Goal: Task Accomplishment & Management: Manage account settings

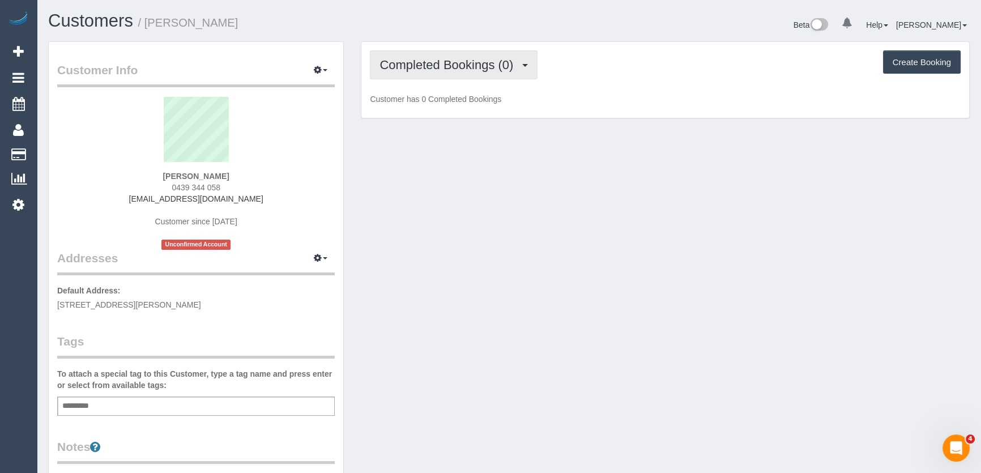
click at [487, 67] on span "Completed Bookings (0)" at bounding box center [448, 65] width 139 height 14
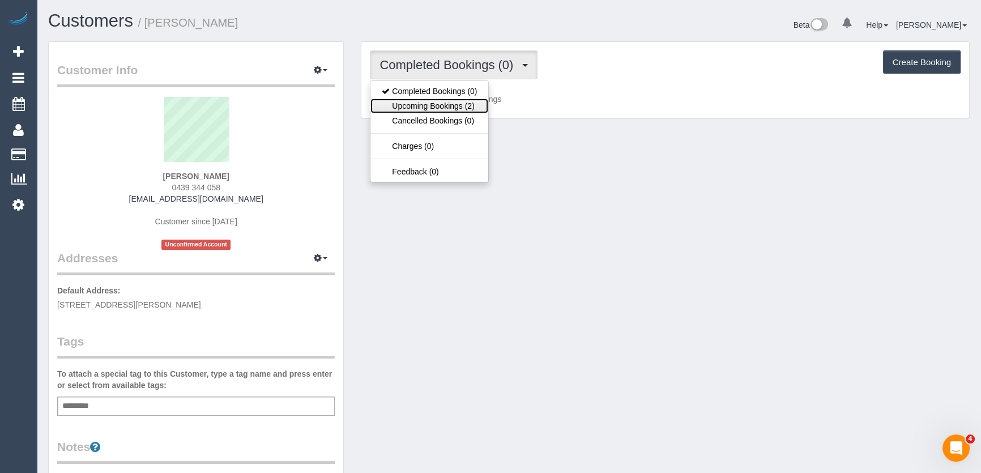
click at [468, 109] on link "Upcoming Bookings (2)" at bounding box center [429, 106] width 118 height 15
click at [468, 109] on div "Completed Bookings (0) Completed Bookings (0) Upcoming Bookings (2) Cancelled B…" at bounding box center [665, 80] width 608 height 76
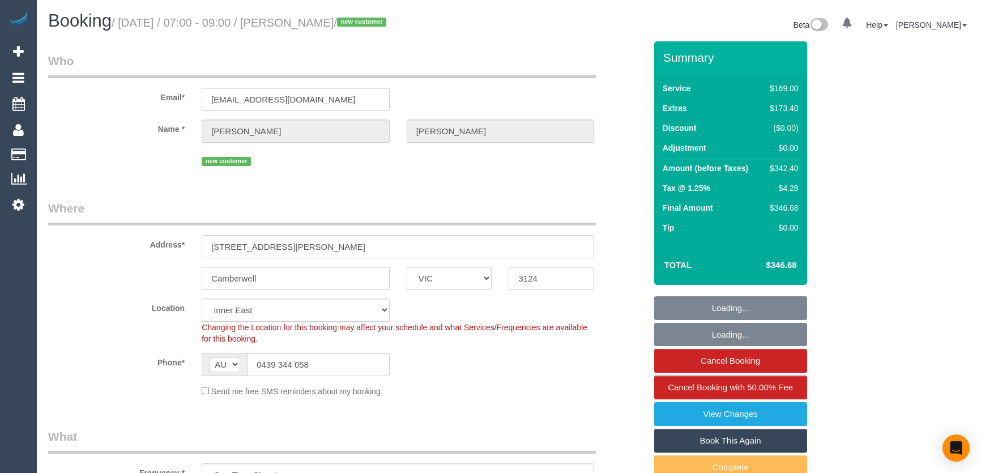
select select "VIC"
select select "number:28"
select select "number:14"
select select "number:18"
select select "number:36"
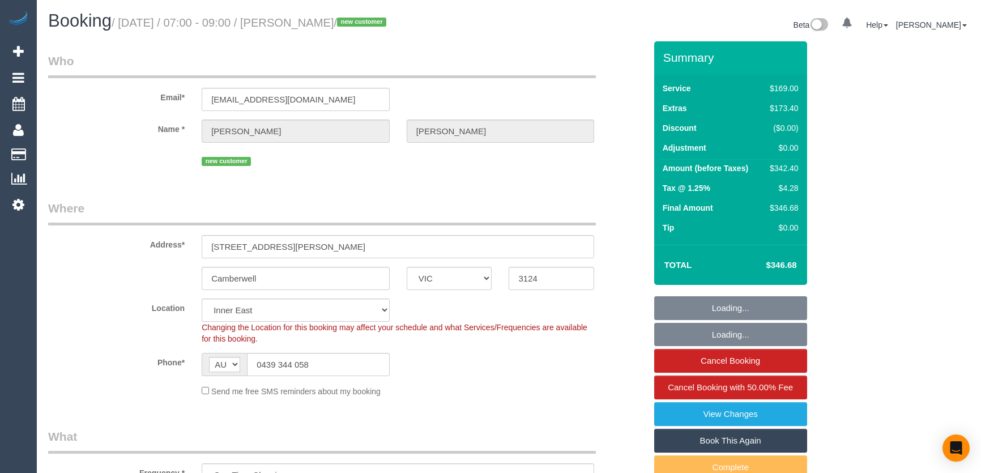
select select "number:26"
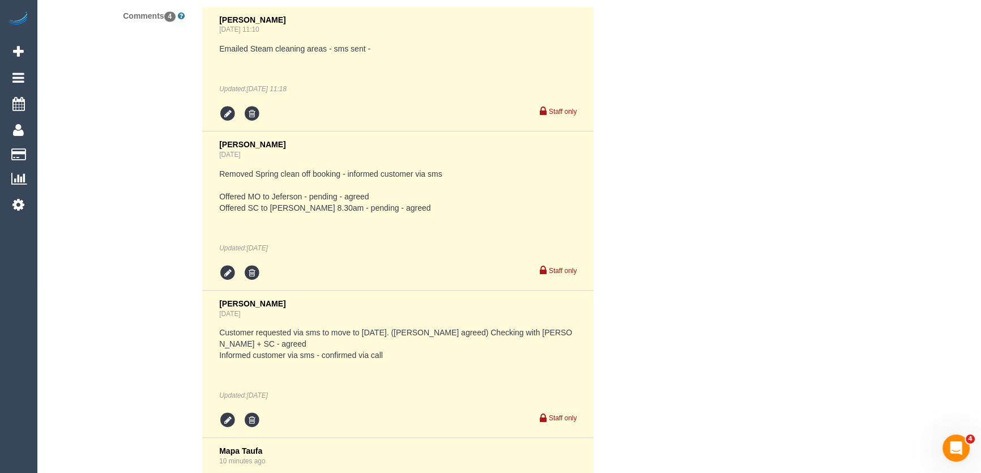
scroll to position [2265, 0]
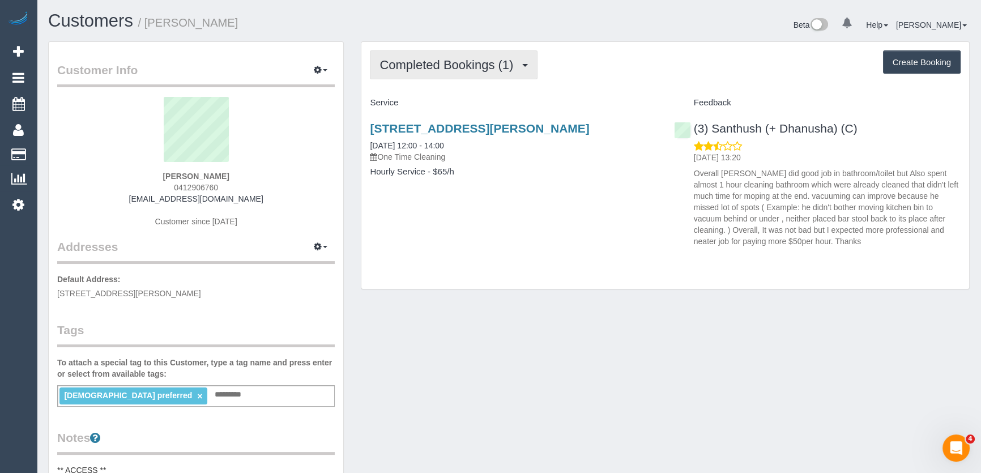
click at [439, 67] on span "Completed Bookings (1)" at bounding box center [448, 65] width 139 height 14
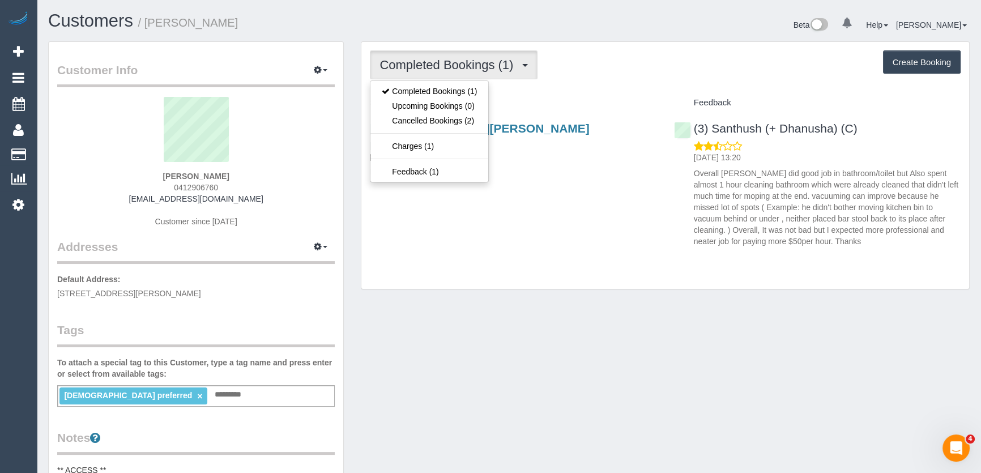
click at [562, 182] on div "[STREET_ADDRESS][PERSON_NAME] [DATE] 12:00 - 14:00 One Time Cleaning Hourly Ser…" at bounding box center [513, 155] width 304 height 87
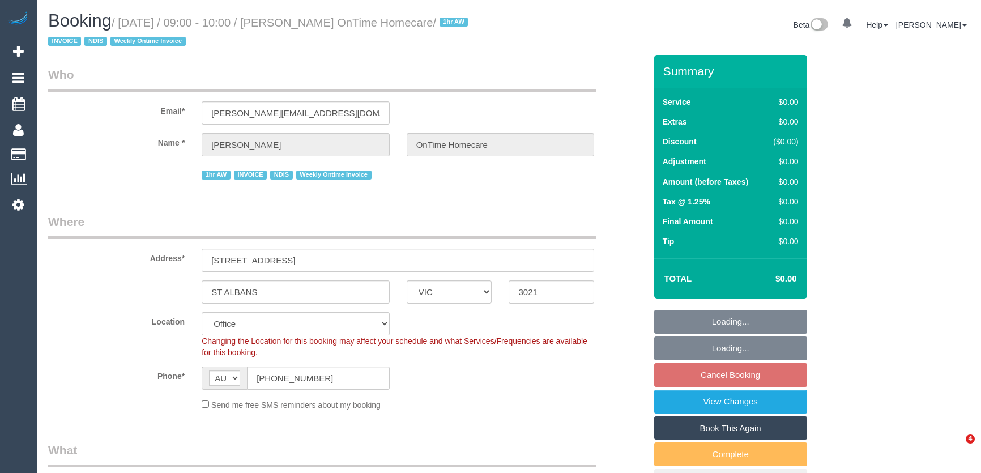
select select "VIC"
select select "object:758"
select select "number:28"
select select "number:14"
select select "number:19"
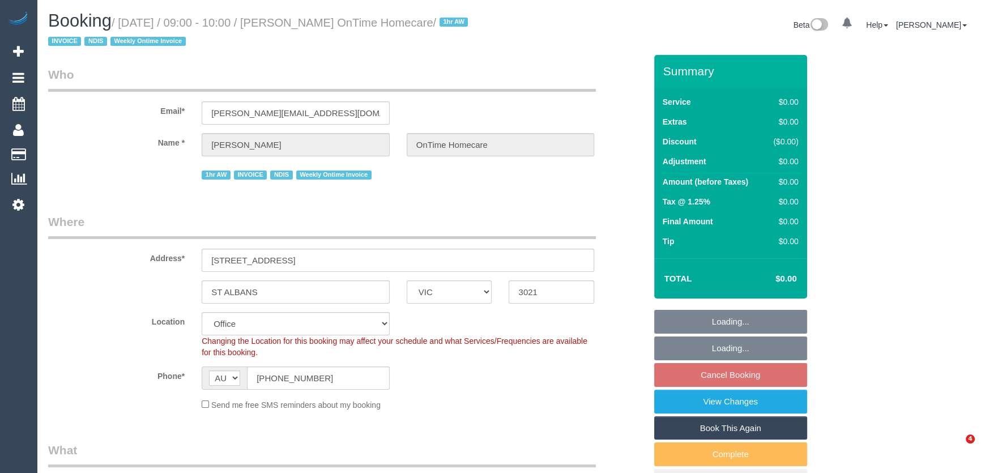
select select "number:25"
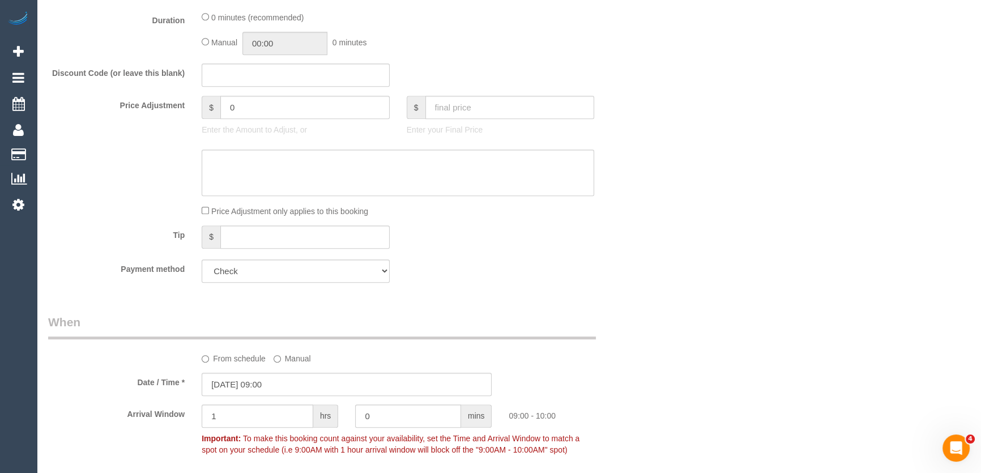
scroll to position [617, 0]
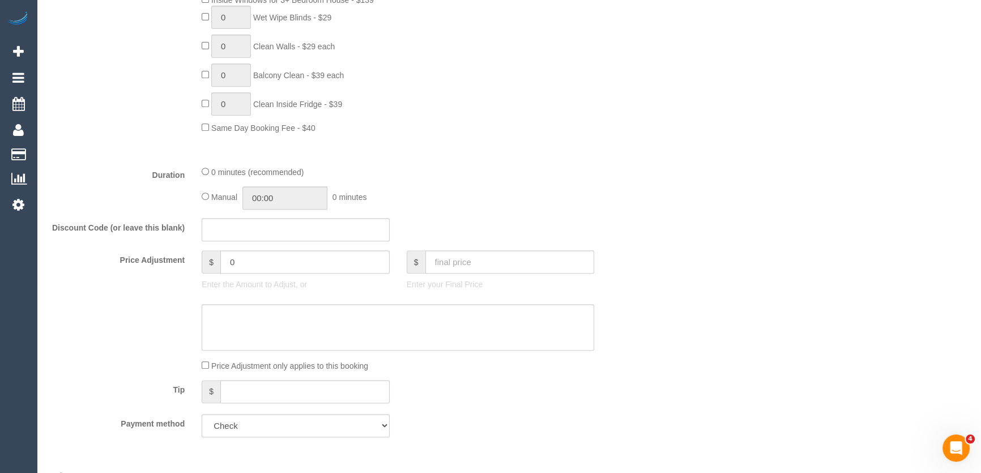
click at [210, 197] on div "Manual 00:00 0 minutes" at bounding box center [398, 197] width 392 height 23
click at [313, 206] on input "00:00" at bounding box center [284, 197] width 85 height 23
type input "01:00"
click at [274, 245] on li "01:00" at bounding box center [272, 247] width 50 height 15
click at [413, 214] on fieldset "What Frequency * One Time Cleaning Weekly - 10% Off - 10.00% (0% for the First …" at bounding box center [347, 134] width 598 height 621
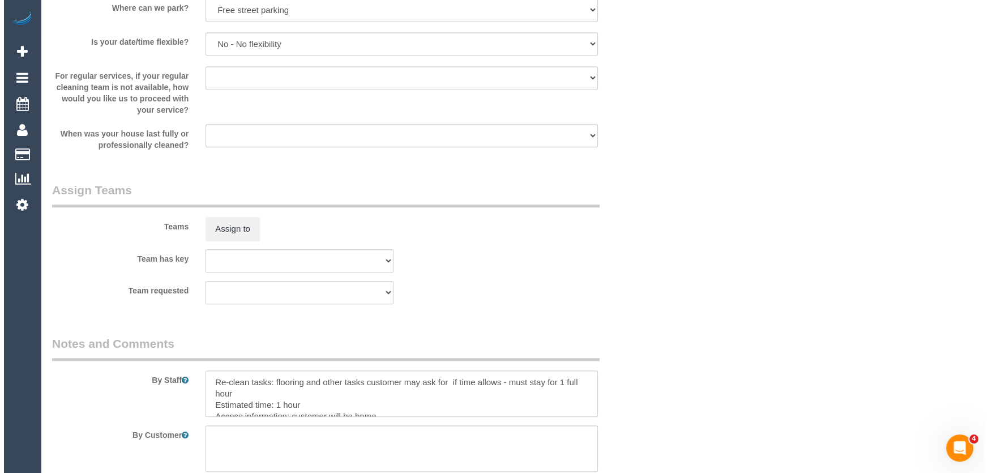
scroll to position [1441, 0]
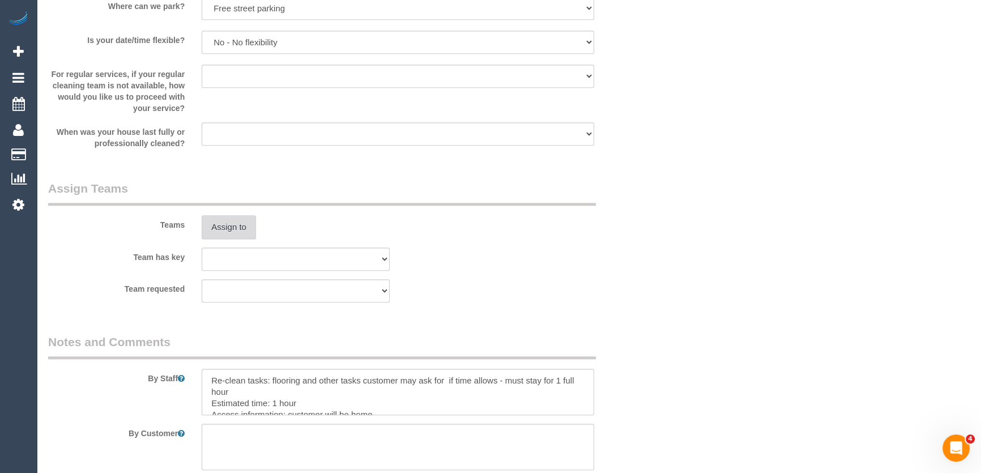
click at [231, 225] on button "Assign to" at bounding box center [229, 227] width 54 height 24
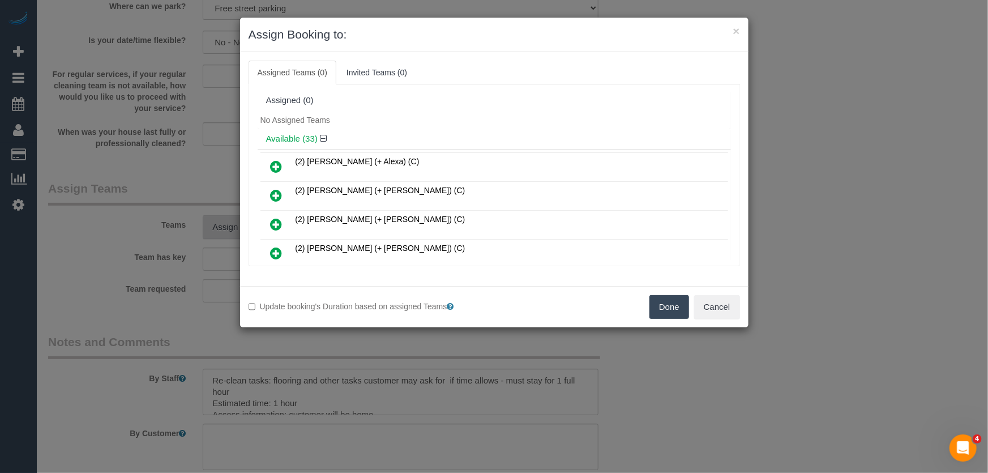
scroll to position [127, 0]
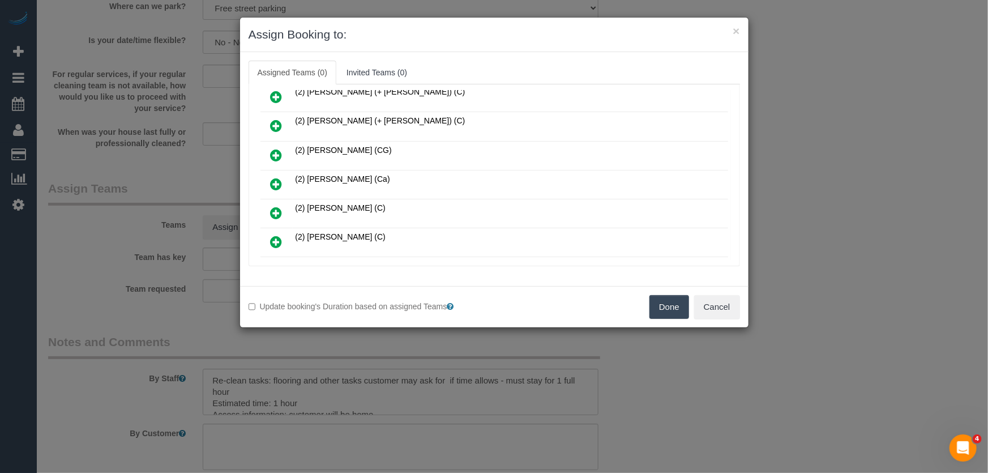
click at [275, 179] on icon at bounding box center [277, 184] width 12 height 14
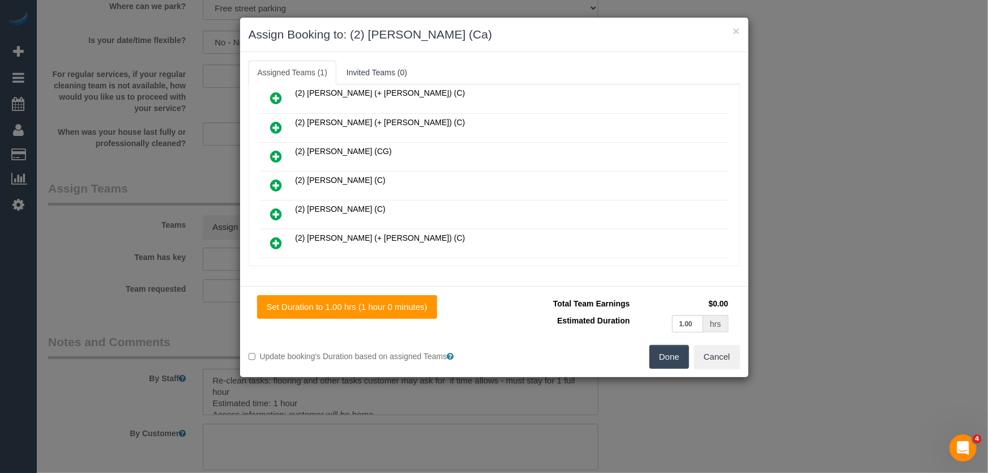
click at [667, 355] on button "Done" at bounding box center [670, 357] width 40 height 24
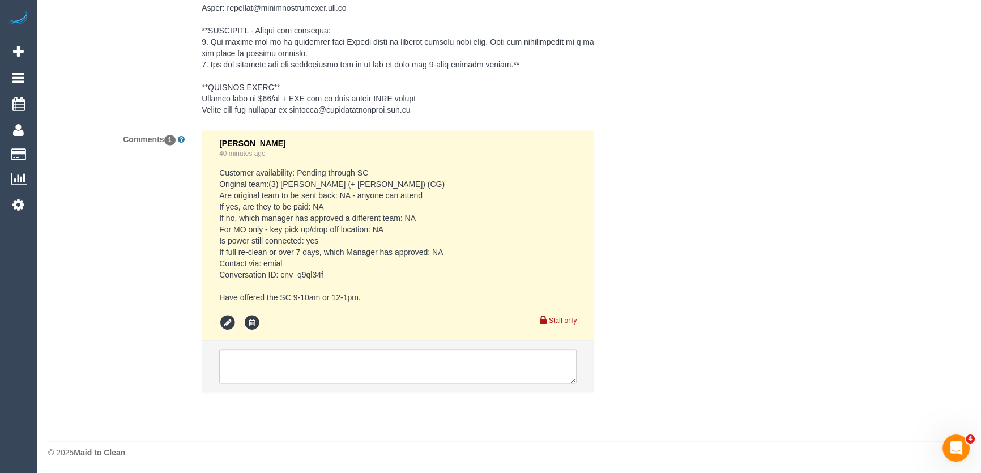
scroll to position [2229, 0]
click at [292, 369] on textarea at bounding box center [397, 365] width 357 height 35
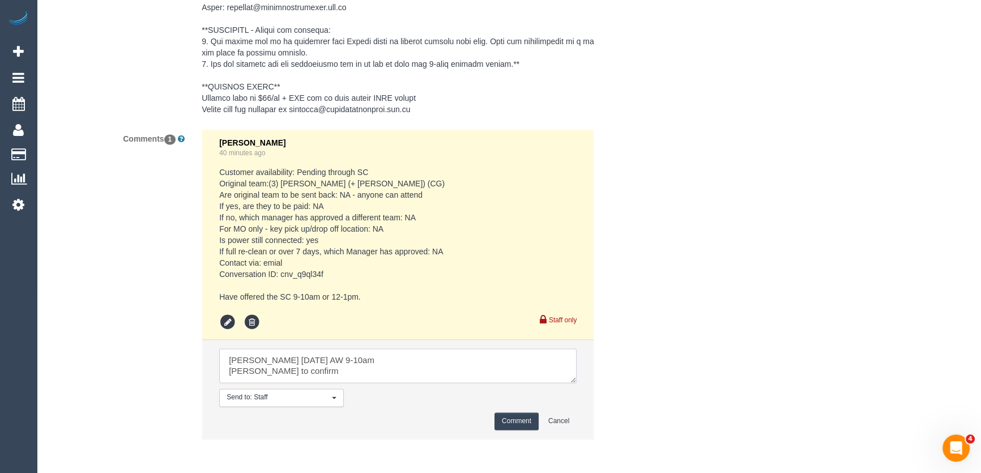
type textarea "Cheree Friday 29/8 AW 9-10am Vanessa to confirm"
click at [506, 425] on button "Comment" at bounding box center [516, 421] width 44 height 18
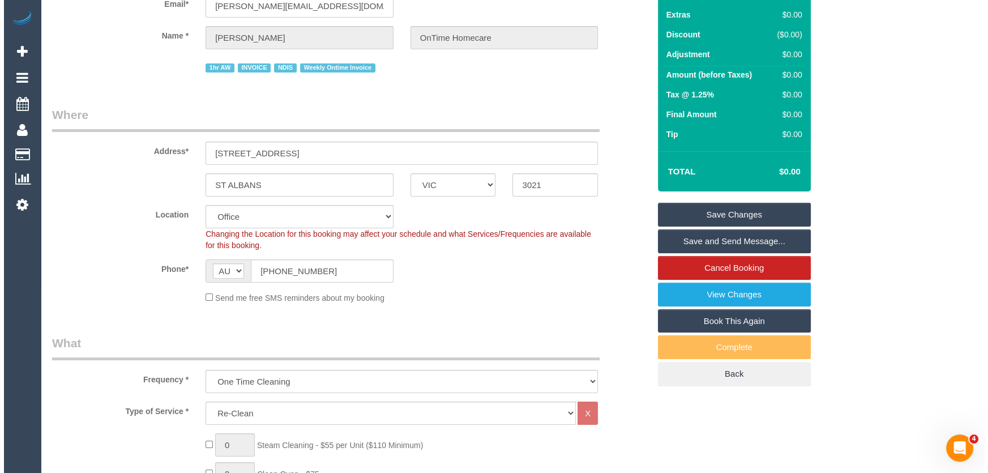
scroll to position [0, 0]
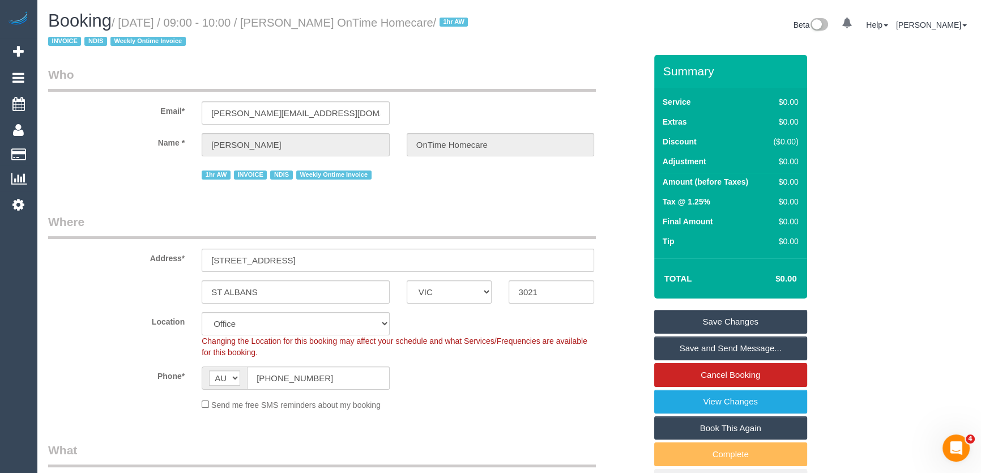
click at [302, 19] on small "/ August 29, 2025 / 09:00 - 10:00 / Xavier Micallef OnTime Homecare / 1hr AW IN…" at bounding box center [259, 32] width 423 height 32
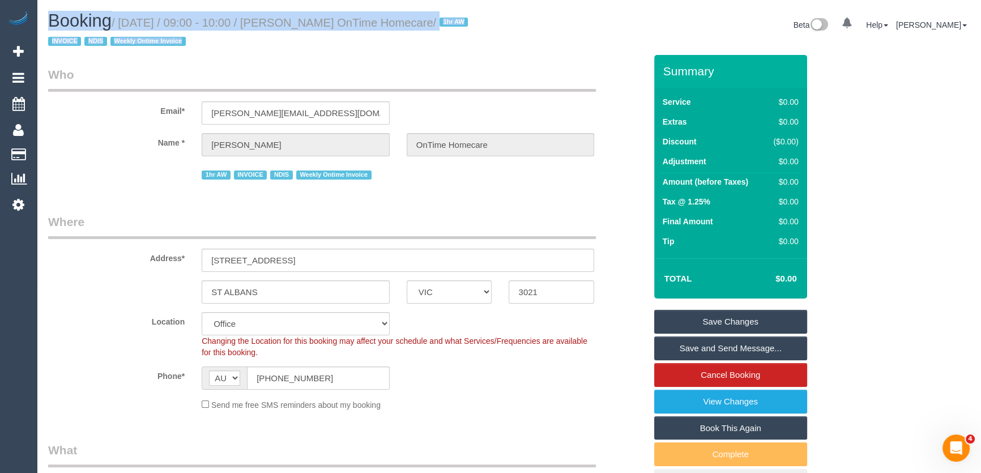
click at [291, 52] on div "Booking / August 29, 2025 / 09:00 - 10:00 / Xavier Micallef OnTime Homecare / 1…" at bounding box center [275, 33] width 470 height 44
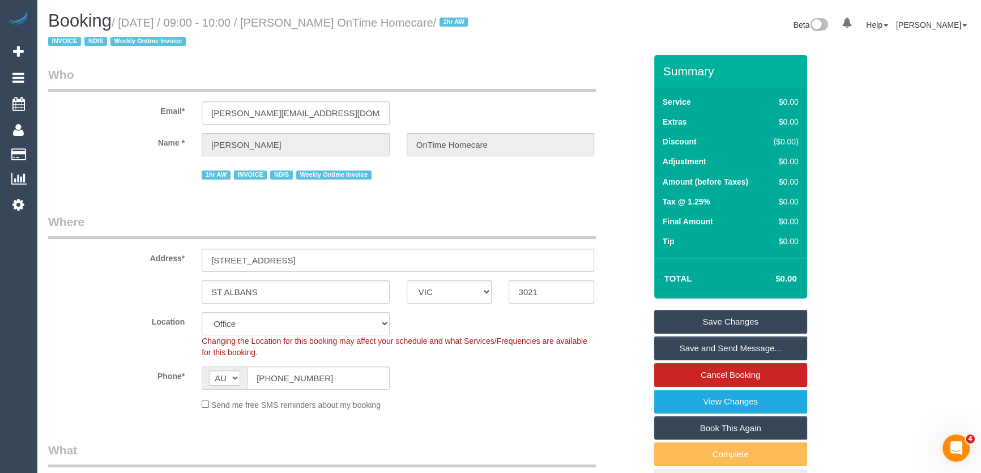
click at [305, 20] on small "/ August 29, 2025 / 09:00 - 10:00 / Xavier Micallef OnTime Homecare / 1hr AW IN…" at bounding box center [259, 32] width 423 height 32
copy small "Xavier Micallef OnTime Homecare"
click at [714, 351] on link "Save and Send Message..." at bounding box center [730, 348] width 153 height 24
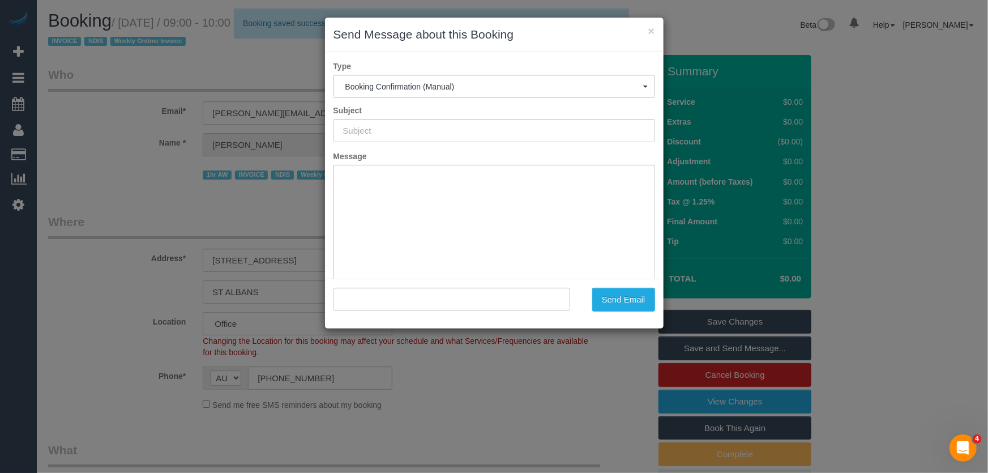
type input "Booking Confirmed"
type input ""Xavier Micallef OnTime Homecare" <xavier.ontimehomecare@fake.com>"
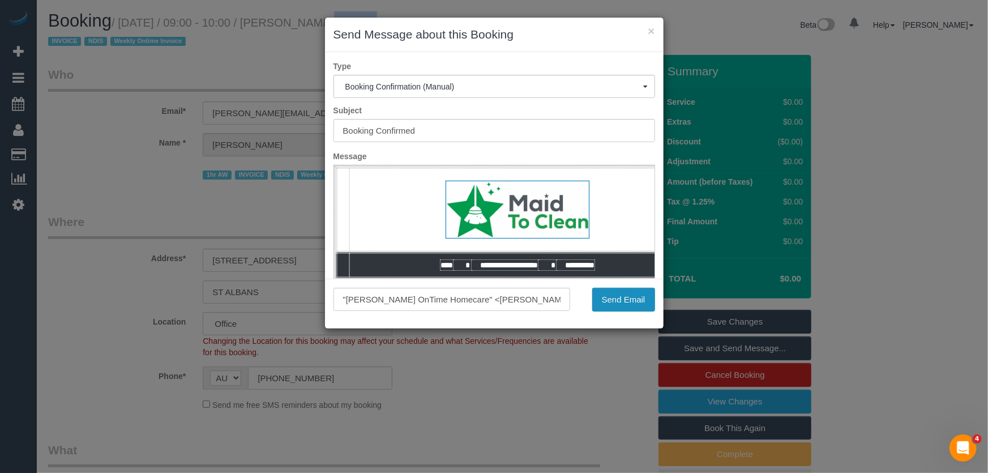
click at [624, 297] on button "Send Email" at bounding box center [623, 300] width 63 height 24
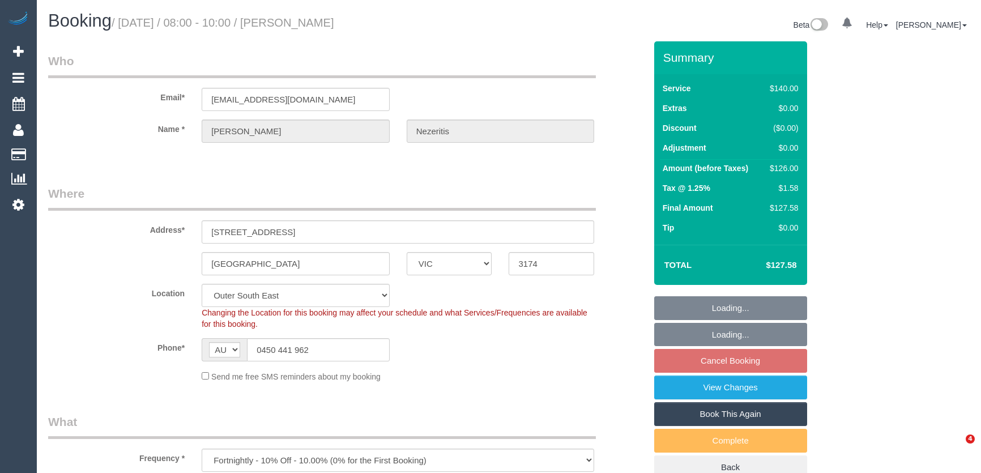
select select "VIC"
select select "number:27"
select select "number:14"
select select "number:19"
select select "number:36"
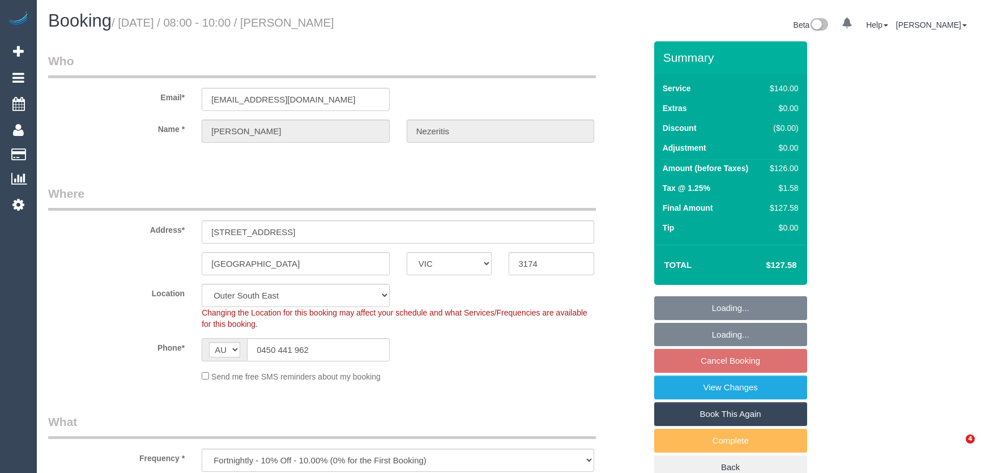
select select "number:34"
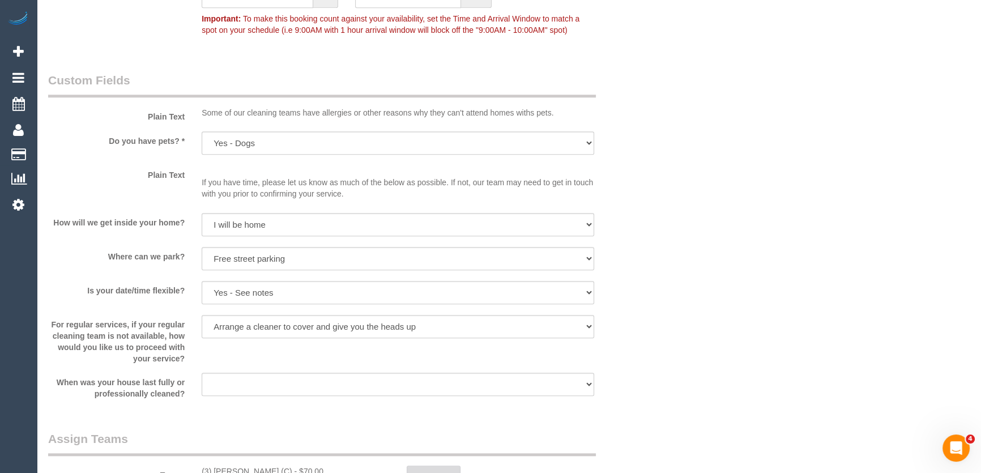
scroll to position [1441, 0]
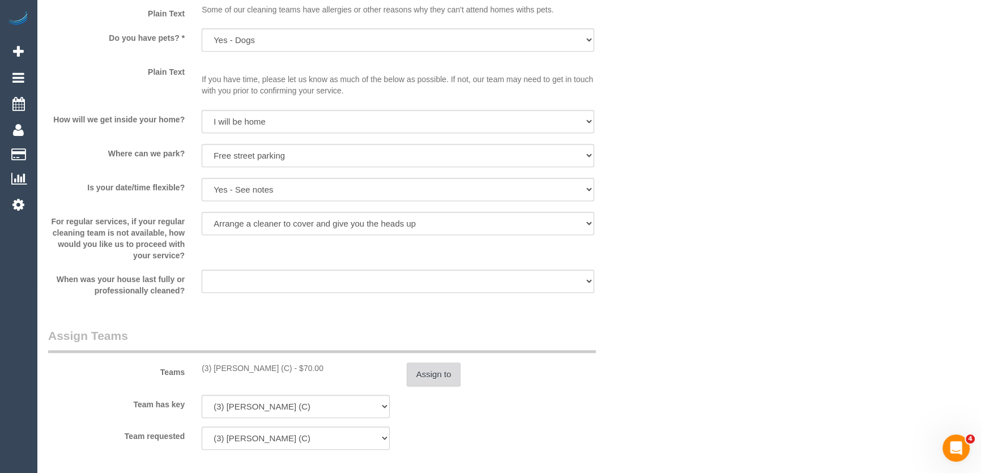
click at [430, 376] on button "Assign to" at bounding box center [434, 374] width 54 height 24
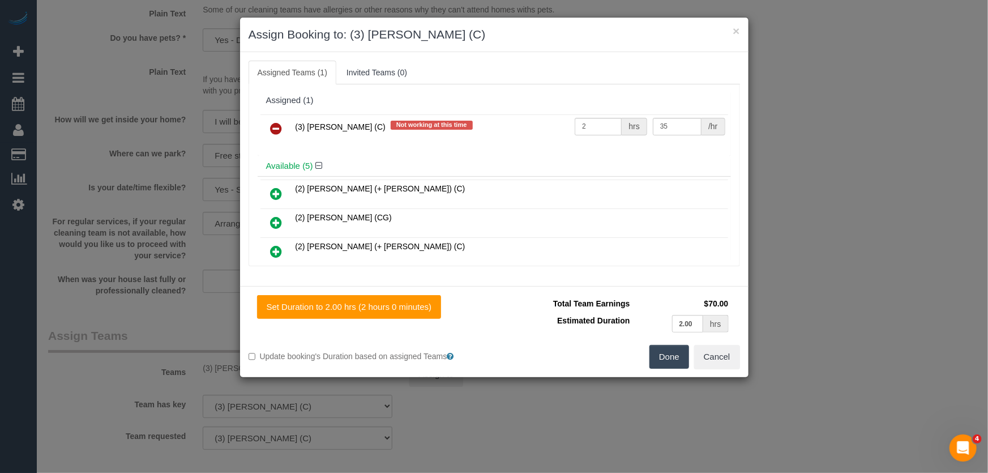
click at [273, 134] on icon at bounding box center [277, 129] width 12 height 14
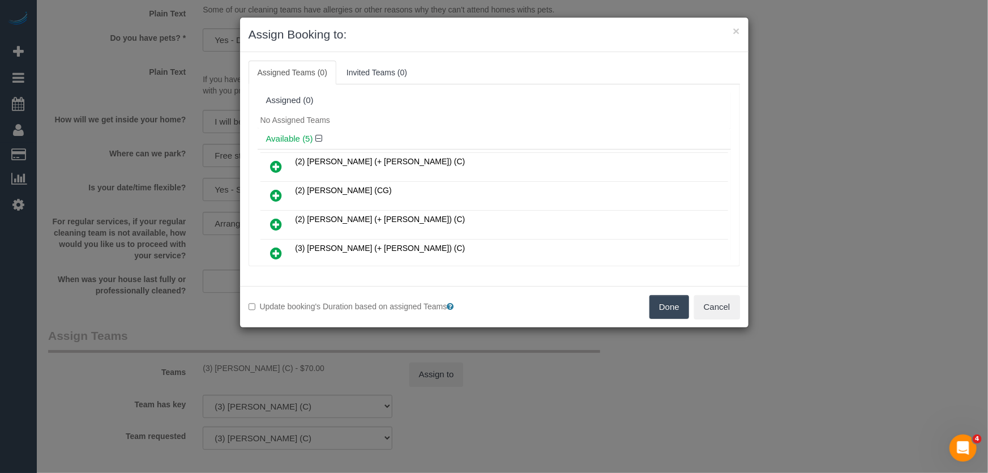
click at [280, 195] on icon at bounding box center [277, 196] width 12 height 14
click at [280, 173] on icon at bounding box center [277, 167] width 12 height 14
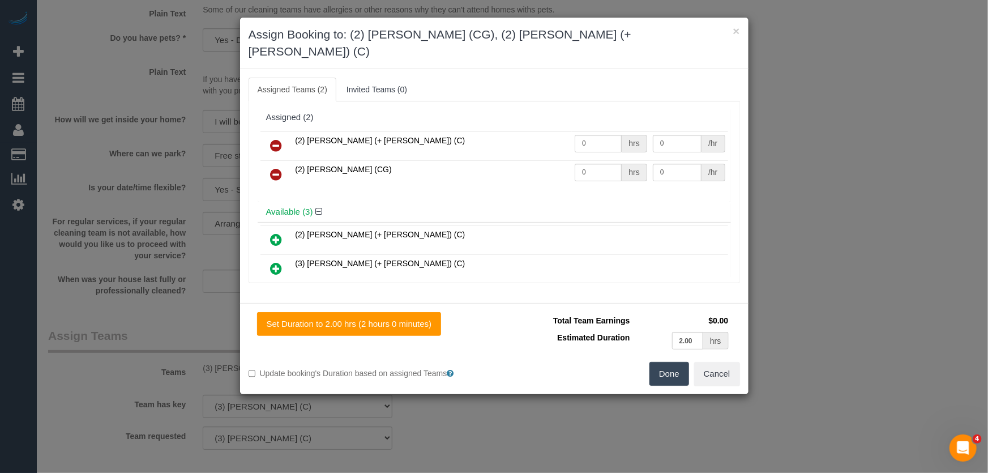
click at [275, 139] on icon at bounding box center [277, 146] width 12 height 14
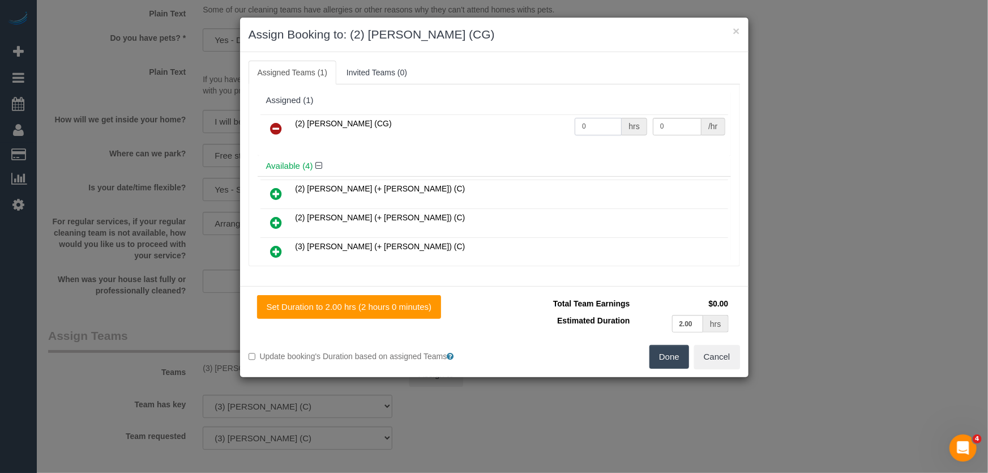
click at [604, 128] on input "0" at bounding box center [598, 127] width 47 height 18
type input "2"
type input "41.25"
click at [677, 356] on button "Done" at bounding box center [670, 357] width 40 height 24
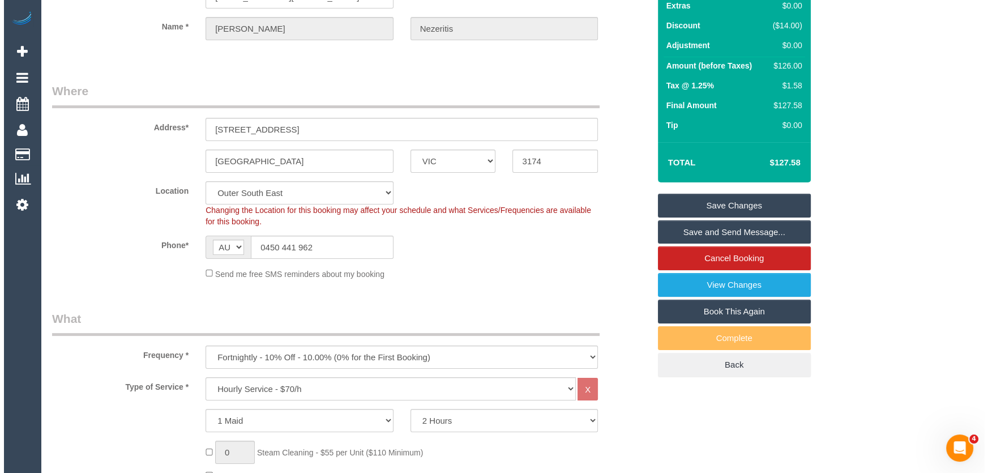
scroll to position [0, 0]
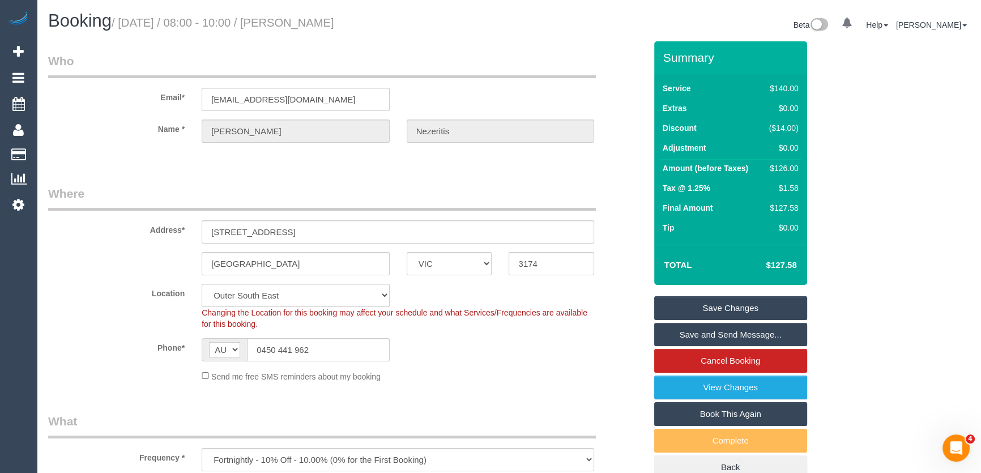
click at [310, 23] on small "/ August 29, 2025 / 08:00 - 10:00 / Dorothy Nezeritis" at bounding box center [223, 22] width 223 height 12
click at [311, 38] on div "Booking / August 29, 2025 / 08:00 - 10:00 / Dorothy Nezeritis Beta 0 Your Notif…" at bounding box center [509, 26] width 938 height 30
click at [311, 27] on small "/ August 29, 2025 / 08:00 - 10:00 / Dorothy Nezeritis" at bounding box center [223, 22] width 223 height 12
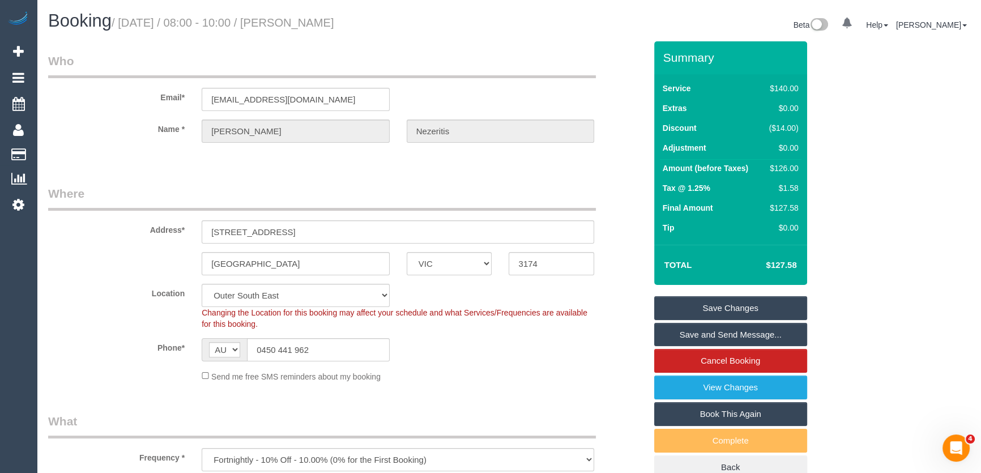
click at [311, 27] on small "/ August 29, 2025 / 08:00 - 10:00 / Dorothy Nezeritis" at bounding box center [223, 22] width 223 height 12
copy small "Dorothy Nezeritis"
click at [703, 309] on link "Save Changes" at bounding box center [730, 308] width 153 height 24
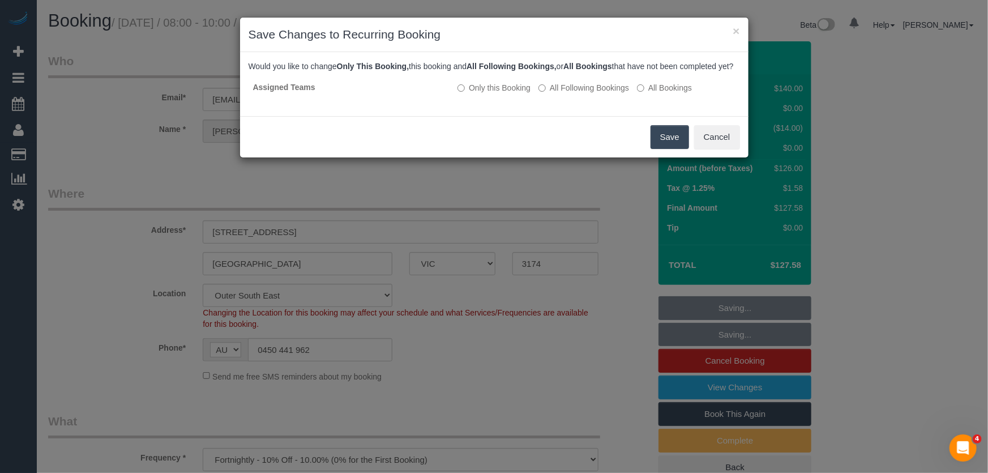
click at [673, 149] on button "Save" at bounding box center [670, 137] width 39 height 24
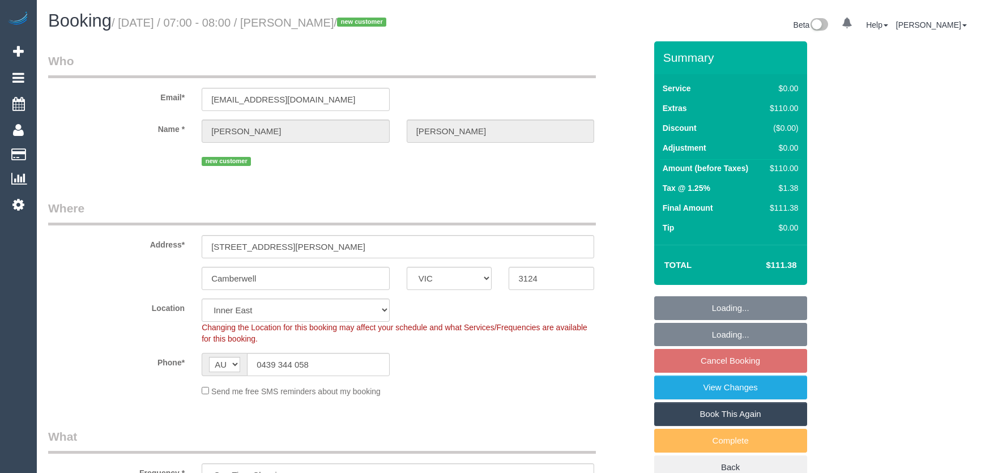
select select "VIC"
select select "number:28"
select select "number:14"
select select "number:18"
select select "number:36"
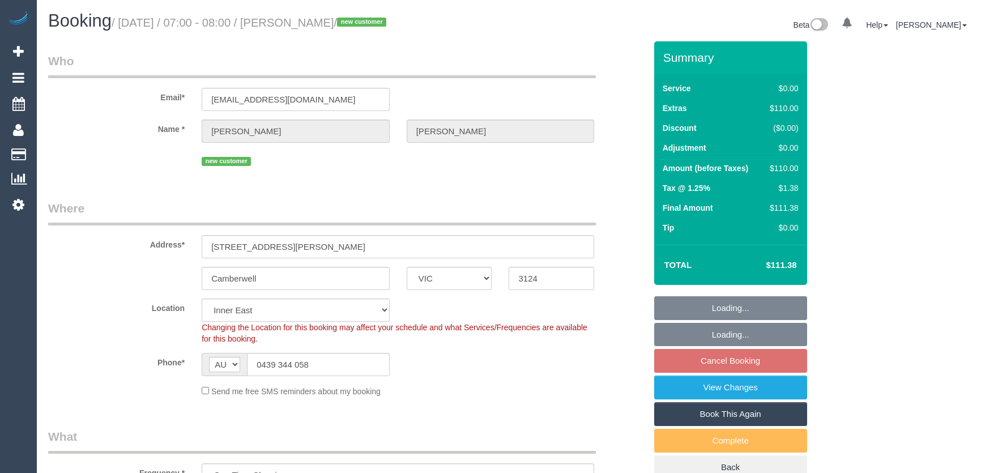
select select "number:26"
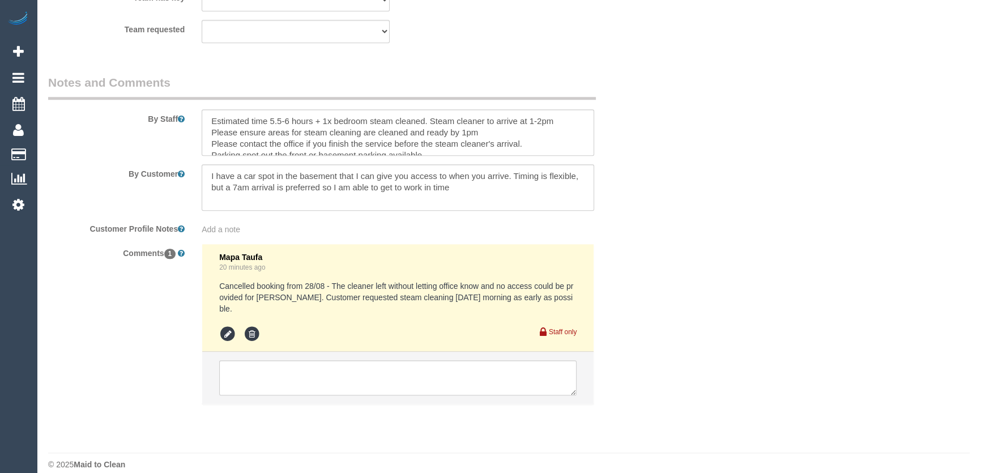
scroll to position [1505, 0]
click at [207, 120] on textarea at bounding box center [398, 132] width 392 height 46
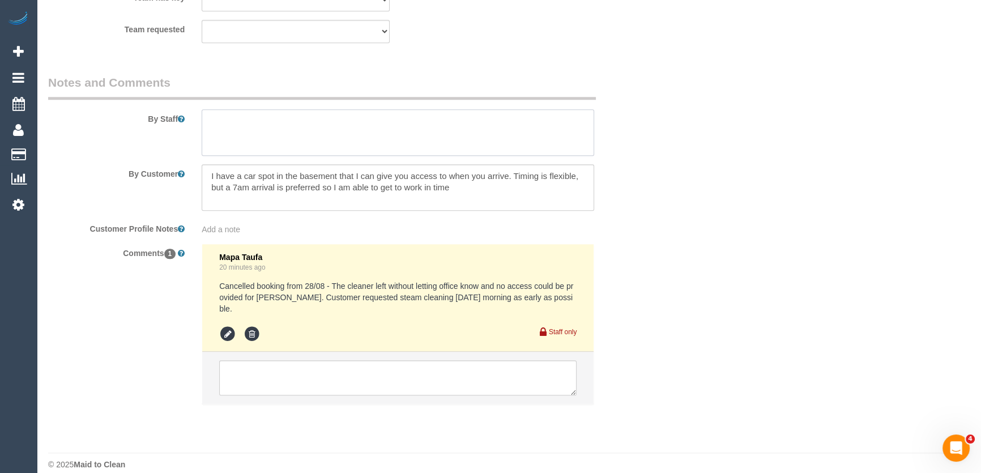
scroll to position [0, 0]
type textarea "Steam Cleaning: 1 bedroom"
click at [465, 186] on textarea at bounding box center [398, 187] width 392 height 46
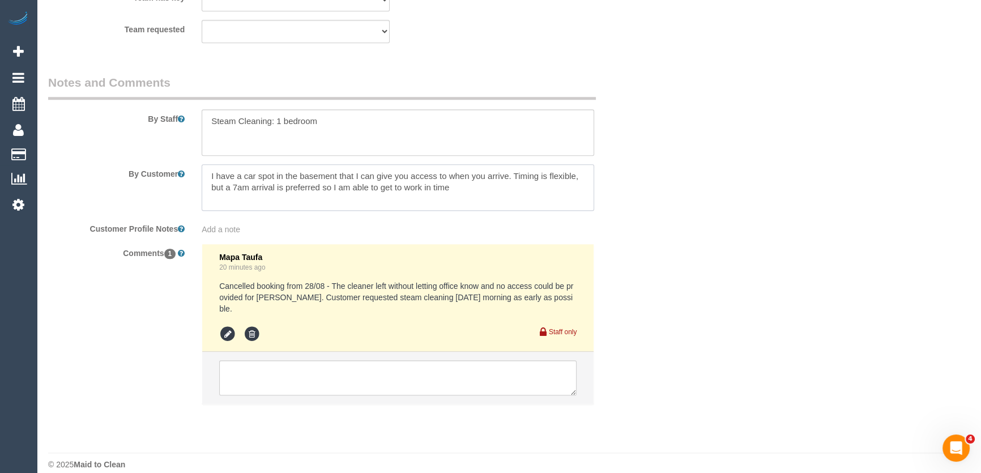
click at [465, 186] on textarea at bounding box center [398, 187] width 392 height 46
click at [465, 187] on textarea at bounding box center [398, 187] width 392 height 46
click at [467, 189] on textarea at bounding box center [398, 187] width 392 height 46
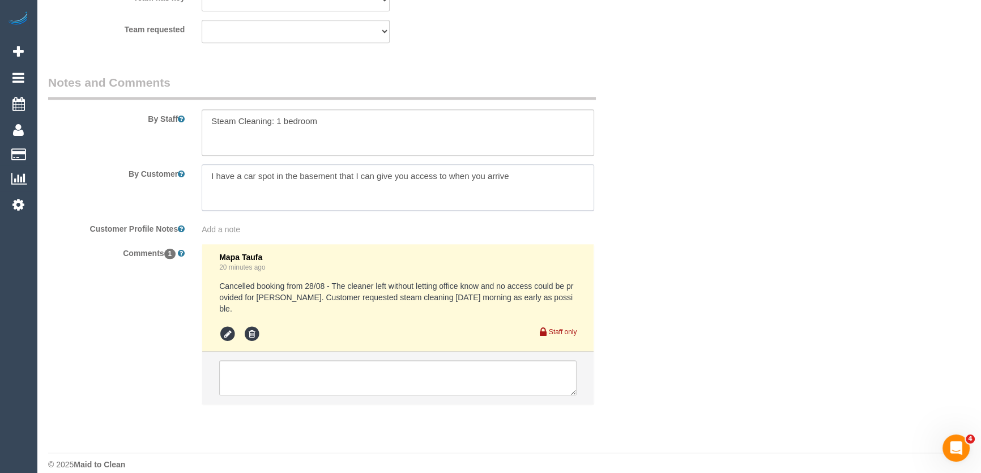
type textarea "I have a car spot in the basement that I can give you access to when you arrive"
click at [322, 362] on textarea at bounding box center [397, 377] width 357 height 35
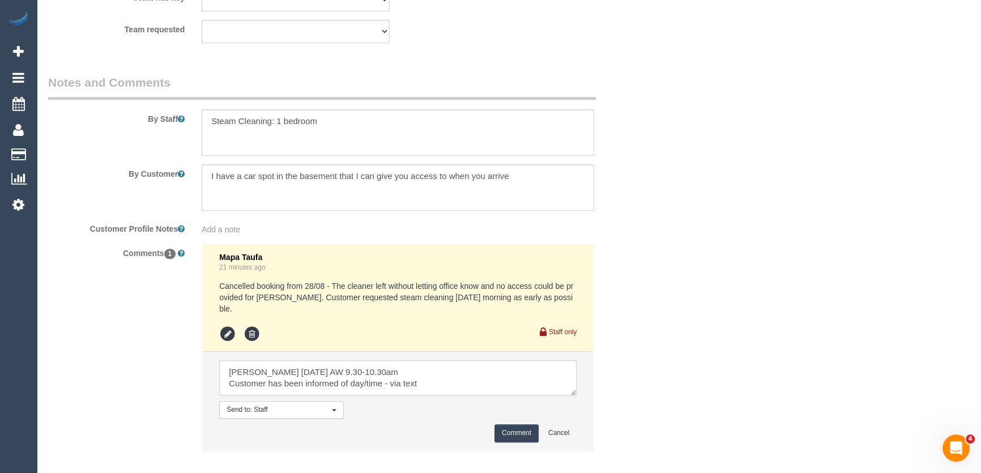
type textarea "Poorna Friday 29/8 AW 9.30-10.30am Customer has been informed of day/time - via…"
click at [519, 424] on button "Comment" at bounding box center [516, 433] width 44 height 18
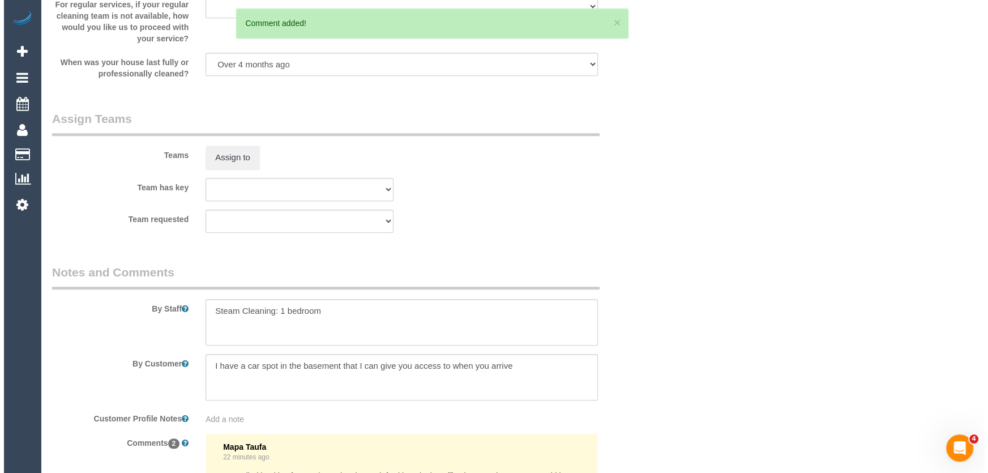
scroll to position [1299, 0]
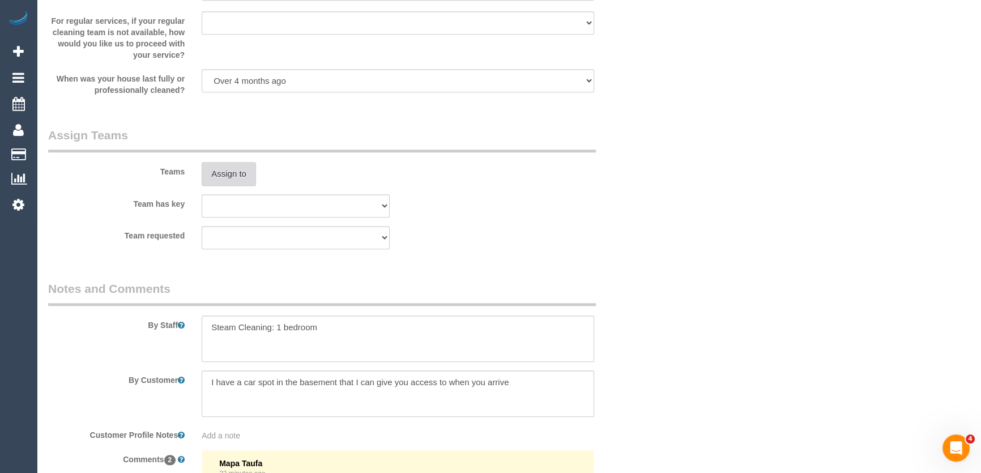
click at [226, 176] on button "Assign to" at bounding box center [229, 174] width 54 height 24
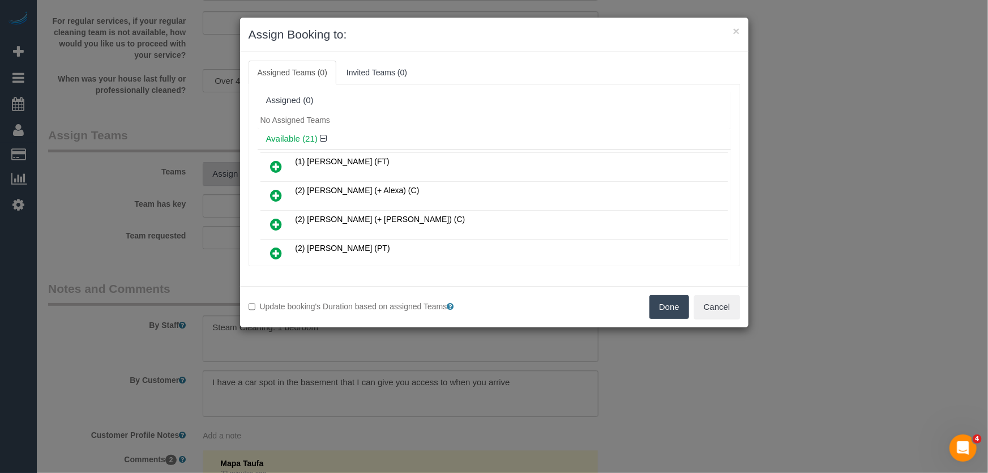
scroll to position [2024, 0]
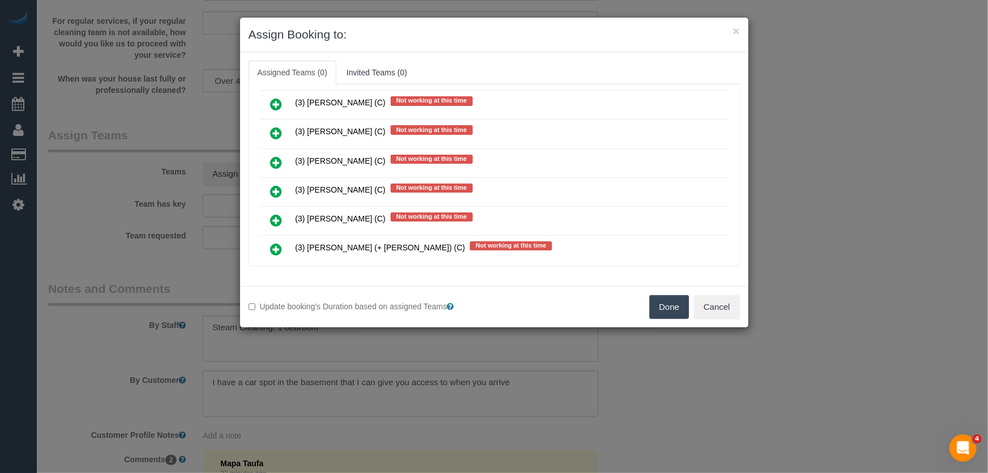
click at [274, 214] on icon at bounding box center [277, 221] width 12 height 14
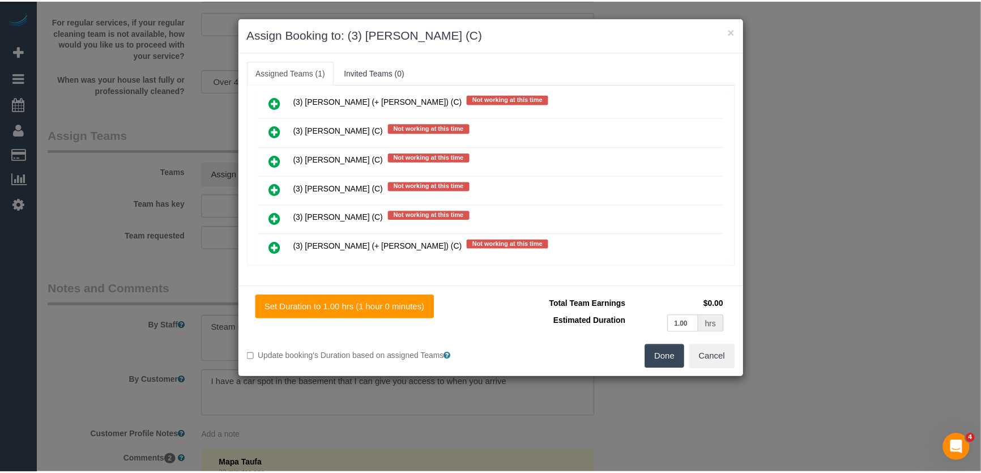
scroll to position [2051, 0]
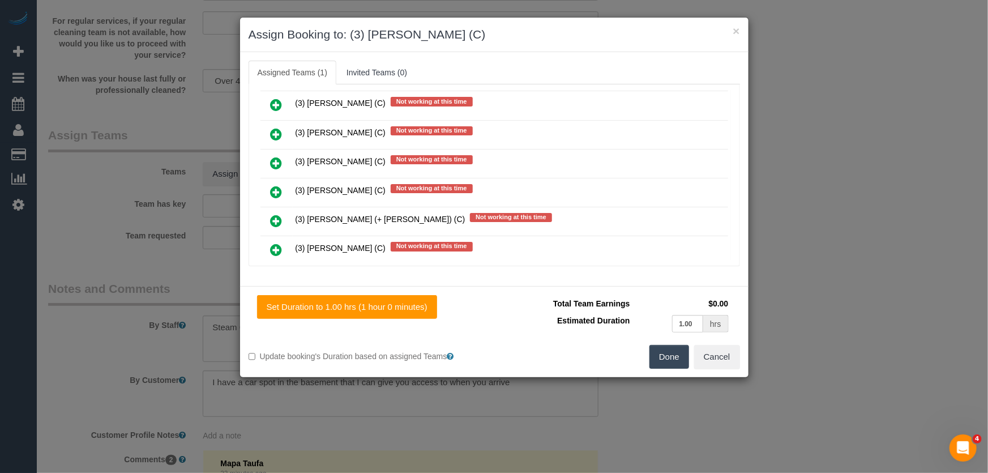
click at [675, 356] on button "Done" at bounding box center [670, 357] width 40 height 24
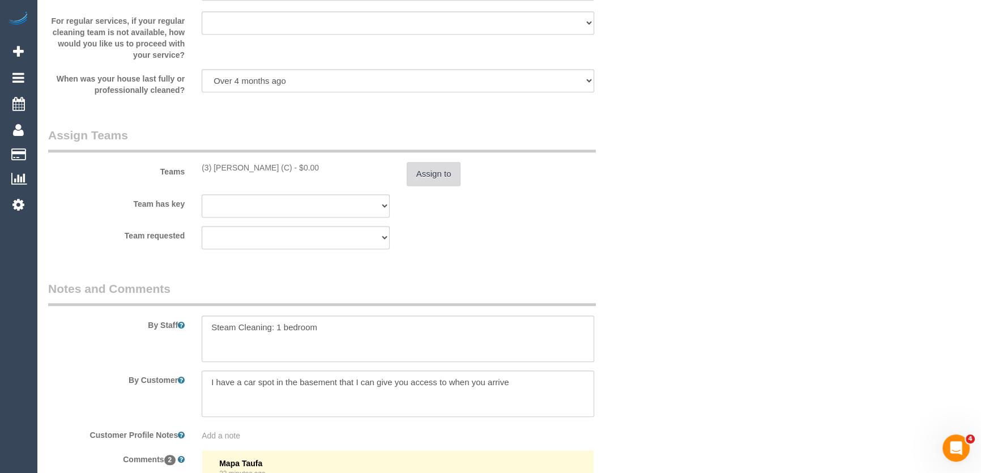
click at [422, 171] on button "Assign to" at bounding box center [434, 174] width 54 height 24
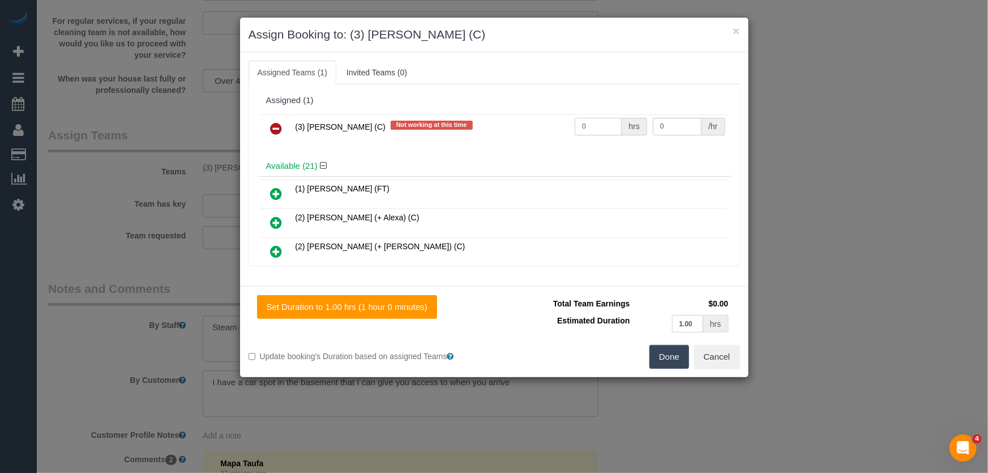
click at [596, 120] on input "0" at bounding box center [598, 127] width 47 height 18
type input "1"
type input "70"
click at [668, 352] on button "Done" at bounding box center [670, 357] width 40 height 24
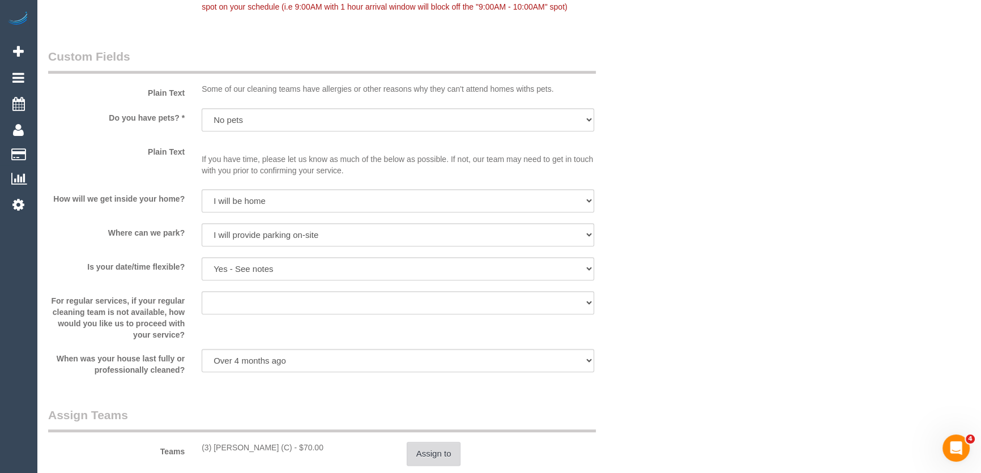
scroll to position [836, 0]
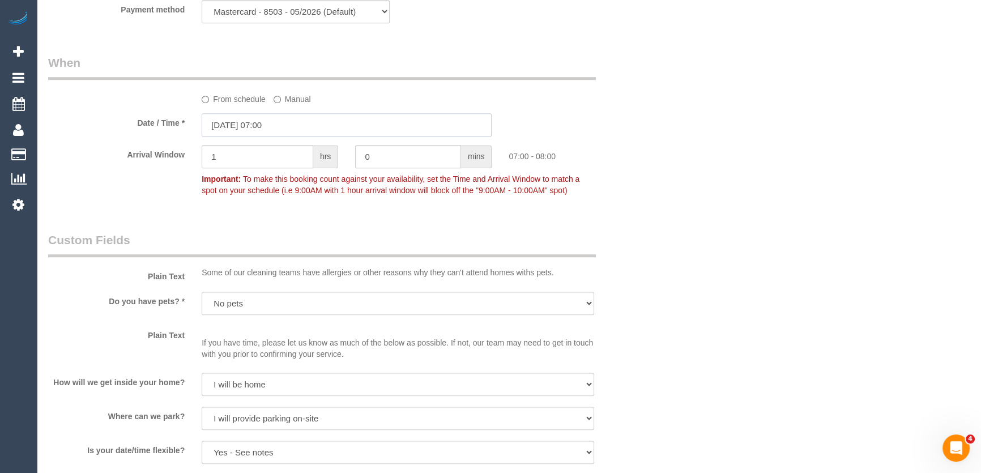
click at [296, 123] on input "29/08/2025 07:00" at bounding box center [347, 124] width 290 height 23
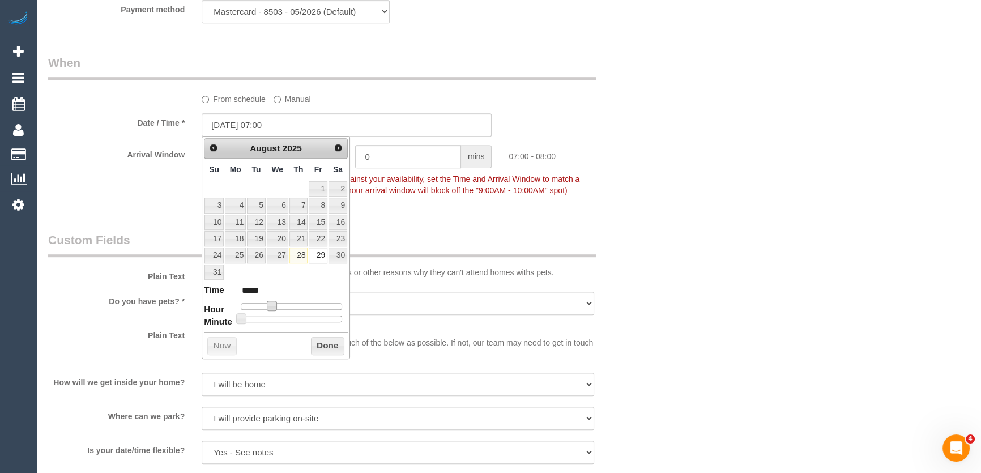
click at [271, 304] on span at bounding box center [272, 306] width 10 height 10
type input "29/08/2025 08:00"
type input "*****"
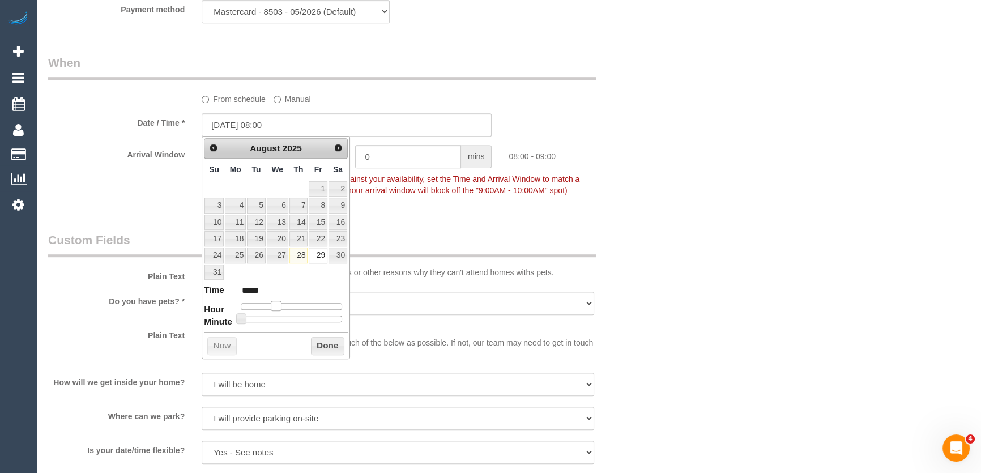
type input "29/08/2025 09:00"
type input "*****"
click at [280, 304] on span at bounding box center [280, 306] width 10 height 10
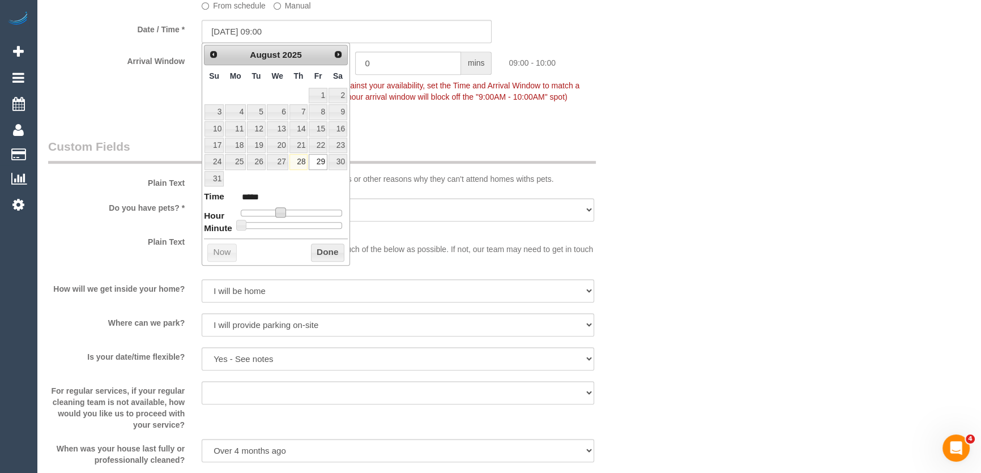
scroll to position [784, 0]
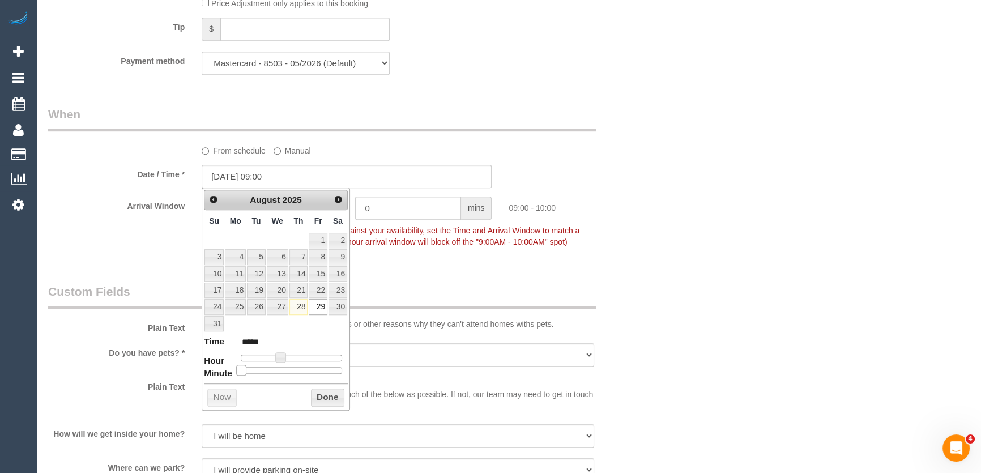
type input "29/08/2025 09:05"
type input "*****"
type input "29/08/2025 09:10"
type input "*****"
type input "29/08/2025 09:15"
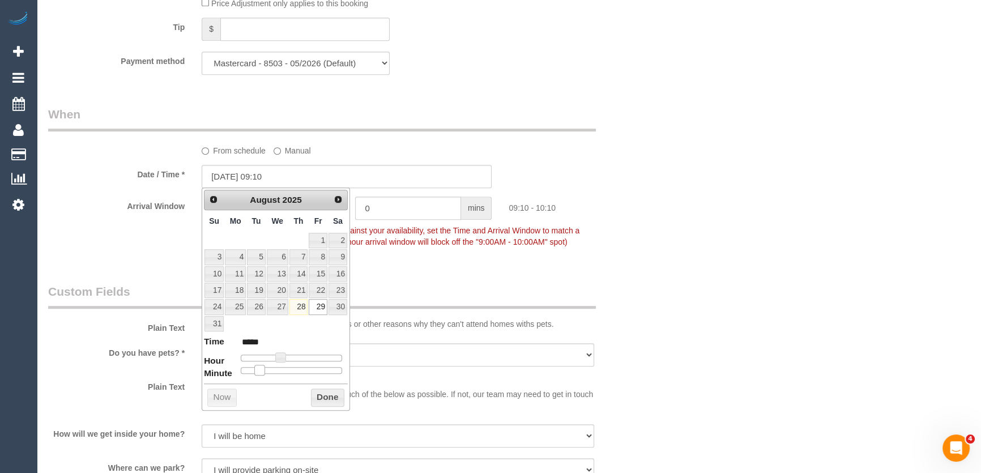
type input "*****"
type input "29/08/2025 09:20"
type input "*****"
type input "29/08/2025 09:25"
type input "*****"
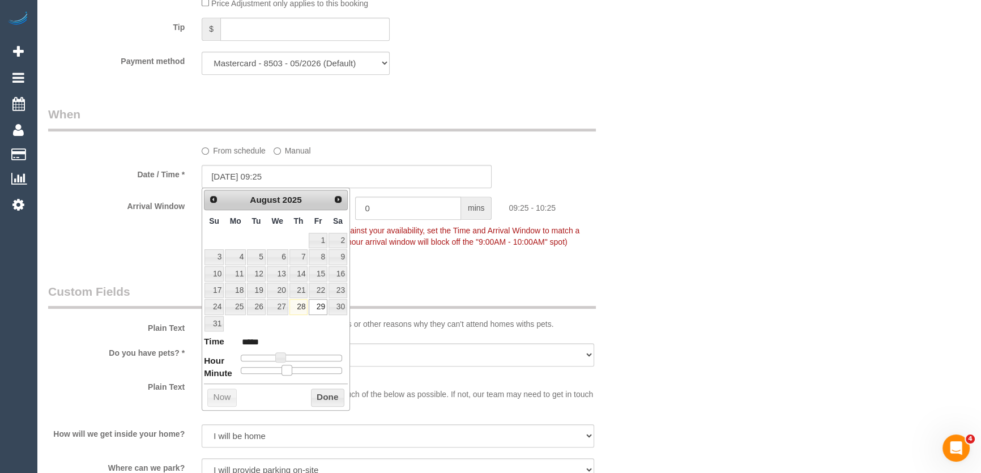
type input "29/08/2025 09:30"
type input "*****"
drag, startPoint x: 242, startPoint y: 369, endPoint x: 294, endPoint y: 365, distance: 51.7
click at [294, 365] on span at bounding box center [296, 370] width 10 height 10
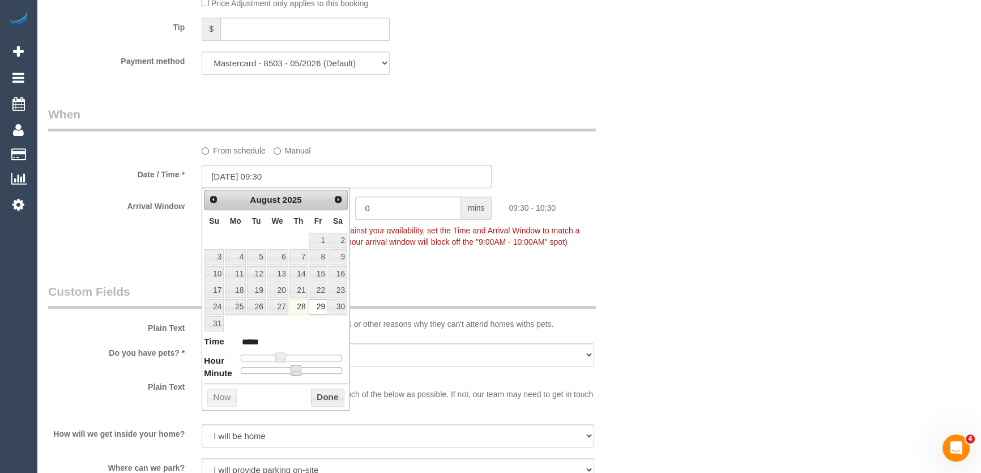
click at [464, 266] on div "Who Email* nicola.webster91@hotmail.com Name * Nicola Webster new customer Wher…" at bounding box center [347, 261] width 615 height 2008
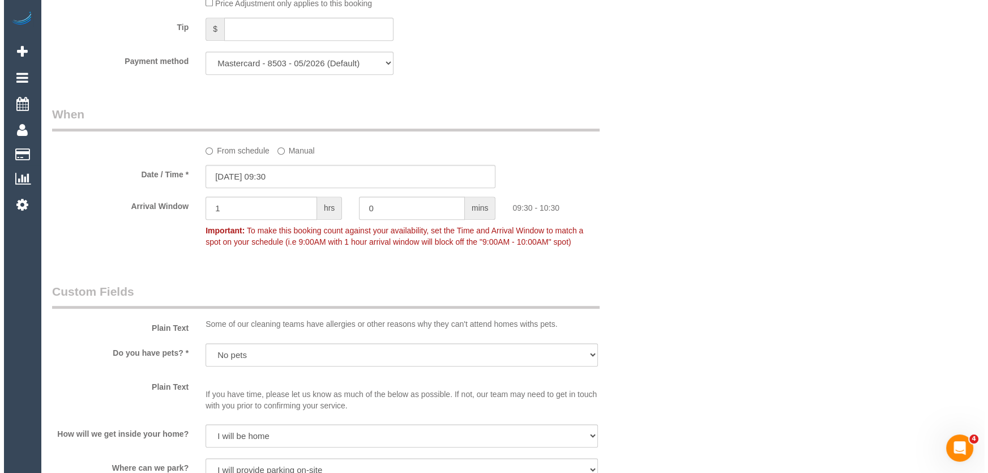
scroll to position [0, 0]
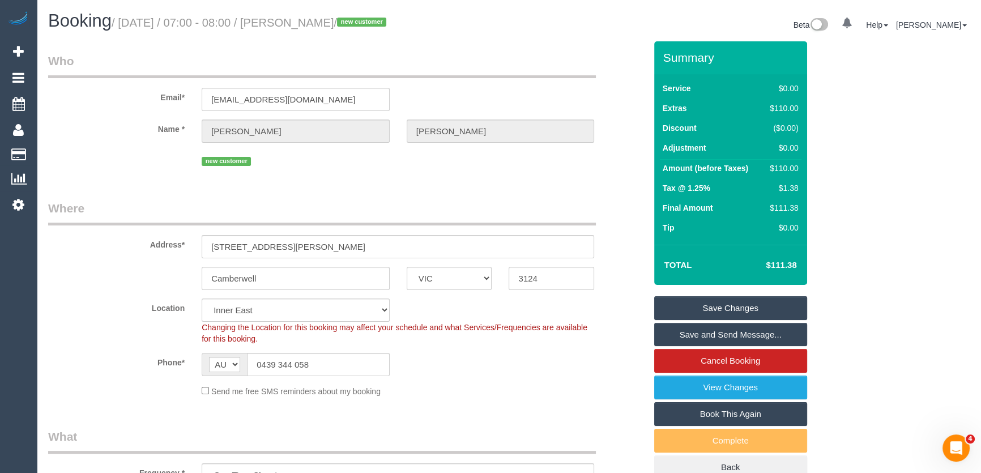
click at [308, 25] on small "/ August 29, 2025 / 07:00 - 08:00 / Nicola Webster / new customer" at bounding box center [251, 22] width 278 height 12
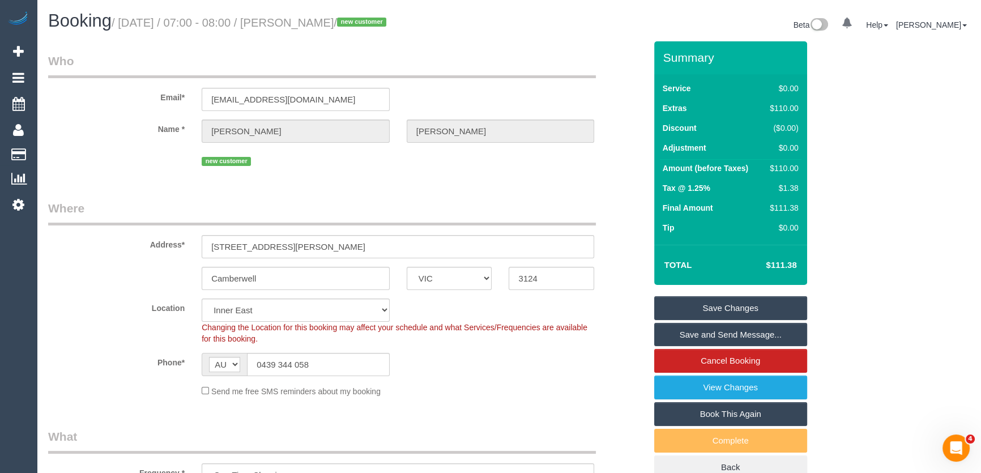
click at [313, 23] on small "/ August 29, 2025 / 07:00 - 08:00 / Nicola Webster / new customer" at bounding box center [251, 22] width 278 height 12
copy small "Nicola Webster"
click at [338, 362] on input "0439 344 058" at bounding box center [318, 364] width 143 height 23
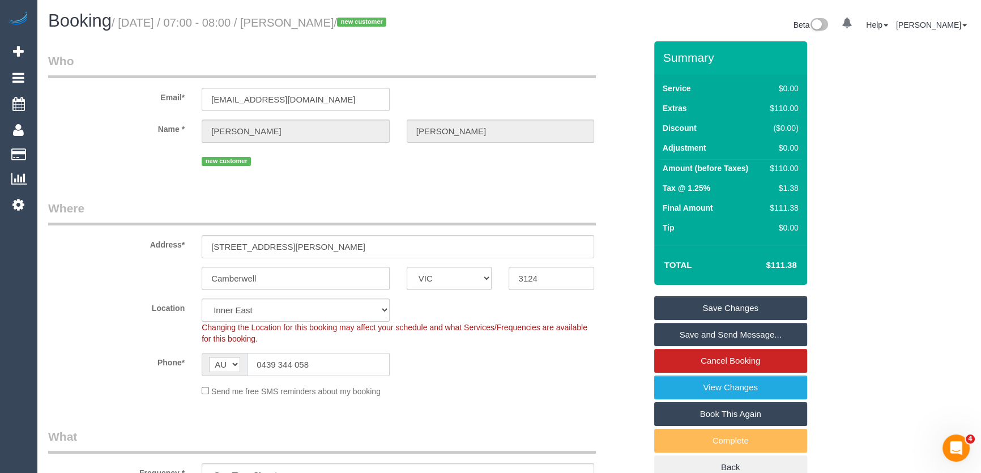
click at [338, 362] on input "0439 344 058" at bounding box center [318, 364] width 143 height 23
click at [728, 311] on link "Save Changes" at bounding box center [730, 308] width 153 height 24
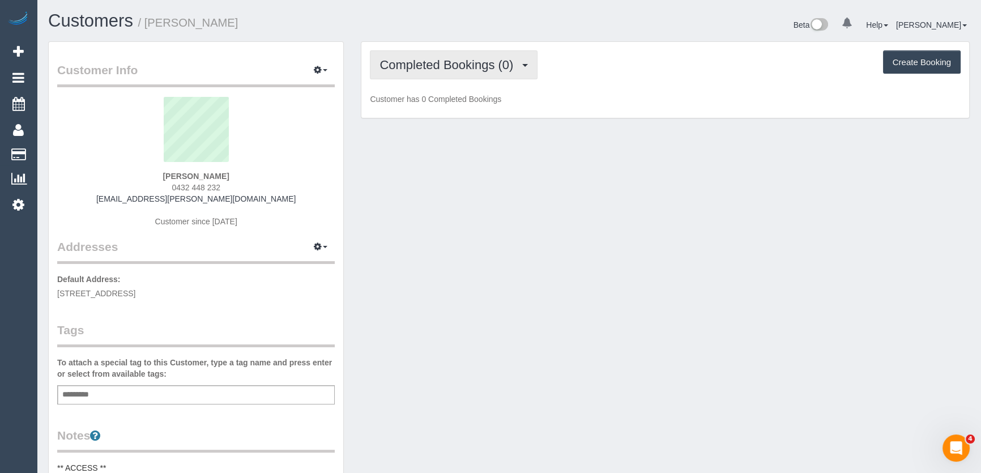
click at [436, 71] on button "Completed Bookings (0)" at bounding box center [454, 64] width 168 height 29
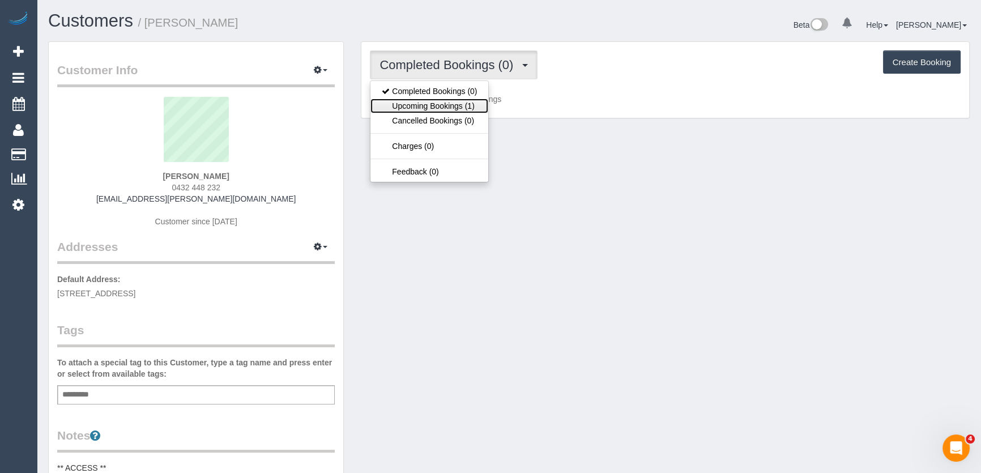
click at [436, 104] on link "Upcoming Bookings (1)" at bounding box center [429, 106] width 118 height 15
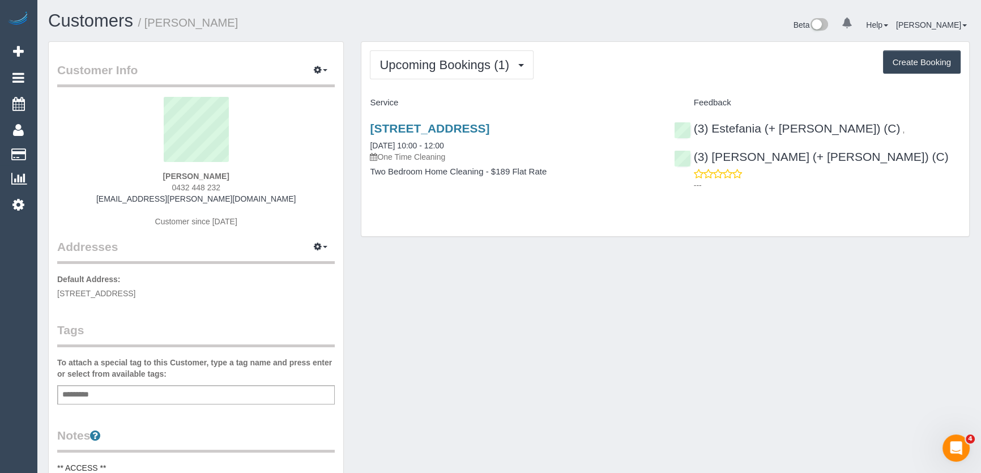
click at [232, 186] on div "[PERSON_NAME] 0432 448 232 [EMAIL_ADDRESS][PERSON_NAME][DOMAIN_NAME] Customer s…" at bounding box center [196, 168] width 278 height 142
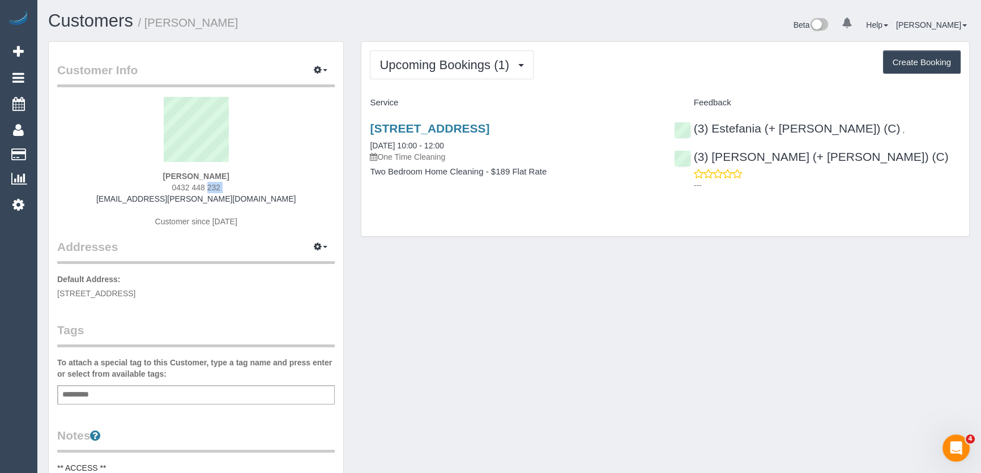
copy div "0432 448 232"
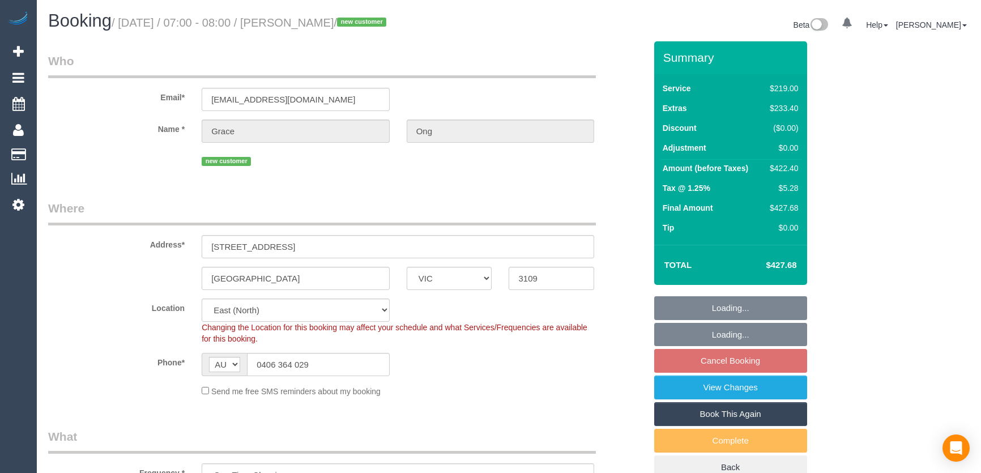
select select "VIC"
select select "number:28"
select select "number:14"
select select "number:19"
select select "number:25"
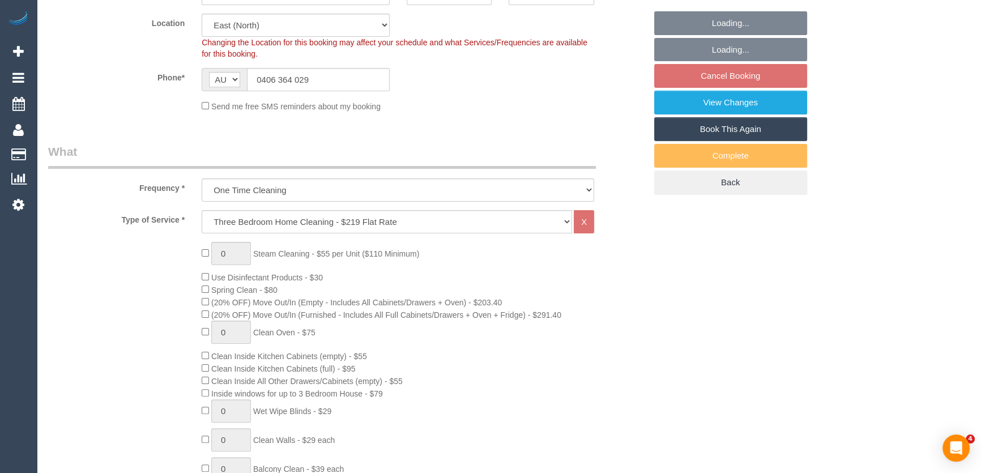
scroll to position [412, 0]
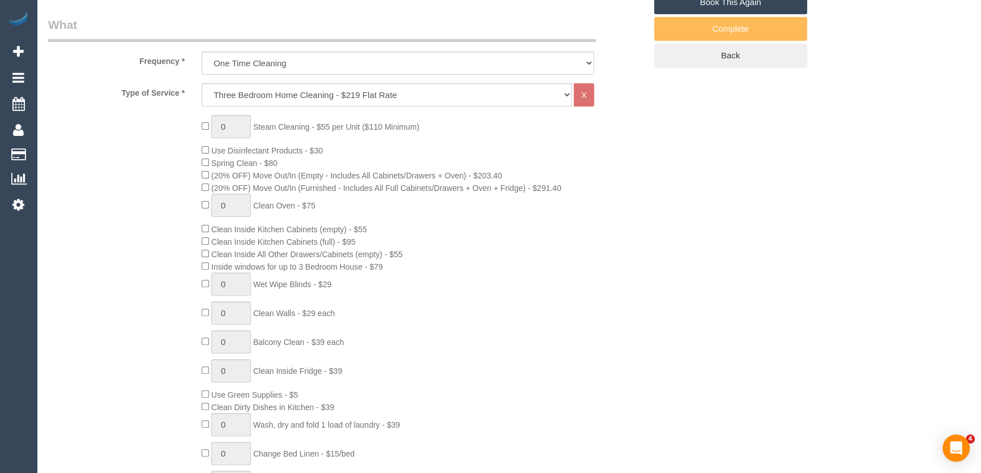
select select "spot1"
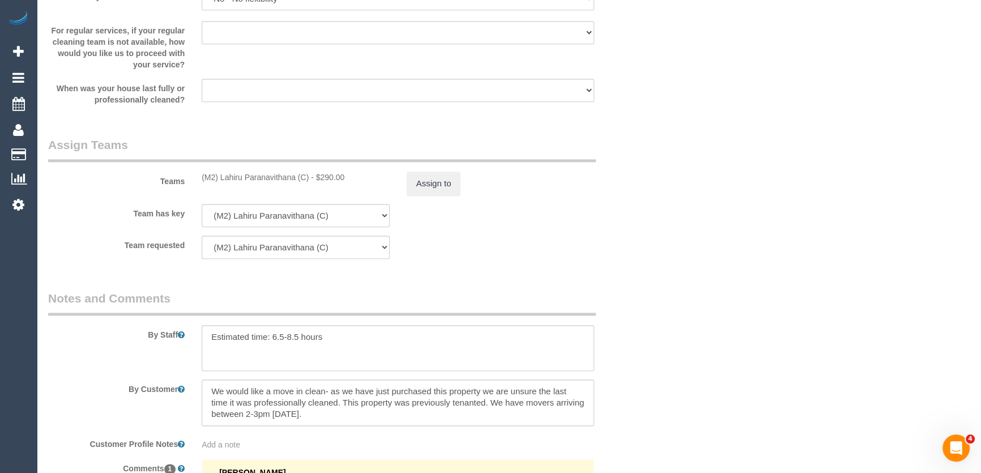
scroll to position [1803, 0]
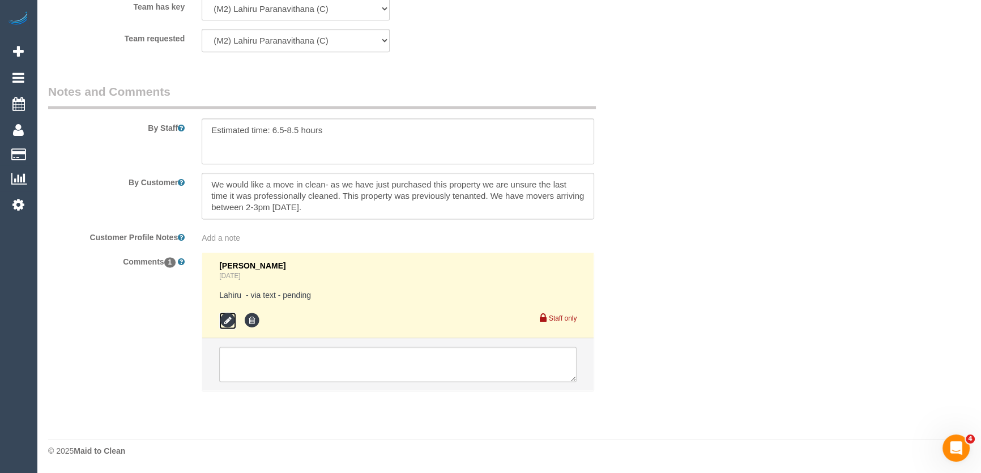
click at [222, 322] on icon at bounding box center [227, 320] width 17 height 17
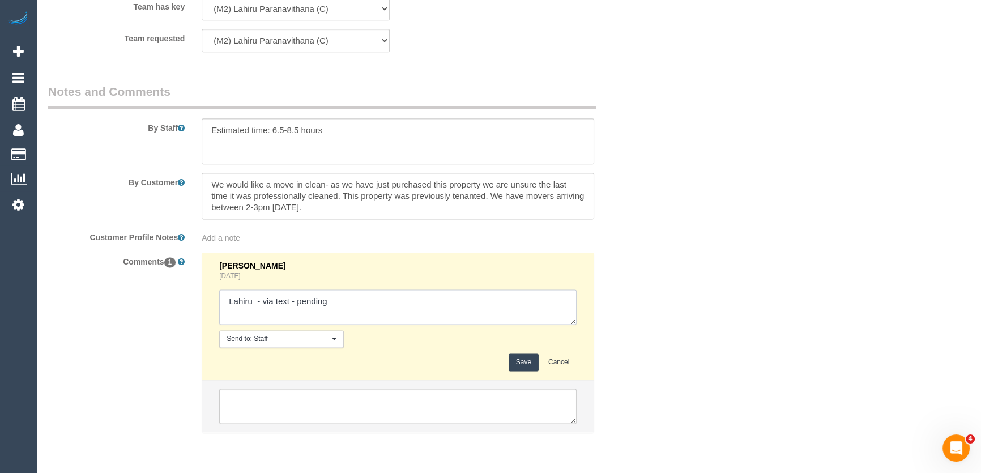
click at [361, 308] on textarea at bounding box center [397, 306] width 357 height 35
type textarea "Lahiru - via text - confirmed"
click at [356, 136] on textarea at bounding box center [398, 141] width 392 height 46
type textarea "Estimated time: 6.5-8.5 hours Move In"
click at [370, 210] on textarea at bounding box center [398, 196] width 392 height 46
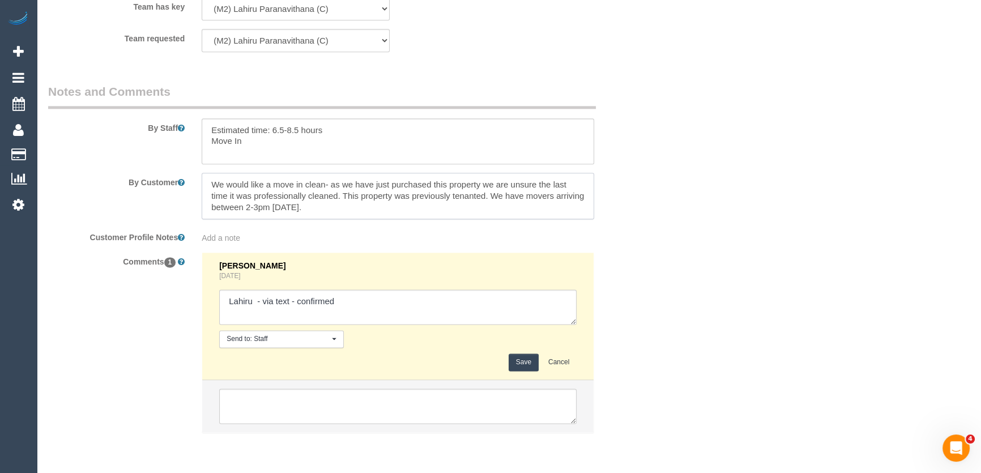
click at [370, 210] on textarea at bounding box center [398, 196] width 392 height 46
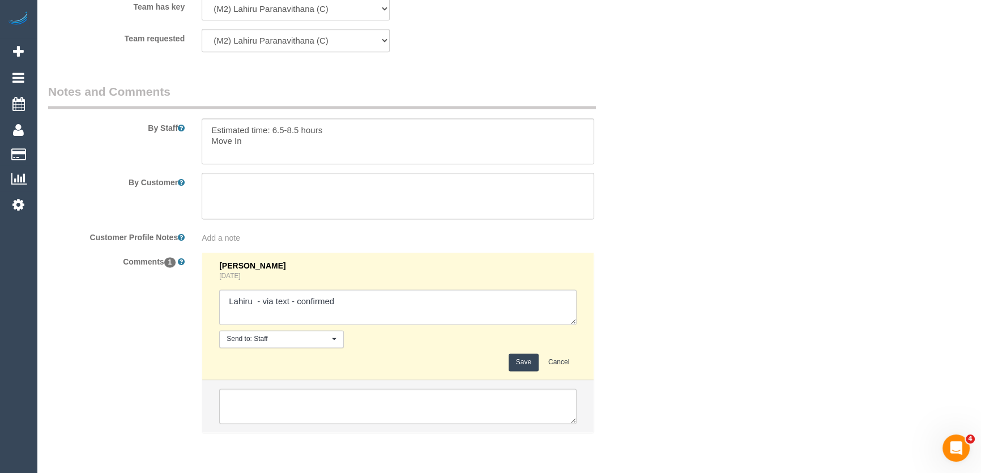
click at [520, 365] on button "Save" at bounding box center [524, 362] width 30 height 18
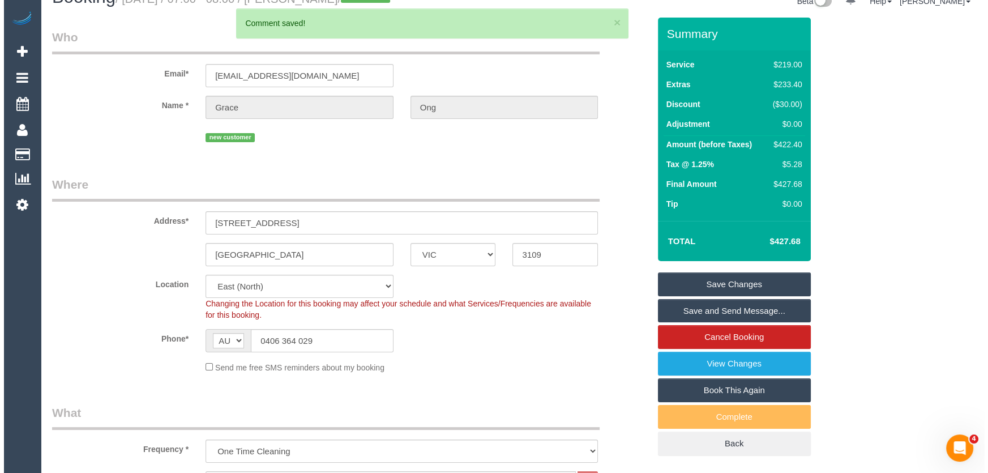
scroll to position [0, 0]
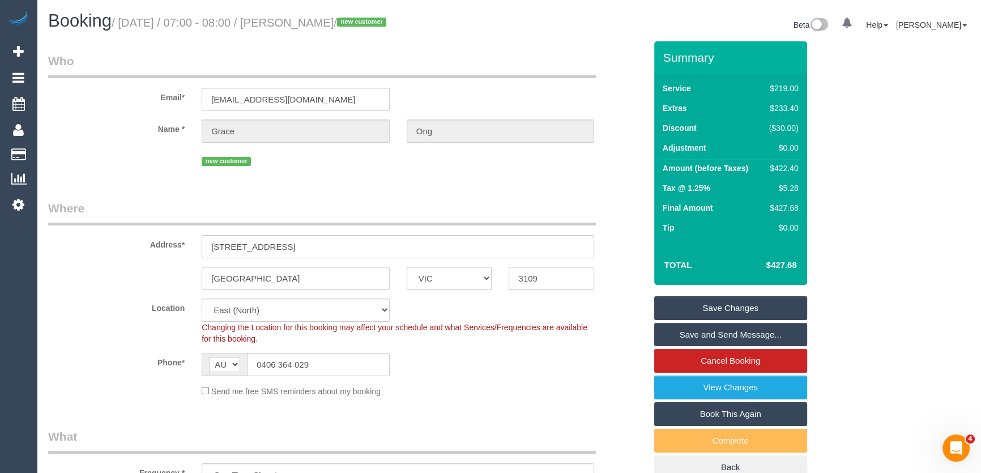
click at [699, 335] on link "Save and Send Message..." at bounding box center [730, 335] width 153 height 24
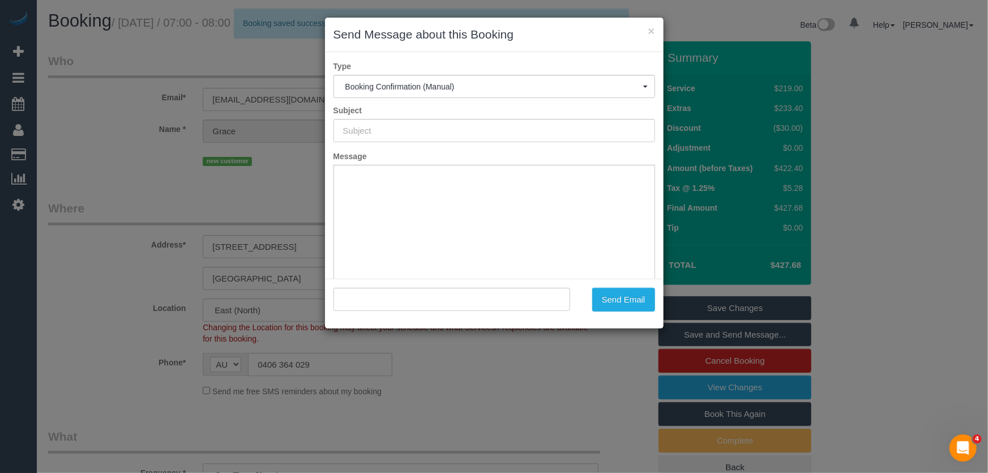
type input "Booking Confirmed"
type input ""Grace Ong" <gracemy.ongx@gmail.com>"
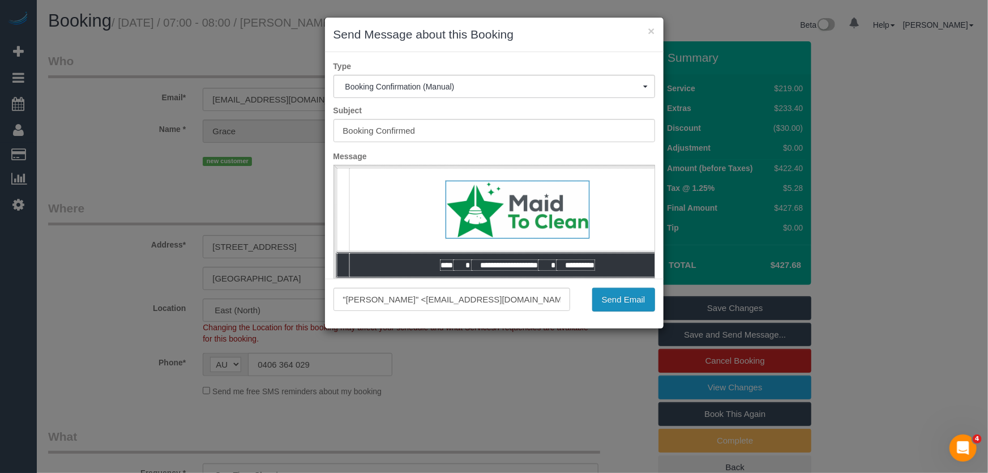
drag, startPoint x: 618, startPoint y: 302, endPoint x: 606, endPoint y: 302, distance: 11.9
click at [618, 302] on button "Send Email" at bounding box center [623, 300] width 63 height 24
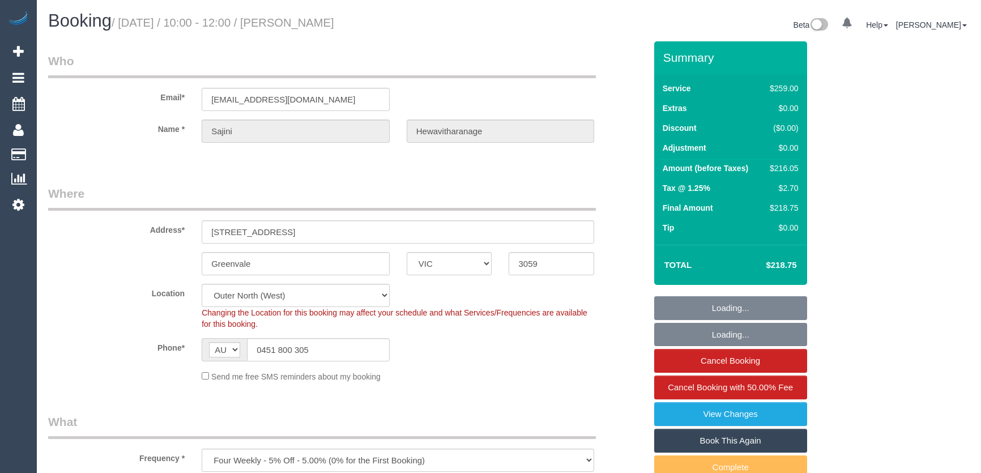
select select "VIC"
select select "number:27"
select select "number:14"
select select "number:18"
select select "number:22"
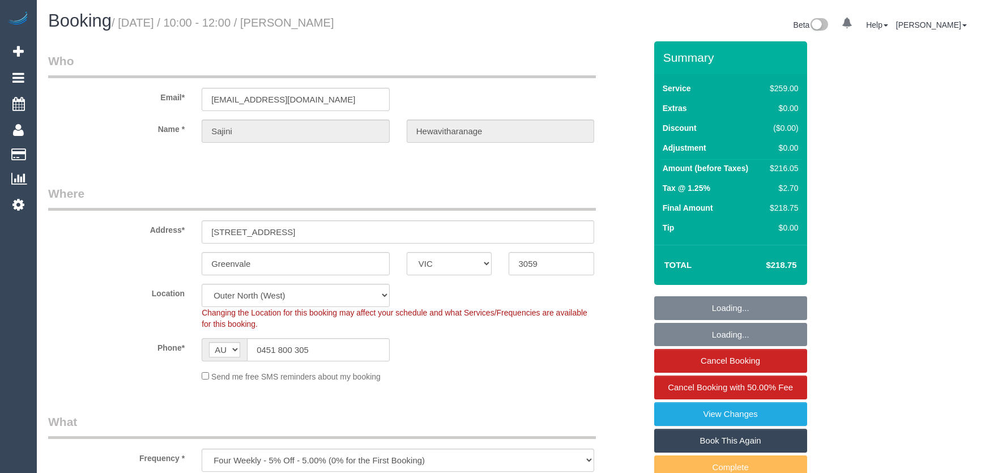
select select "number:34"
select select "number:12"
select select "spot1"
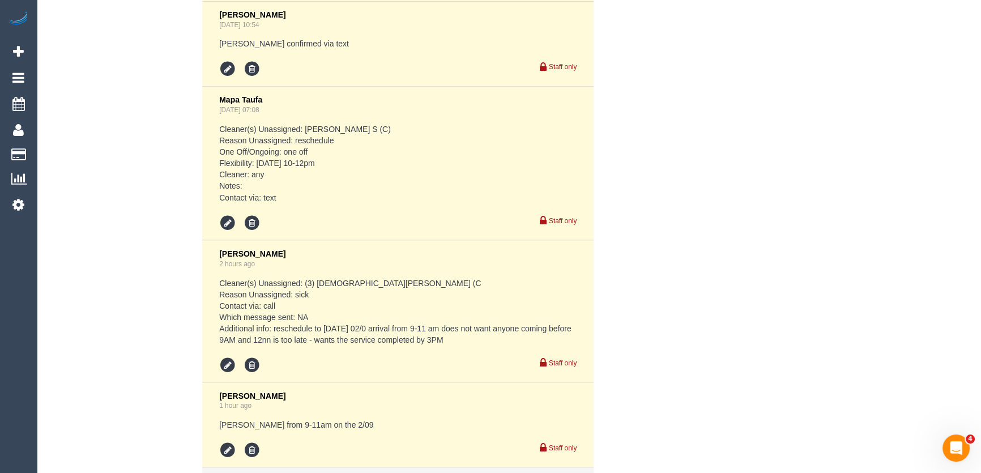
scroll to position [2574, 0]
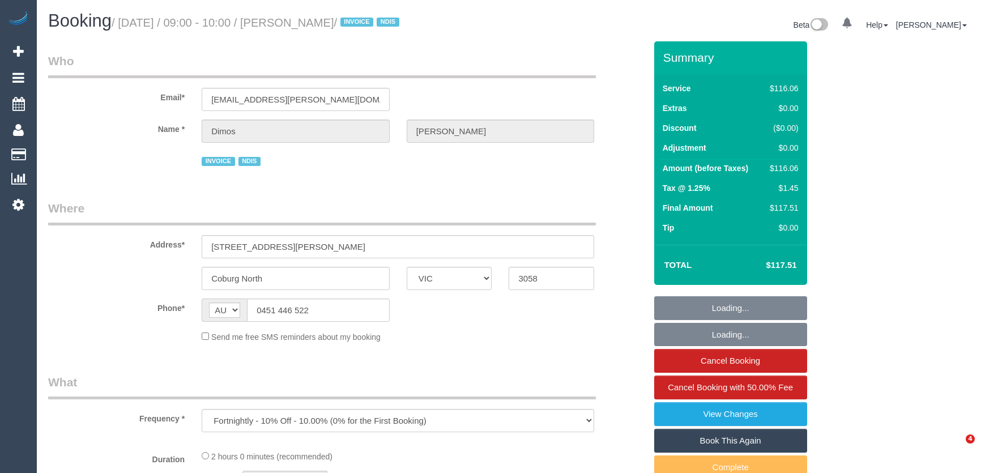
select select "VIC"
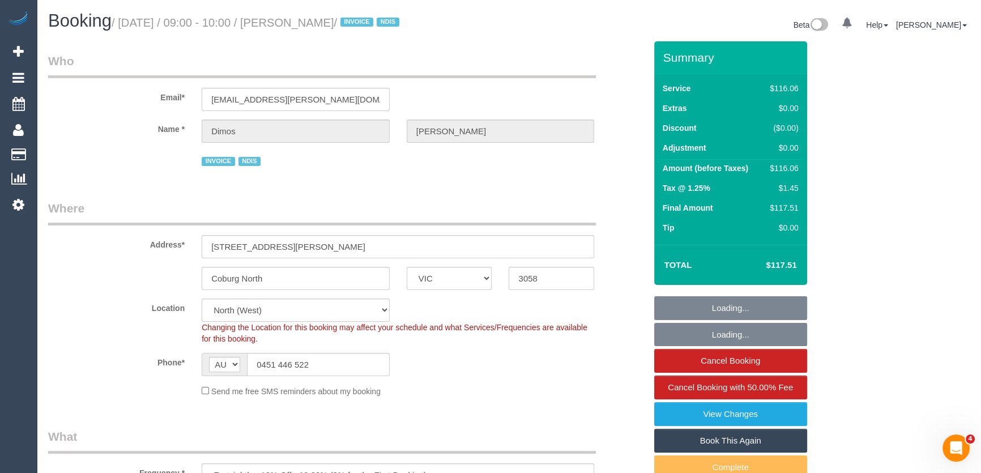
select select "object:659"
select select "number:27"
select select "number:14"
select select "number:19"
select select "number:25"
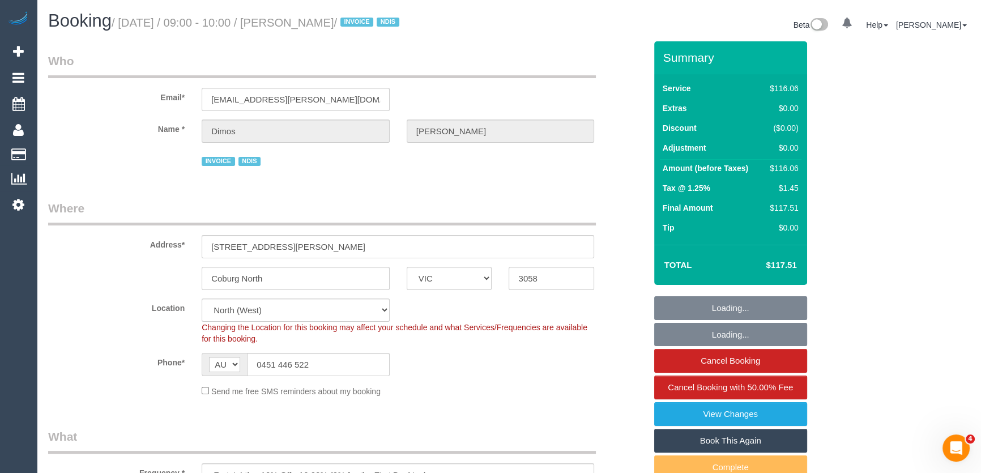
select select "number:34"
select select "number:12"
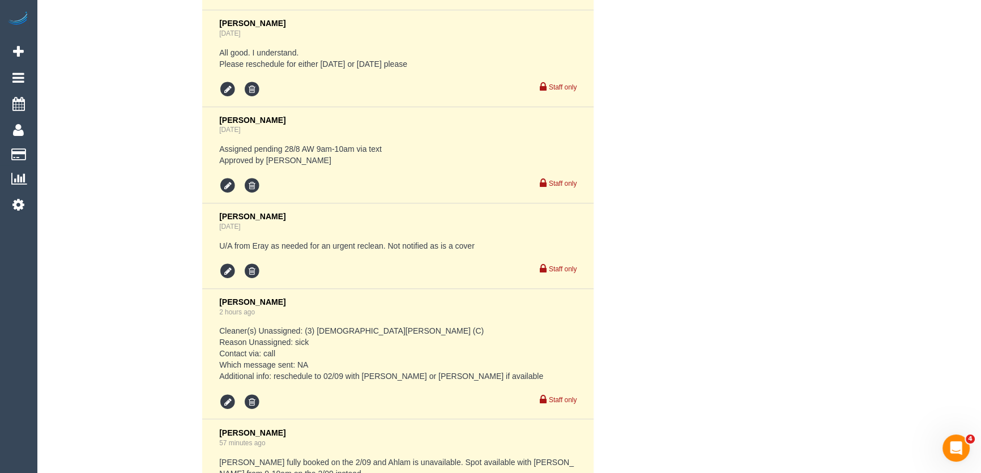
scroll to position [2419, 0]
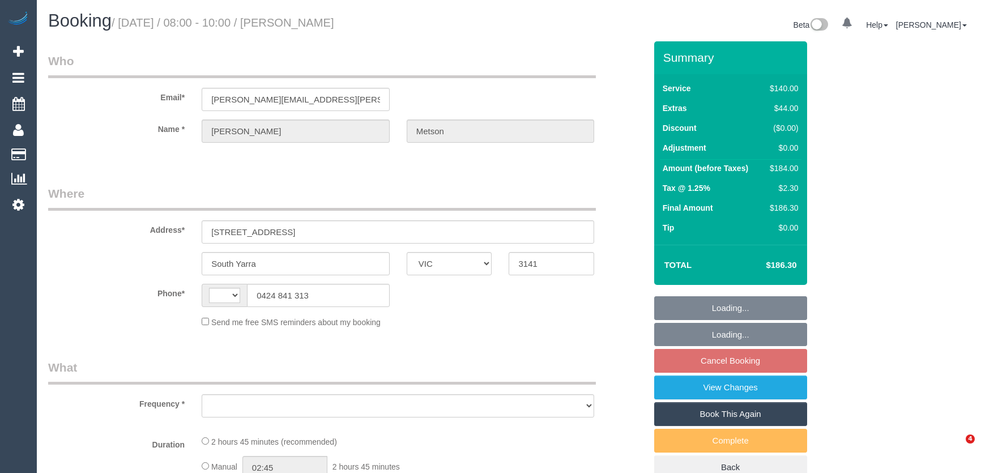
select select "VIC"
select select "string:AU"
select select "object:543"
select select "string:stripe-pm_1Rv8sy2GScqysDRV9lwD4jLI"
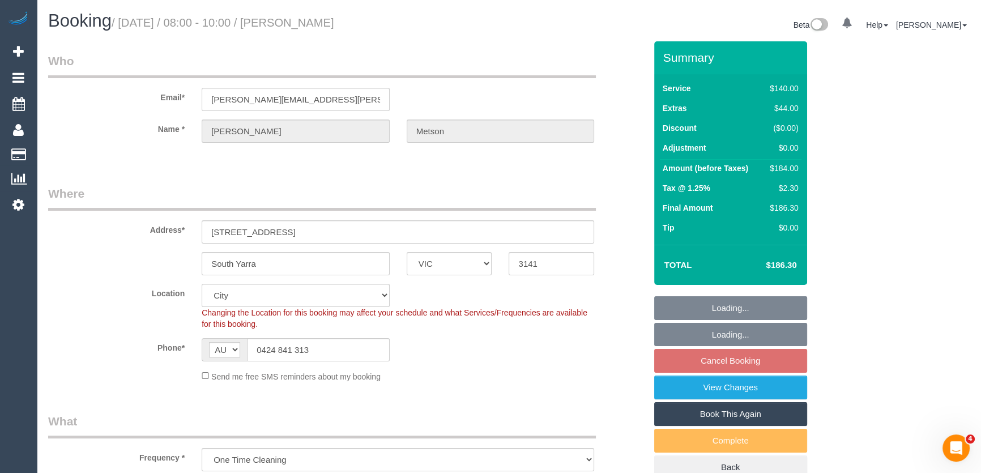
select select "spot2"
select select "number:28"
select select "number:15"
select select "number:19"
select select "number:22"
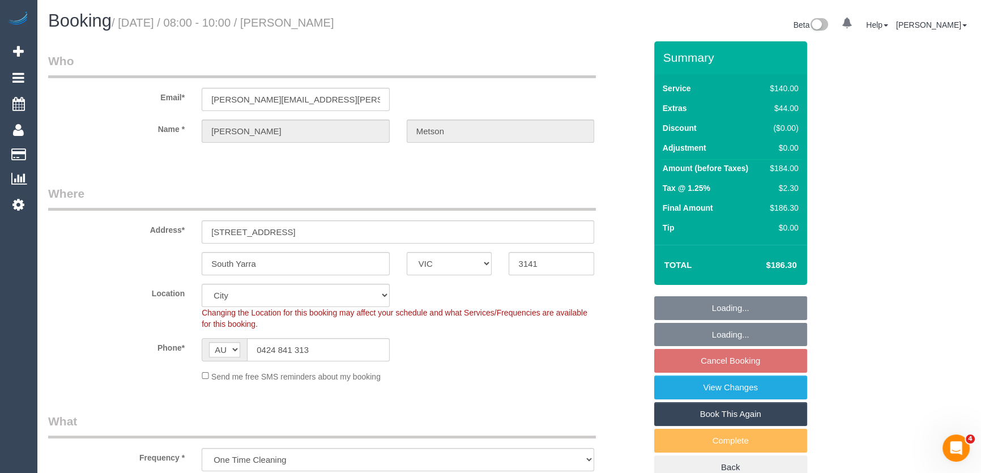
select select "number:33"
select select "number:11"
select select "object:865"
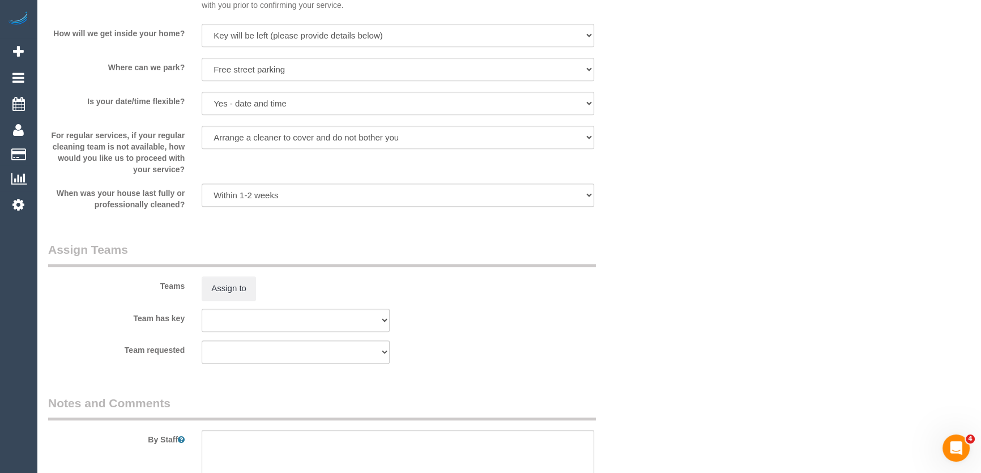
scroll to position [1441, 0]
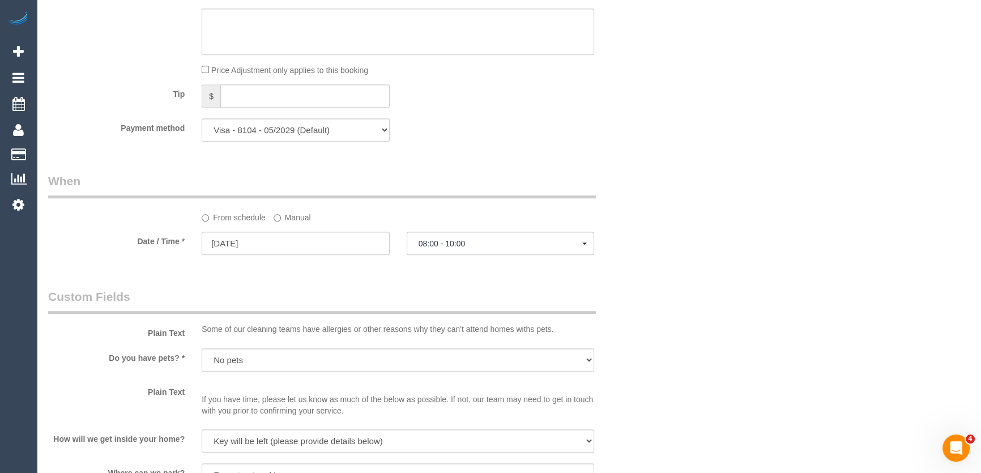
scroll to position [1058, 0]
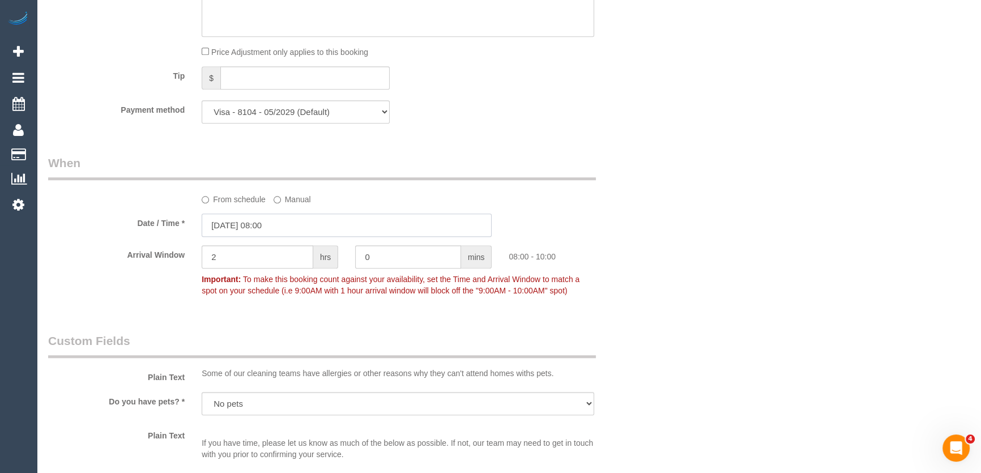
click at [295, 229] on input "02/09/2025 08:00" at bounding box center [347, 225] width 290 height 23
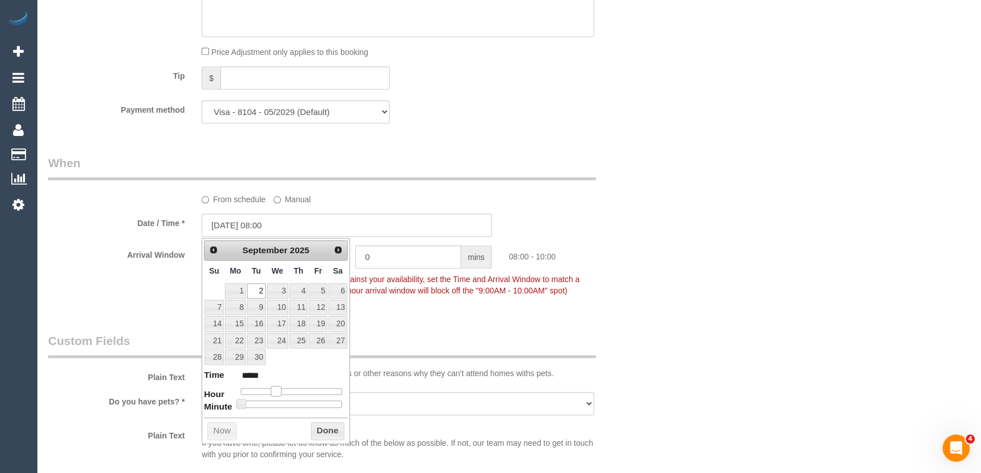
type input "02/09/2025 09:00"
type input "*****"
type input "02/09/2025 10:00"
type input "*****"
type input "02/09/2025 11:00"
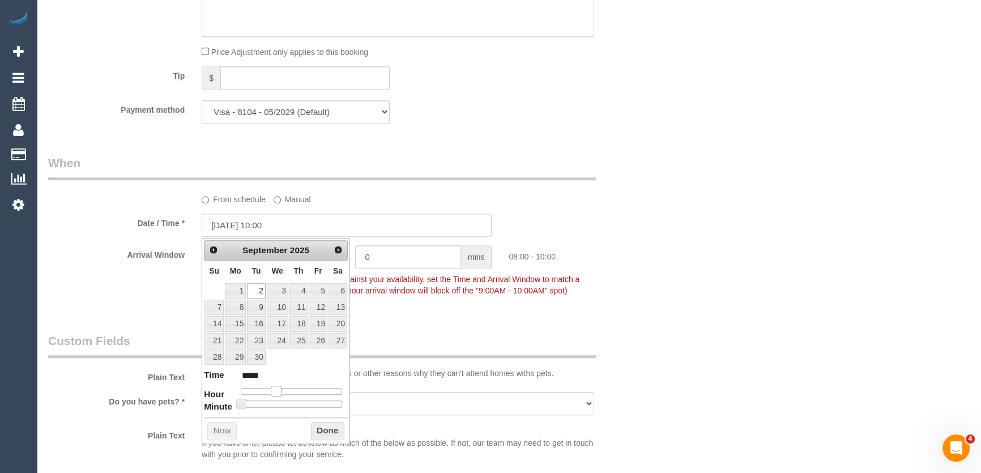
type input "*****"
drag, startPoint x: 276, startPoint y: 391, endPoint x: 301, endPoint y: 391, distance: 24.4
click at [281, 391] on span at bounding box center [276, 391] width 10 height 10
click at [295, 391] on div at bounding box center [291, 391] width 101 height 7
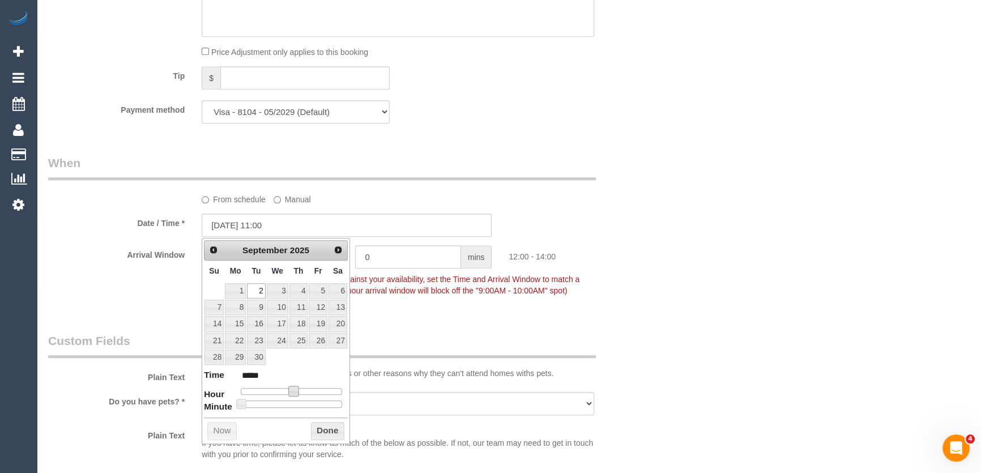
type input "02/09/2025 12:00"
type input "*****"
type input "02/09/2025 14:00"
type input "*****"
type input "02/09/2025 15:00"
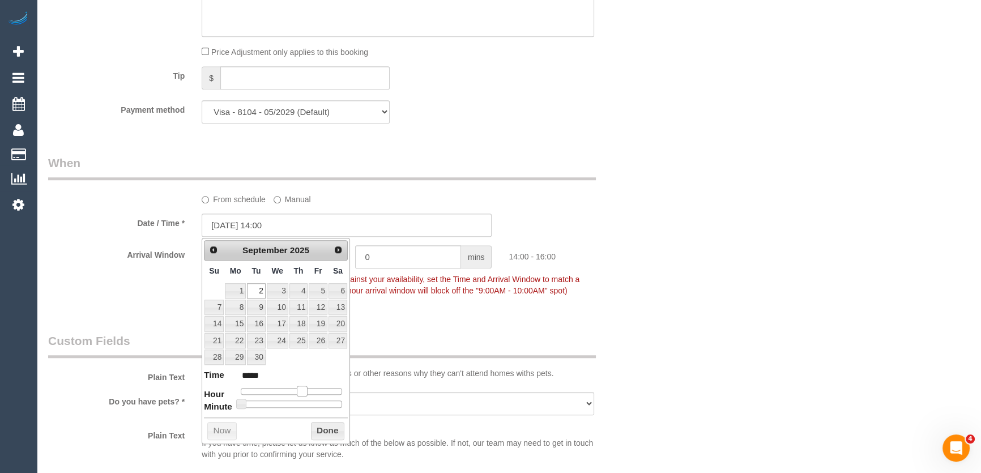
type input "*****"
type input "02/09/2025 14:00"
type input "*****"
type input "02/09/2025 13:00"
type input "*****"
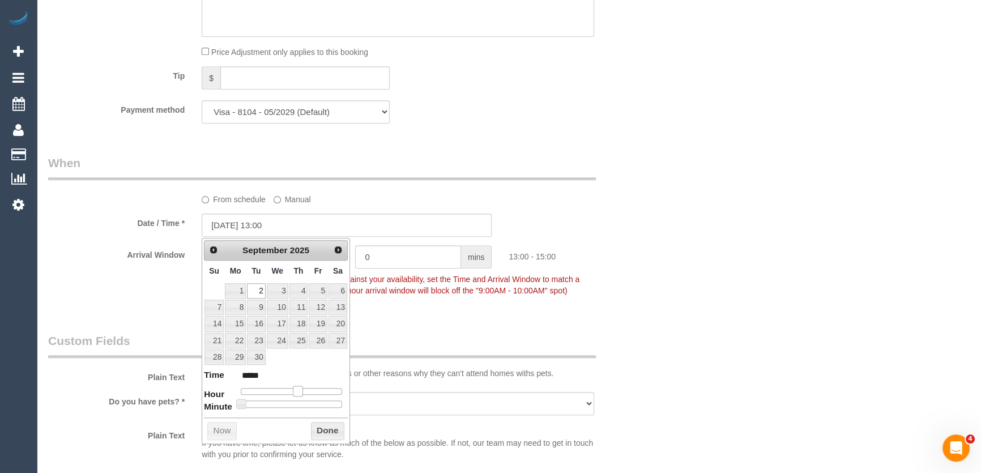
click at [300, 390] on div at bounding box center [291, 391] width 101 height 7
click at [300, 390] on span at bounding box center [298, 391] width 10 height 10
click at [450, 292] on span "To make this booking count against your availability, set the Time and Arrival …" at bounding box center [391, 285] width 378 height 20
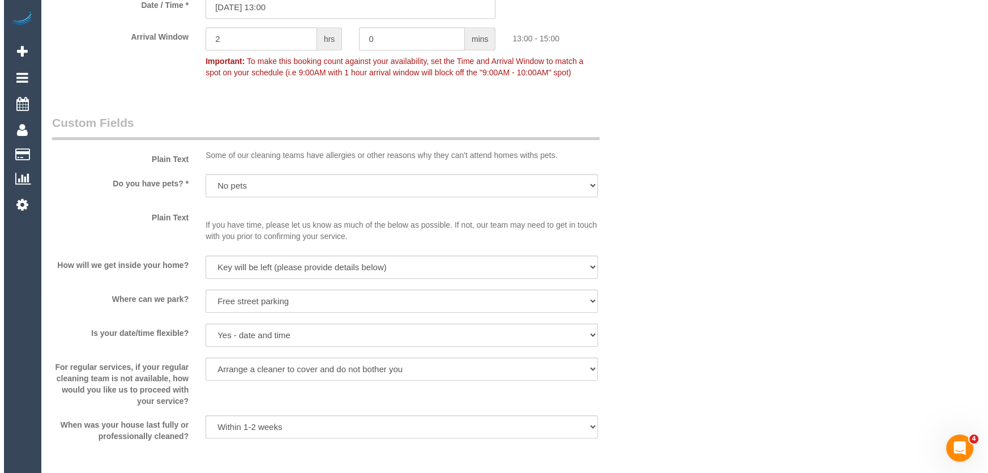
scroll to position [1367, 0]
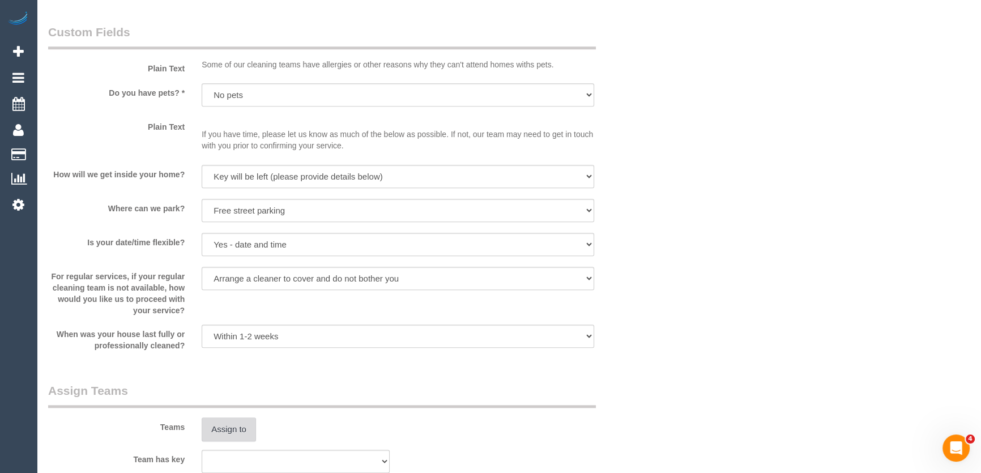
click at [228, 426] on button "Assign to" at bounding box center [229, 429] width 54 height 24
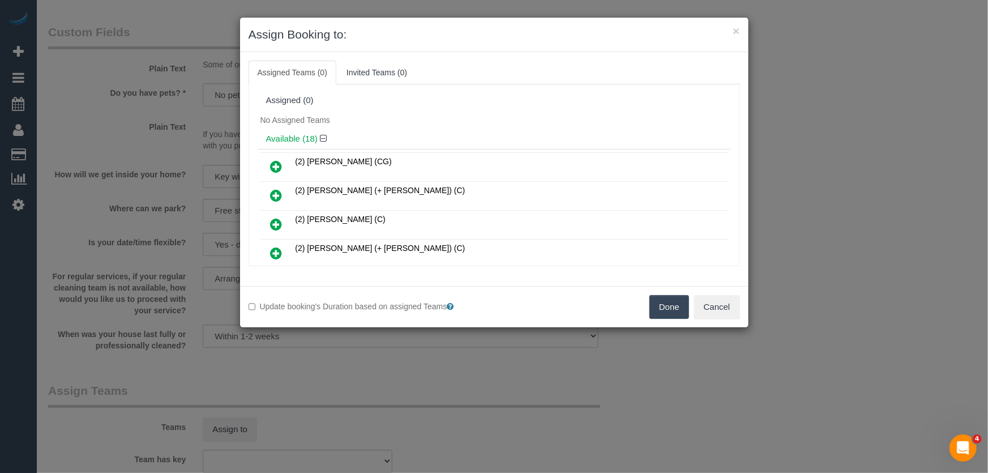
scroll to position [184, 0]
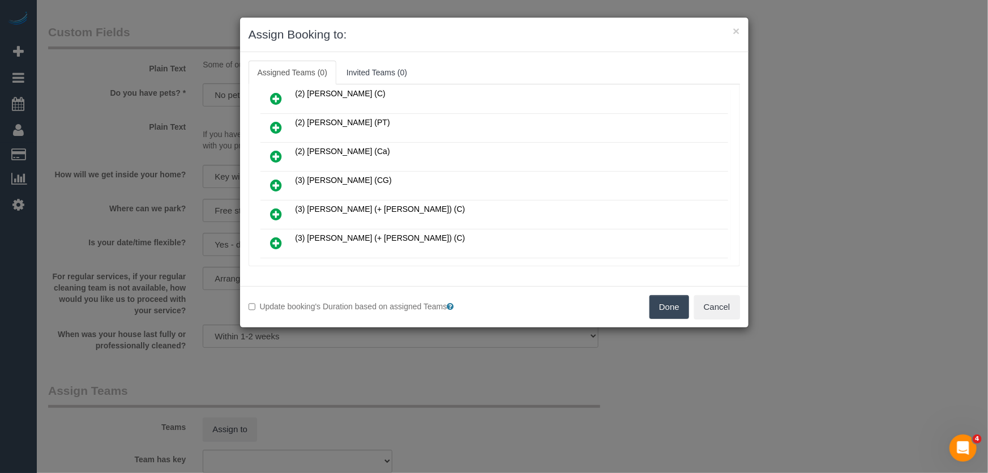
click at [274, 182] on icon at bounding box center [277, 185] width 12 height 14
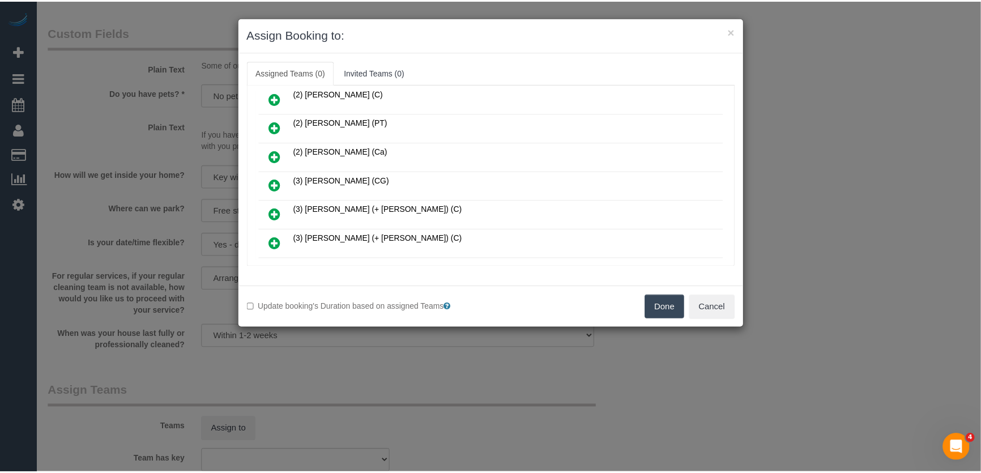
scroll to position [210, 0]
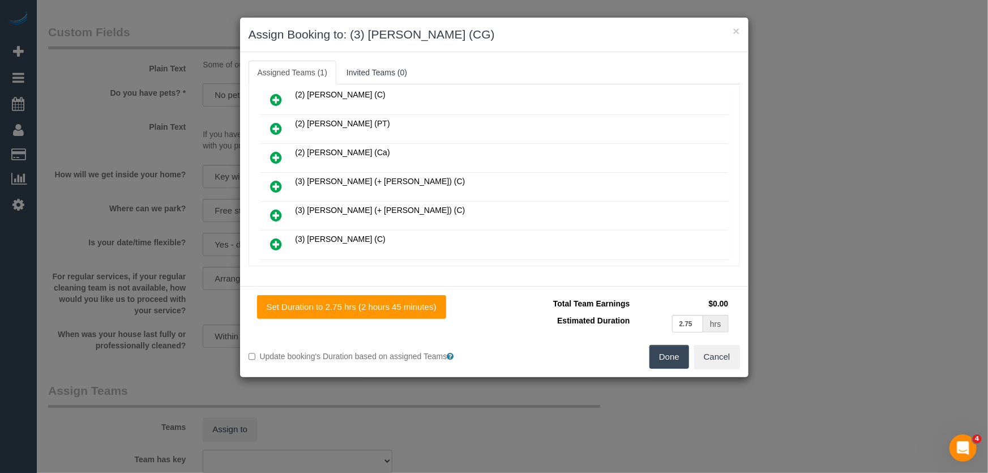
click at [668, 357] on button "Done" at bounding box center [670, 357] width 40 height 24
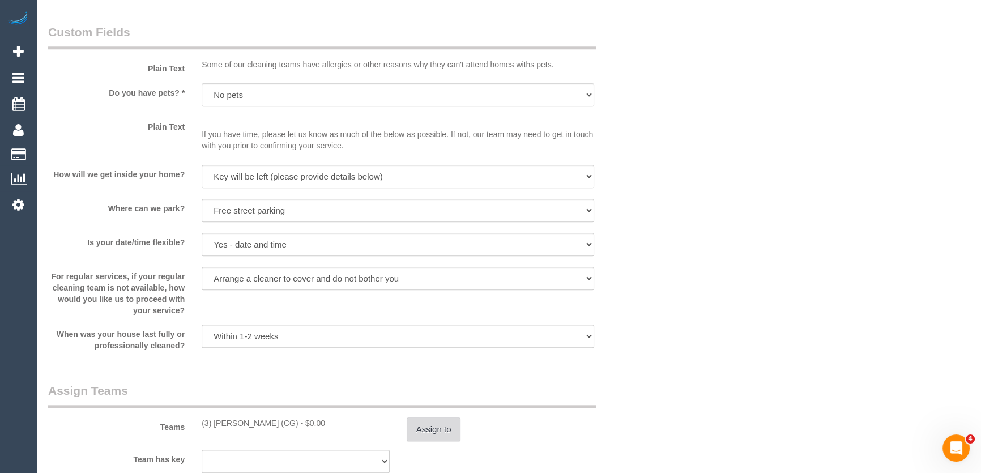
click at [435, 434] on button "Assign to" at bounding box center [434, 429] width 54 height 24
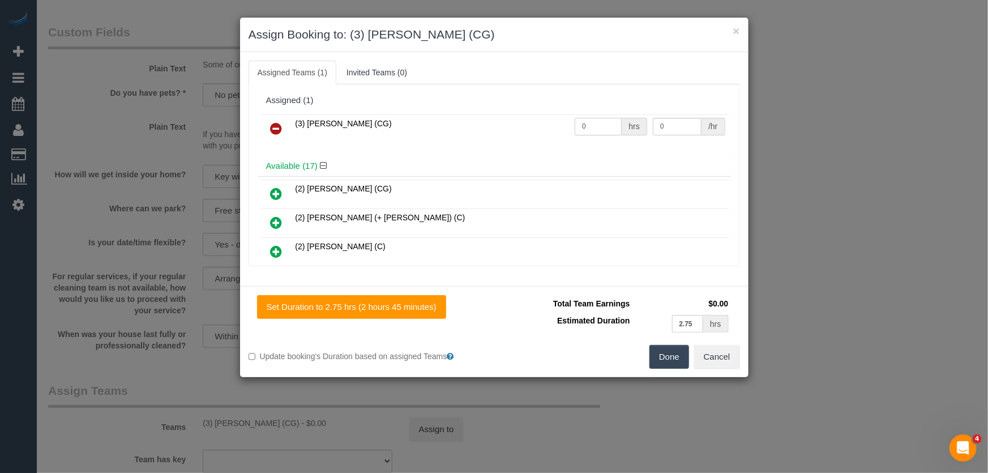
click at [585, 129] on input "0" at bounding box center [598, 127] width 47 height 18
type input "2.75"
click at [683, 358] on button "Done" at bounding box center [670, 357] width 40 height 24
type input "38.5"
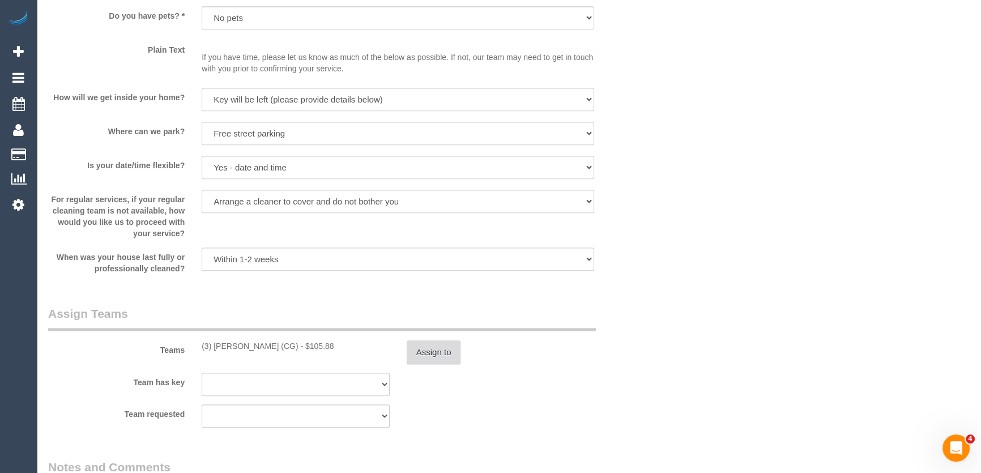
scroll to position [1573, 0]
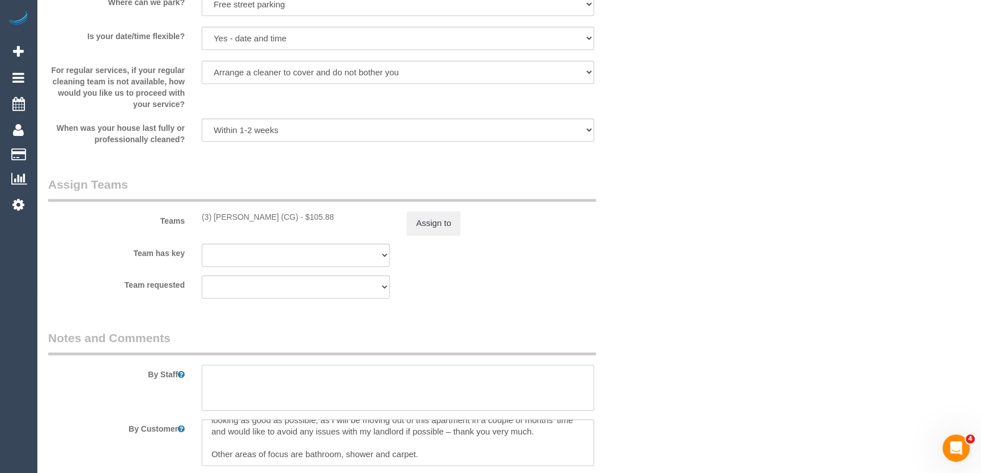
click at [245, 382] on textarea at bounding box center [398, 388] width 392 height 46
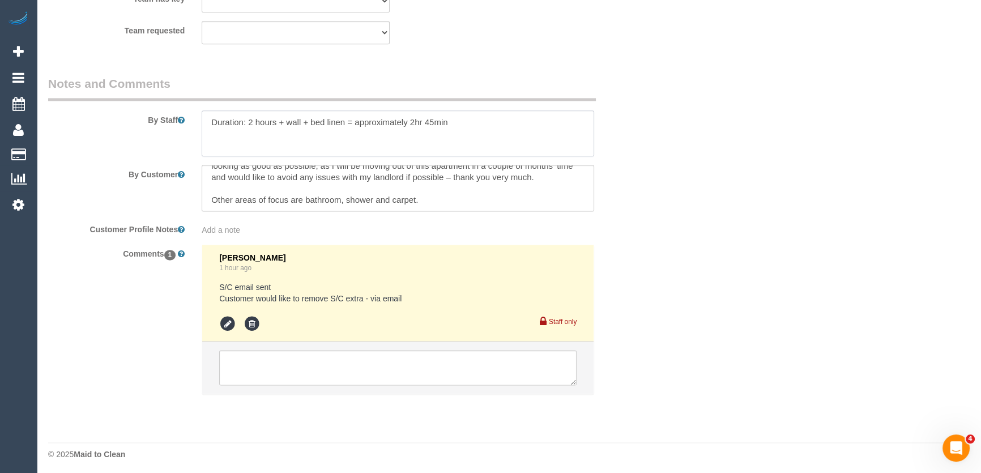
scroll to position [1829, 0]
type textarea "Duration: 2 hours + wall + bed linen = approximately 2hr 45min"
click at [297, 365] on textarea at bounding box center [397, 365] width 357 height 35
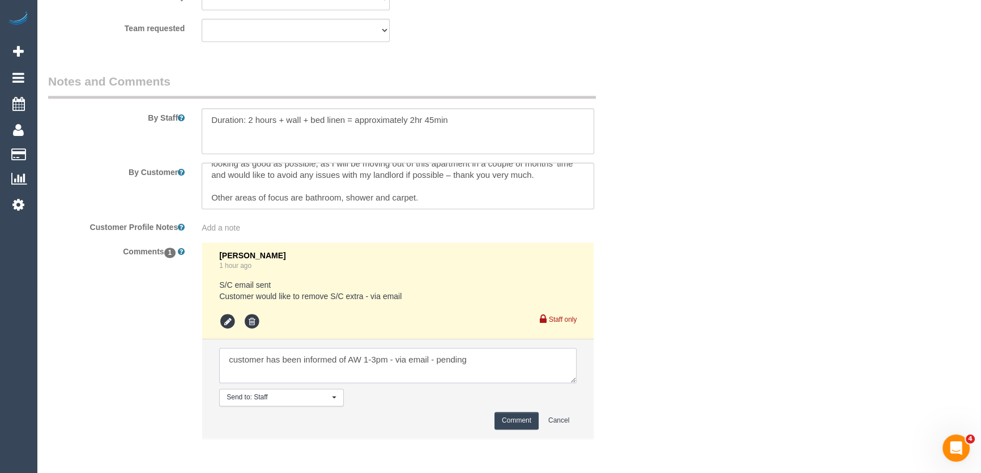
type textarea "customer has been informed of AW 1-3pm - via email - pending"
click at [506, 417] on button "Comment" at bounding box center [516, 421] width 44 height 18
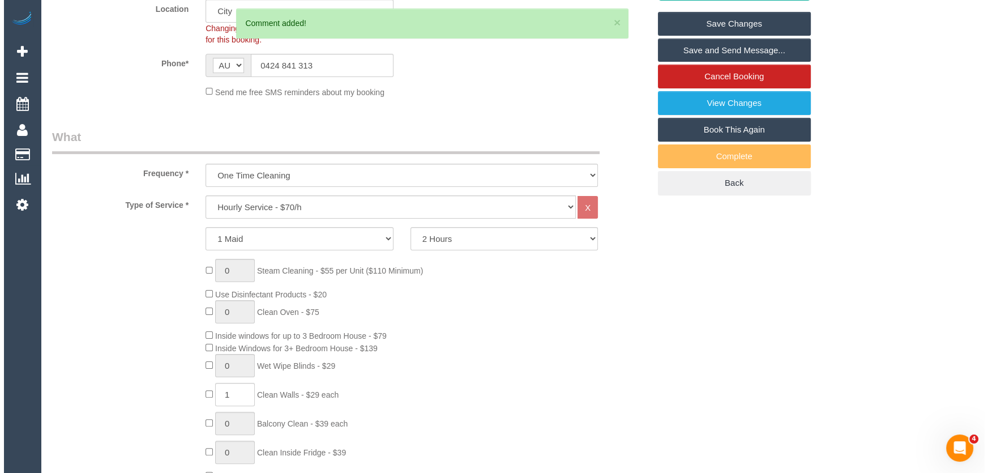
scroll to position [0, 0]
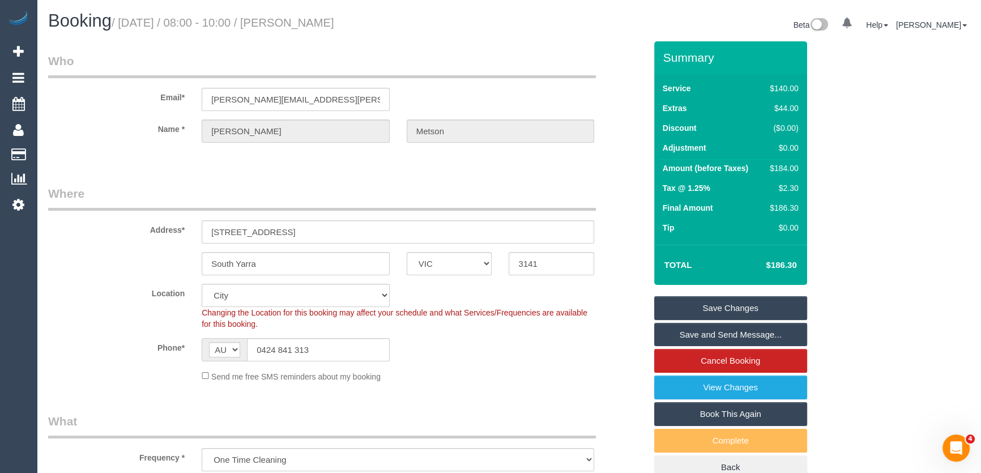
click at [327, 23] on small "/ September 02, 2025 / 08:00 - 10:00 / George Metson" at bounding box center [223, 22] width 223 height 12
copy small "George Metson"
click at [327, 101] on input "george.d.metson@gmail.com" at bounding box center [296, 99] width 188 height 23
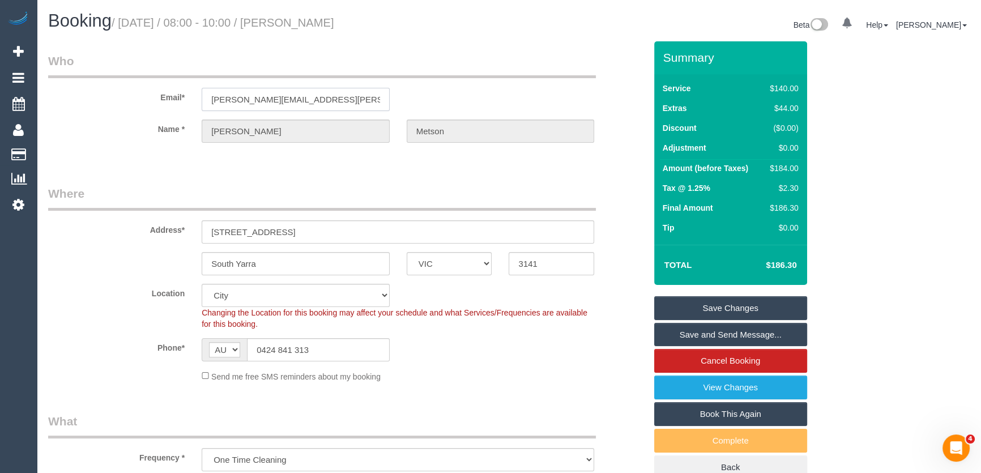
click at [327, 101] on input "george.d.metson@gmail.com" at bounding box center [296, 99] width 188 height 23
drag, startPoint x: 685, startPoint y: 311, endPoint x: 689, endPoint y: 303, distance: 9.1
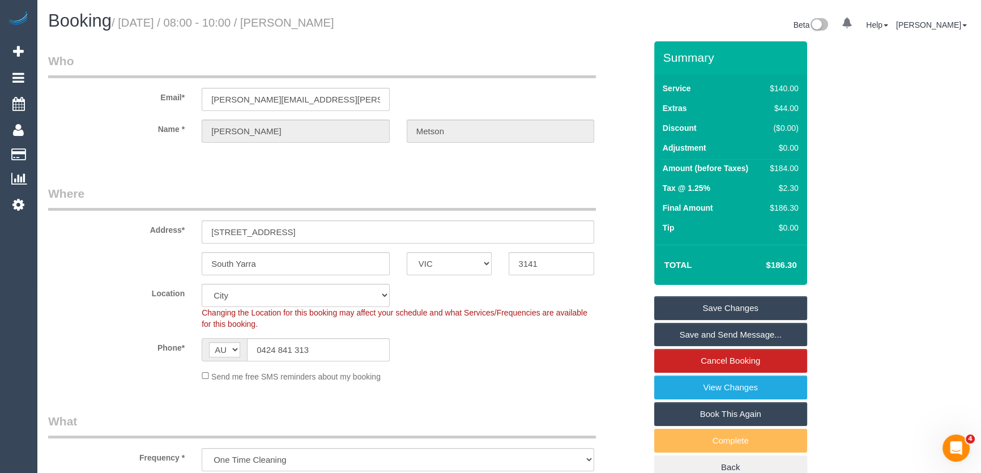
click at [685, 311] on link "Save Changes" at bounding box center [730, 308] width 153 height 24
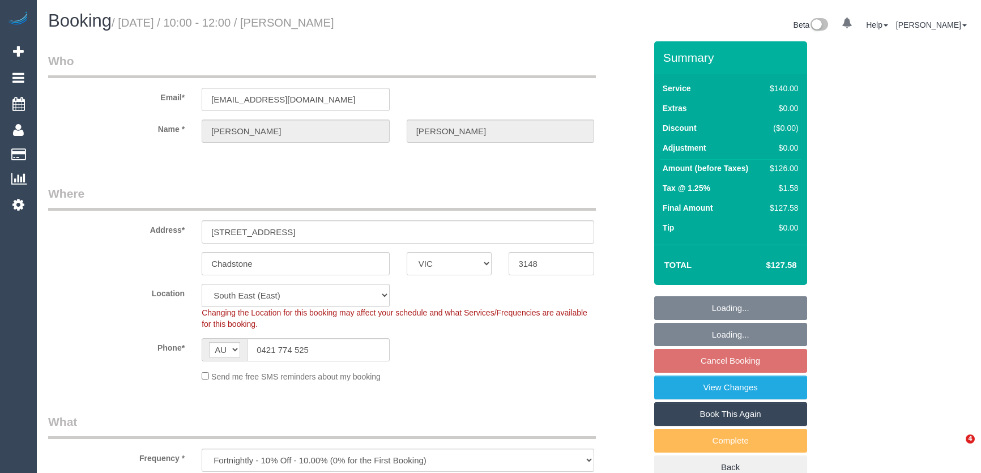
select select "VIC"
select select "number:27"
select select "number:14"
select select "number:19"
select select "number:22"
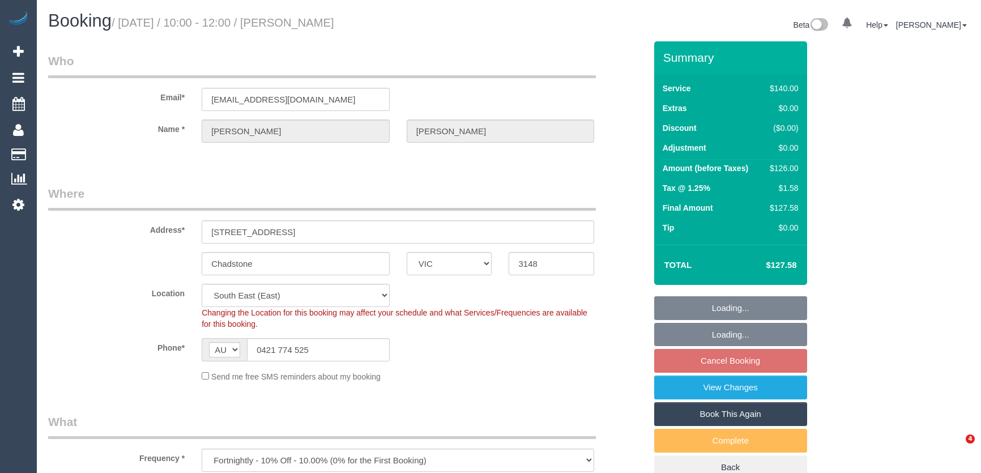
select select "number:34"
select select "number:11"
select select "spot3"
select select "VIC"
select select "number:28"
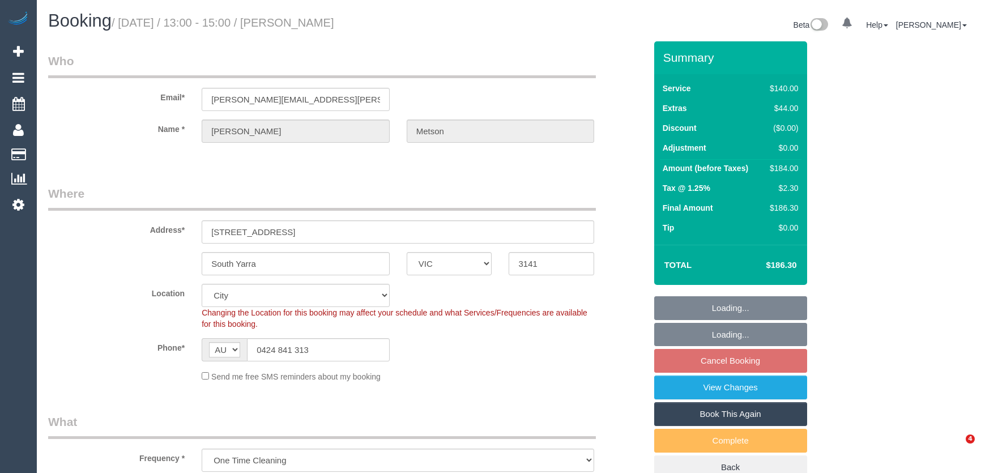
select select "number:15"
select select "number:19"
select select "number:22"
select select "number:33"
select select "number:11"
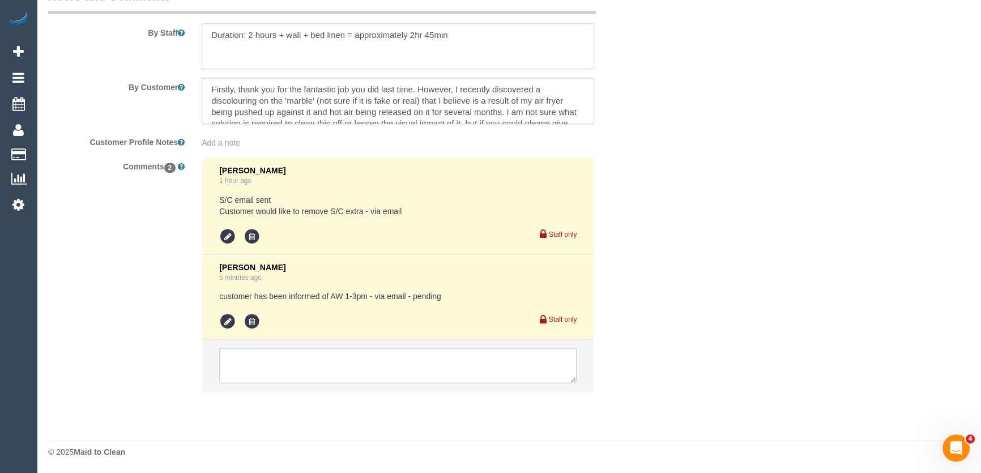
scroll to position [1914, 0]
click at [223, 319] on icon at bounding box center [227, 321] width 17 height 17
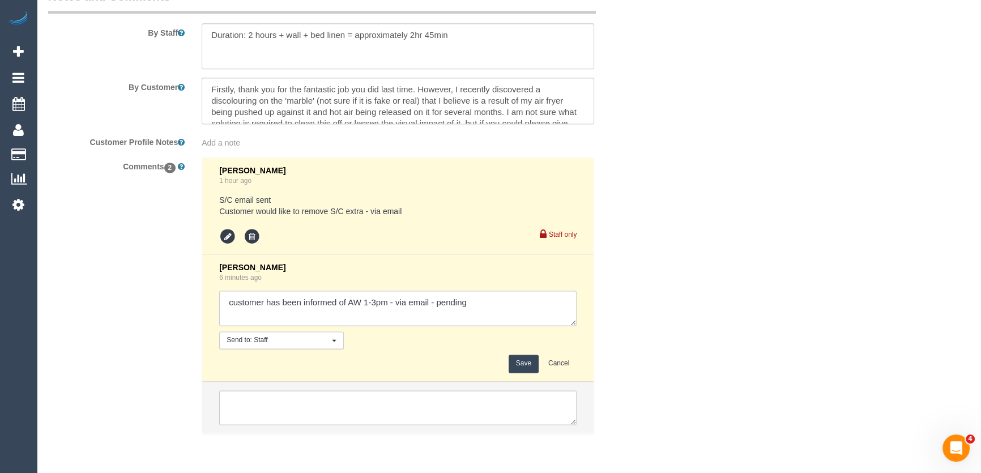
click at [491, 305] on textarea at bounding box center [397, 308] width 357 height 35
type textarea "customer has been informed of AW 1-3pm - via email - confirmed"
click at [531, 366] on button "Save" at bounding box center [524, 364] width 30 height 18
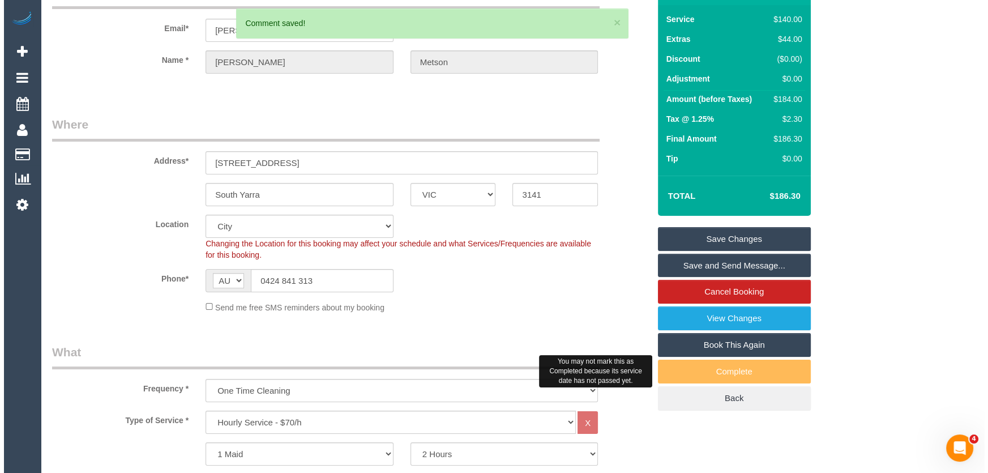
scroll to position [0, 0]
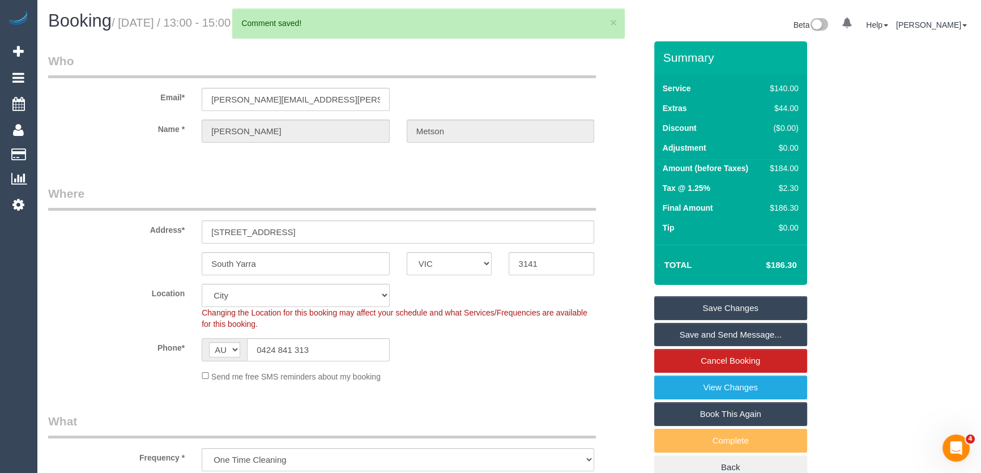
click at [729, 329] on link "Save and Send Message..." at bounding box center [730, 335] width 153 height 24
click at [729, 329] on fieldset "Save Changes Save and Send Message... Cancel Booking View Changes Book This Aga…" at bounding box center [730, 388] width 153 height 184
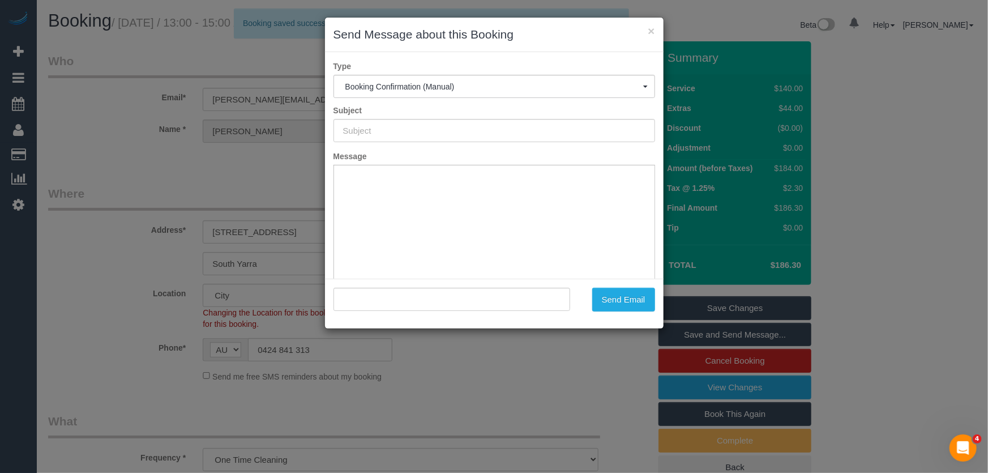
type input "Booking Confirmed"
type input ""George Metson" <george.d.metson@gmail.com>"
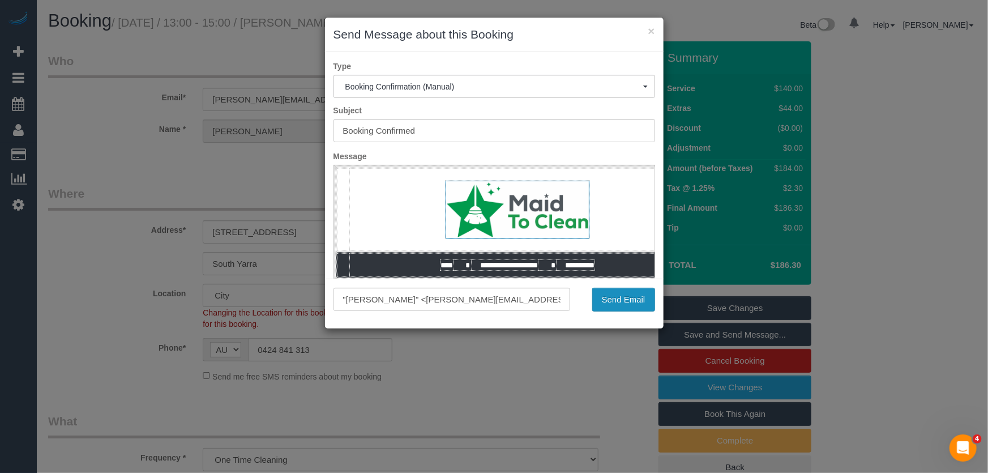
click at [629, 305] on button "Send Email" at bounding box center [623, 300] width 63 height 24
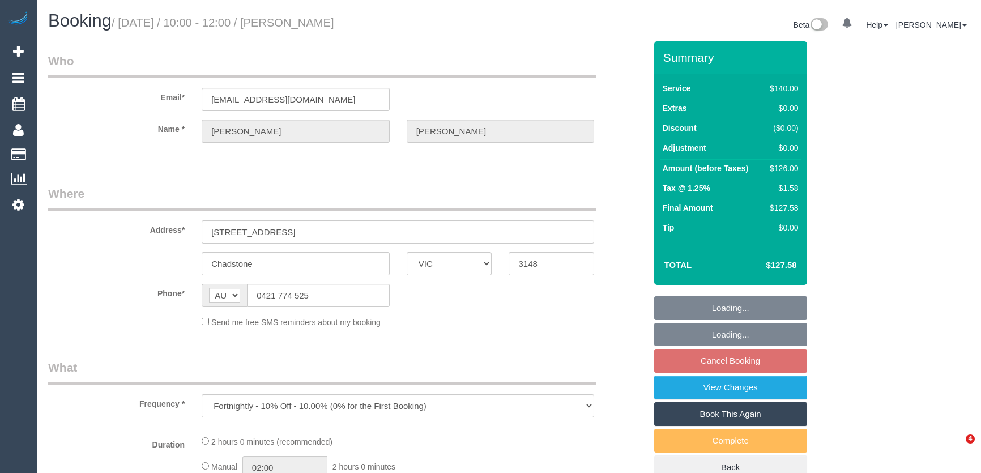
select select "VIC"
select select "number:27"
select select "number:14"
select select "number:19"
select select "number:22"
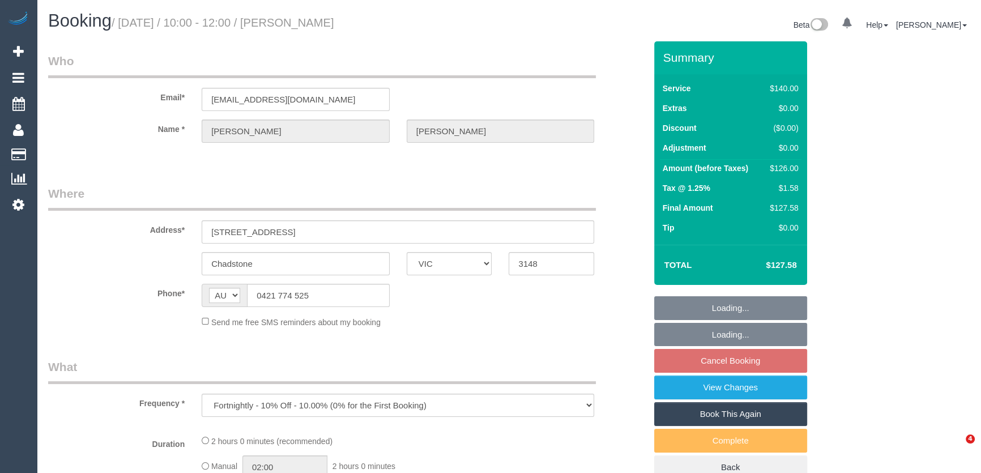
select select "number:34"
select select "number:11"
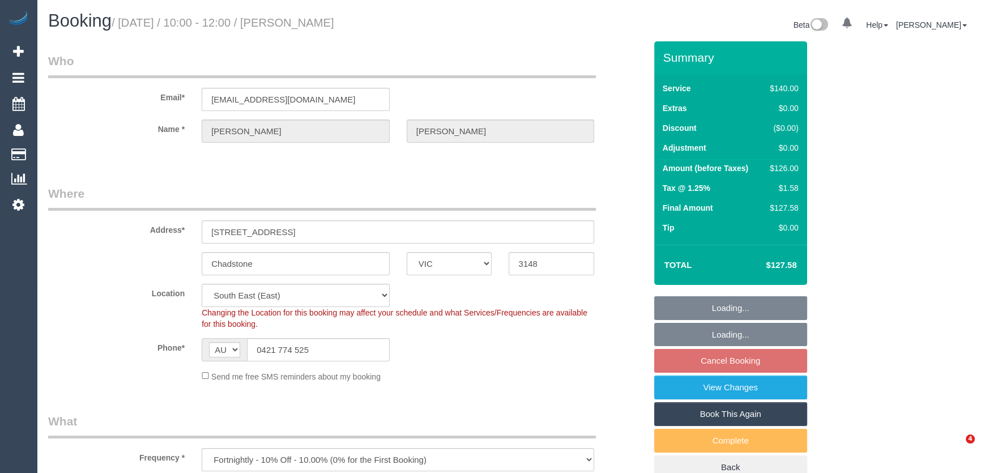
select select "string:stripe-pm_1MOcOM2GScqysDRVVBJYoU61"
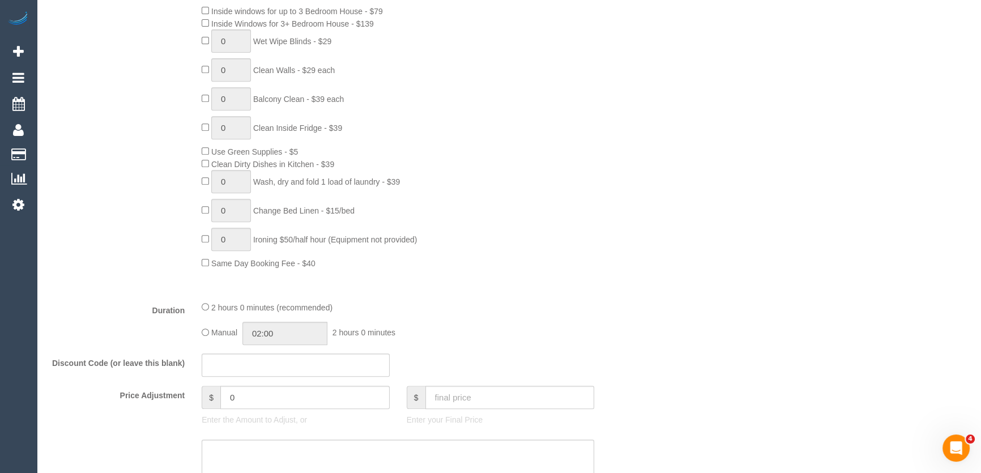
select select "object:1351"
select select "spot3"
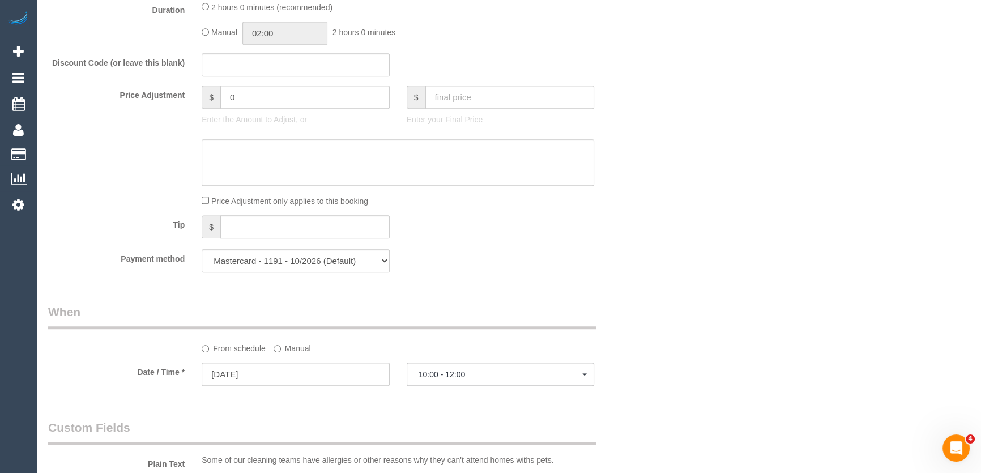
scroll to position [978, 0]
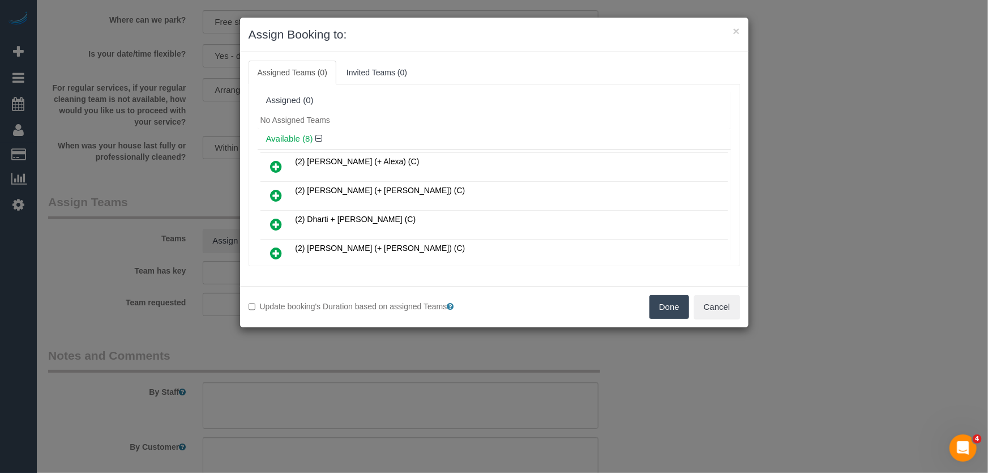
scroll to position [156, 0]
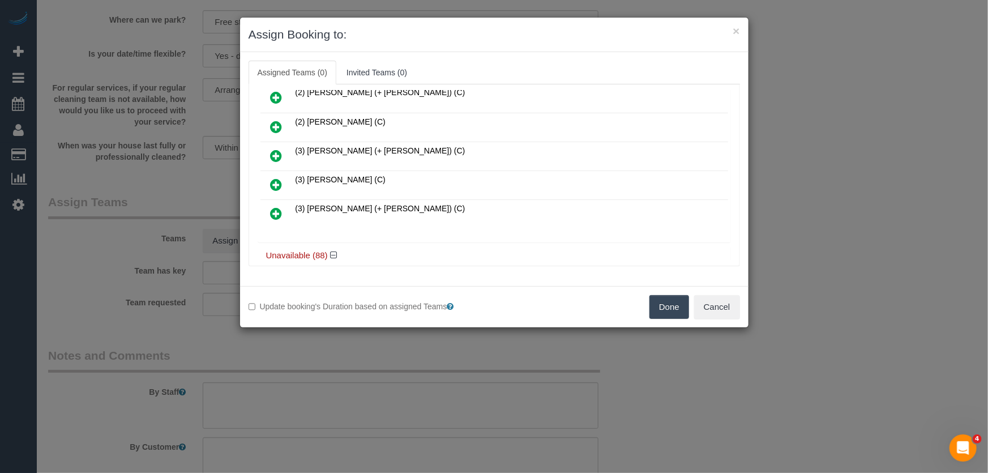
click at [277, 178] on icon at bounding box center [277, 185] width 12 height 14
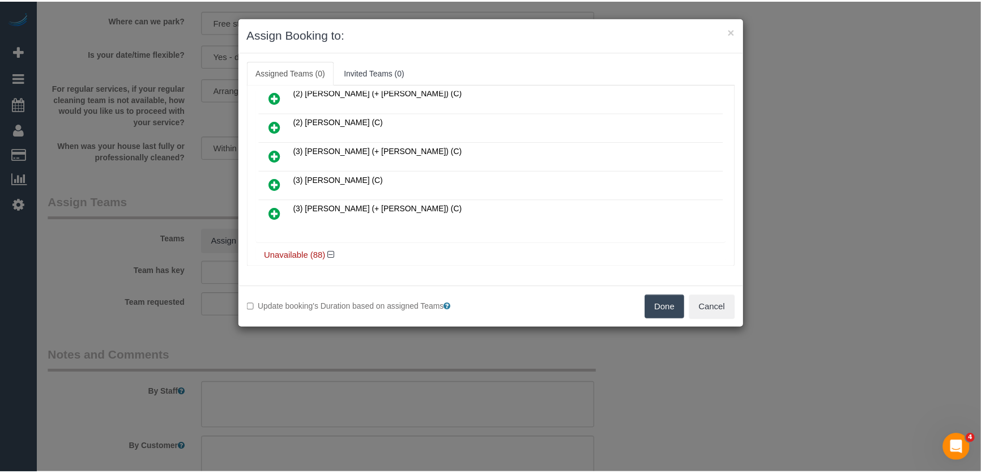
scroll to position [182, 0]
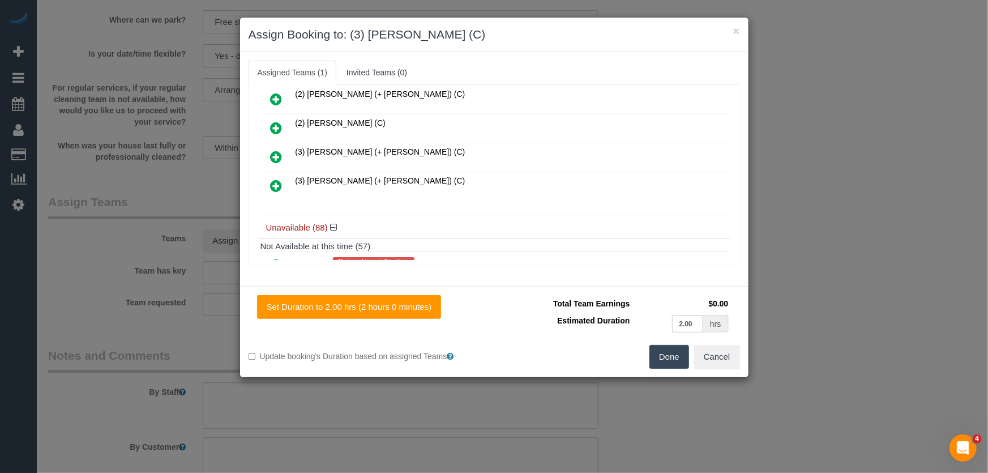
click at [668, 365] on button "Done" at bounding box center [670, 357] width 40 height 24
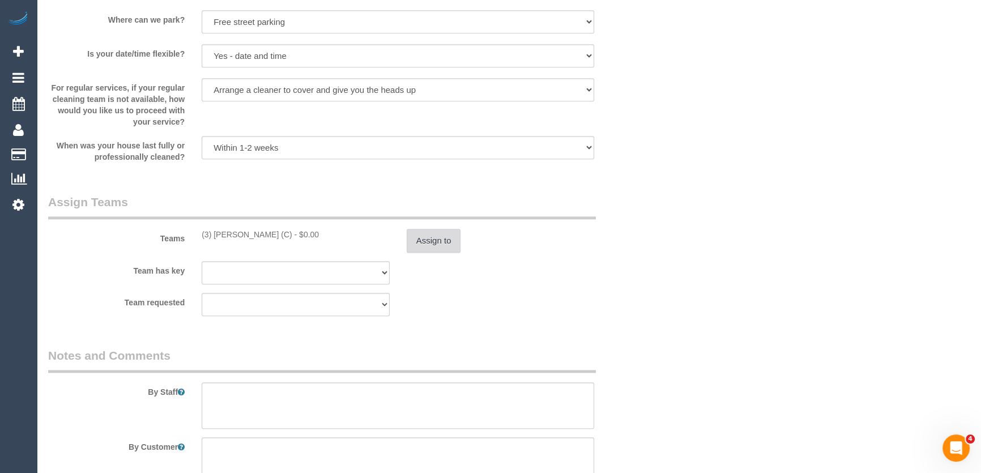
click at [433, 236] on button "Assign to" at bounding box center [434, 241] width 54 height 24
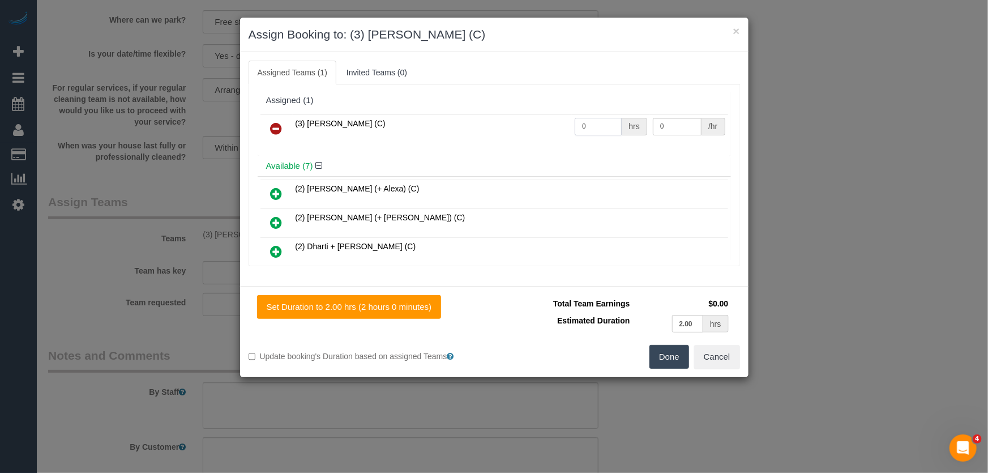
click at [605, 127] on input "0" at bounding box center [598, 127] width 47 height 18
type input "2"
type input "35"
click at [665, 360] on button "Done" at bounding box center [670, 357] width 40 height 24
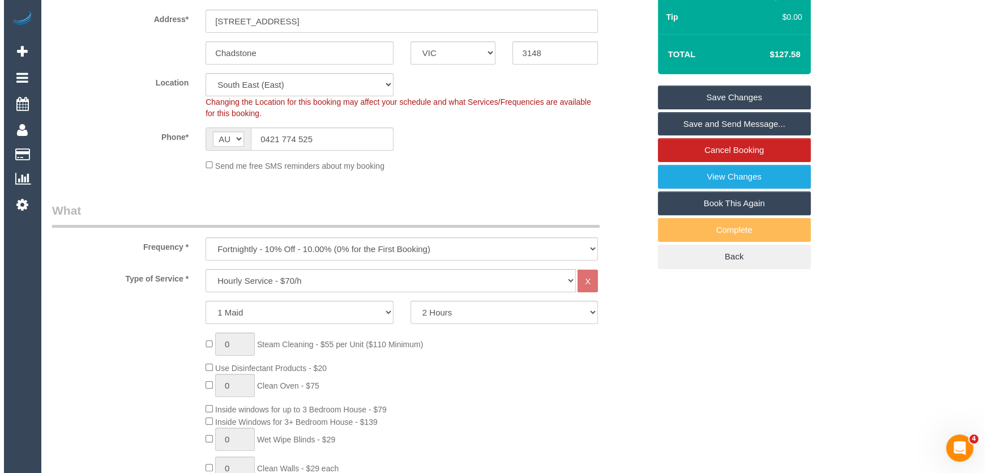
scroll to position [0, 0]
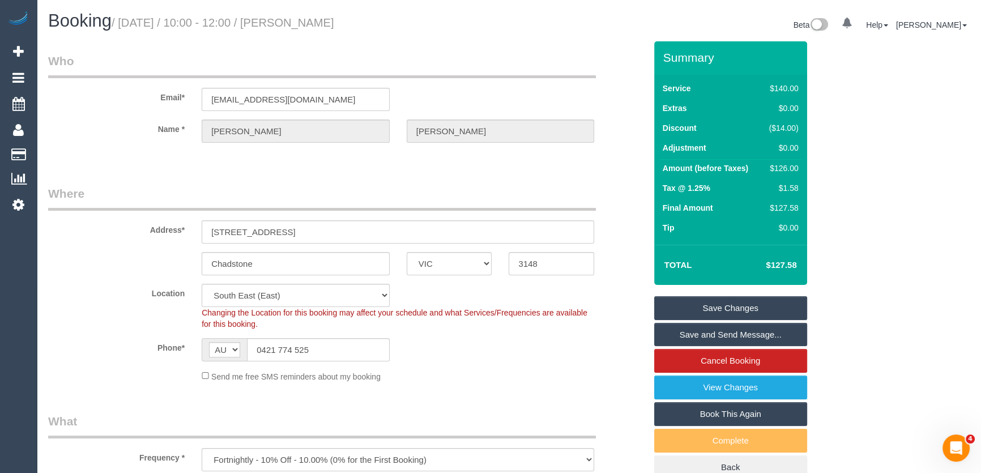
click at [322, 14] on h1 "Booking / September 02, 2025 / 10:00 - 12:00 / Jillian Robson" at bounding box center [274, 20] width 453 height 19
copy small "Jillian Robson"
click at [728, 339] on link "Save and Send Message..." at bounding box center [730, 335] width 153 height 24
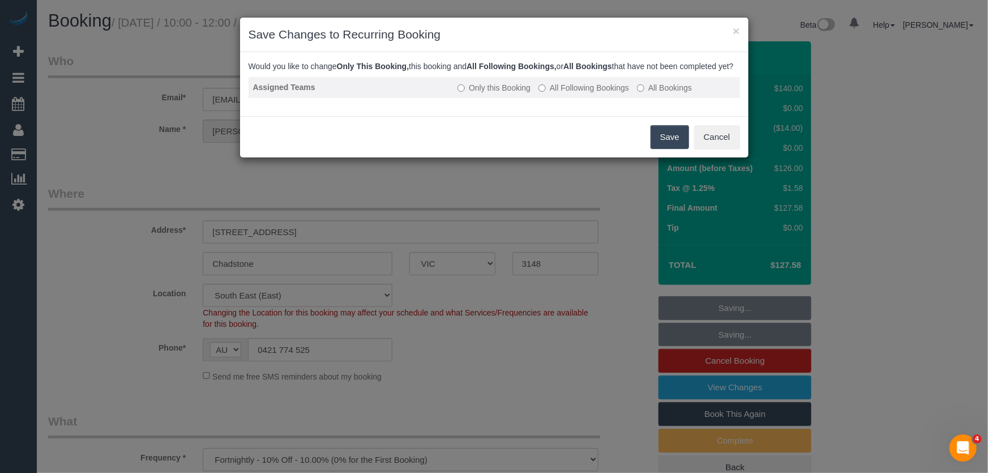
click at [566, 93] on label "All Following Bookings" at bounding box center [584, 87] width 91 height 11
click at [672, 149] on button "Save" at bounding box center [670, 137] width 39 height 24
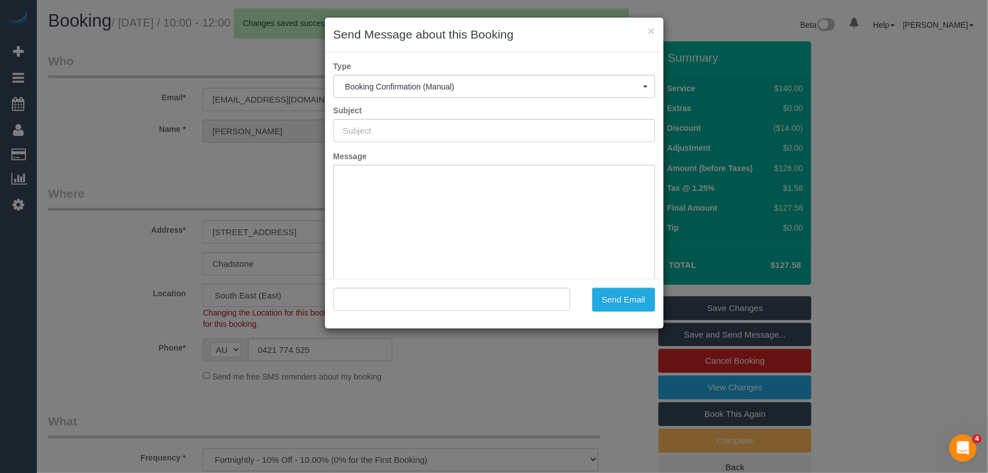
type input "Booking Confirmed"
type input ""Jillian Robson" <jillianborg8@hotmail.com>"
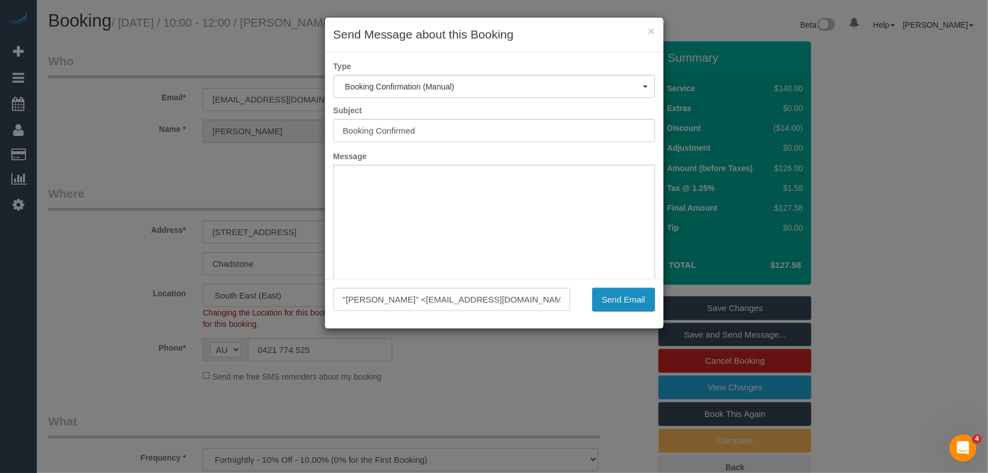
click at [631, 305] on button "Send Email" at bounding box center [623, 300] width 63 height 24
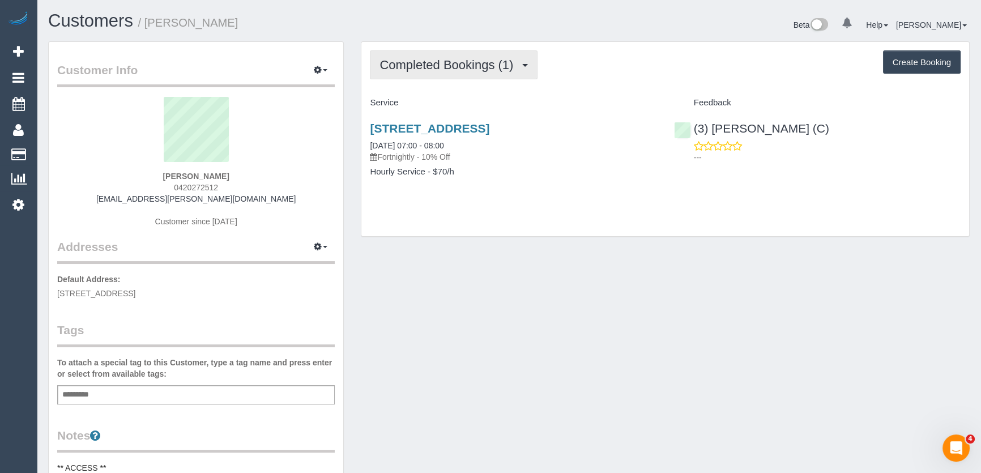
click at [490, 71] on button "Completed Bookings (1)" at bounding box center [454, 64] width 168 height 29
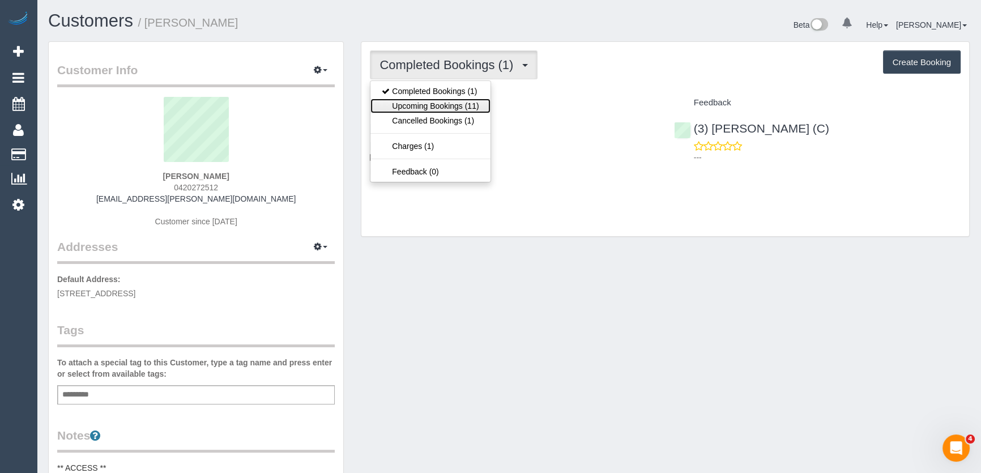
click at [478, 101] on link "Upcoming Bookings (11)" at bounding box center [430, 106] width 120 height 15
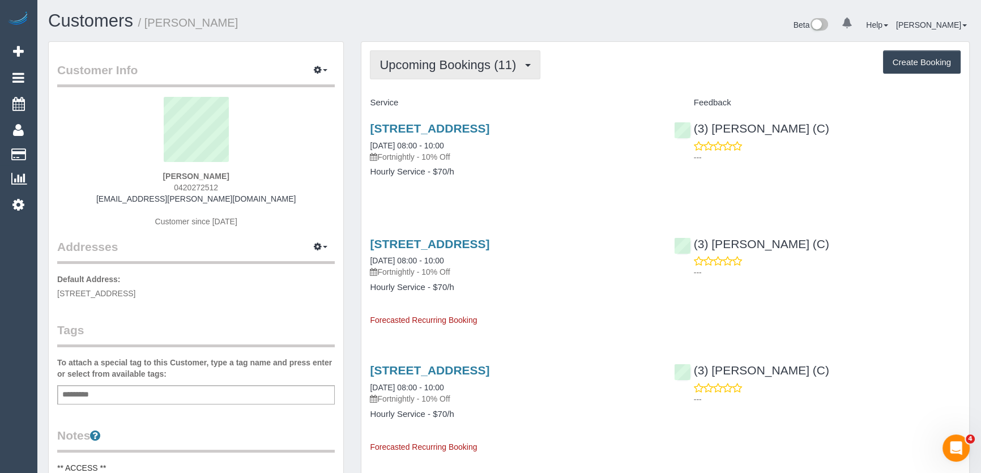
click at [466, 70] on span "Upcoming Bookings (11)" at bounding box center [450, 65] width 142 height 14
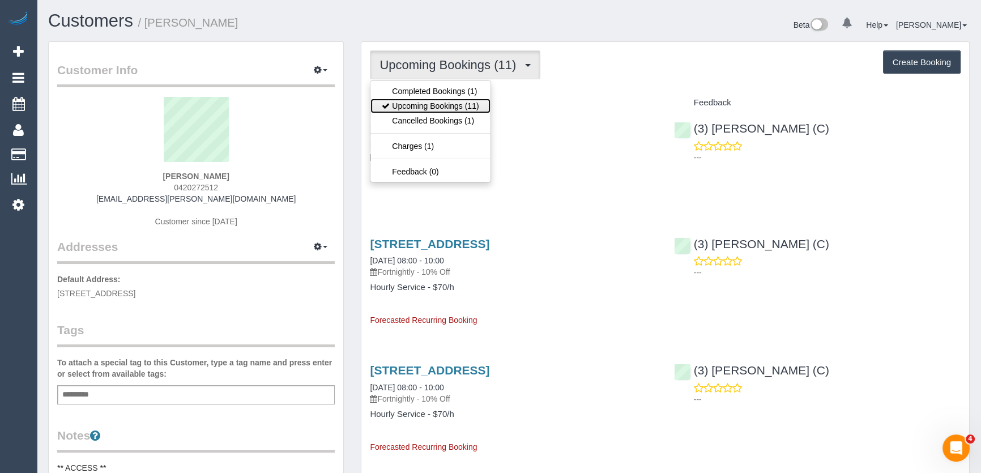
click at [466, 104] on link "Upcoming Bookings (11)" at bounding box center [430, 106] width 120 height 15
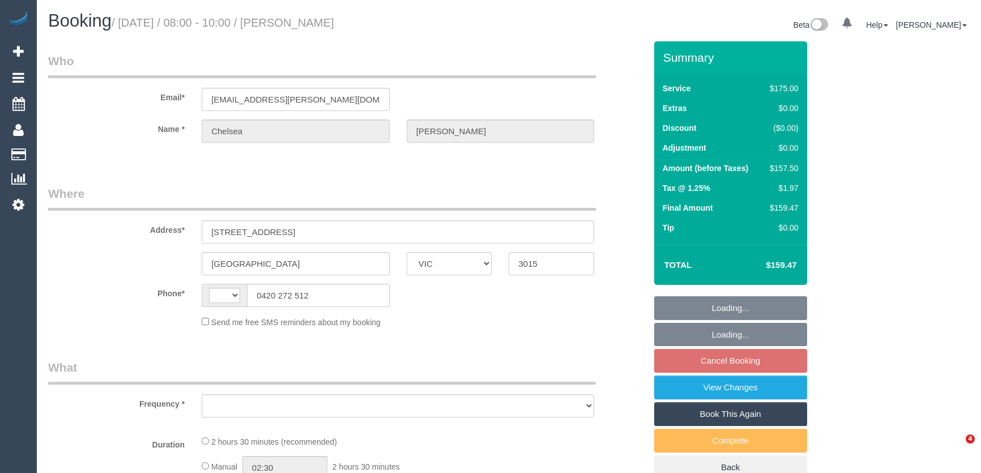
select select "VIC"
select select "string:AU"
select select "object:570"
select select "string:stripe-pm_1RqRGA2GScqysDRVc7pEHH7c"
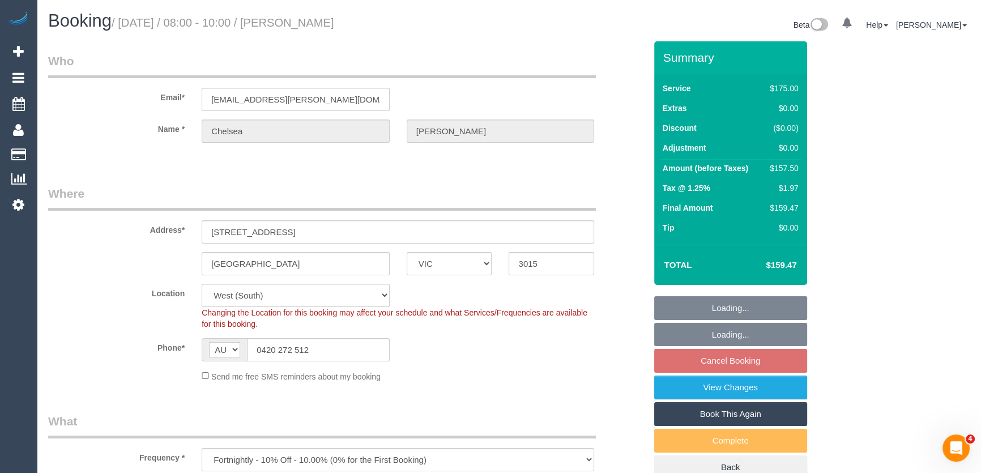
select select "150"
select select "number:29"
select select "number:14"
select select "number:19"
select select "number:24"
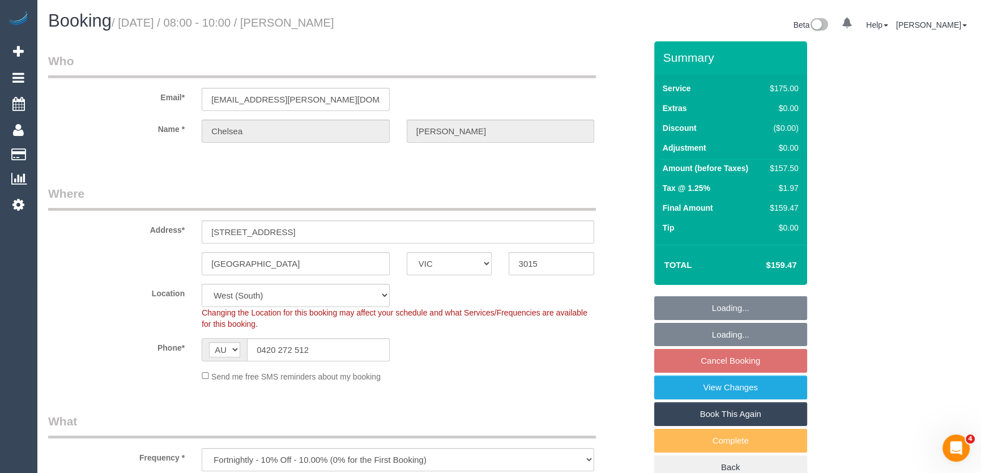
select select "number:35"
select select "number:11"
select select "object:887"
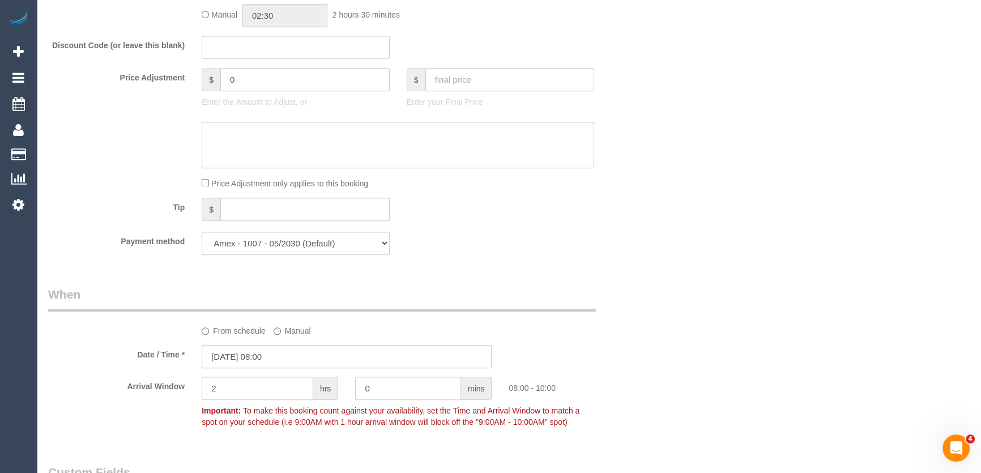
scroll to position [1133, 0]
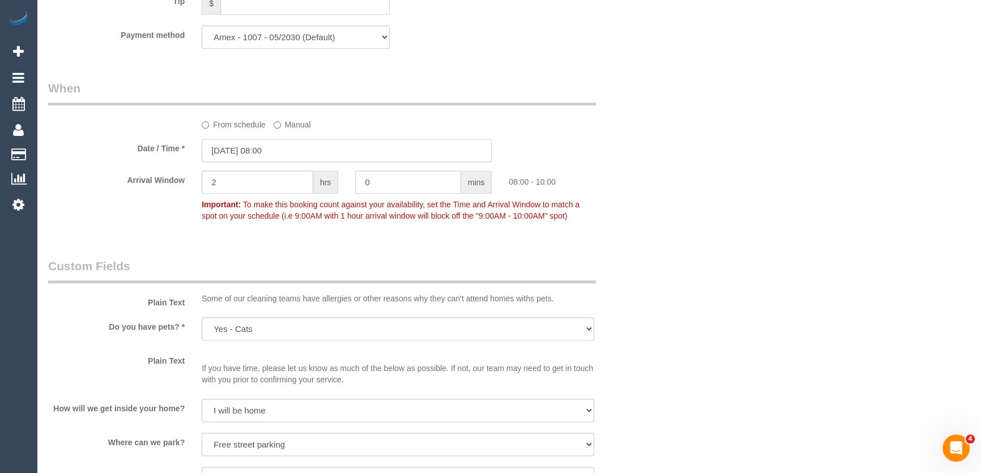
click at [293, 146] on input "[DATE] 08:00" at bounding box center [347, 150] width 290 height 23
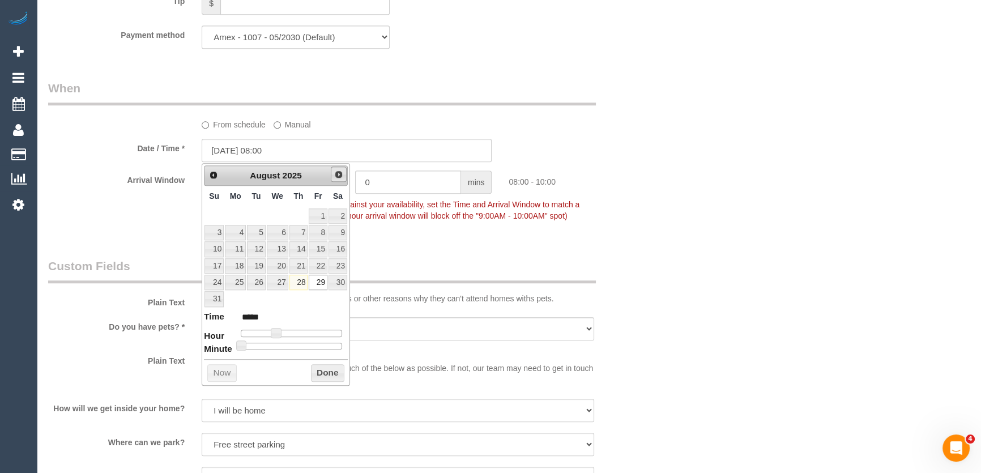
click at [340, 172] on span "Next" at bounding box center [338, 174] width 9 height 9
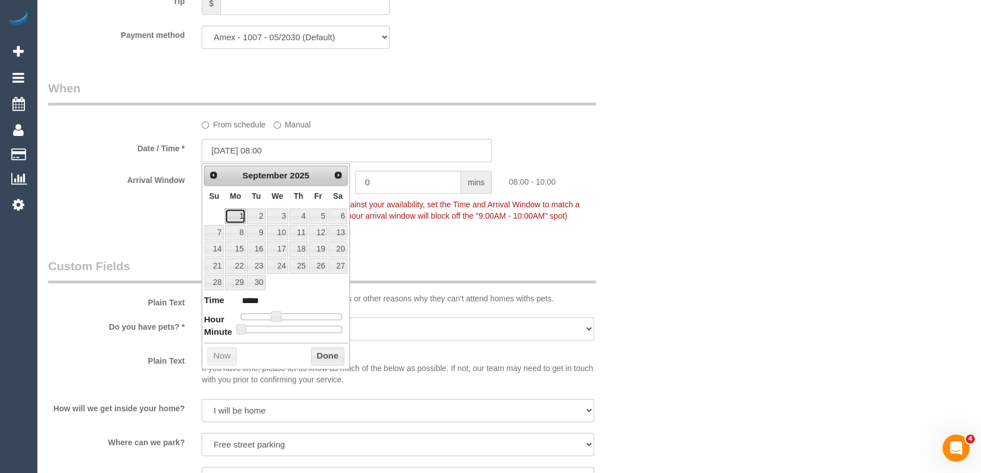
click at [238, 212] on link "1" at bounding box center [235, 215] width 21 height 15
click at [277, 316] on span at bounding box center [276, 316] width 10 height 10
type input "[DATE] 09:00"
type input "*****"
type input "01/09/2025 10:00"
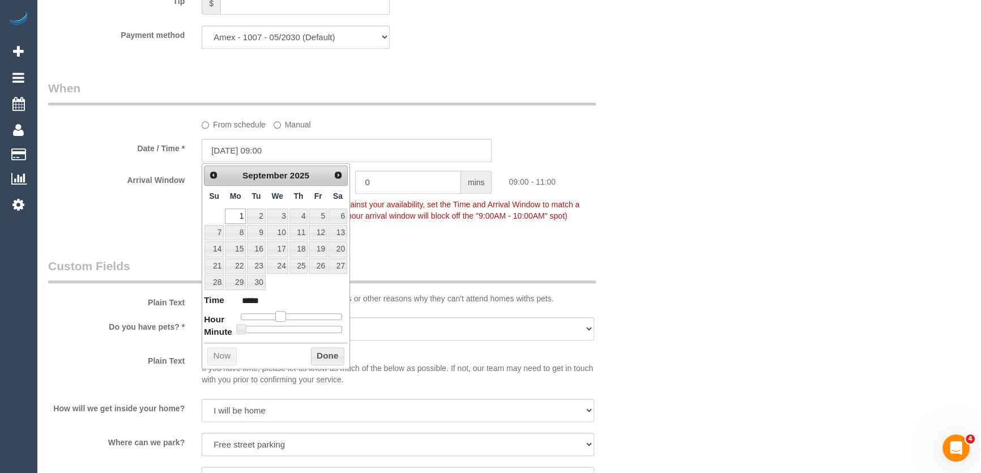
type input "*****"
drag, startPoint x: 277, startPoint y: 316, endPoint x: 287, endPoint y: 316, distance: 9.6
click at [285, 316] on span at bounding box center [280, 316] width 10 height 10
click at [288, 316] on span at bounding box center [285, 316] width 10 height 10
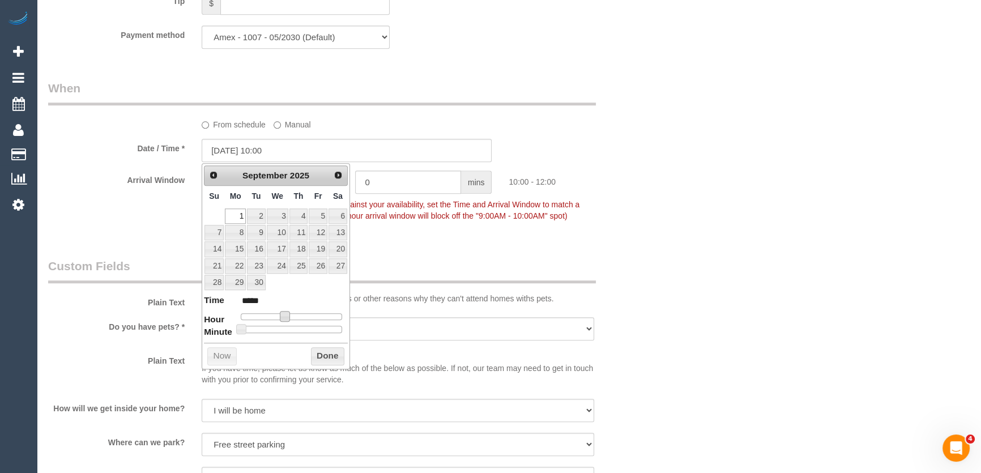
click at [288, 316] on span at bounding box center [285, 316] width 10 height 10
click at [440, 231] on fieldset "When From schedule Manual Date / Time * 01/09/2025 10:00 Arrival Window 2 hrs 0…" at bounding box center [347, 157] width 598 height 155
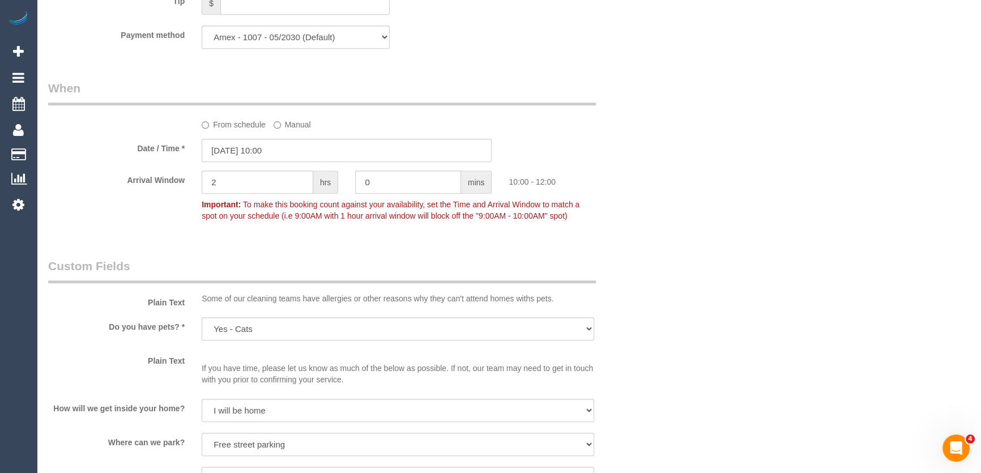
scroll to position [1493, 0]
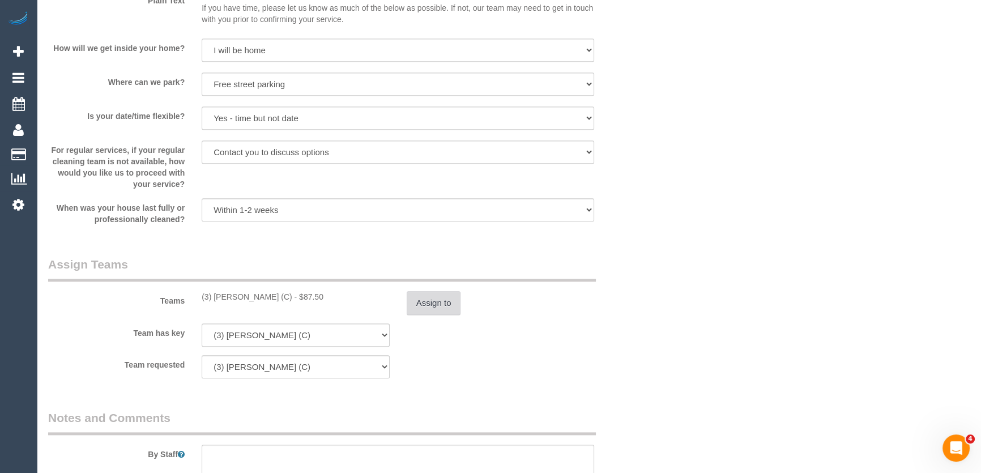
click at [438, 304] on button "Assign to" at bounding box center [434, 303] width 54 height 24
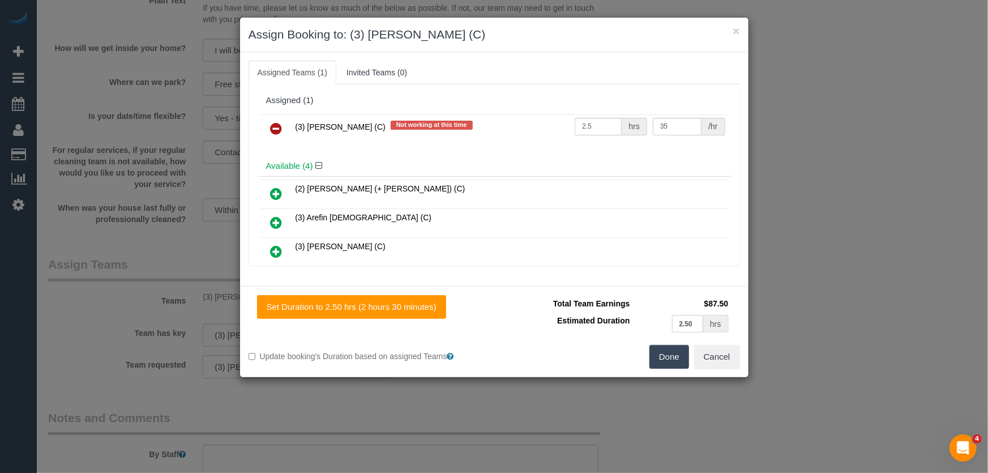
click at [278, 130] on icon at bounding box center [277, 129] width 12 height 14
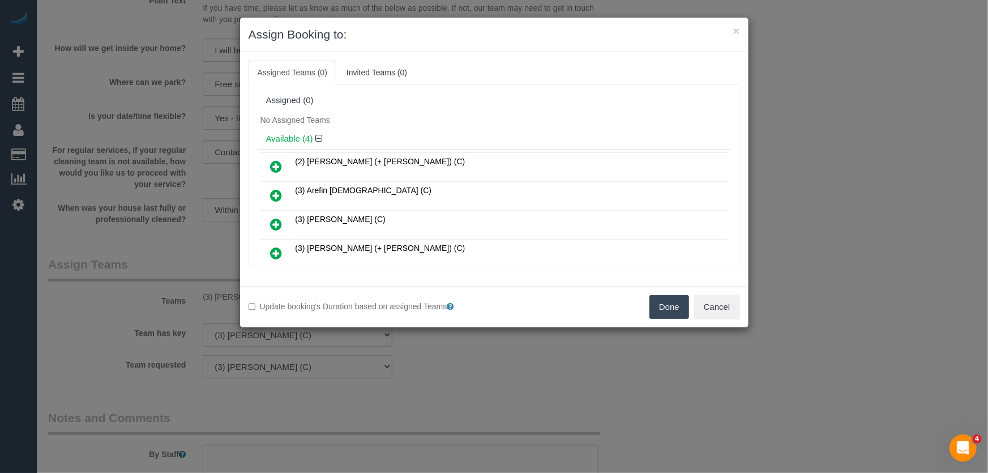
click at [275, 223] on icon at bounding box center [277, 224] width 12 height 14
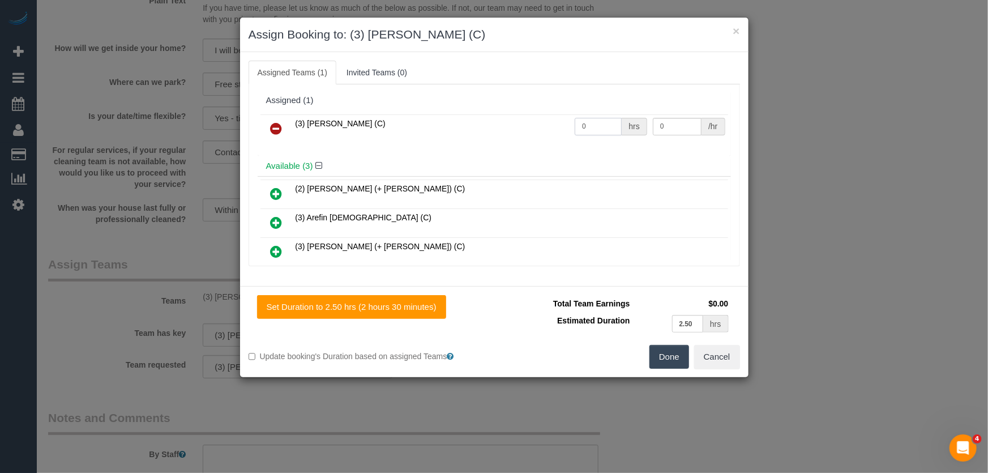
click at [594, 126] on input "0" at bounding box center [598, 127] width 47 height 18
type input "2.5"
type input "35"
click at [674, 361] on button "Done" at bounding box center [670, 357] width 40 height 24
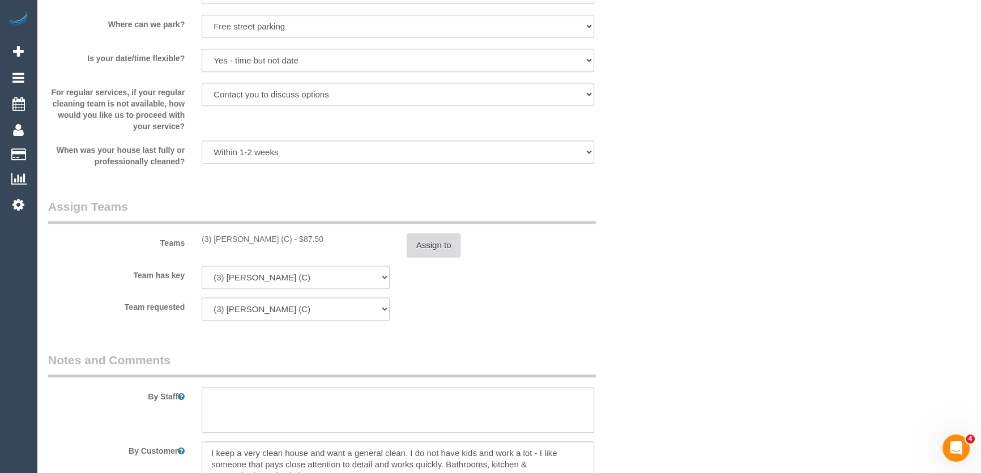
scroll to position [1648, 0]
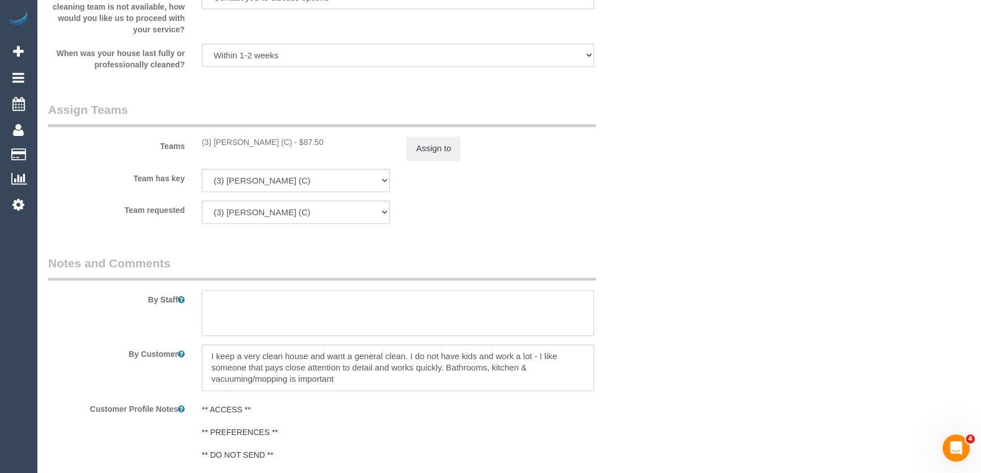
click at [238, 301] on textarea at bounding box center [398, 313] width 392 height 46
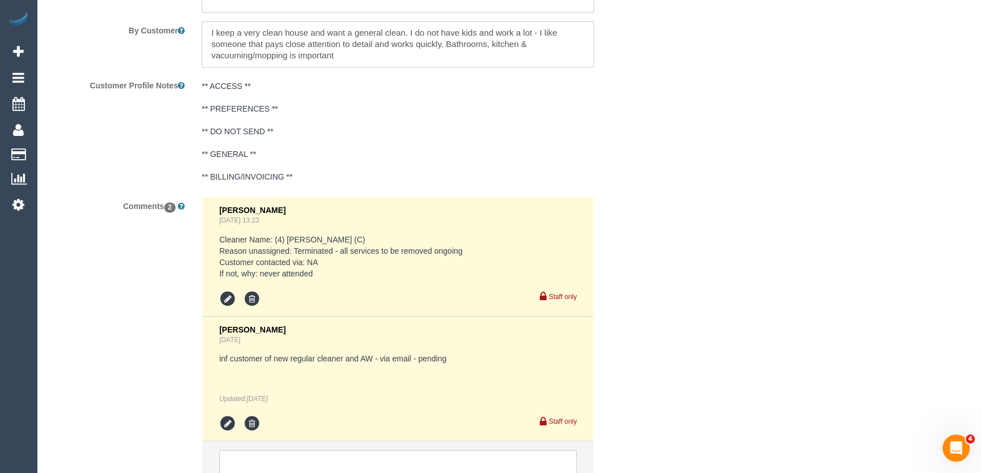
scroll to position [2059, 0]
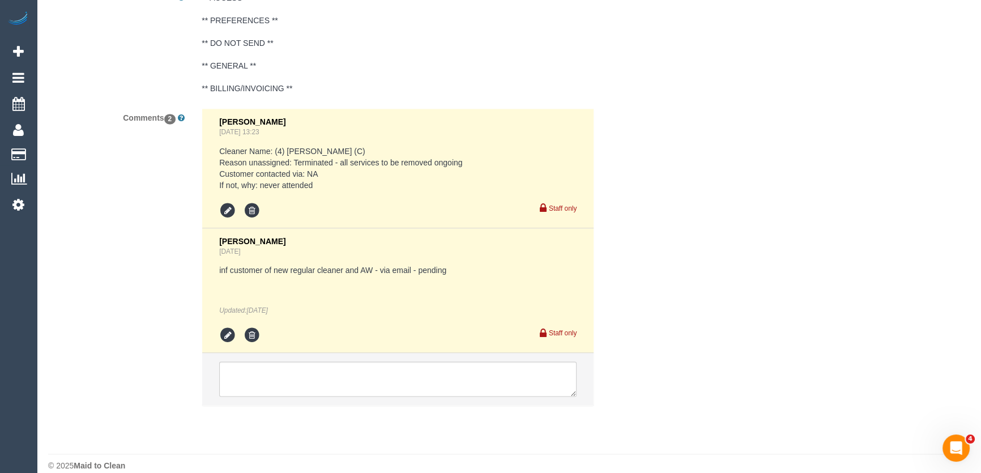
type textarea "*cover*"
click at [228, 332] on icon at bounding box center [227, 335] width 17 height 17
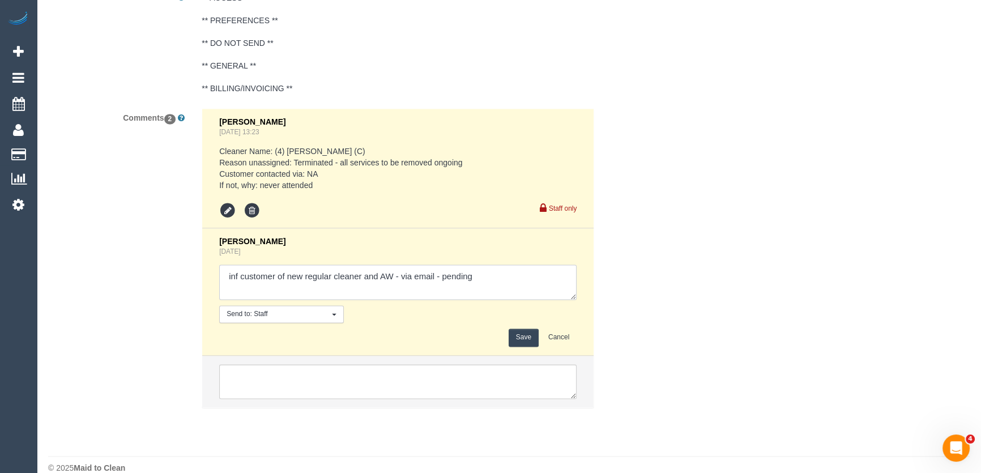
click at [505, 276] on textarea at bounding box center [397, 281] width 357 height 35
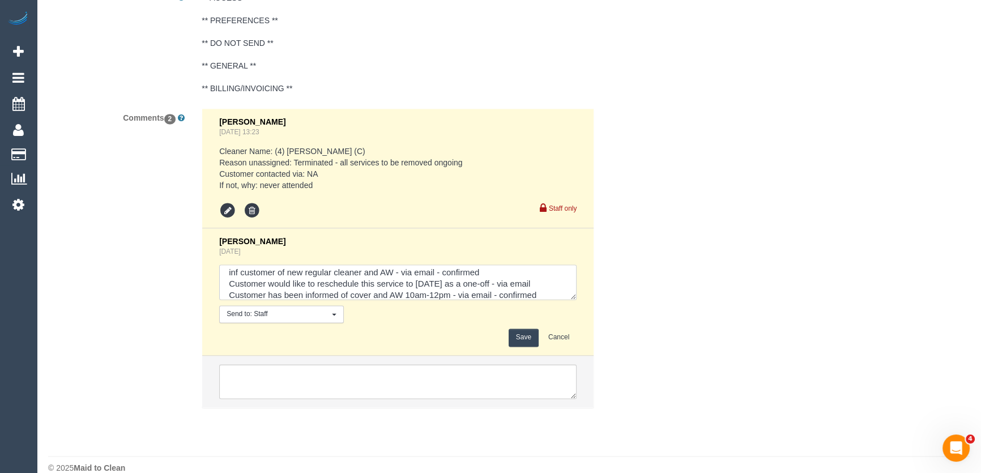
type textarea "inf customer of new regular cleaner and AW - via email - confirmed Customer wou…"
click at [521, 336] on button "Save" at bounding box center [524, 337] width 30 height 18
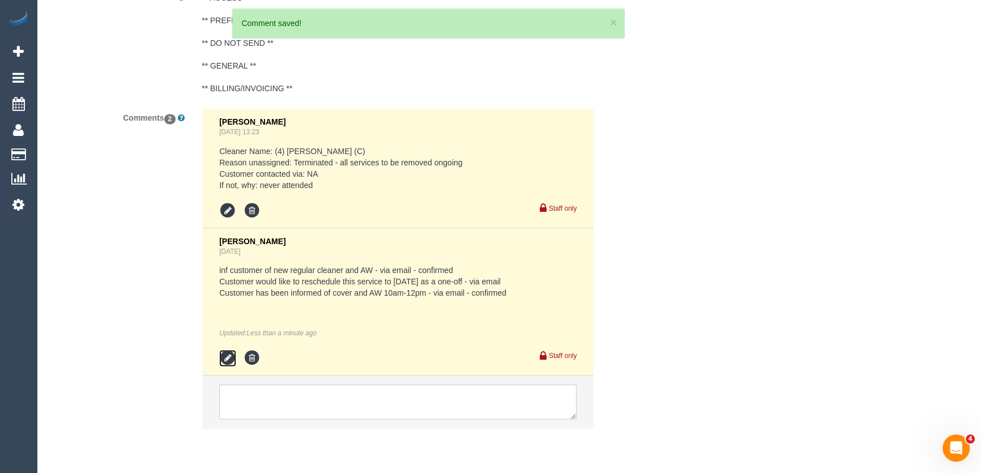
click at [220, 357] on icon at bounding box center [227, 357] width 17 height 17
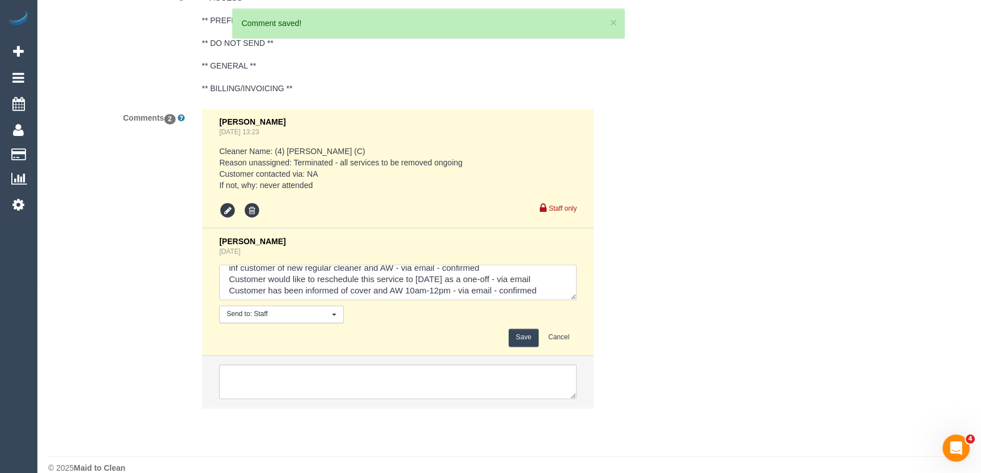
scroll to position [11, 0]
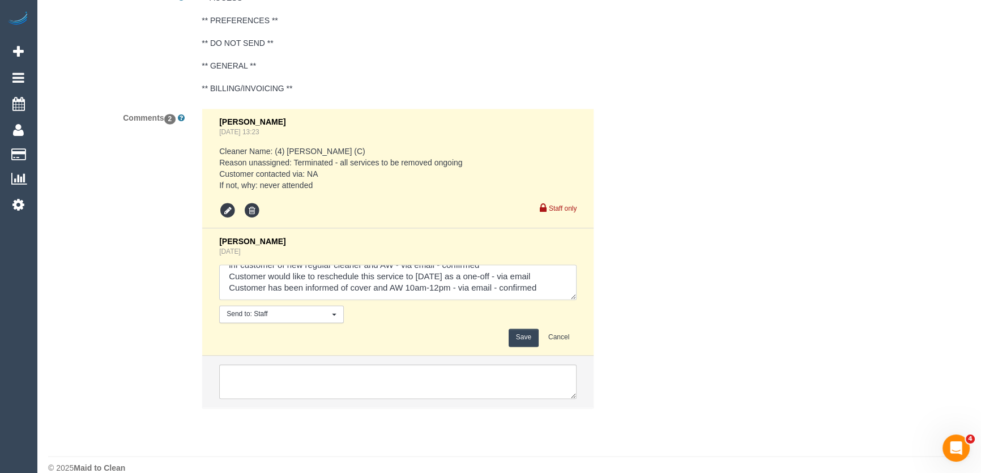
click at [541, 291] on textarea at bounding box center [397, 281] width 357 height 35
type textarea "inf customer of new regular cleaner and AW - via email - confirmed Customer wou…"
click at [517, 339] on button "Save" at bounding box center [524, 337] width 30 height 18
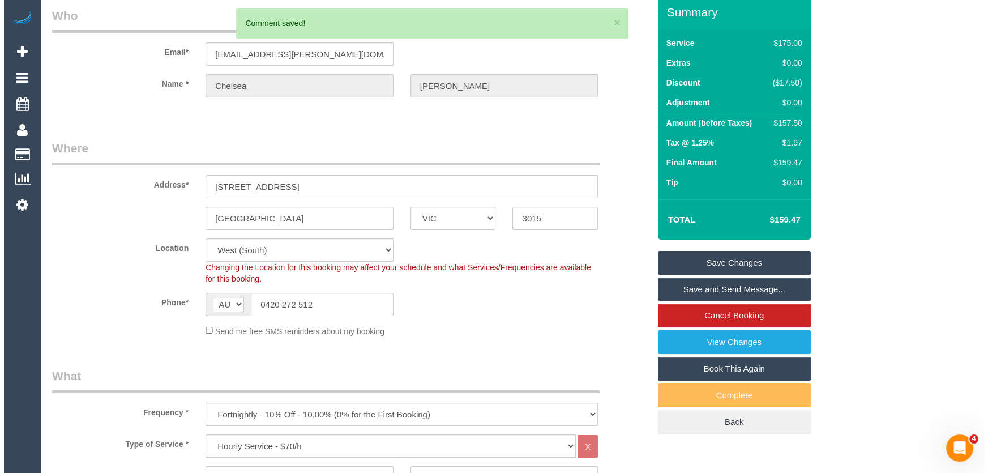
scroll to position [0, 0]
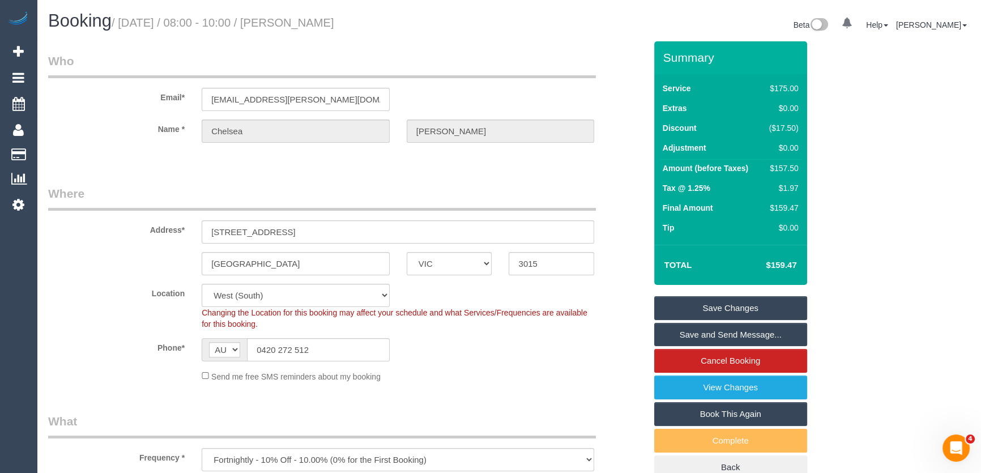
click at [309, 20] on small "/ August 29, 2025 / 08:00 - 10:00 / Chelsea Russell" at bounding box center [223, 22] width 223 height 12
copy small "Chelsea Russell"
click at [702, 328] on link "Save and Send Message..." at bounding box center [730, 335] width 153 height 24
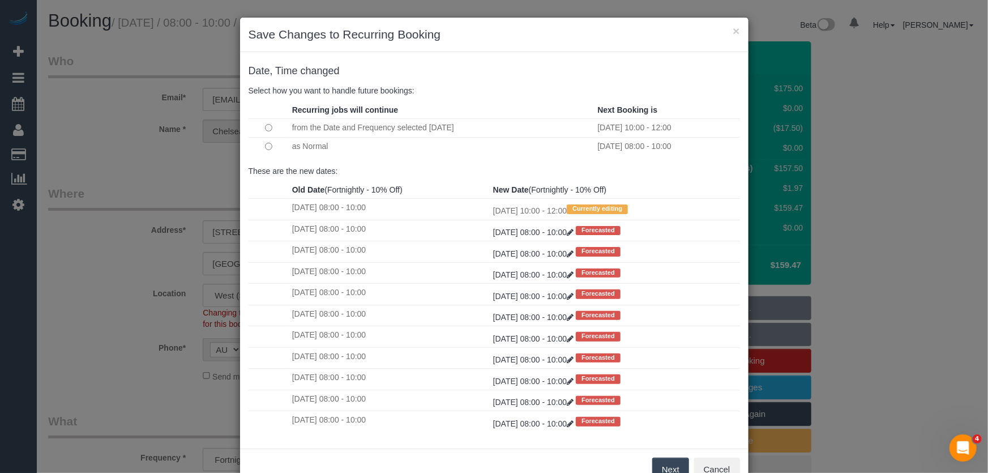
click at [677, 464] on button "Next" at bounding box center [670, 470] width 37 height 24
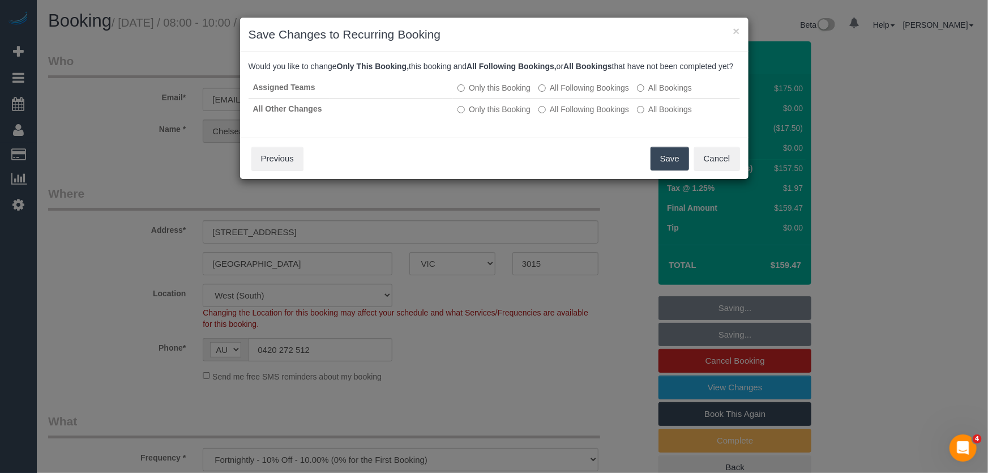
click at [665, 170] on button "Save" at bounding box center [670, 159] width 39 height 24
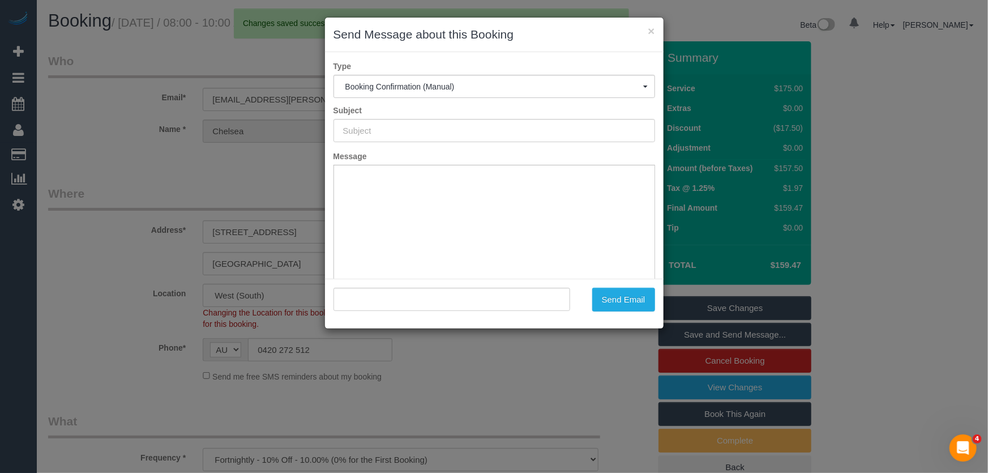
type input "Booking Confirmed"
type input ""Chelsea Russell" <chelseajayne.russell@gmail.com>"
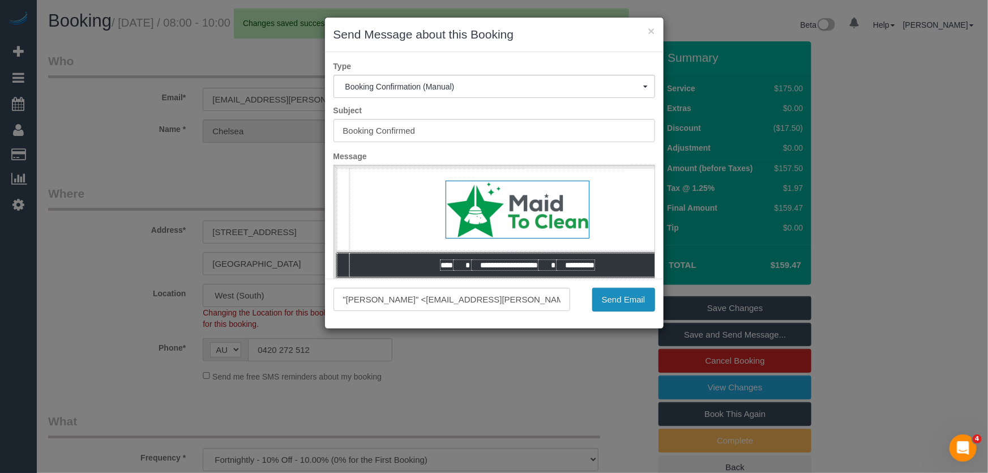
click at [631, 303] on button "Send Email" at bounding box center [623, 300] width 63 height 24
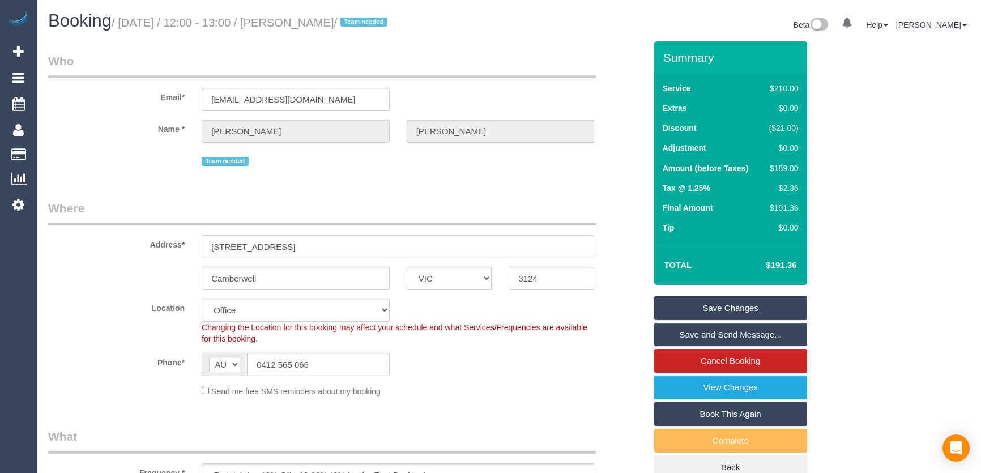
select select "VIC"
select select "180"
select select "number:28"
select select "number:14"
select select "number:19"
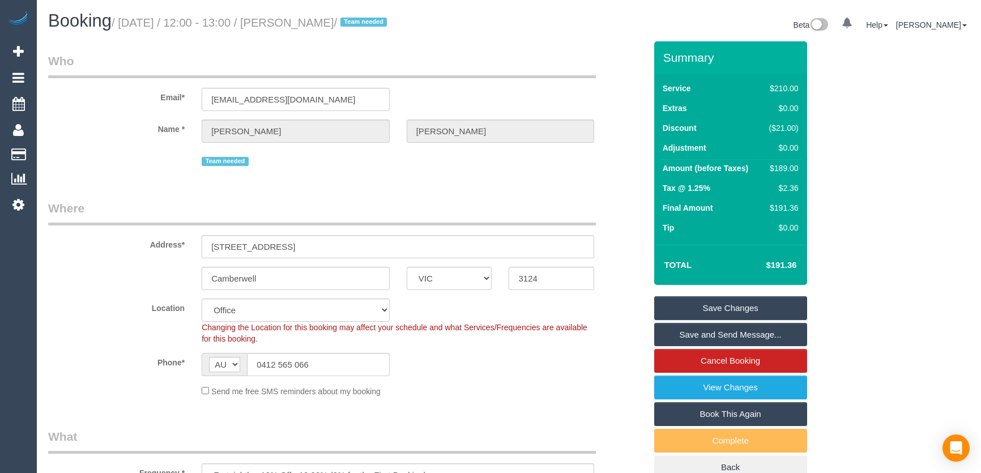
select select "number:22"
select select "number:35"
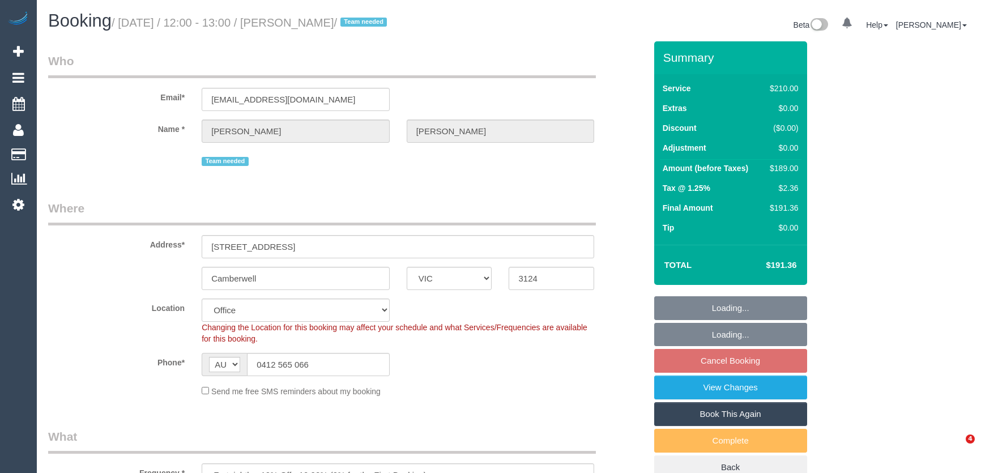
select select "VIC"
select select "180"
select select "number:28"
select select "number:14"
select select "number:19"
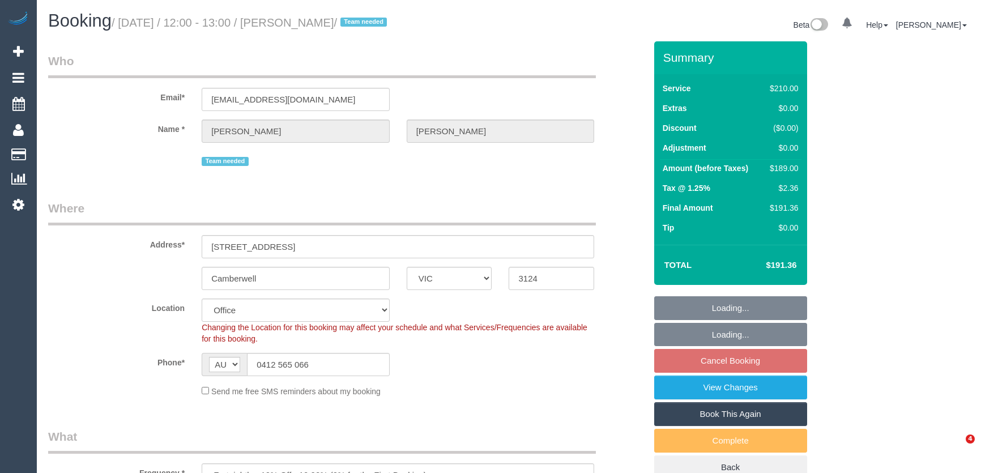
select select "number:22"
select select "number:35"
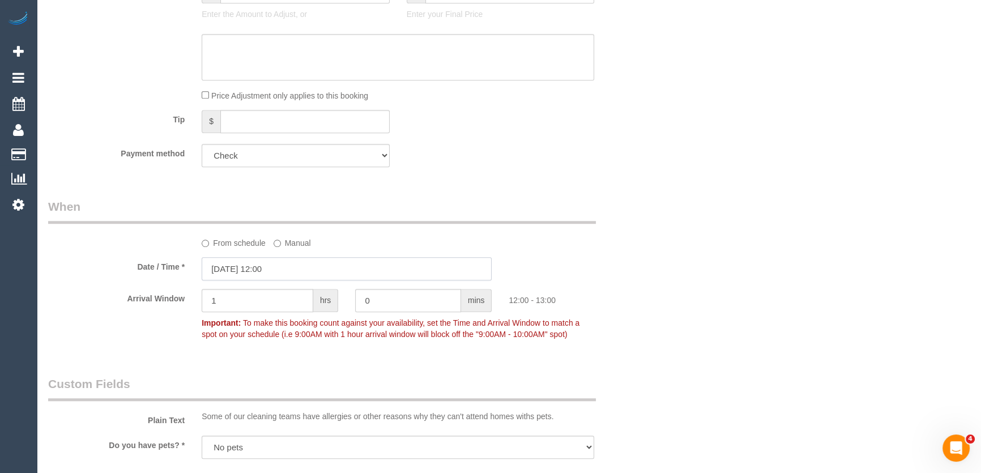
drag, startPoint x: 296, startPoint y: 271, endPoint x: 282, endPoint y: 287, distance: 20.8
click at [296, 271] on input "[DATE] 12:00" at bounding box center [347, 268] width 290 height 23
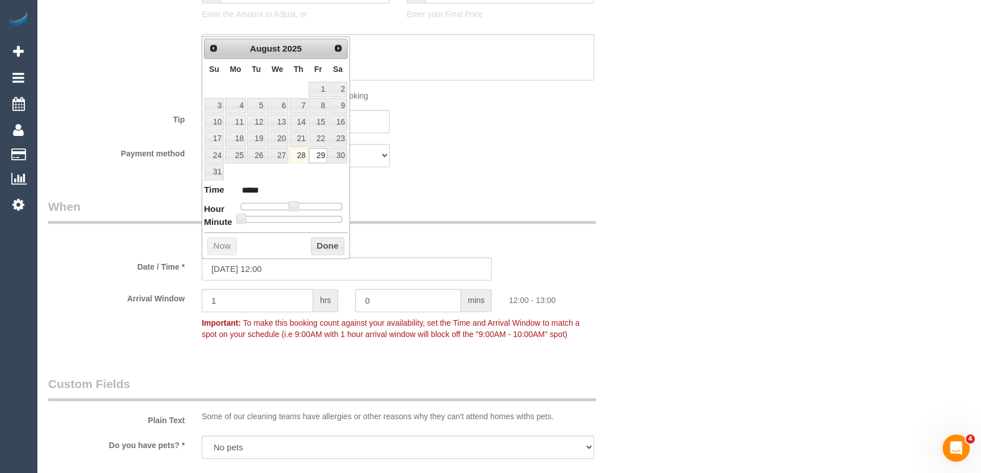
click at [288, 204] on span at bounding box center [293, 206] width 10 height 10
click at [291, 206] on span at bounding box center [293, 206] width 10 height 10
click at [288, 206] on span at bounding box center [293, 206] width 10 height 10
type input "[DATE] 10:00"
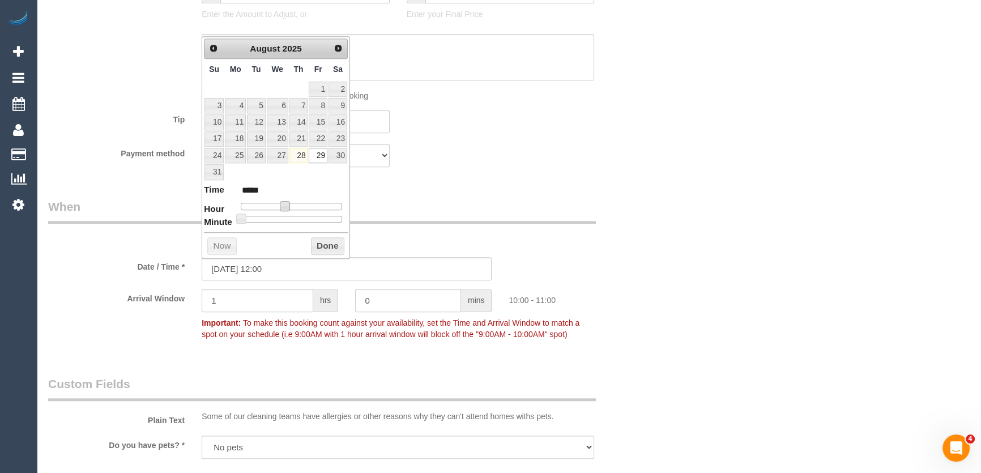
type input "*****"
click at [290, 208] on span at bounding box center [285, 206] width 10 height 10
type input "[DATE] 11:00"
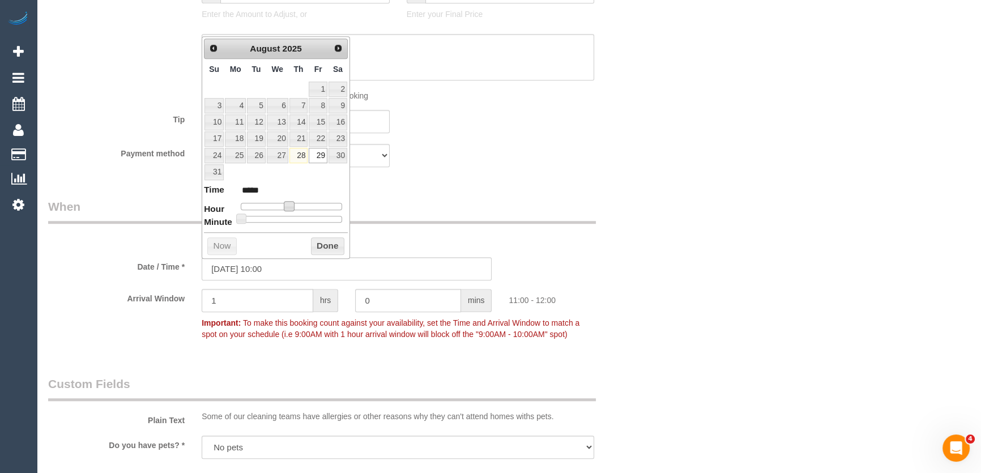
type input "*****"
click at [434, 189] on div "Who Email* jpconstab@bigpond.com Name * Dalene Ann Team needed Where Address* 4…" at bounding box center [347, 295] width 615 height 2566
click at [738, 345] on div "Who Email* jpconstab@bigpond.com Name * Dalene Ann Team needed Where Address* 4…" at bounding box center [508, 295] width 921 height 2566
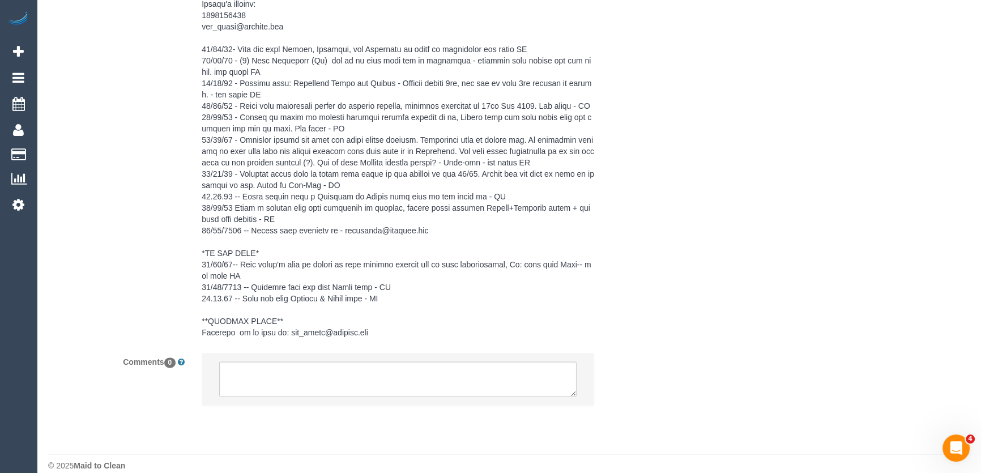
scroll to position [2184, 0]
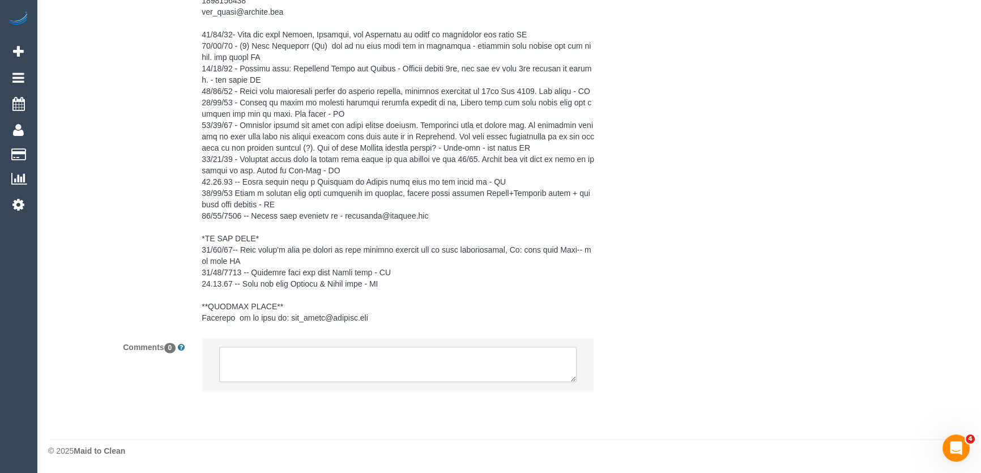
click at [370, 360] on textarea at bounding box center [397, 364] width 357 height 35
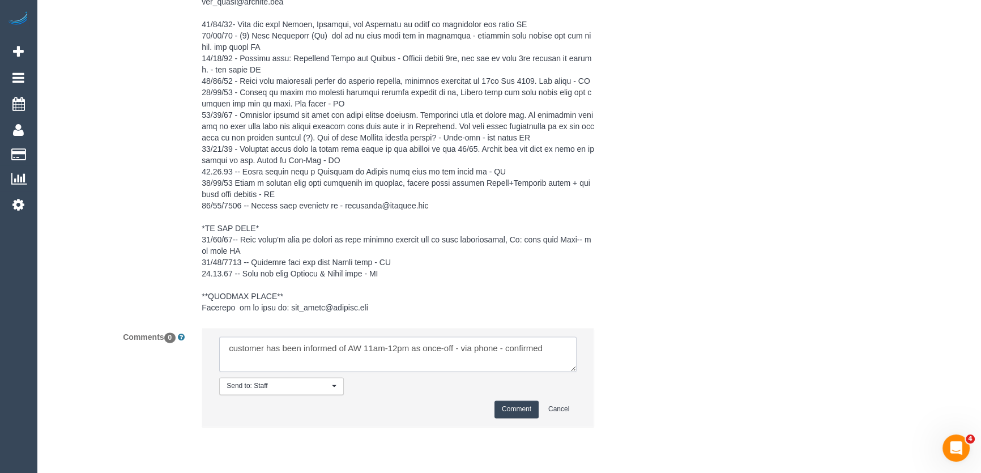
type textarea "customer has been informed of AW 11am-12pm as once-off - via phone - confirmed"
click at [519, 418] on button "Comment" at bounding box center [516, 409] width 44 height 18
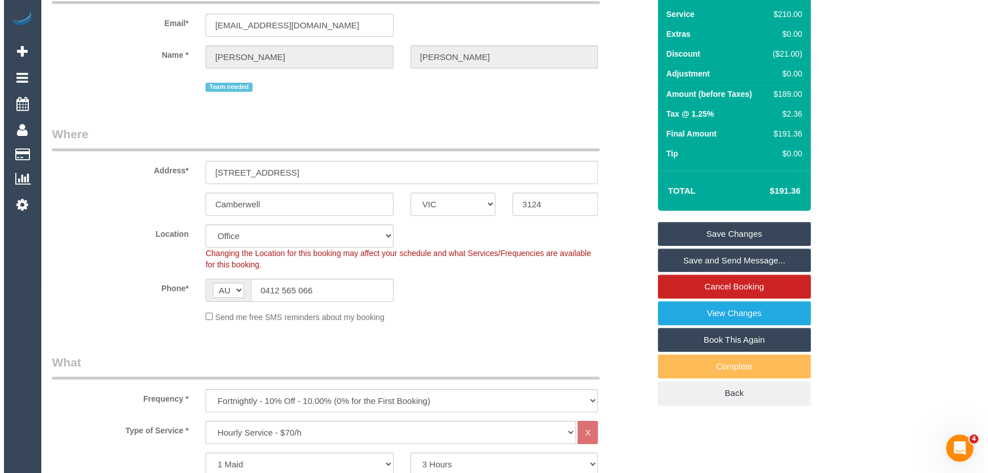
scroll to position [0, 0]
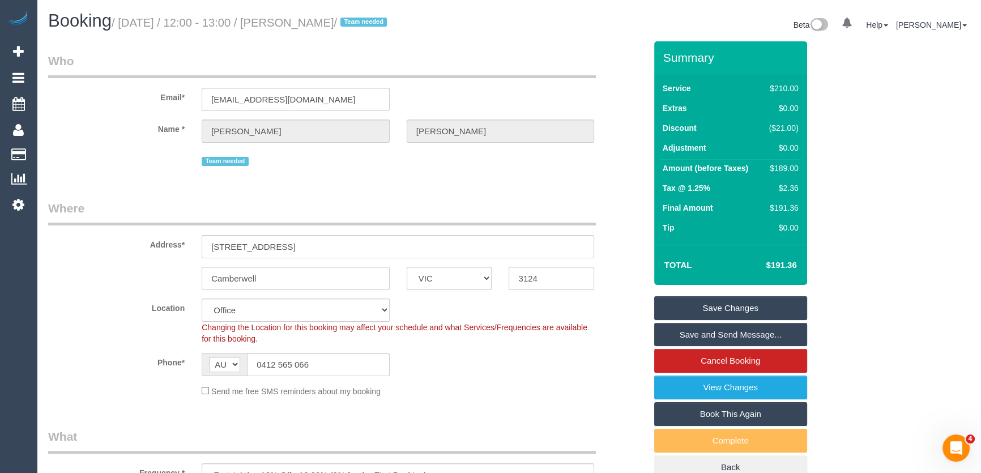
click at [710, 308] on link "Save Changes" at bounding box center [730, 308] width 153 height 24
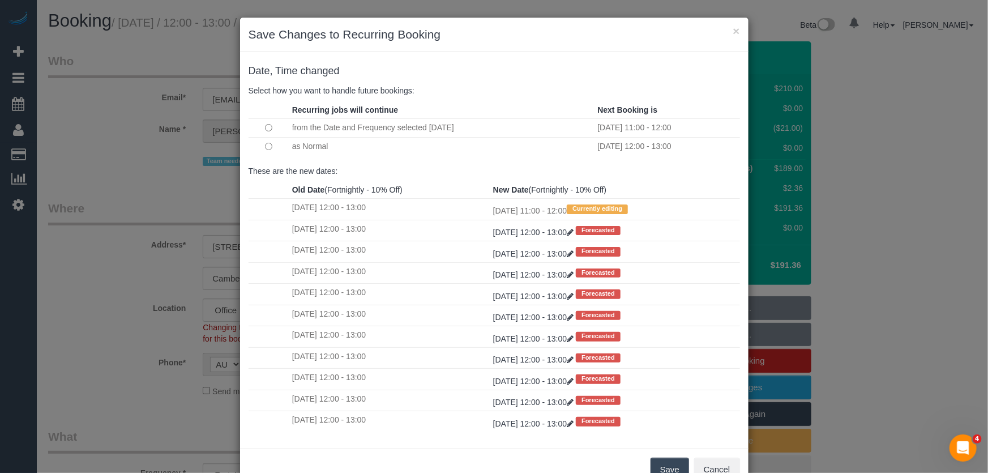
click at [672, 468] on button "Save" at bounding box center [670, 470] width 39 height 24
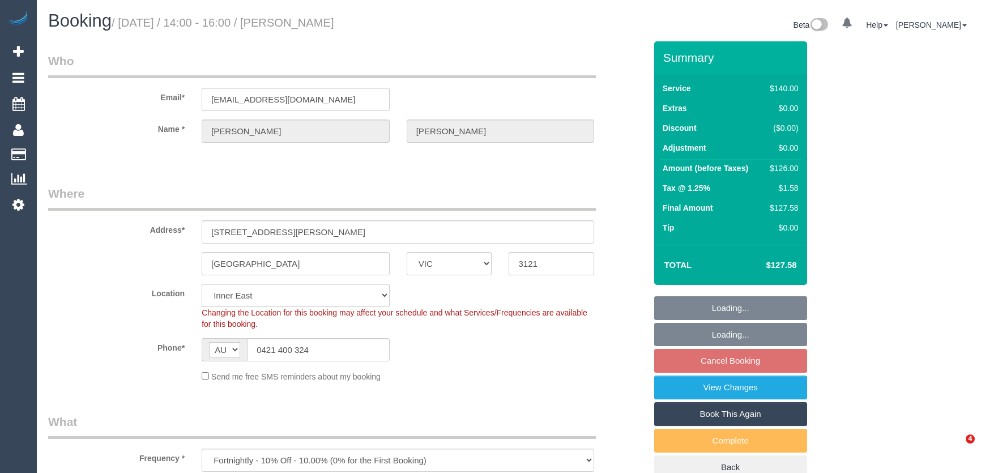
select select "VIC"
select select "object:704"
select select "number:28"
select select "number:14"
select select "number:20"
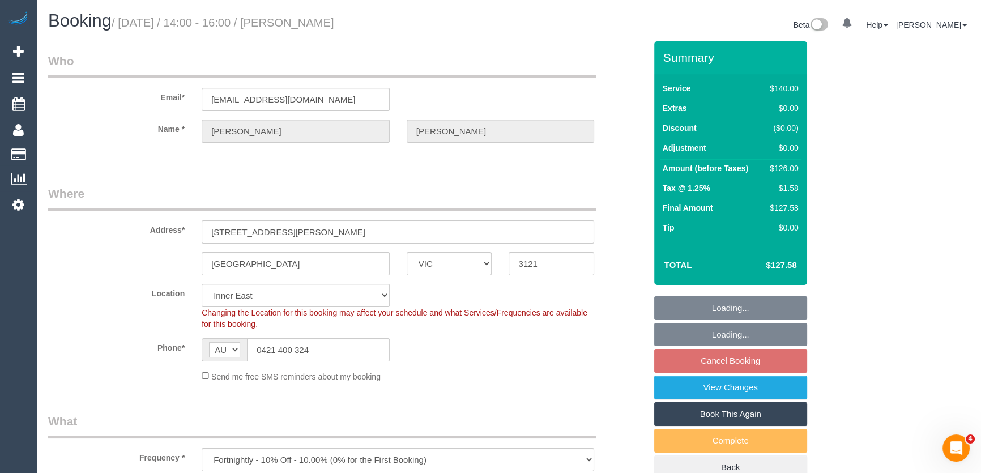
select select "number:24"
select select "number:34"
select select "number:12"
select select "24342"
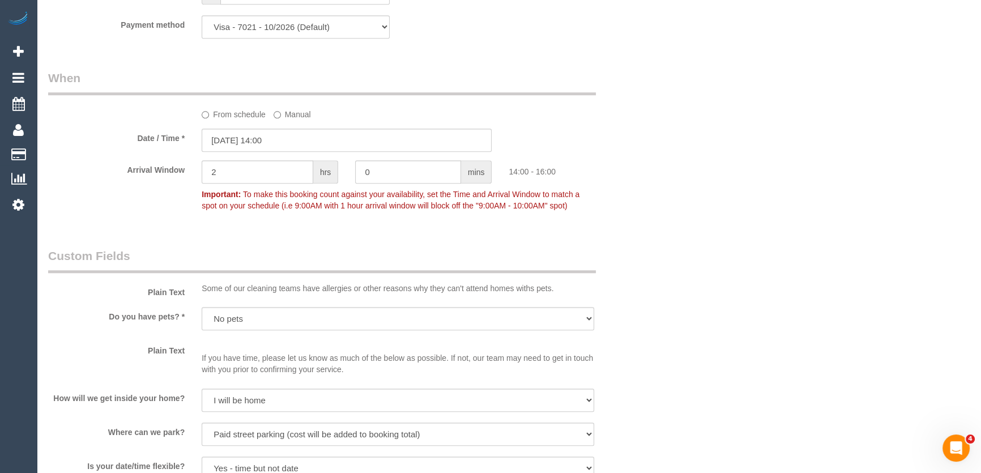
scroll to position [1235, 0]
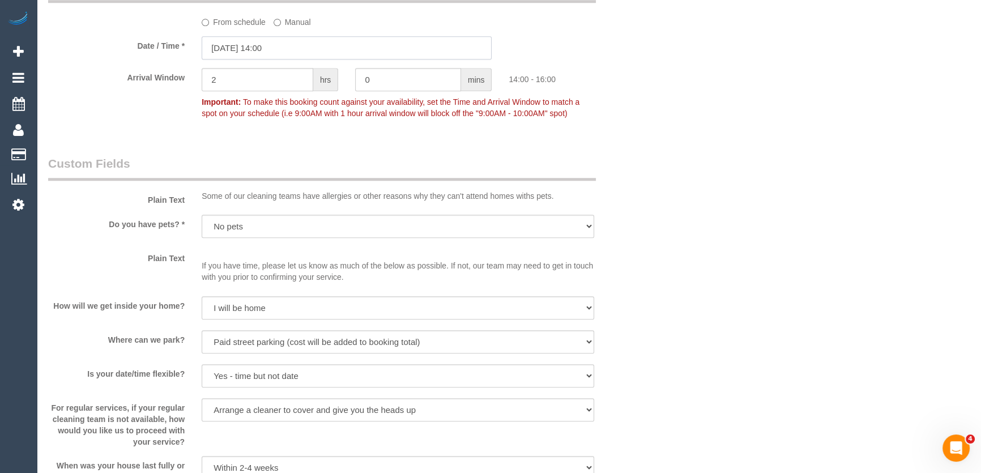
click at [301, 52] on input "[DATE] 14:00" at bounding box center [347, 47] width 290 height 23
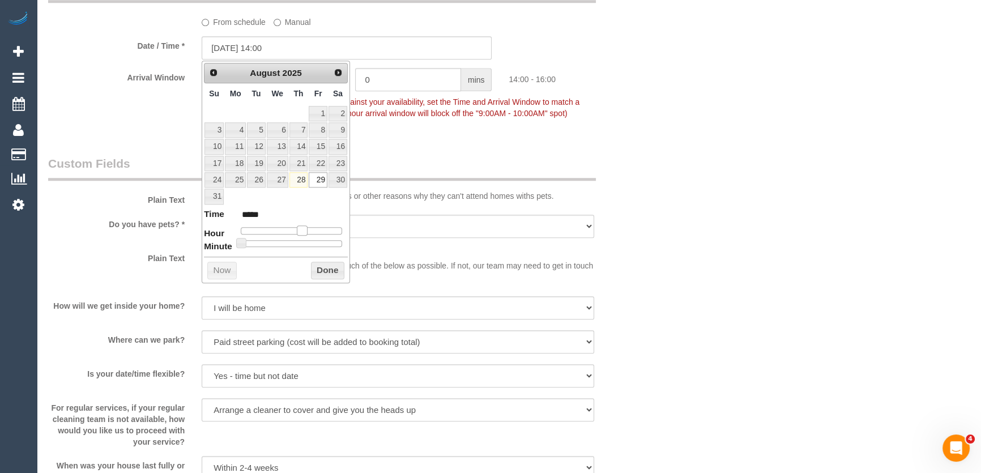
type input "[DATE] 13:00"
type input "*****"
type input "[DATE] 12:00"
type input "*****"
type input "[DATE] 11:00"
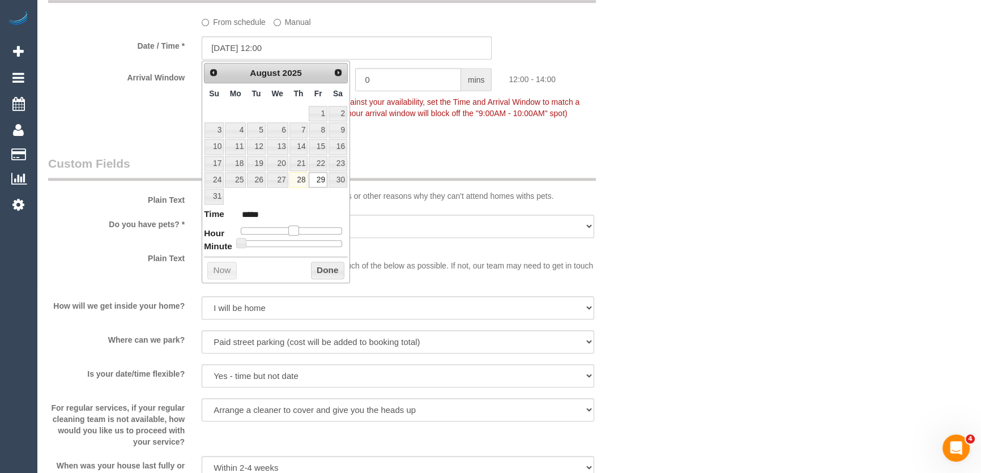
type input "*****"
type input "[DATE] 10:00"
type input "*****"
type input "[DATE] 11:00"
type input "*****"
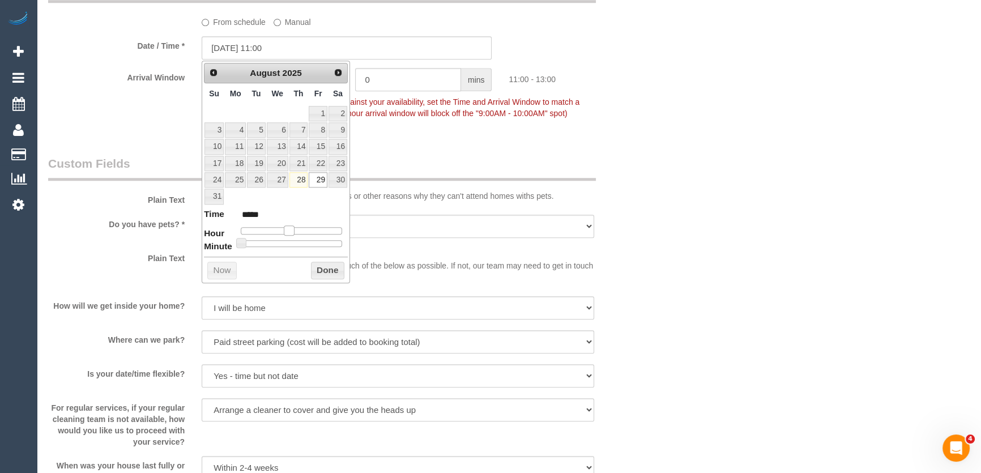
drag, startPoint x: 302, startPoint y: 231, endPoint x: 290, endPoint y: 228, distance: 12.1
click at [290, 228] on span at bounding box center [289, 230] width 10 height 10
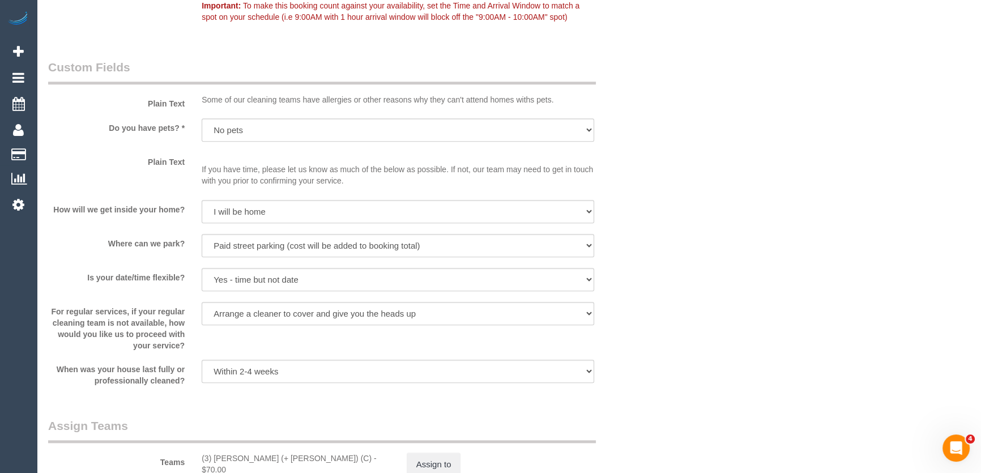
scroll to position [1441, 0]
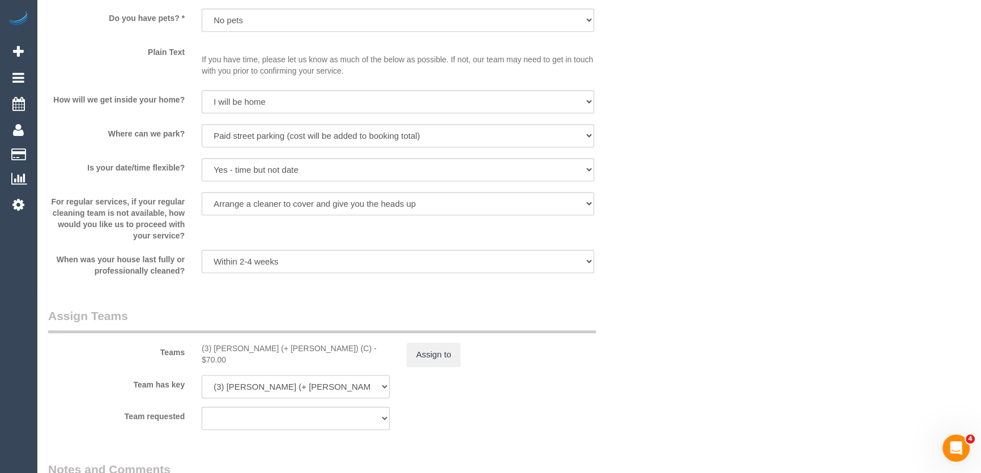
click at [288, 375] on select "(3) [PERSON_NAME] (+ [PERSON_NAME]) (C) (0) Office (1) [PERSON_NAME] (FT) (1) […" at bounding box center [296, 386] width 188 height 23
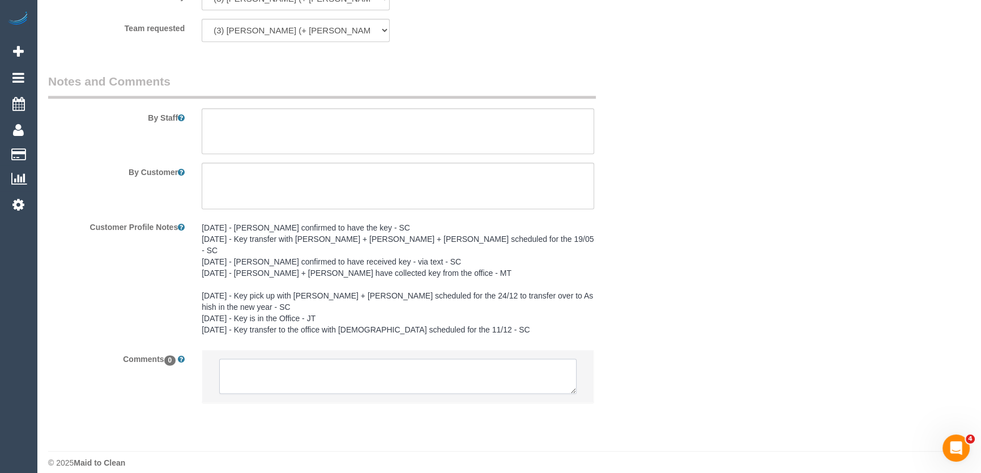
click at [283, 365] on textarea at bounding box center [397, 376] width 357 height 35
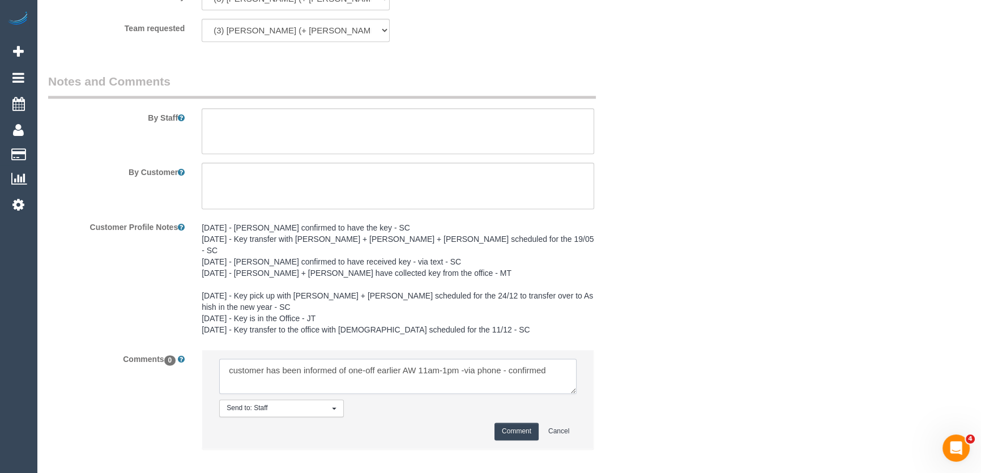
type textarea "customer has been informed of one-off earlier AW 11am-1pm -via phone - confirmed"
click at [511, 423] on button "Comment" at bounding box center [516, 432] width 44 height 18
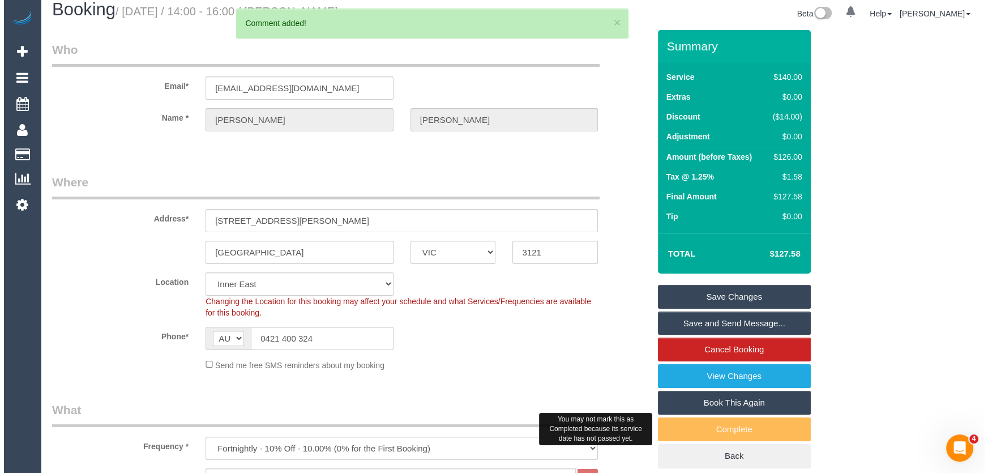
scroll to position [0, 0]
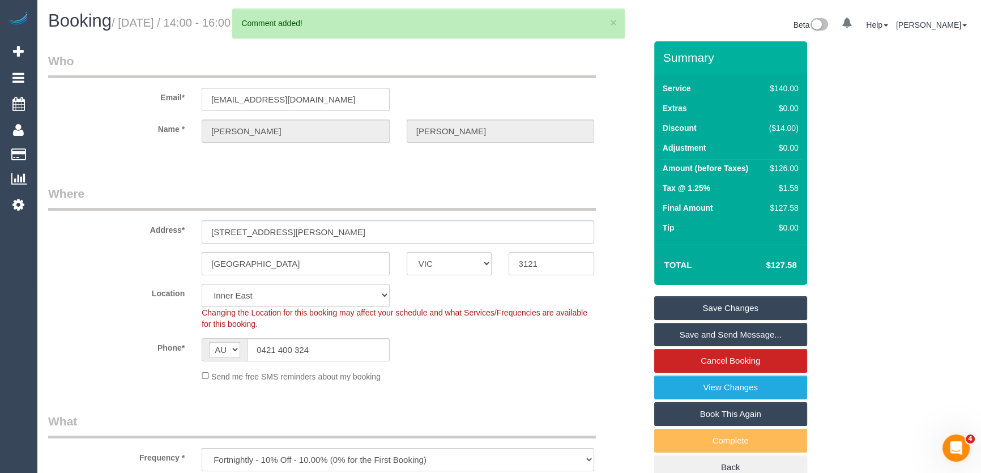
click at [705, 339] on link "Save and Send Message..." at bounding box center [730, 335] width 153 height 24
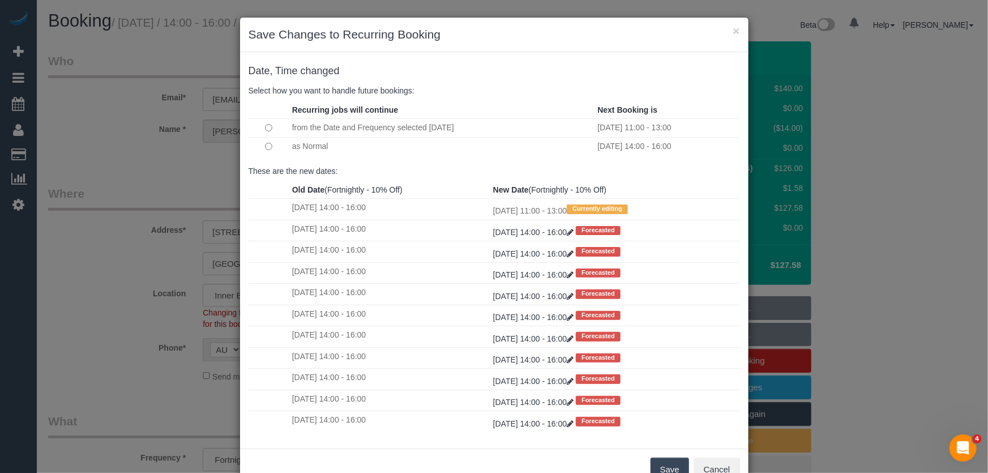
click at [666, 467] on button "Save" at bounding box center [670, 470] width 39 height 24
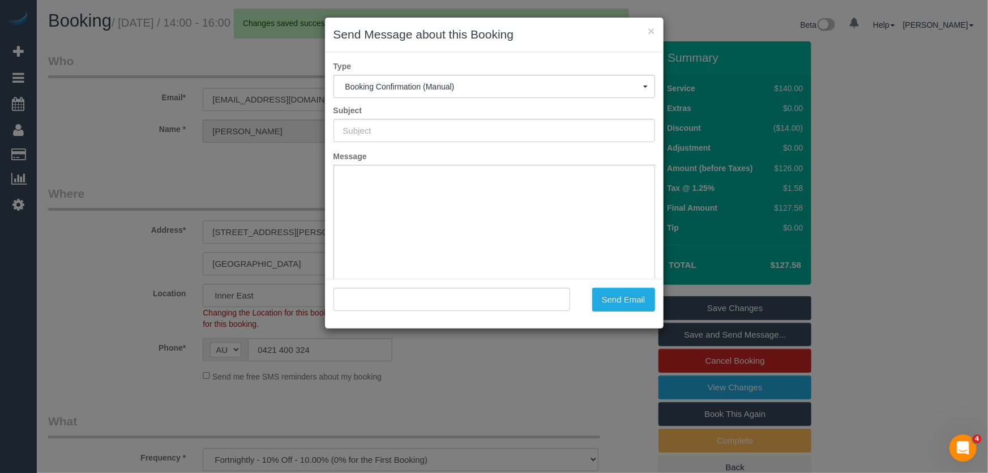
type input "Booking Confirmed"
type input ""[PERSON_NAME]" <[EMAIL_ADDRESS][DOMAIN_NAME]>"
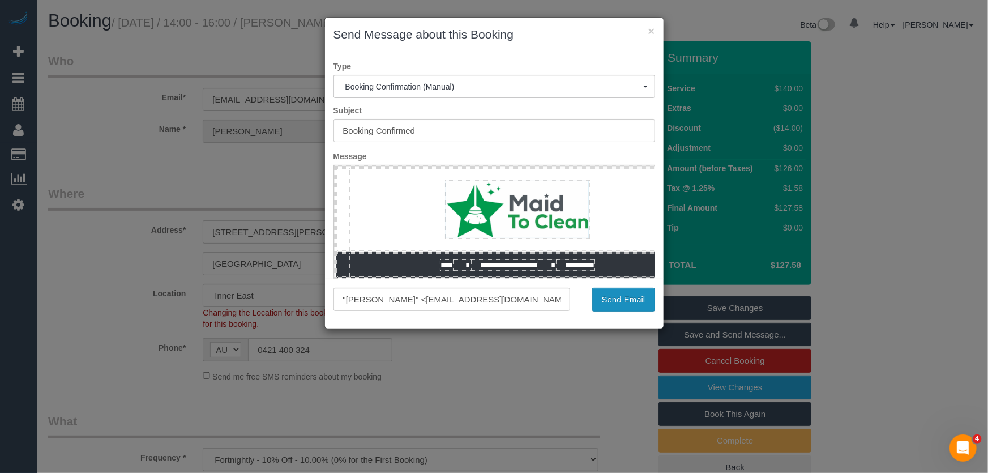
click at [639, 299] on button "Send Email" at bounding box center [623, 300] width 63 height 24
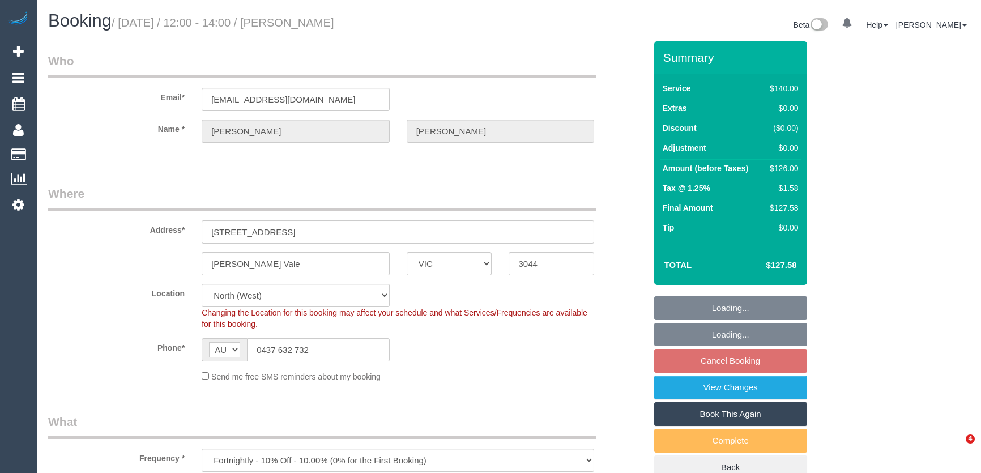
select select "VIC"
select select "number:28"
select select "number:14"
select select "number:19"
select select "number:24"
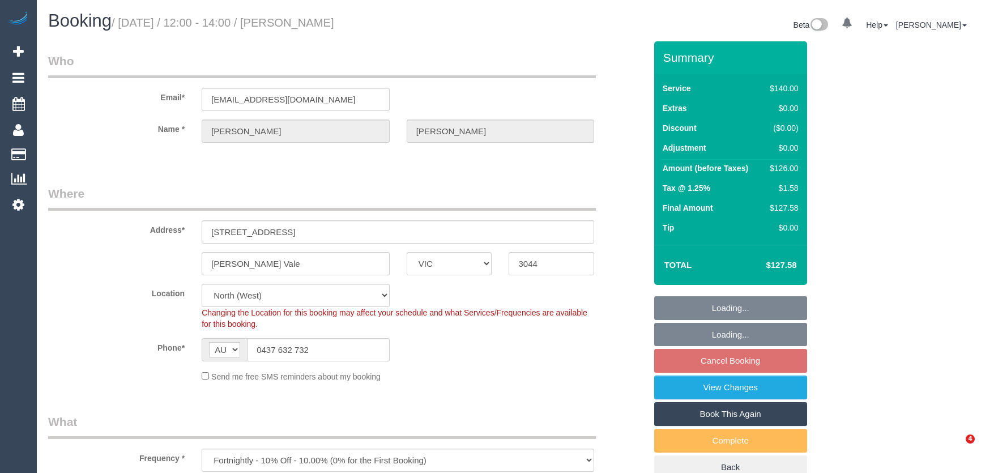
select select "number:34"
select select "number:12"
select select "object:1577"
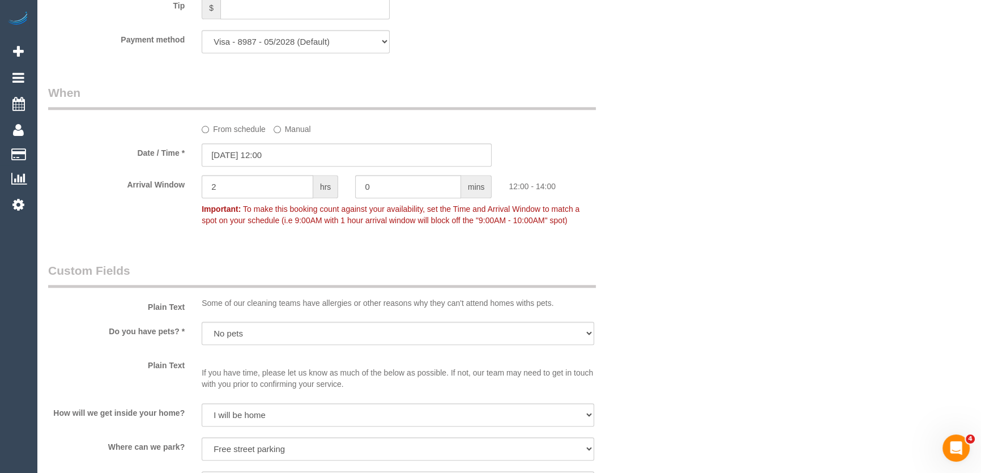
scroll to position [1133, 0]
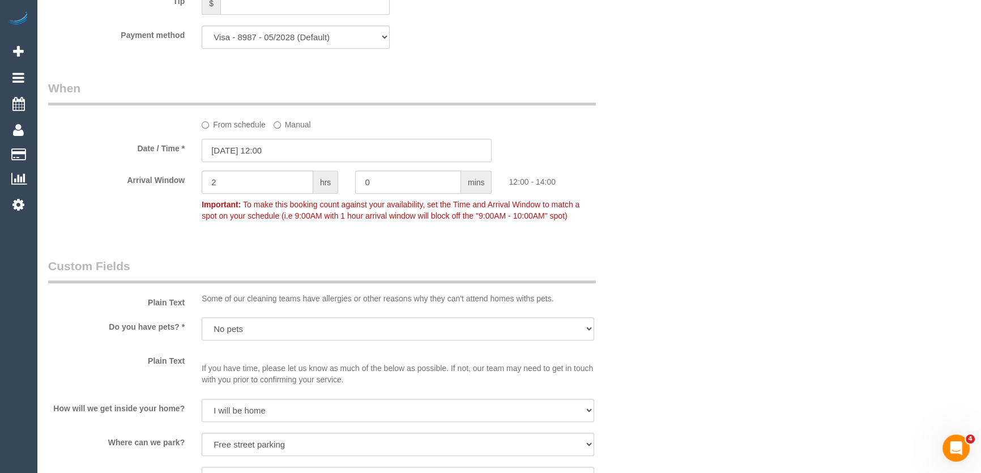
click at [283, 150] on input "29/08/2025 12:00" at bounding box center [347, 150] width 290 height 23
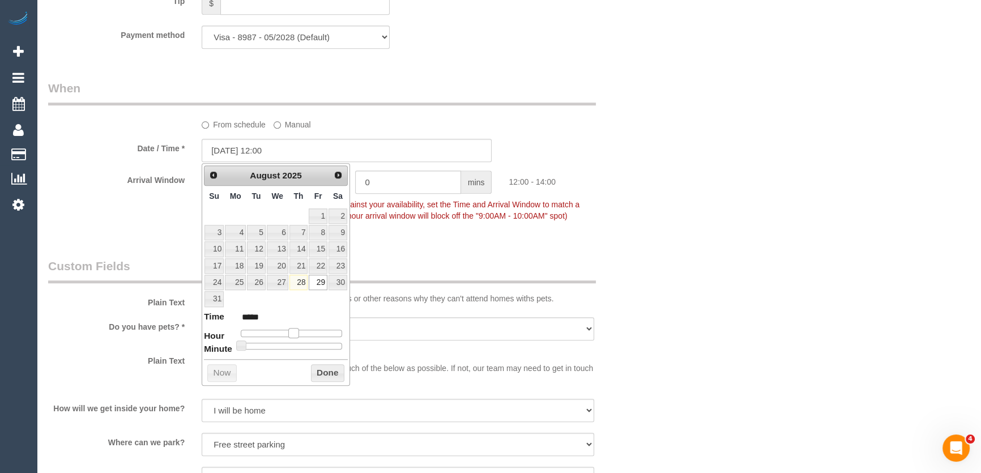
type input "29/08/2025 13:00"
type input "*****"
click at [296, 330] on span at bounding box center [298, 333] width 10 height 10
click at [299, 330] on span at bounding box center [298, 333] width 10 height 10
type input "29/08/2025 14:00"
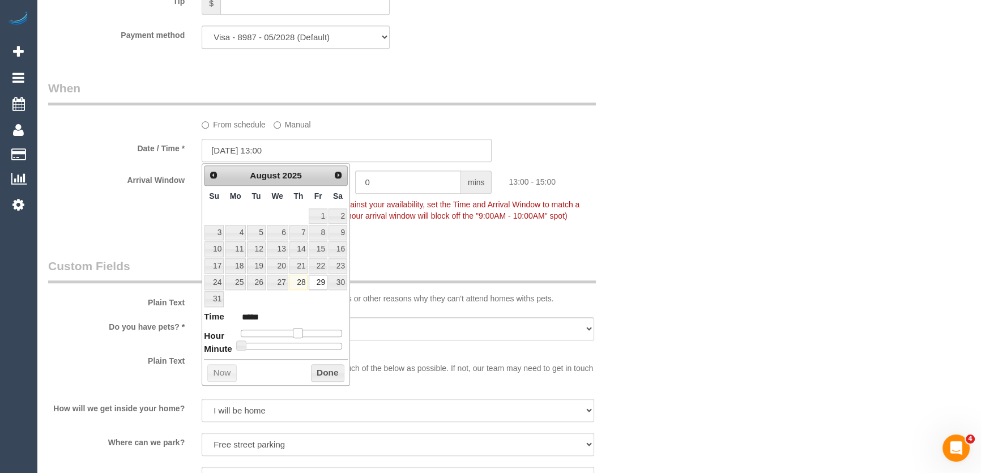
type input "*****"
click at [304, 330] on span at bounding box center [302, 333] width 10 height 10
click at [414, 254] on div "Who Email* claytb@gmail.com Name * Clayton Bennett Where Address* 1/48 Danin St…" at bounding box center [347, 71] width 615 height 2324
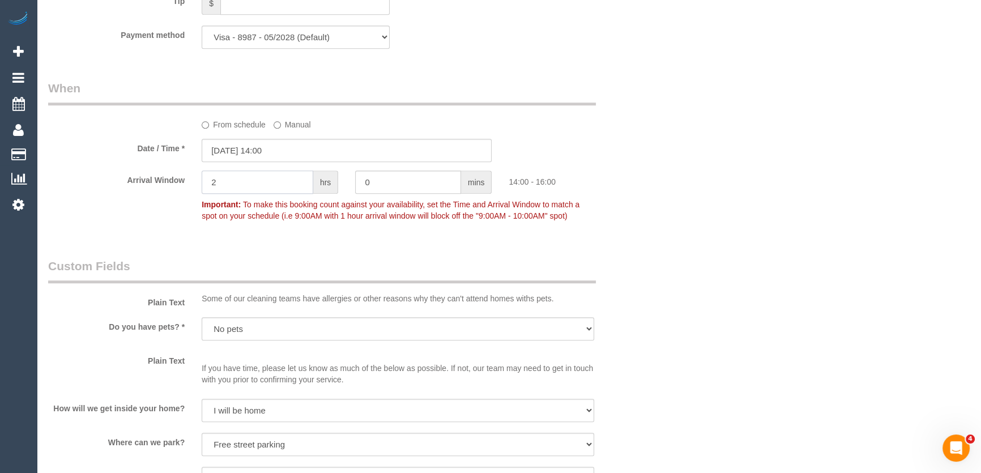
click at [240, 174] on input "2" at bounding box center [258, 181] width 112 height 23
click at [240, 182] on input "2" at bounding box center [258, 181] width 112 height 23
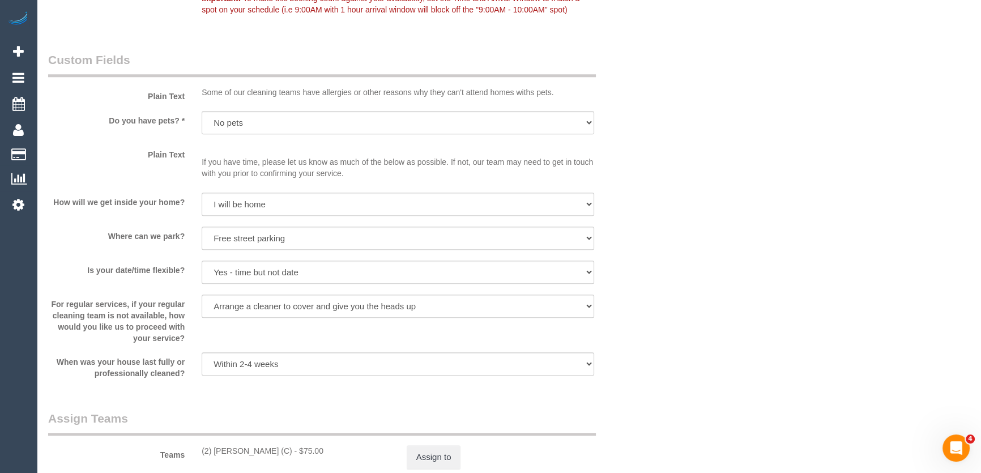
scroll to position [1441, 0]
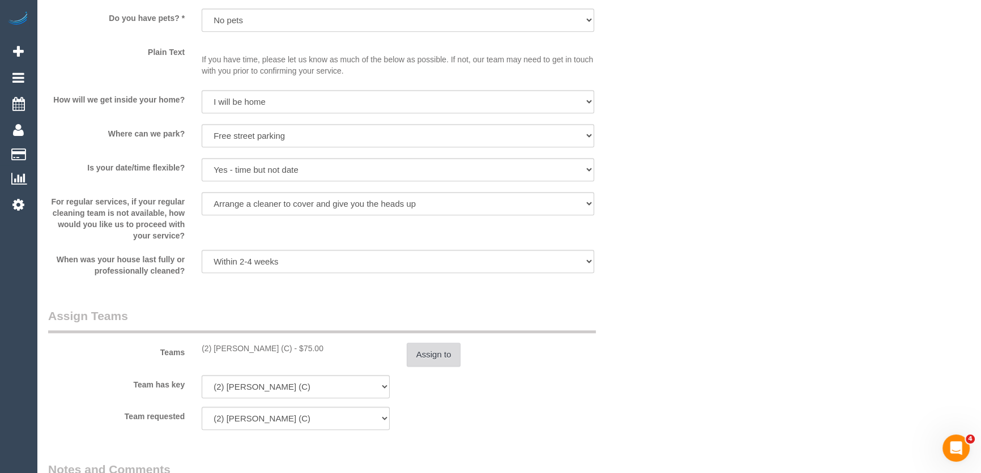
type input "1"
click at [445, 355] on button "Assign to" at bounding box center [434, 355] width 54 height 24
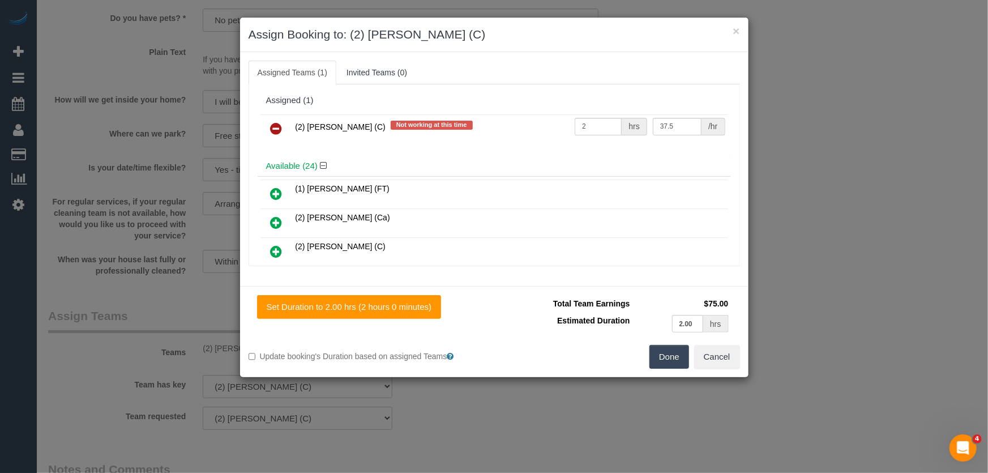
click at [274, 125] on icon at bounding box center [277, 129] width 12 height 14
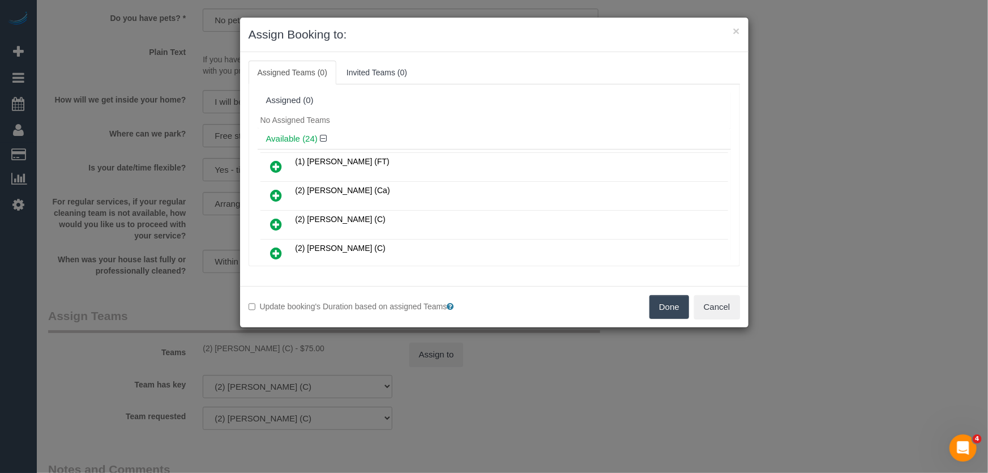
click at [280, 164] on icon at bounding box center [277, 167] width 12 height 14
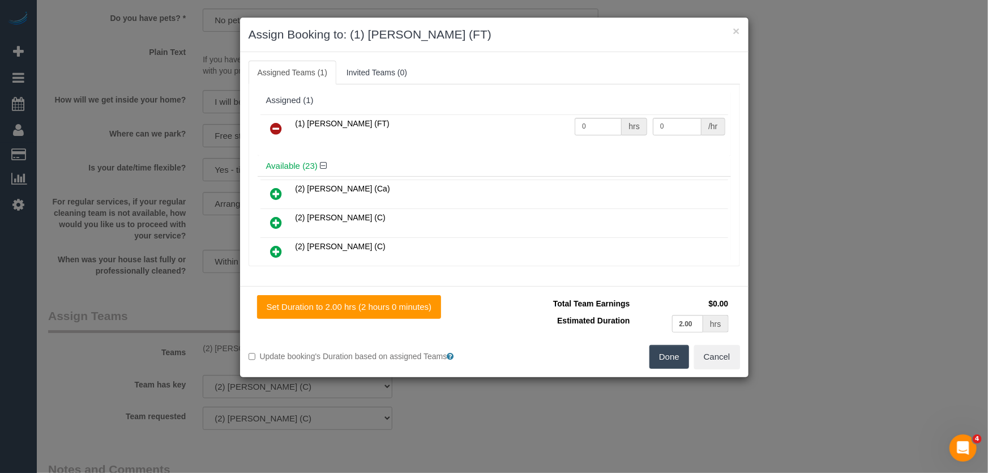
click at [674, 361] on button "Done" at bounding box center [670, 357] width 40 height 24
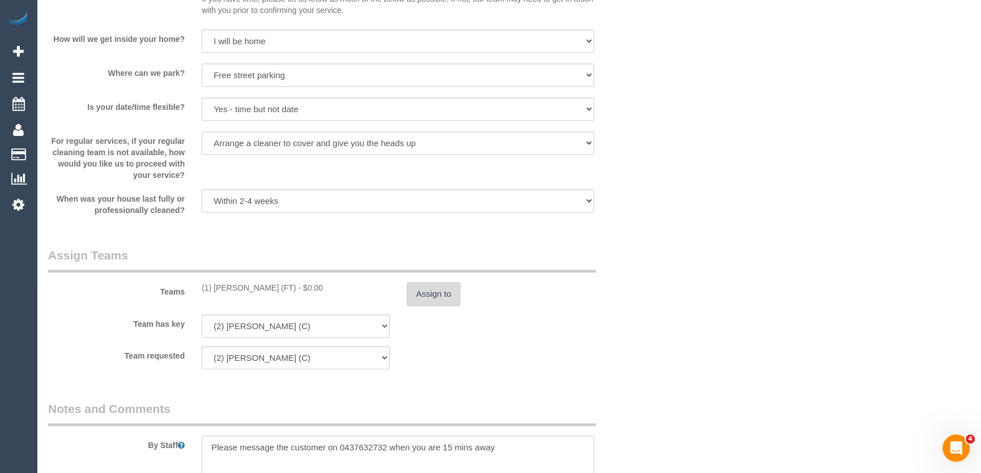
scroll to position [1596, 0]
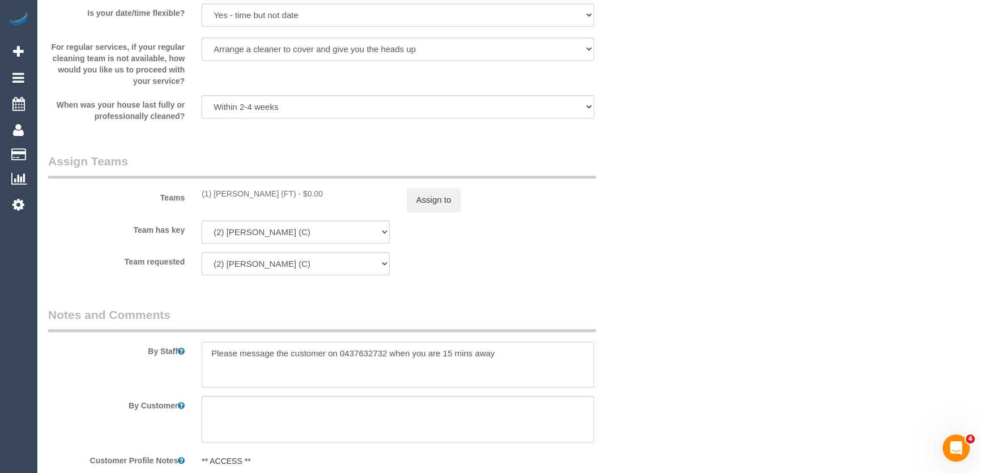
click at [203, 356] on textarea at bounding box center [398, 365] width 392 height 46
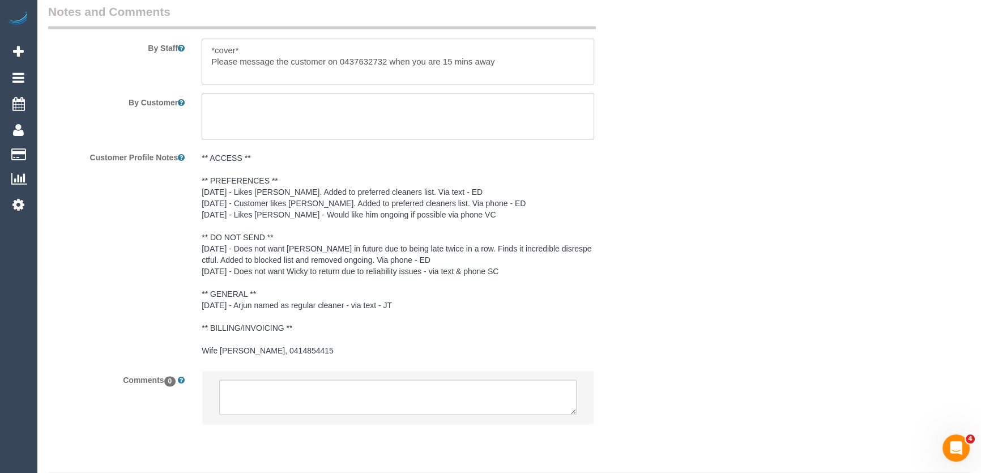
scroll to position [1931, 0]
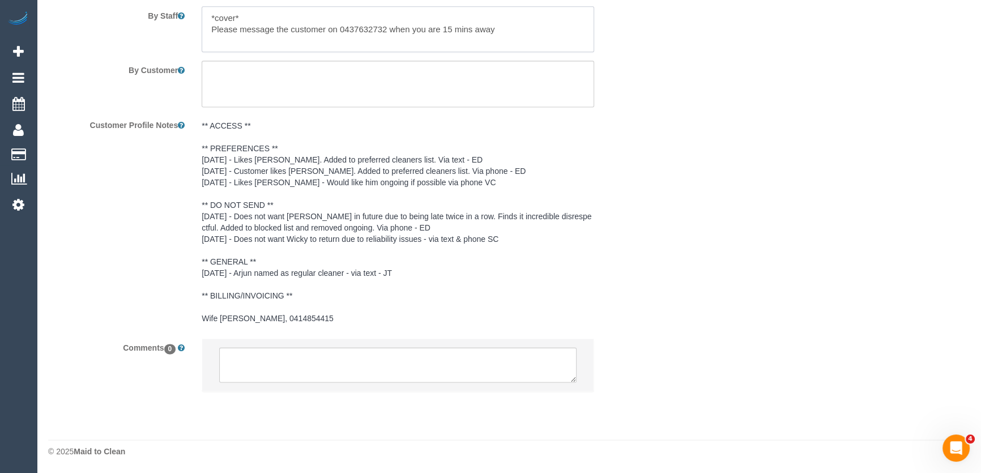
type textarea "*cover* Please message the customer on 0437632732 when you are 15 mins away"
click at [278, 360] on textarea at bounding box center [397, 364] width 357 height 35
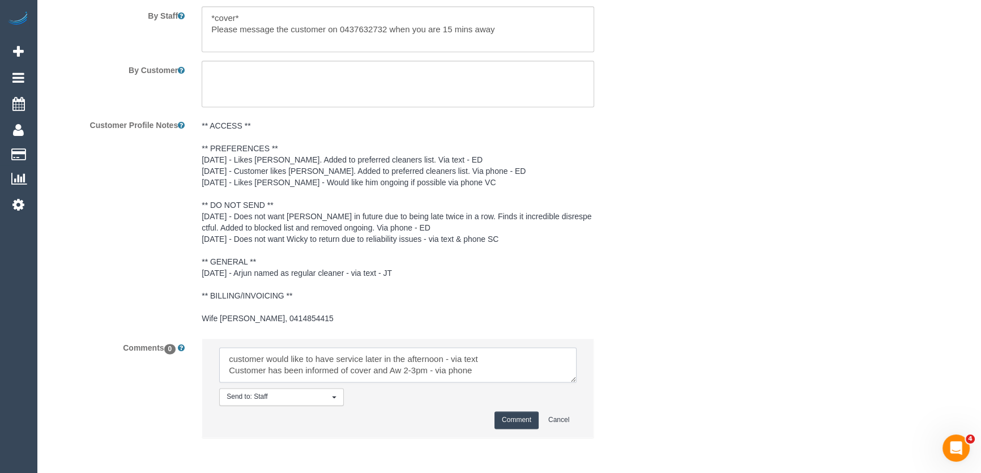
type textarea "customer would like to have service later in the afternoon - via text Customer …"
click at [517, 412] on button "Comment" at bounding box center [516, 420] width 44 height 18
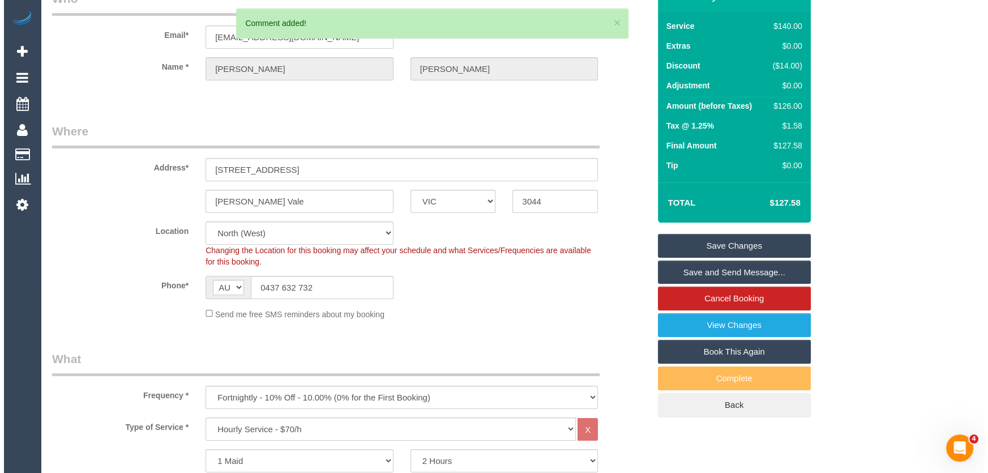
scroll to position [0, 0]
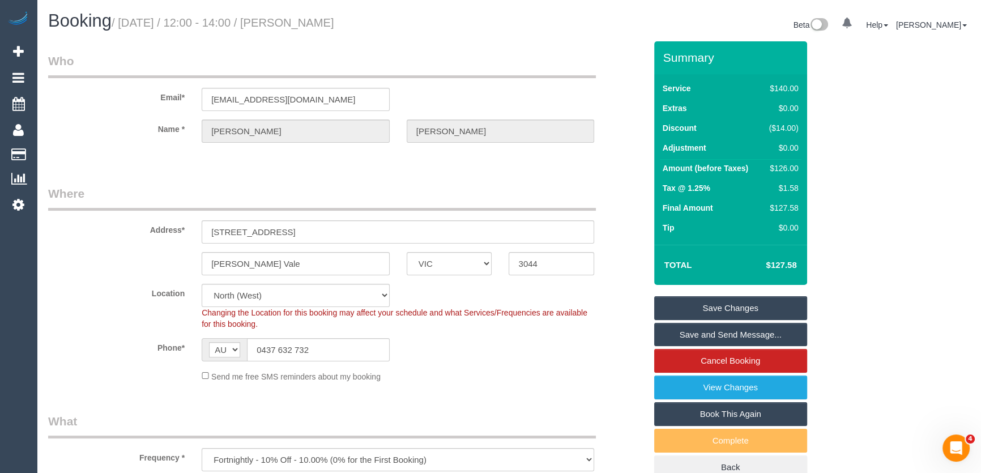
click at [307, 24] on small "/ August 29, 2025 / 12:00 - 14:00 / Clayton Bennett" at bounding box center [223, 22] width 223 height 12
copy small "Clayton Bennett"
click at [695, 335] on link "Save and Send Message..." at bounding box center [730, 335] width 153 height 24
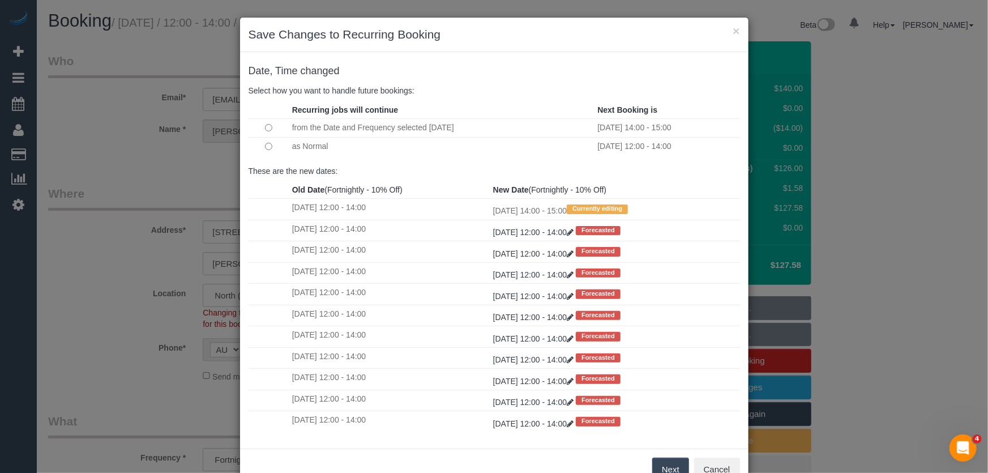
click at [673, 467] on button "Next" at bounding box center [670, 470] width 37 height 24
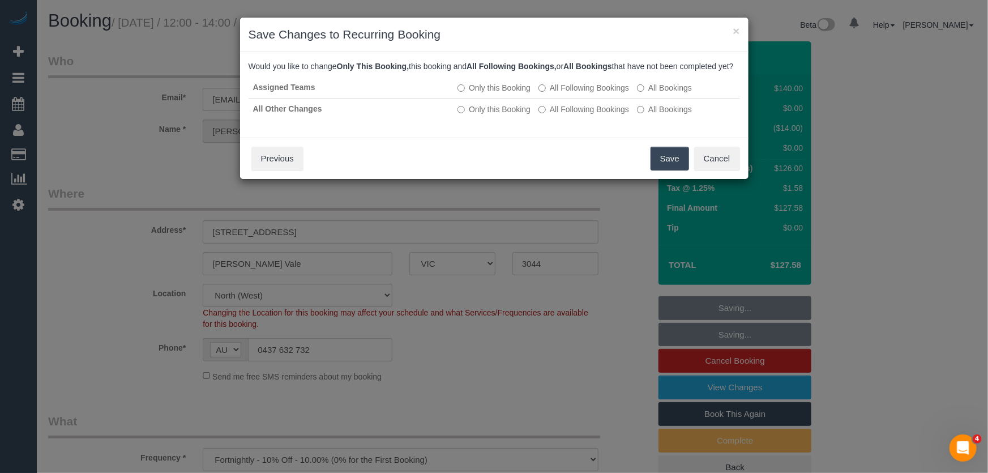
click at [674, 170] on button "Save" at bounding box center [670, 159] width 39 height 24
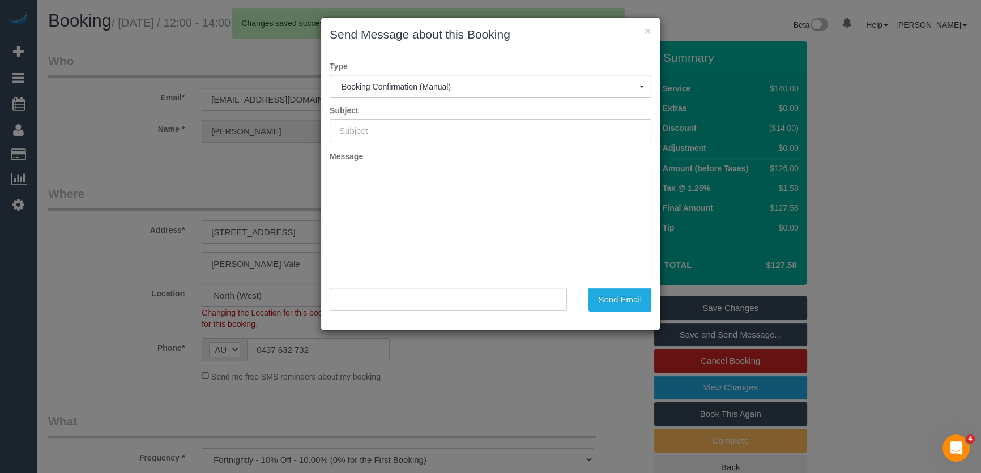
type input "Booking Confirmed"
type input ""Clayton Bennett" <claytb@gmail.com>"
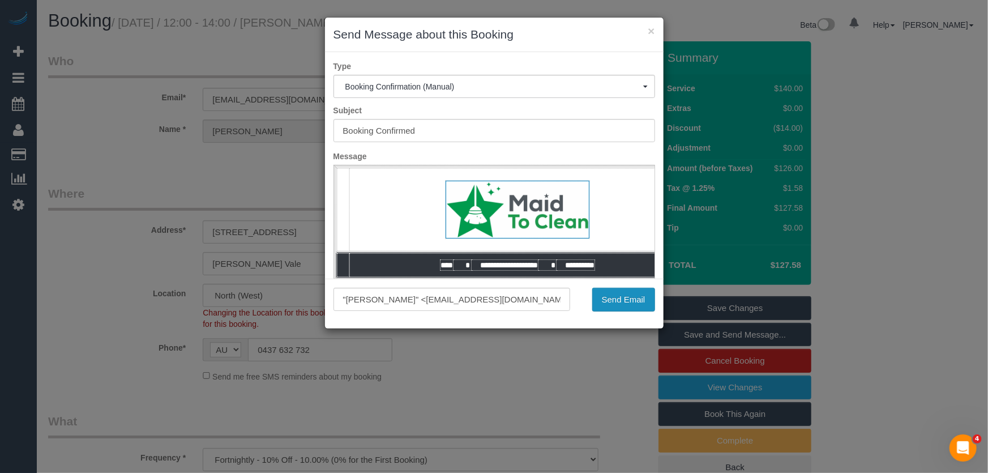
click at [616, 299] on button "Send Email" at bounding box center [623, 300] width 63 height 24
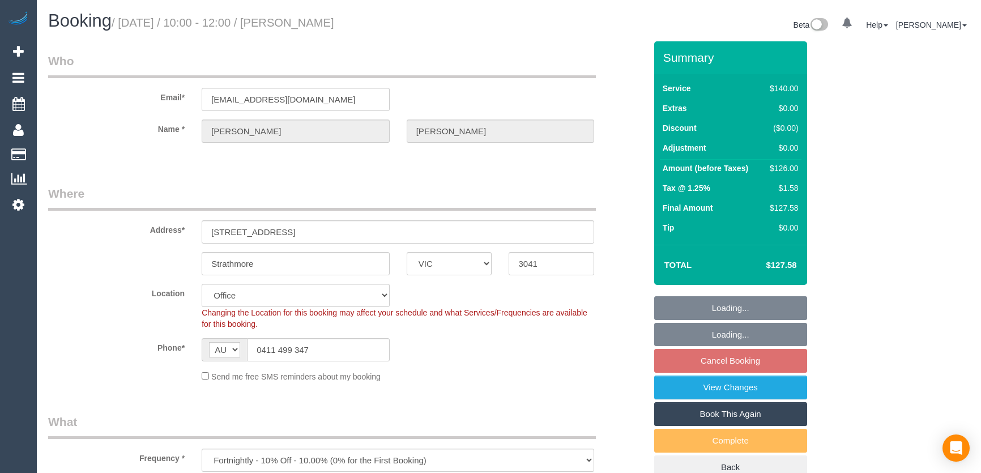
select select "VIC"
select select "number:28"
select select "number:14"
select select "number:18"
select select "number:24"
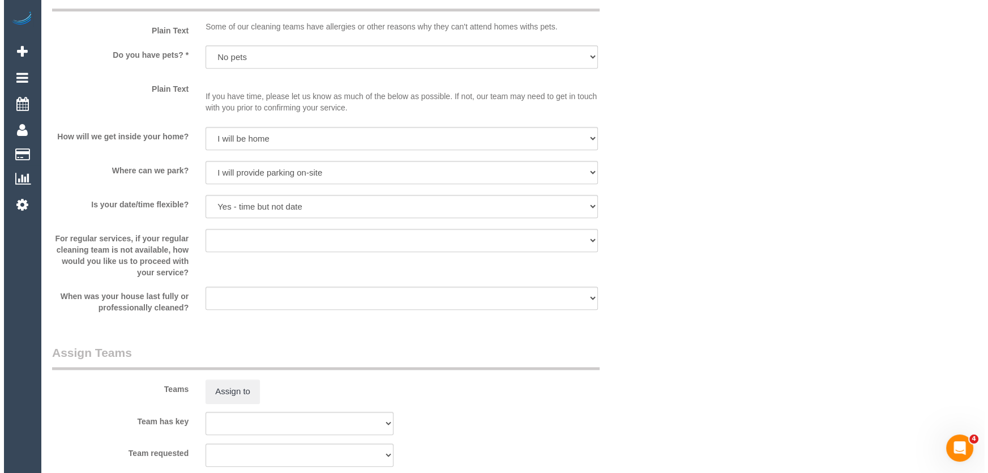
scroll to position [1493, 0]
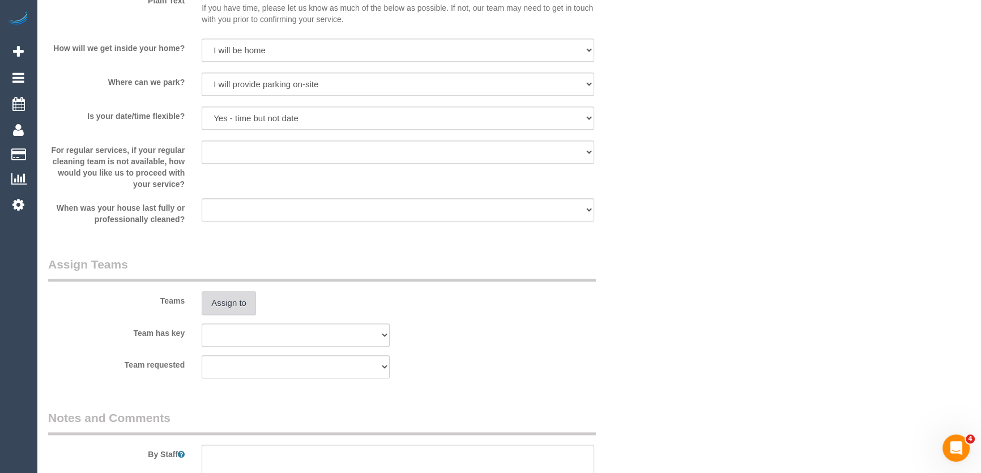
click at [224, 306] on button "Assign to" at bounding box center [229, 303] width 54 height 24
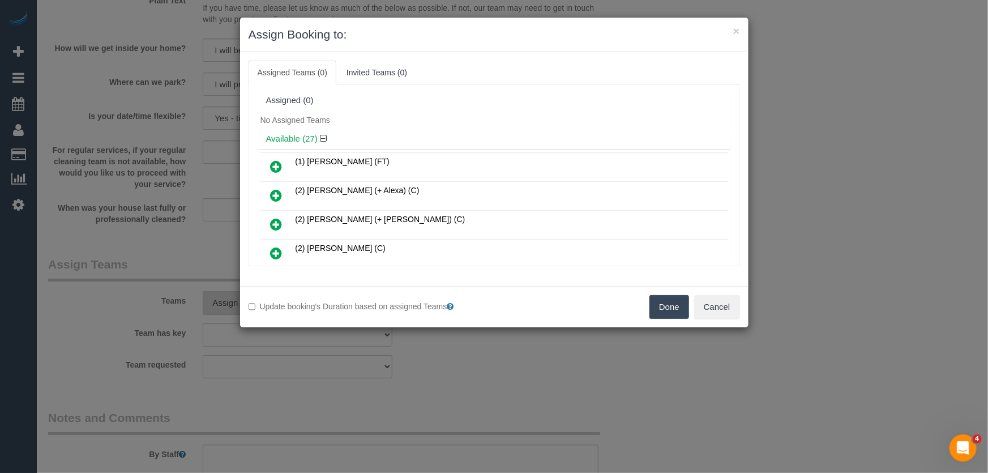
scroll to position [383, 0]
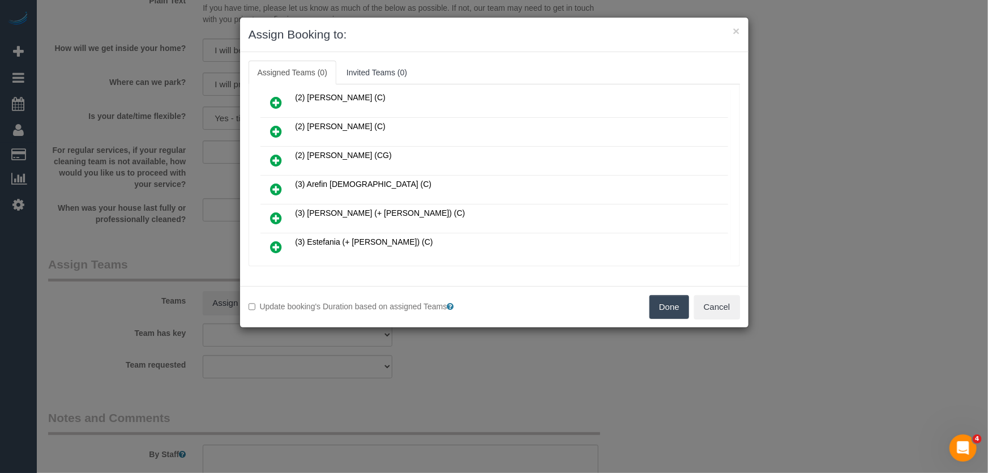
click at [272, 183] on icon at bounding box center [277, 189] width 12 height 14
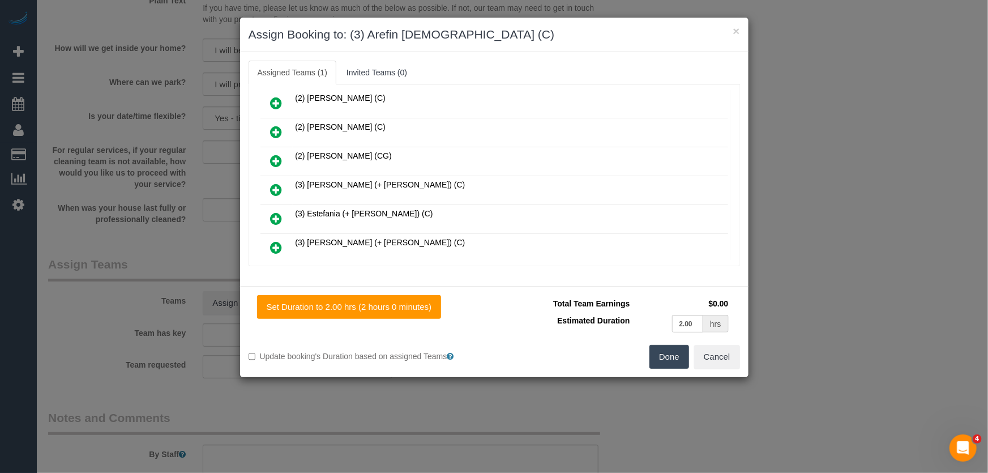
click at [676, 364] on button "Done" at bounding box center [670, 357] width 40 height 24
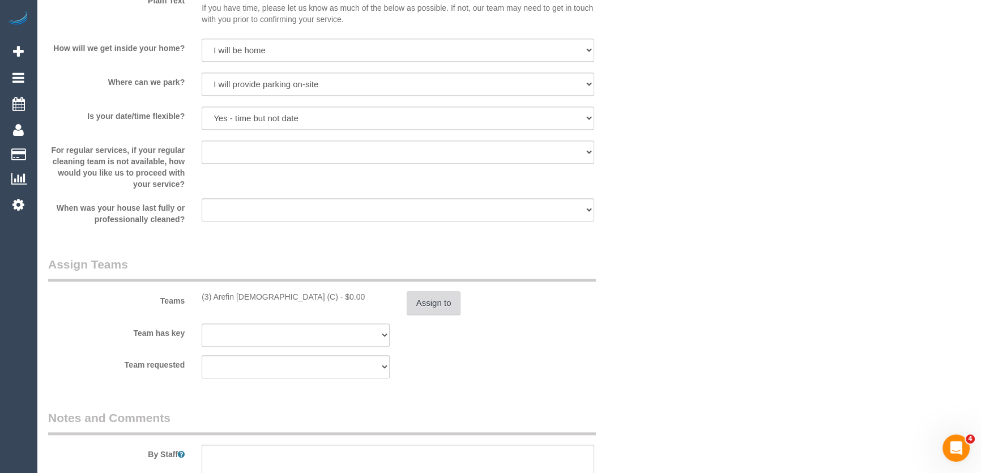
click at [441, 303] on button "Assign to" at bounding box center [434, 303] width 54 height 24
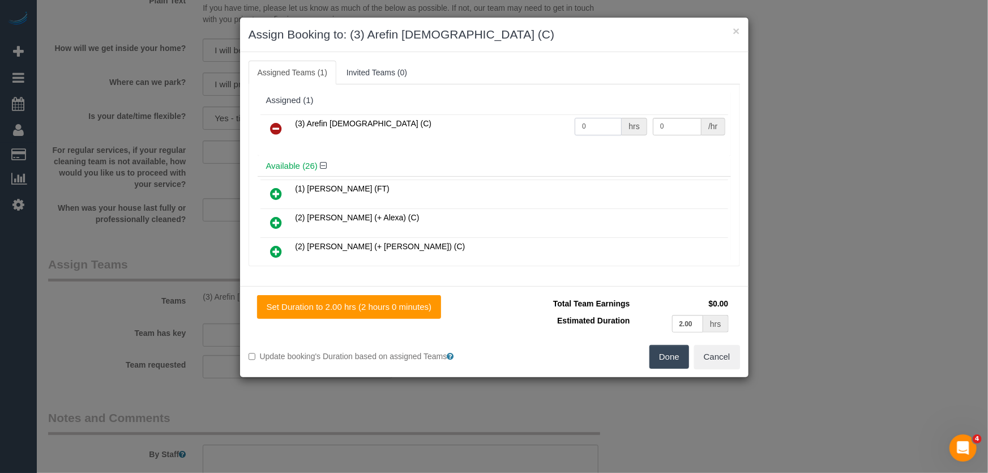
click at [599, 127] on input "0" at bounding box center [598, 127] width 47 height 18
type input "2"
type input "35"
click at [667, 353] on button "Done" at bounding box center [670, 357] width 40 height 24
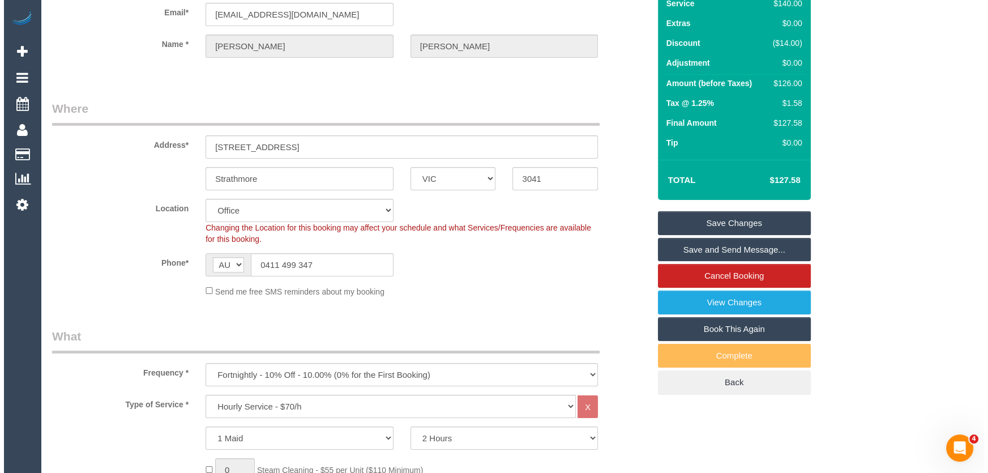
scroll to position [0, 0]
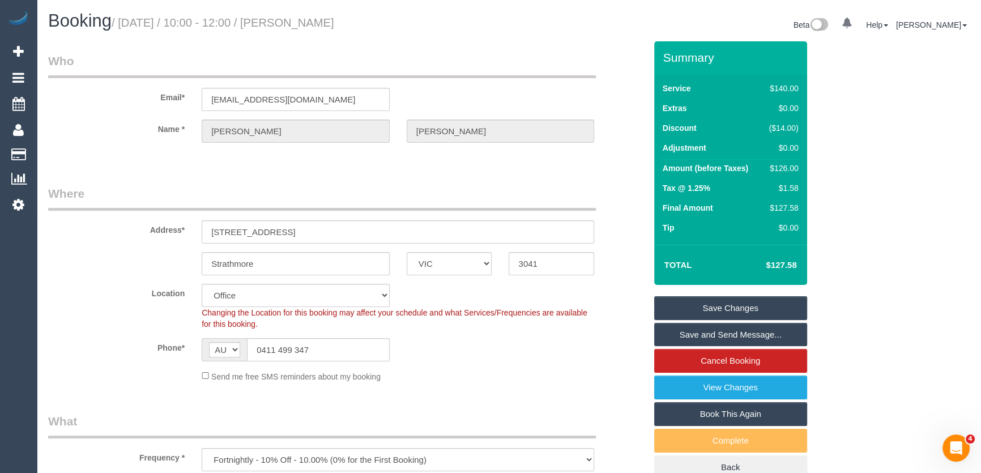
click at [322, 21] on small "/ September 02, 2025 / 10:00 - 12:00 / Jill Mcculloch" at bounding box center [223, 22] width 223 height 12
click at [313, 33] on div "Booking / September 02, 2025 / 10:00 - 12:00 / Jill Mcculloch" at bounding box center [275, 23] width 470 height 24
click at [315, 24] on small "/ September 02, 2025 / 10:00 - 12:00 / Jill Mcculloch" at bounding box center [223, 22] width 223 height 12
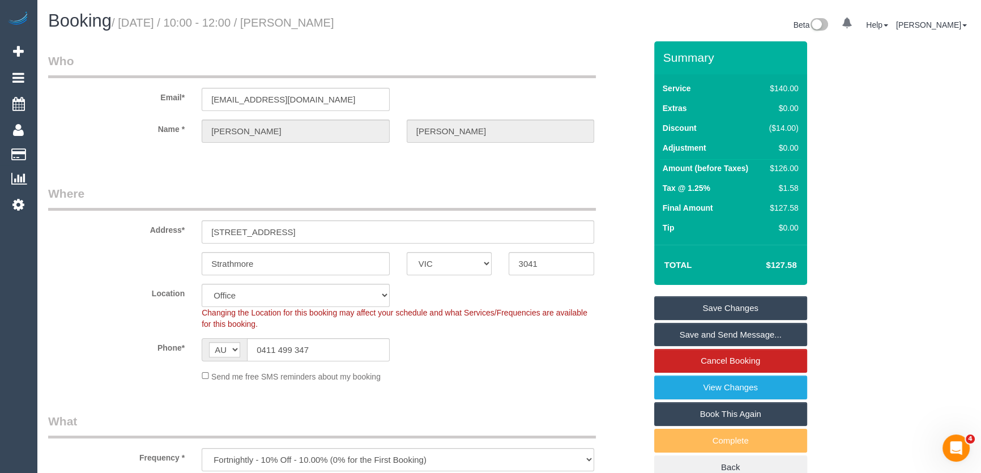
click at [315, 24] on small "/ September 02, 2025 / 10:00 - 12:00 / Jill Mcculloch" at bounding box center [223, 22] width 223 height 12
copy small "[PERSON_NAME]"
click at [720, 334] on link "Save and Send Message..." at bounding box center [730, 335] width 153 height 24
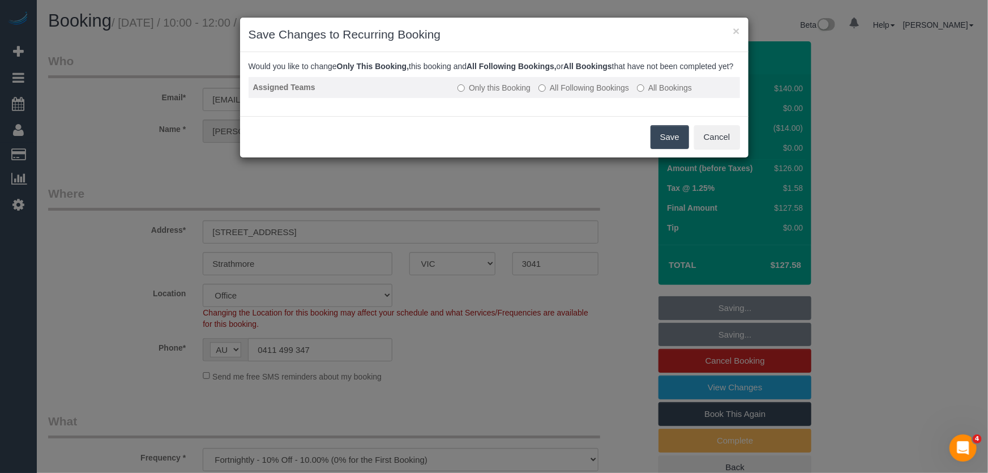
click at [570, 93] on label "All Following Bookings" at bounding box center [584, 87] width 91 height 11
click at [663, 149] on button "Save" at bounding box center [670, 137] width 39 height 24
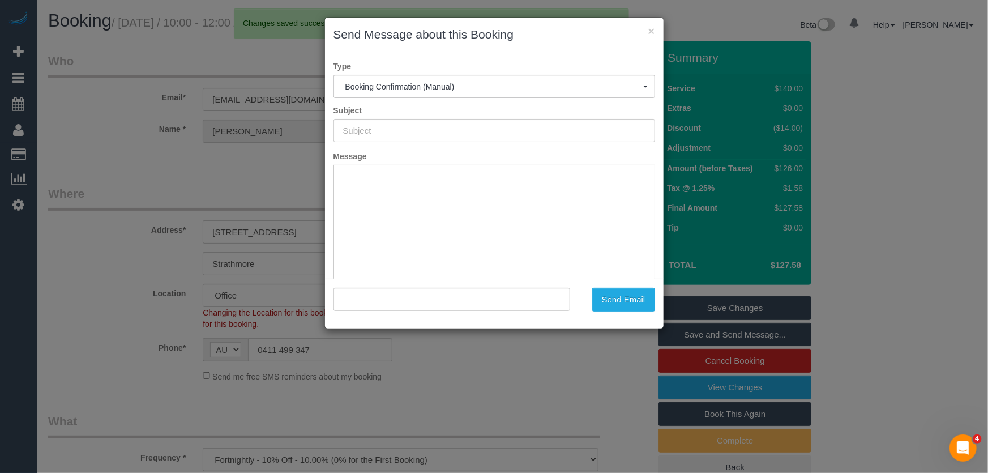
type input "Booking Confirmed"
type input ""Jill Mcculloch" <jillmcculloch@icloud.com>"
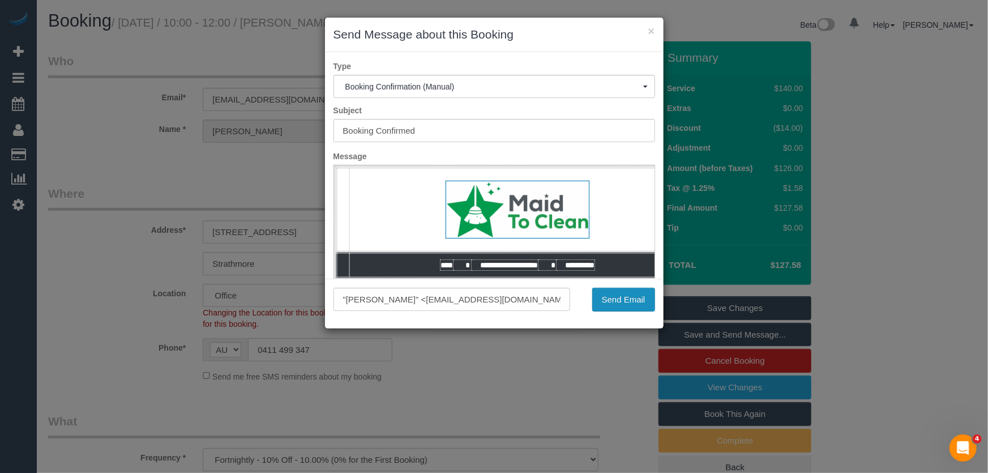
click at [616, 306] on button "Send Email" at bounding box center [623, 300] width 63 height 24
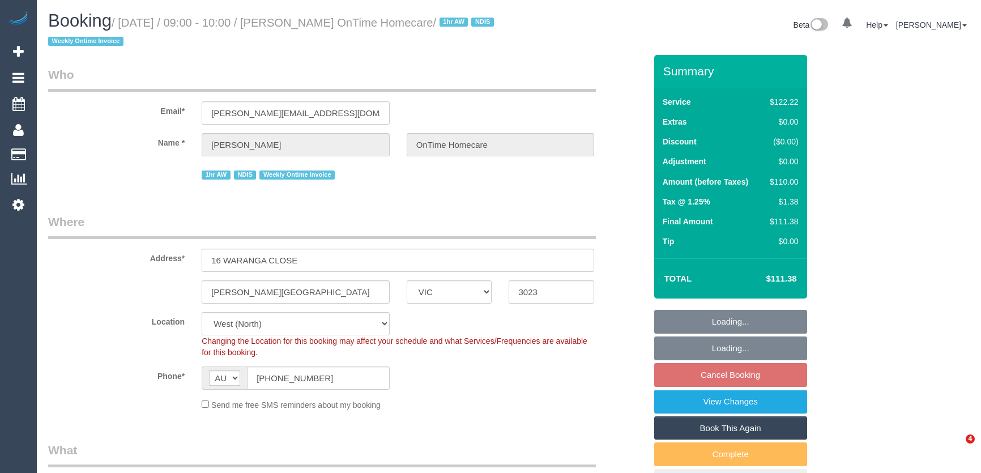
select select "VIC"
select select "object:569"
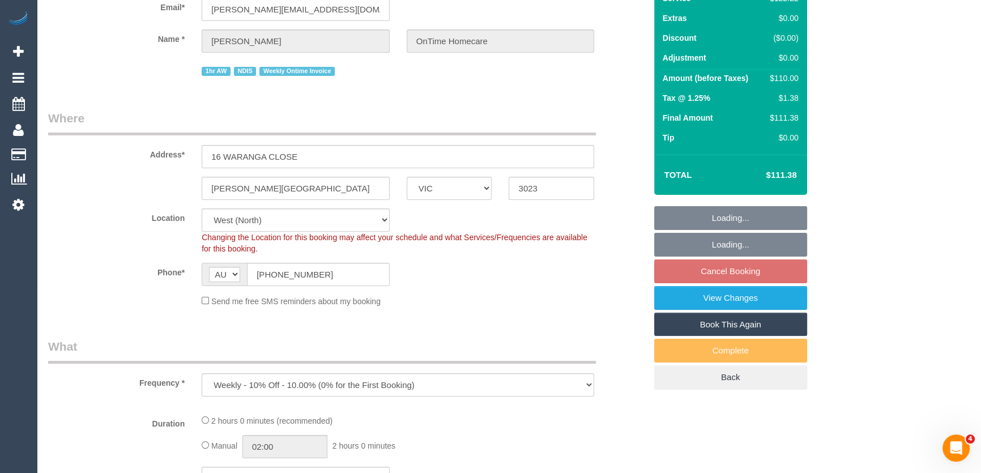
select select "number:28"
select select "number:14"
select select "number:19"
select select "number:22"
select select "number:35"
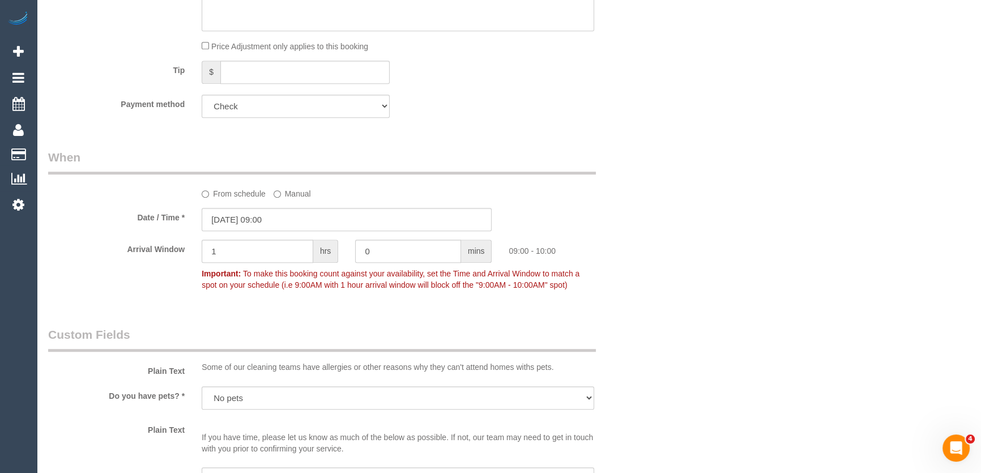
scroll to position [927, 0]
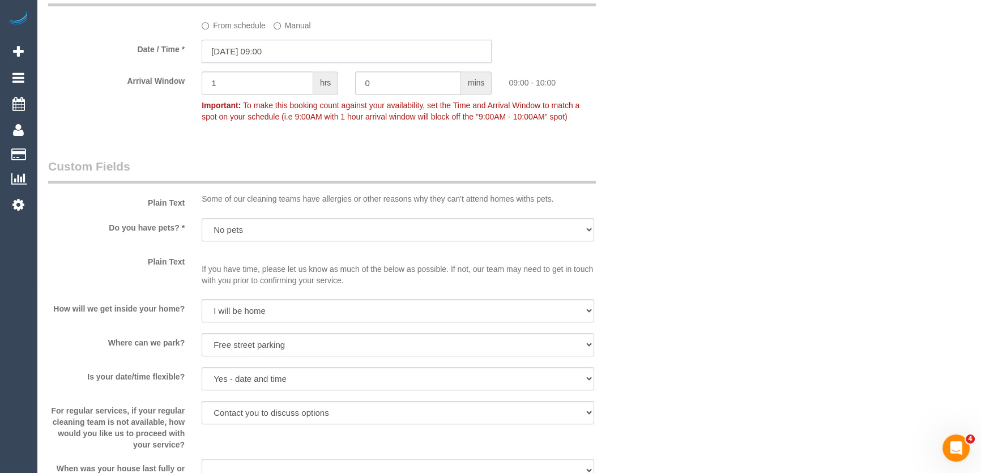
click at [290, 46] on input "[DATE] 09:00" at bounding box center [347, 51] width 290 height 23
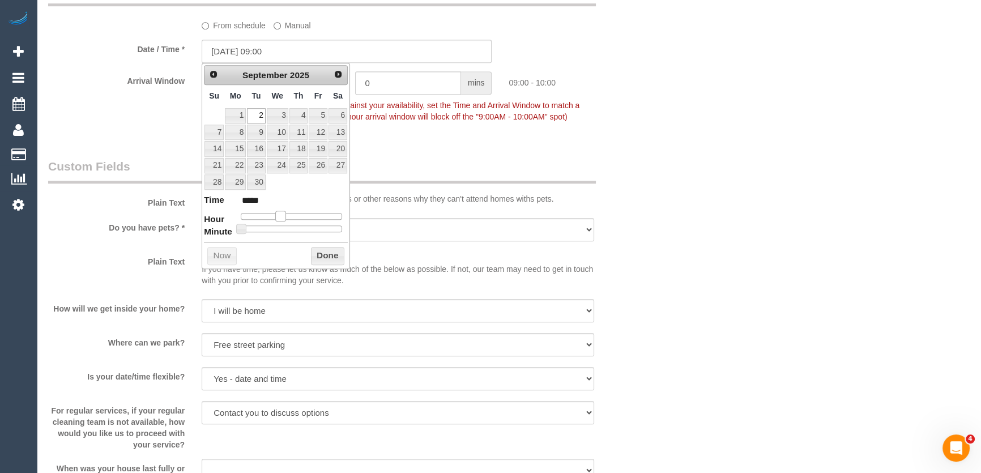
type input "[DATE] 10:00"
type input "*****"
click at [284, 215] on span at bounding box center [285, 216] width 10 height 10
click at [458, 131] on fieldset "When From schedule Manual Date / Time * 02/09/2025 10:00 Arrival Window 1 hrs 0…" at bounding box center [347, 58] width 598 height 155
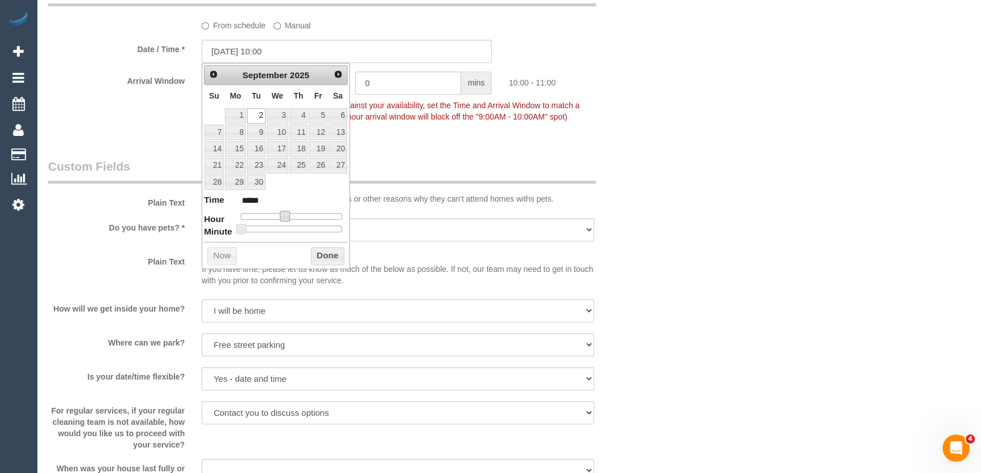
click at [458, 131] on fieldset "When From schedule Manual Date / Time * 02/09/2025 10:00 Arrival Window 1 hrs 0…" at bounding box center [347, 58] width 598 height 155
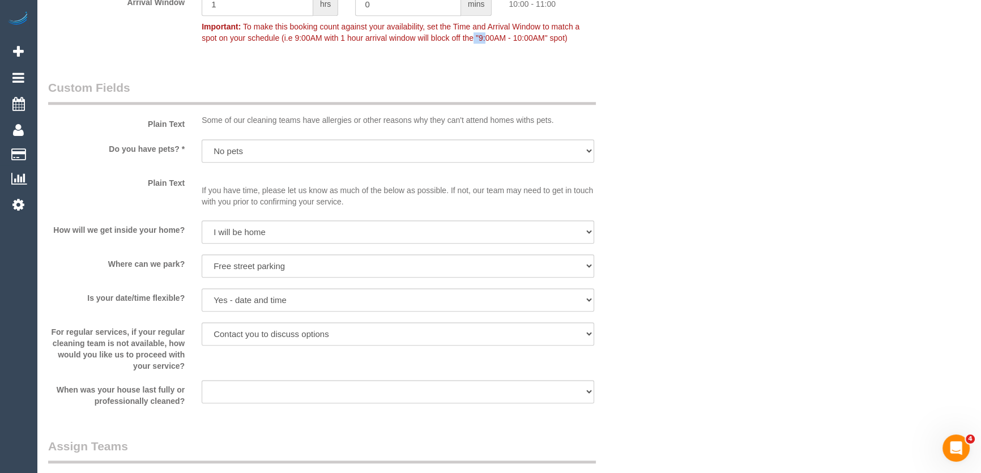
scroll to position [1133, 0]
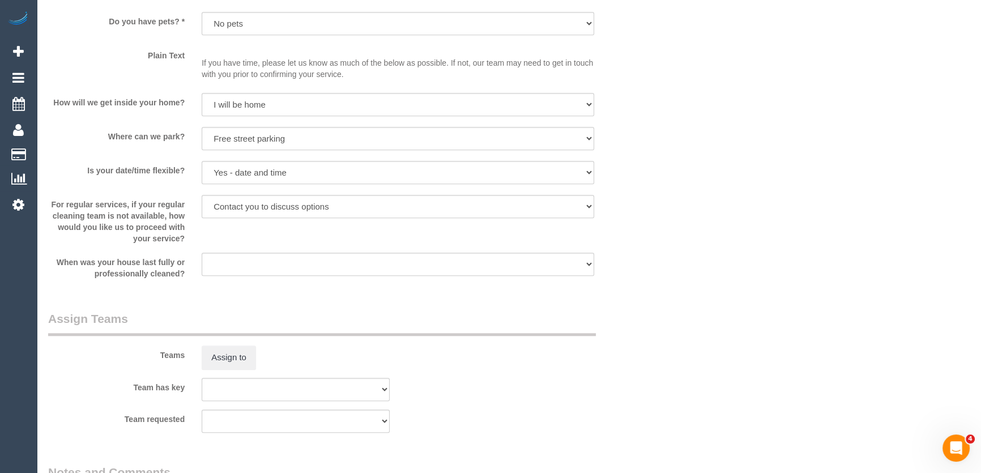
click at [229, 204] on sui-booking-custom-fields "Plain Text Some of our cleaning teams have allergies or other reasons why they …" at bounding box center [347, 115] width 598 height 327
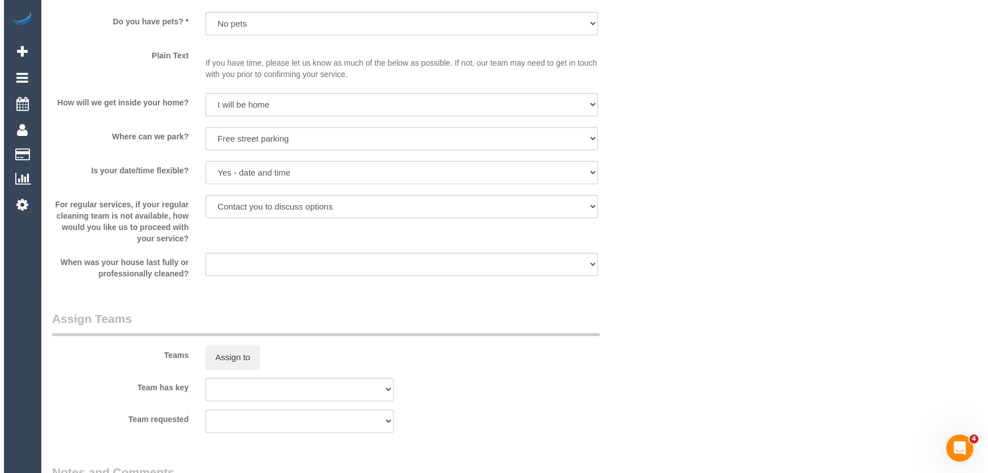
scroll to position [1287, 0]
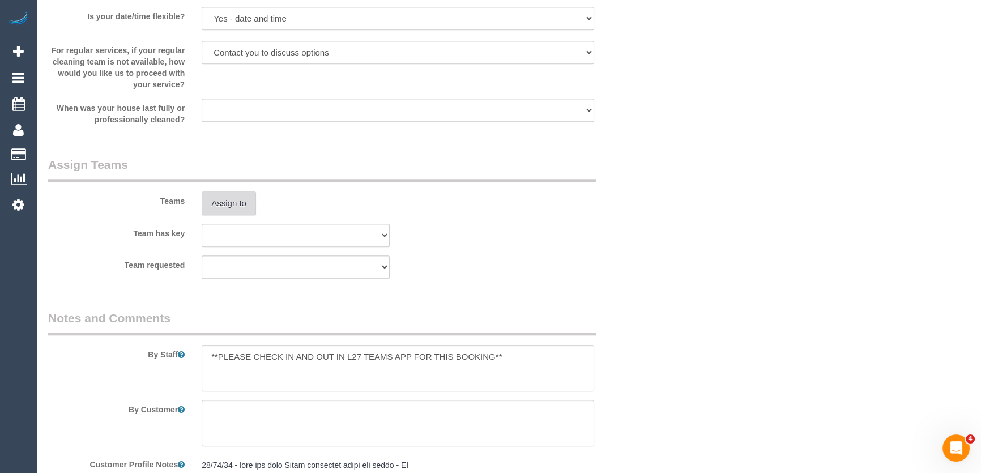
click at [229, 204] on button "Assign to" at bounding box center [229, 203] width 54 height 24
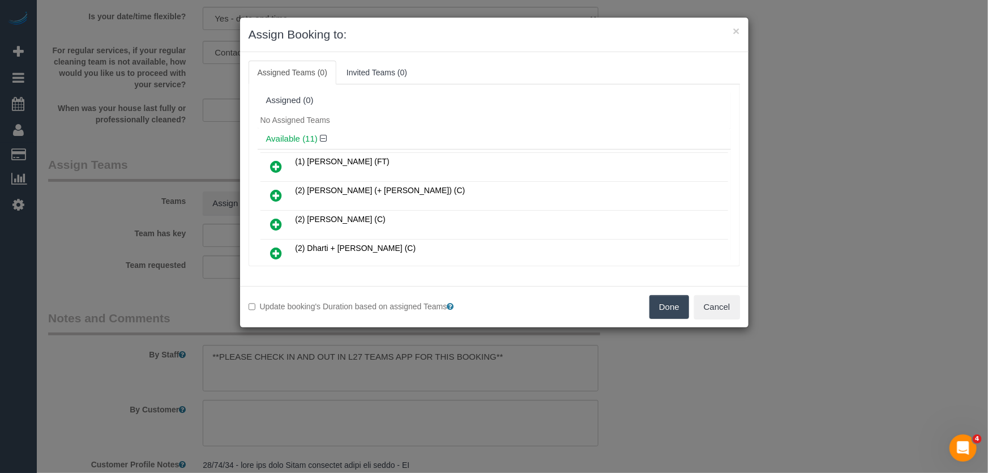
scroll to position [270, 0]
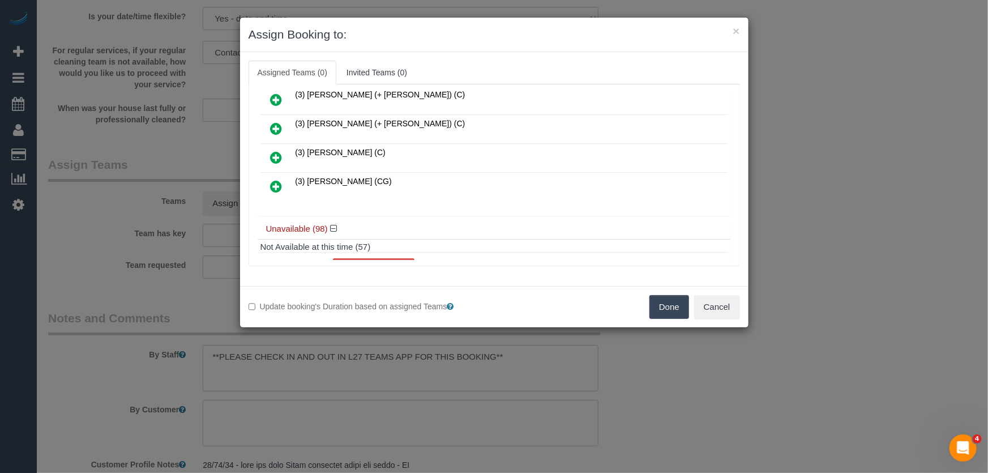
click at [276, 180] on icon at bounding box center [277, 187] width 12 height 14
click at [276, 176] on div "(1) Debbie Brodjanac (FT) (2) Alexa (+ Alejandro) (C) (2) Angelica Ramos (C)" at bounding box center [494, 47] width 473 height 336
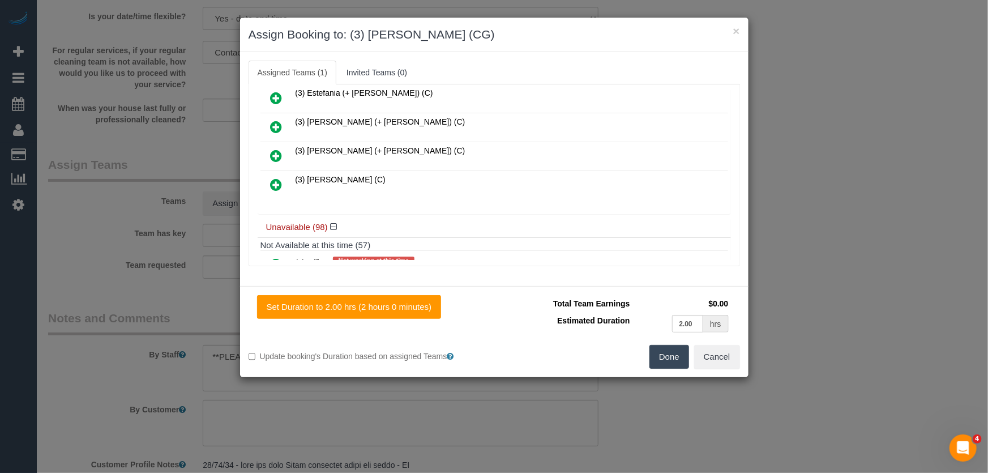
scroll to position [296, 0]
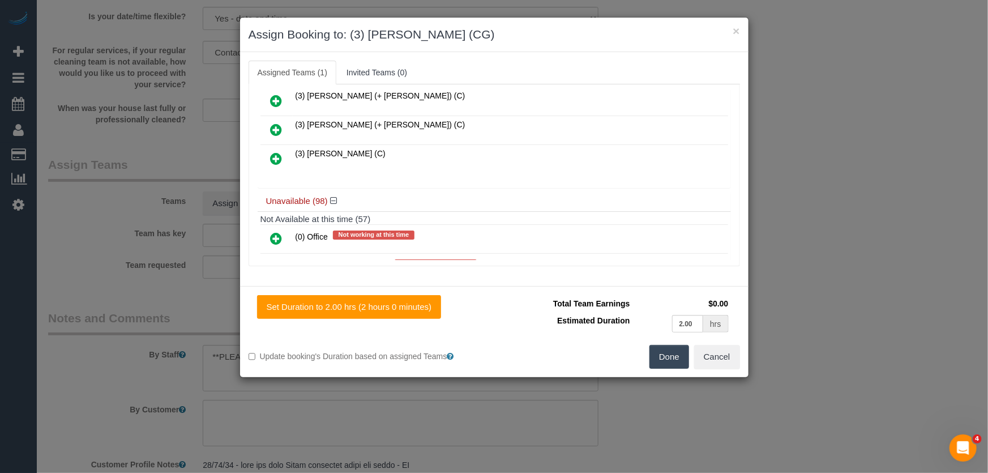
click at [685, 362] on button "Done" at bounding box center [670, 357] width 40 height 24
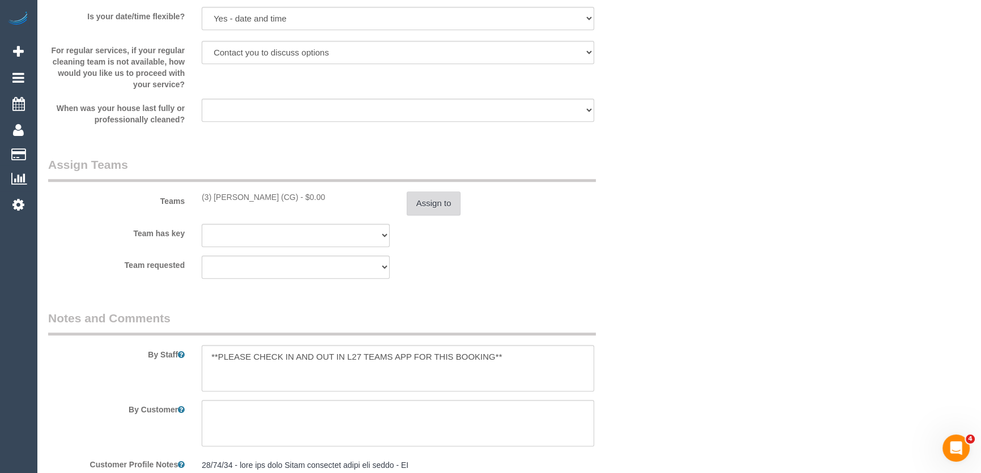
click at [454, 195] on button "Assign to" at bounding box center [434, 203] width 54 height 24
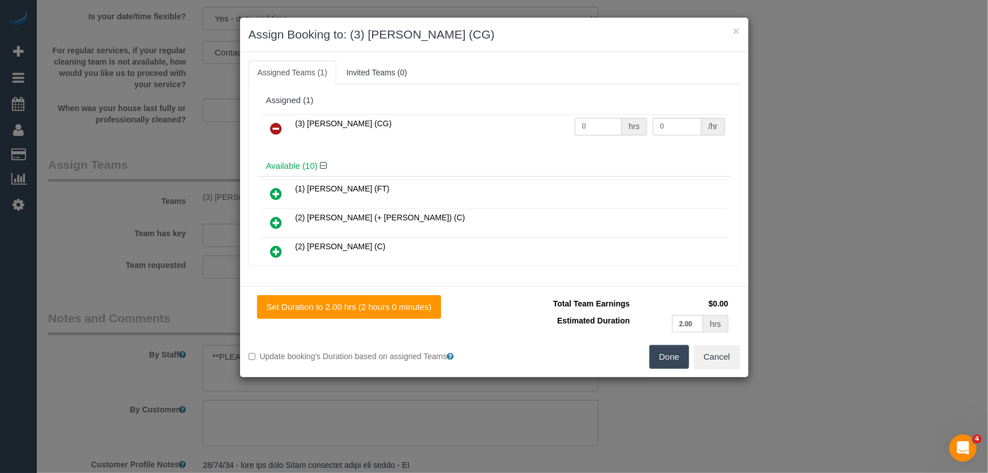
click at [601, 131] on input "0" at bounding box center [598, 127] width 47 height 18
type input "2"
type input "38.5"
click at [668, 361] on button "Done" at bounding box center [670, 357] width 40 height 24
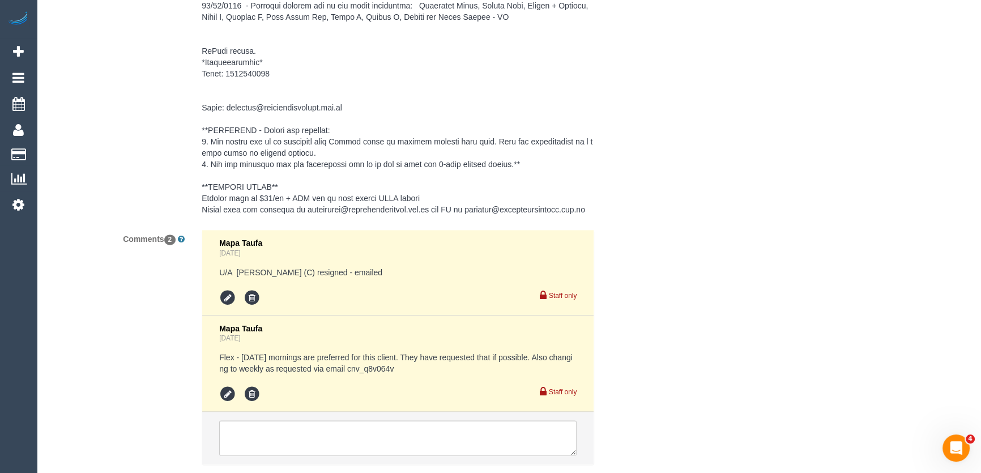
scroll to position [1931, 0]
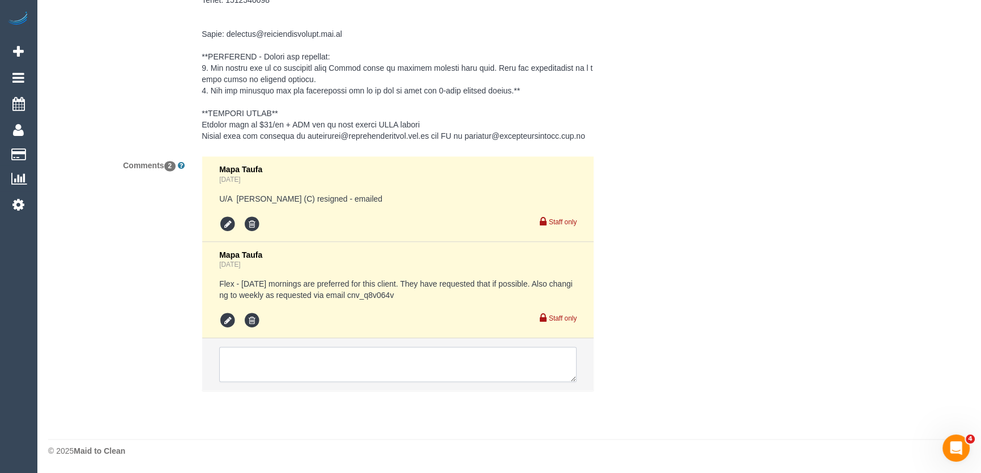
click at [296, 366] on textarea at bounding box center [397, 364] width 357 height 35
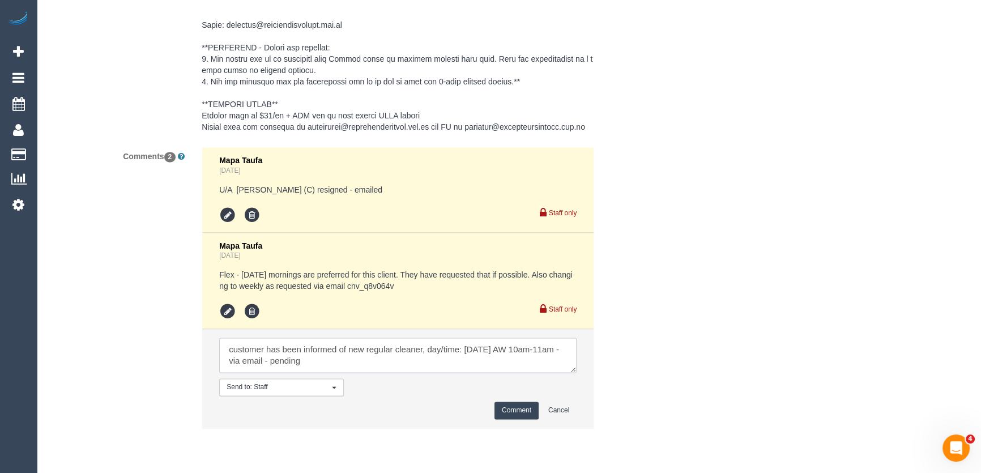
type textarea "customer has been informed of new regular cleaner, day/time: Tuesday 2/9 AW 10a…"
click at [509, 419] on button "Comment" at bounding box center [516, 411] width 44 height 18
click at [353, 292] on pre "Flex - Tuesday mornings are preferred for this client. They have requested that…" at bounding box center [397, 280] width 357 height 23
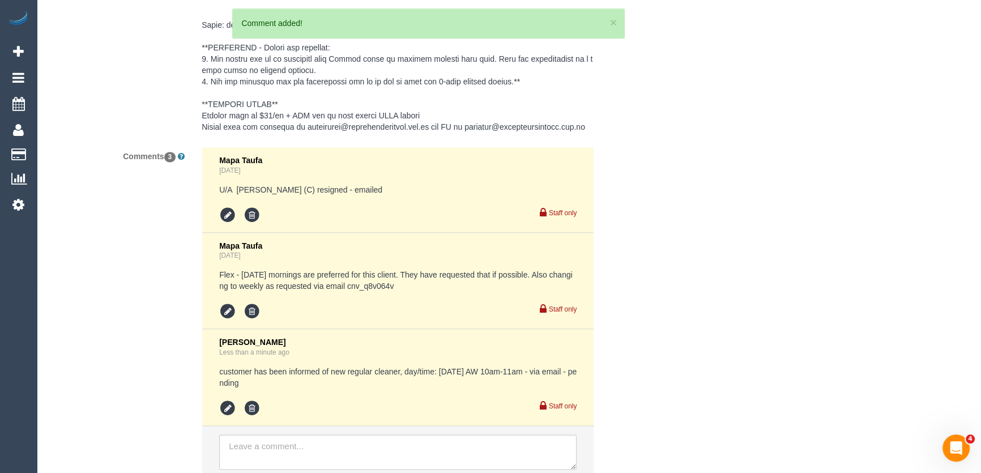
click at [352, 292] on pre "Flex - Tuesday mornings are preferred for this client. They have requested that…" at bounding box center [397, 280] width 357 height 23
copy pre "cnv_q8v064v"
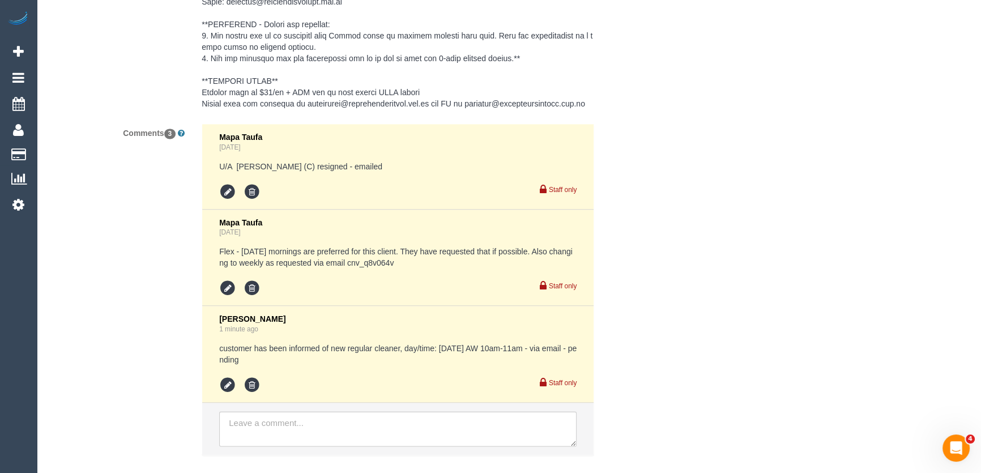
scroll to position [2028, 0]
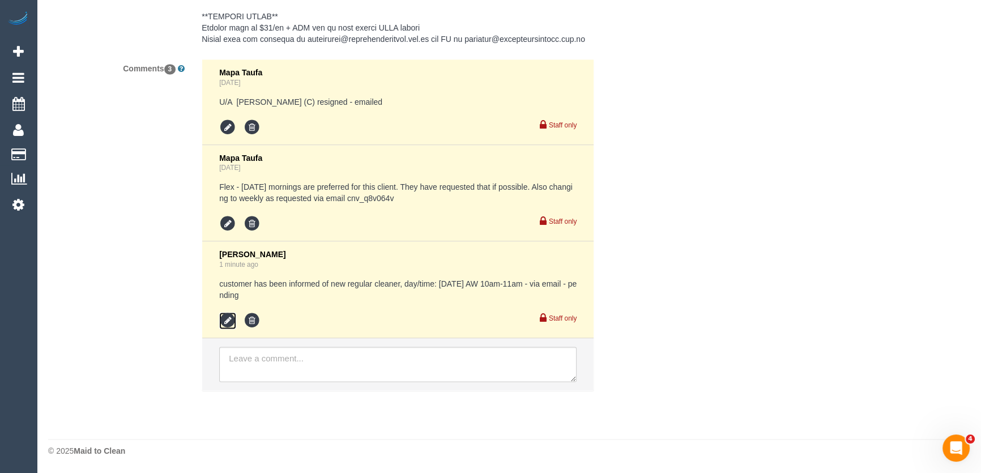
click at [228, 318] on icon at bounding box center [227, 320] width 17 height 17
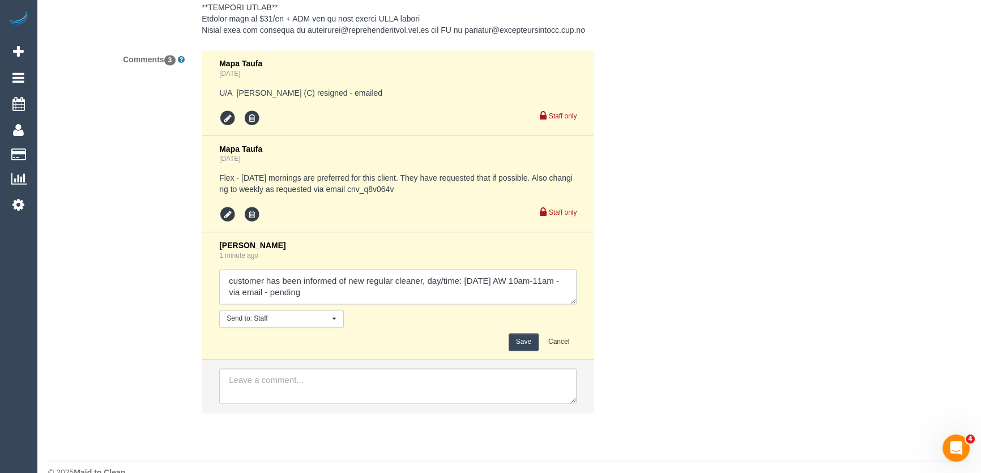
click at [421, 290] on textarea at bounding box center [397, 286] width 357 height 35
type textarea "customer has been informed of new regular cleaner Suzana, day/time: Tuesday 2/9…"
click at [512, 348] on button "Save" at bounding box center [524, 342] width 30 height 18
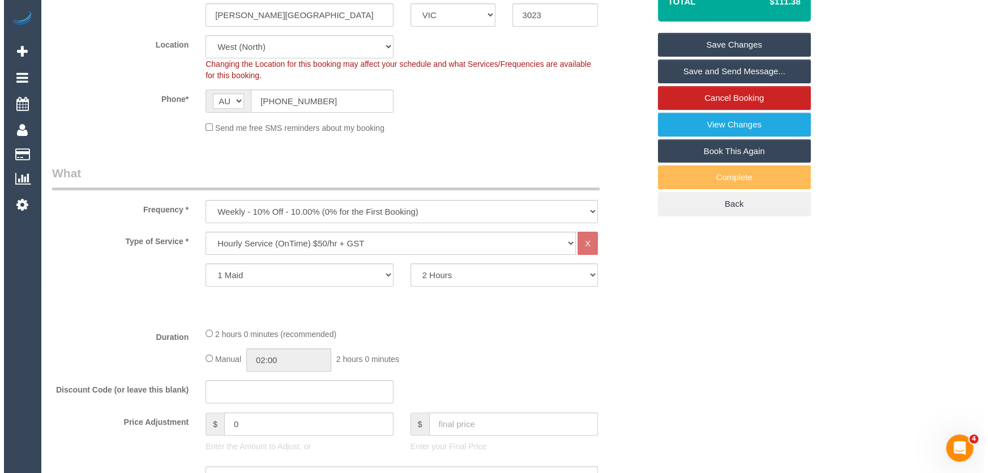
scroll to position [0, 0]
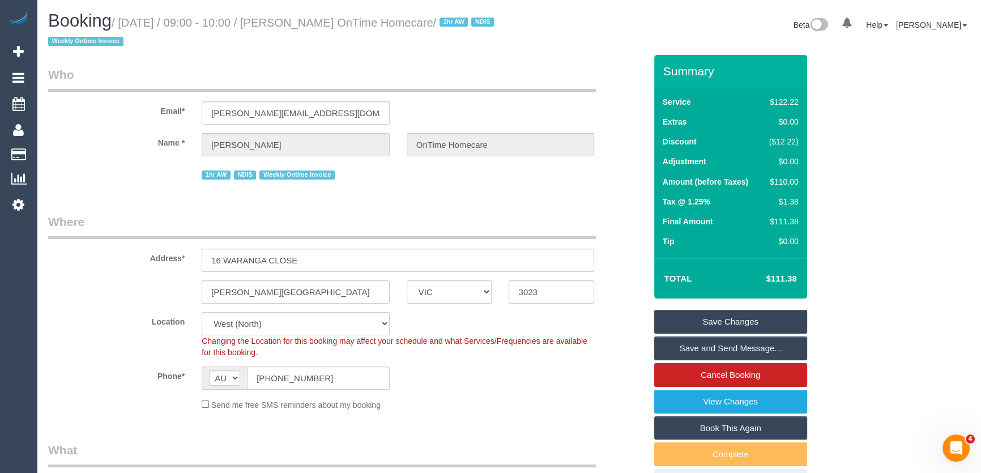
click at [326, 21] on small "/ September 02, 2025 / 09:00 - 10:00 / Zora Bogdanoski OnTime Homecare / 1hr AW…" at bounding box center [272, 32] width 449 height 32
copy small "Zora Bogdanoski OnTime Homecare"
click at [736, 323] on link "Save Changes" at bounding box center [730, 322] width 153 height 24
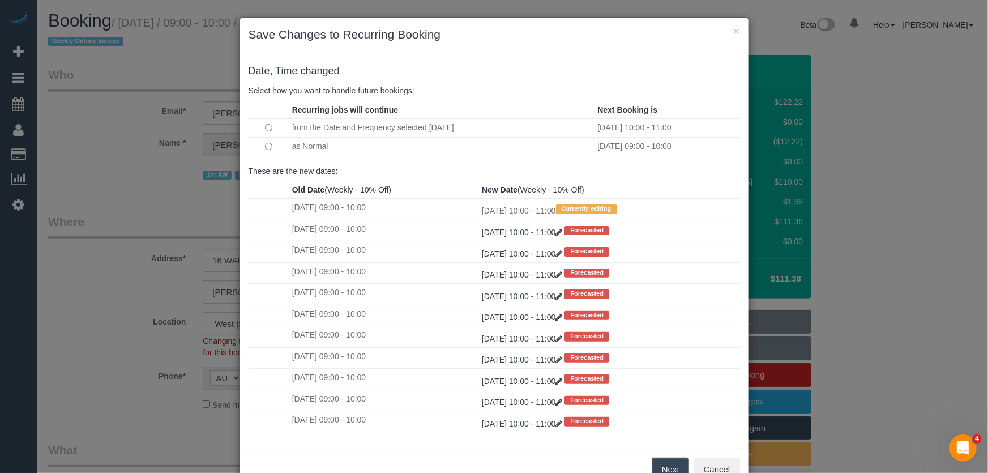
drag, startPoint x: 672, startPoint y: 469, endPoint x: 670, endPoint y: 450, distance: 19.3
click at [672, 469] on button "Next" at bounding box center [670, 470] width 37 height 24
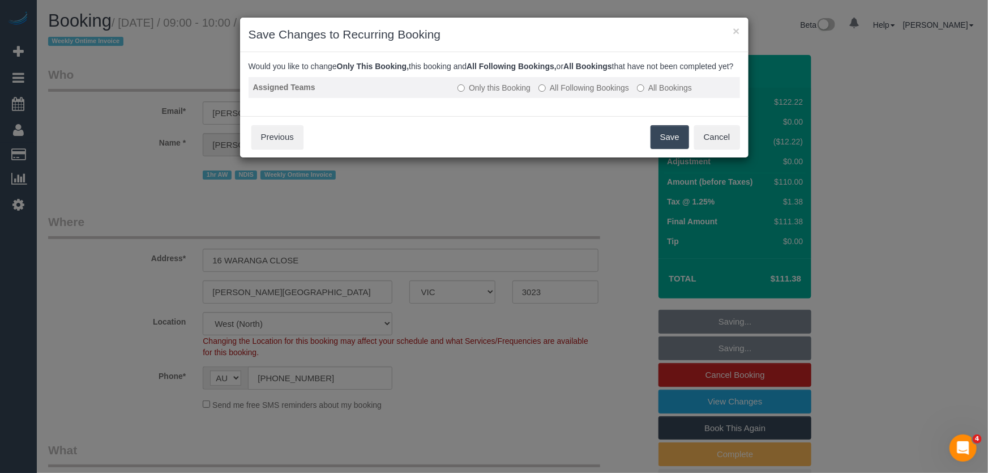
click at [577, 93] on label "All Following Bookings" at bounding box center [584, 87] width 91 height 11
click at [667, 149] on button "Save" at bounding box center [670, 137] width 39 height 24
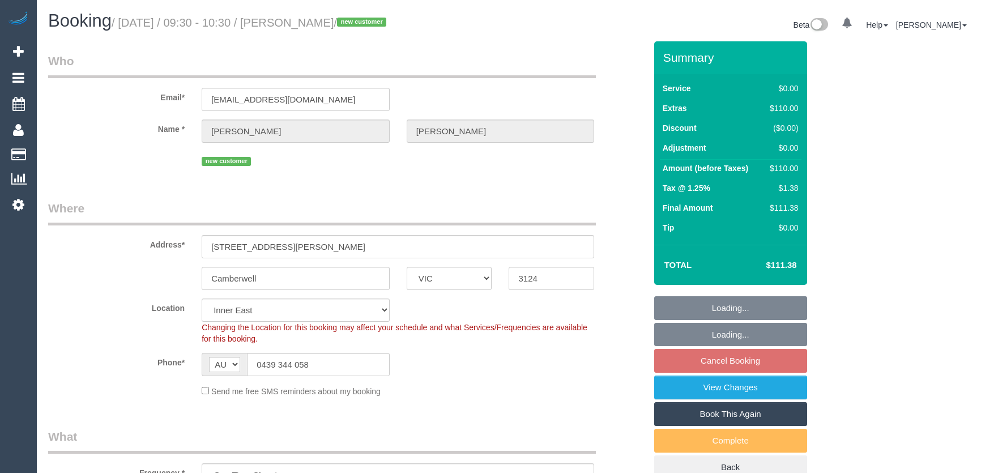
select select "VIC"
select select "number:28"
select select "number:14"
select select "number:18"
select select "number:36"
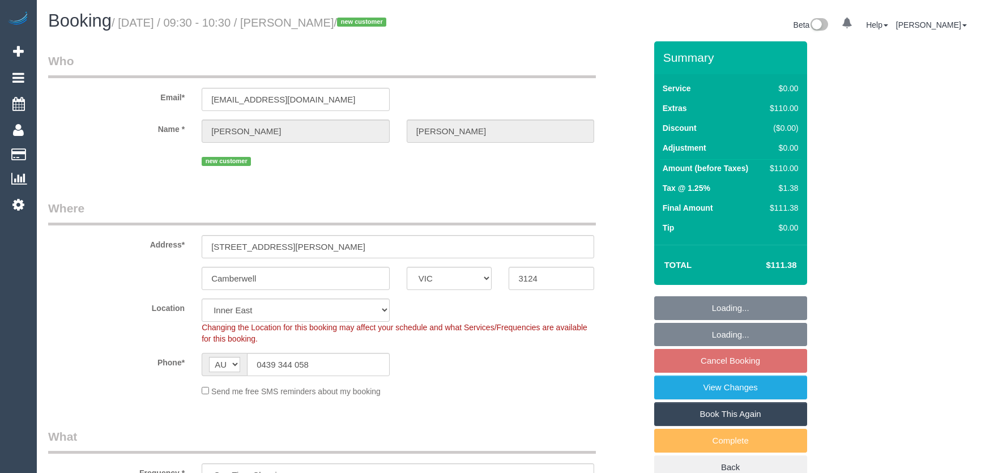
select select "number:26"
select select "object:1364"
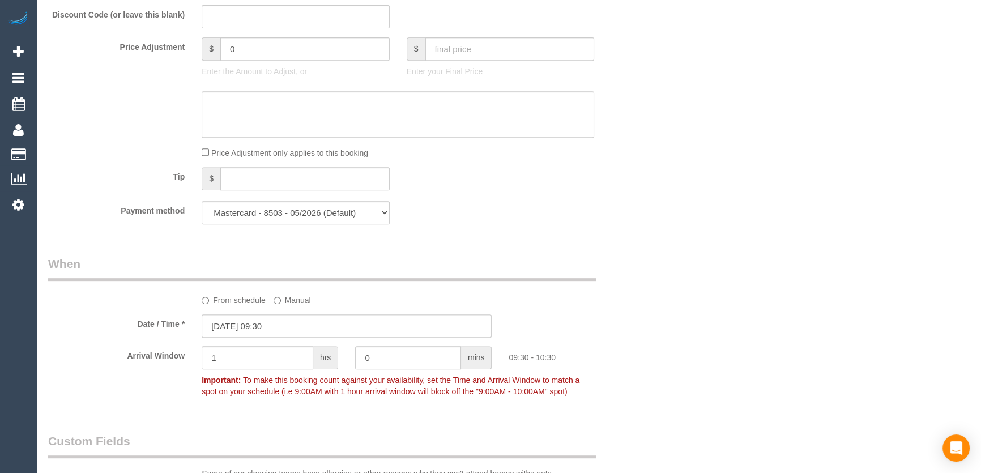
scroll to position [720, 0]
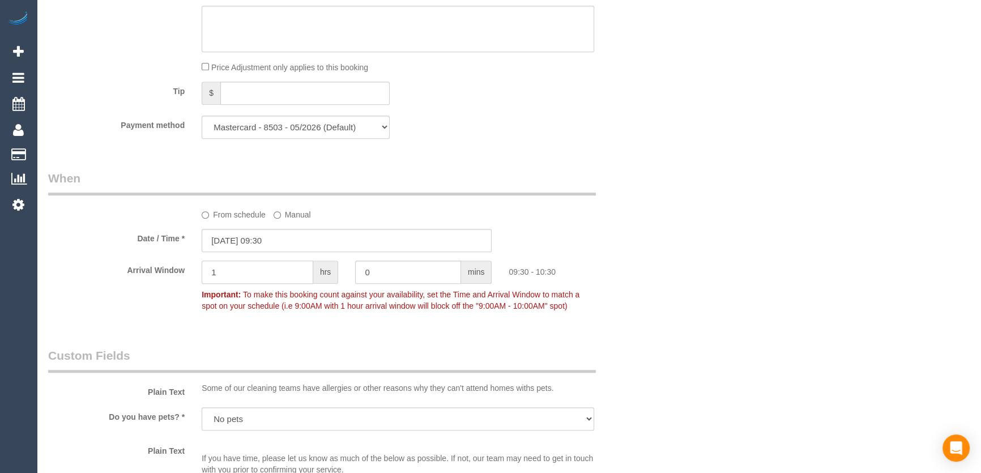
click at [226, 277] on input "1" at bounding box center [258, 272] width 112 height 23
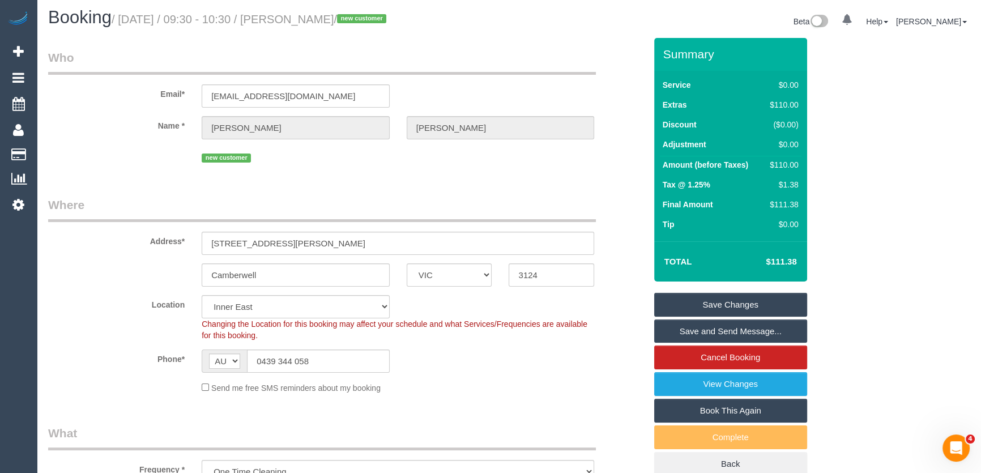
scroll to position [0, 0]
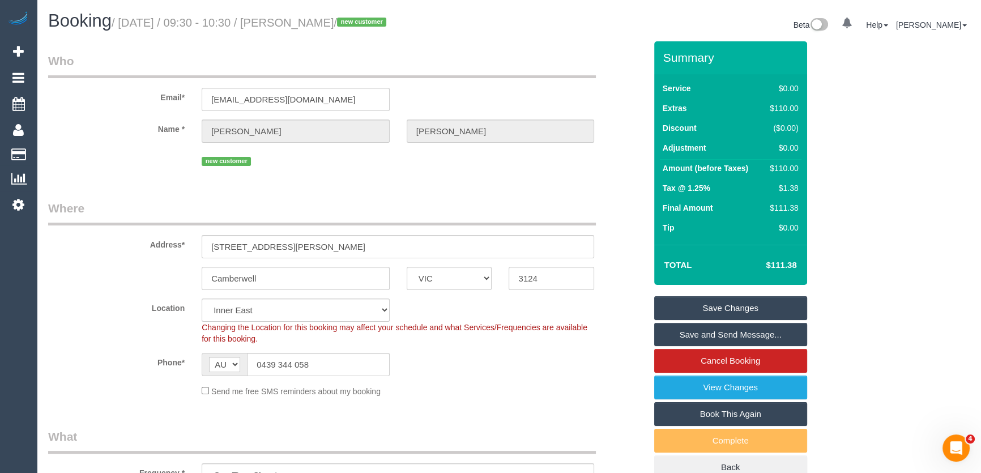
click at [311, 22] on small "/ [DATE] / 09:30 - 10:30 / [PERSON_NAME] / new customer" at bounding box center [251, 22] width 278 height 12
copy small "[PERSON_NAME]"
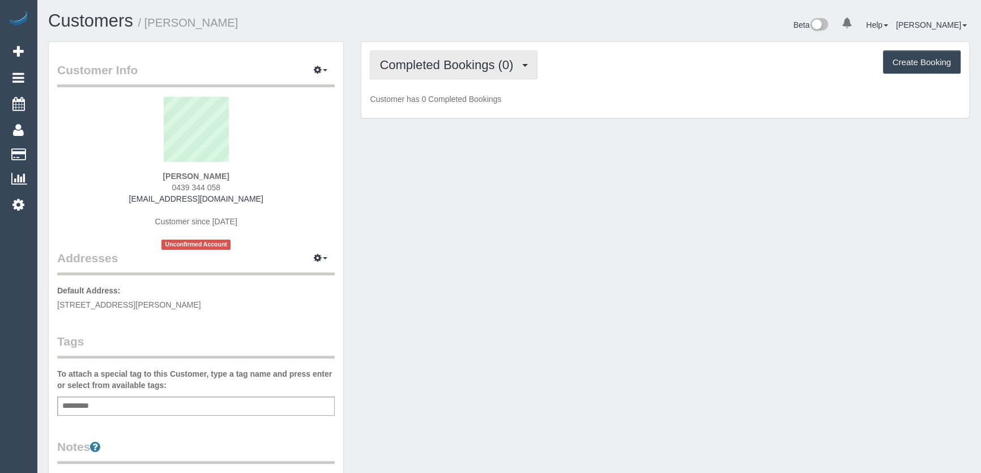
click at [477, 69] on span "Completed Bookings (0)" at bounding box center [448, 65] width 139 height 14
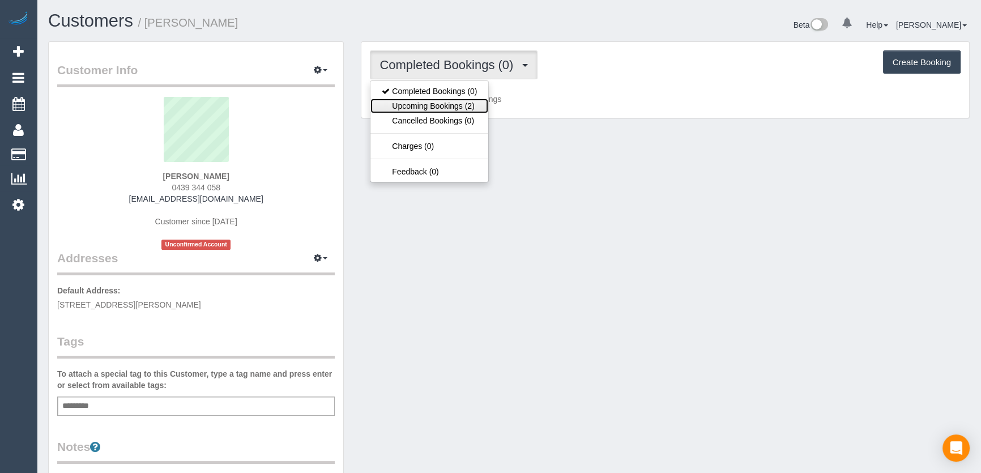
click at [467, 105] on link "Upcoming Bookings (2)" at bounding box center [429, 106] width 118 height 15
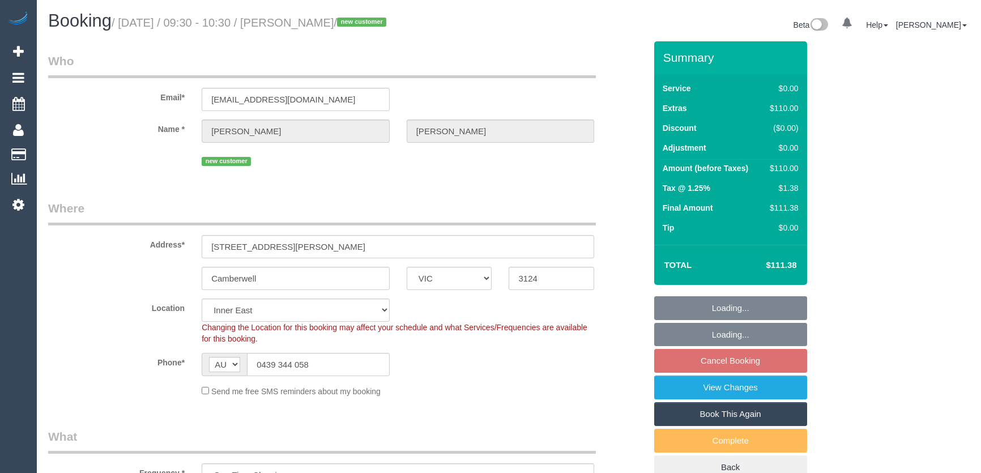
select select "VIC"
select select "number:28"
select select "number:14"
select select "number:18"
select select "number:36"
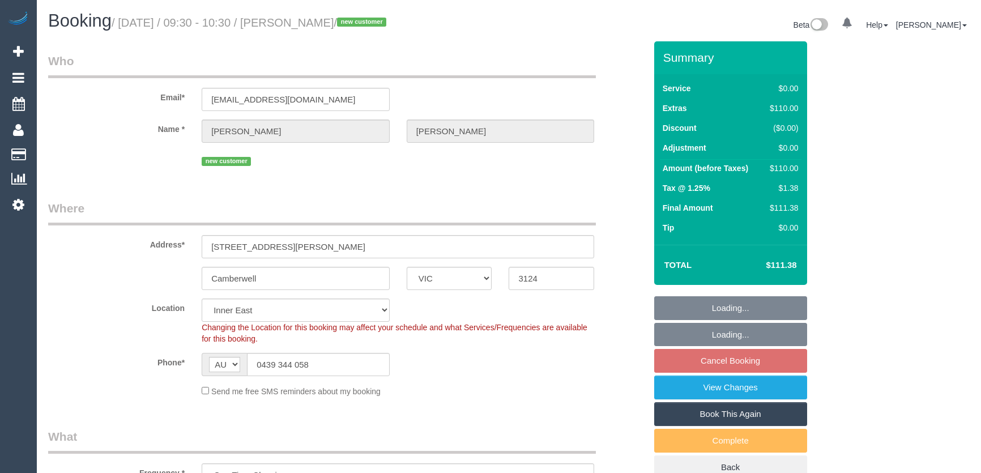
select select "number:26"
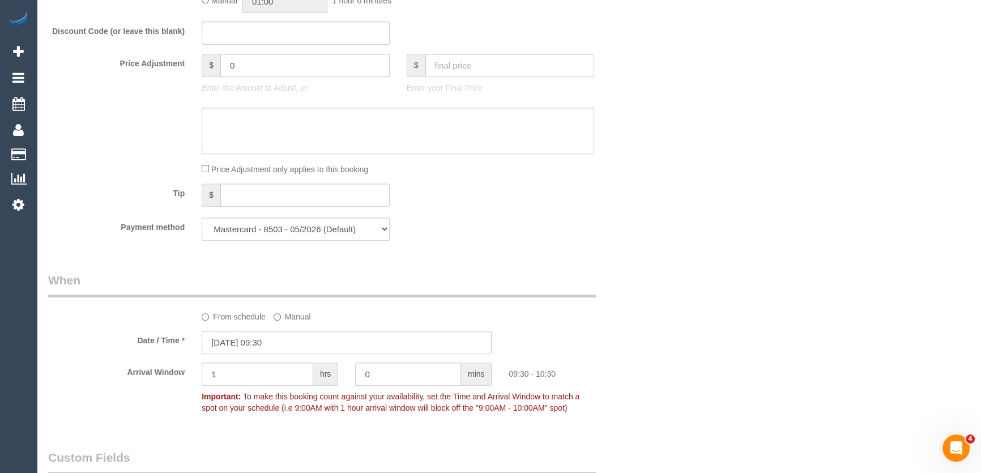
scroll to position [617, 0]
click at [253, 58] on input "0" at bounding box center [304, 66] width 169 height 23
type input "-30"
click at [260, 130] on textarea at bounding box center [398, 132] width 392 height 46
type textarea "$30 discount for disrupted service - JT"
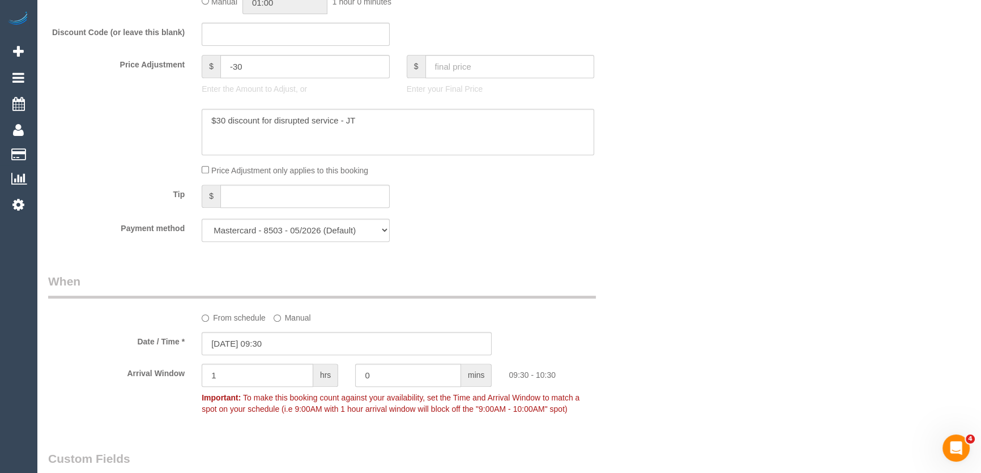
click at [595, 195] on div "Tip $" at bounding box center [347, 197] width 615 height 25
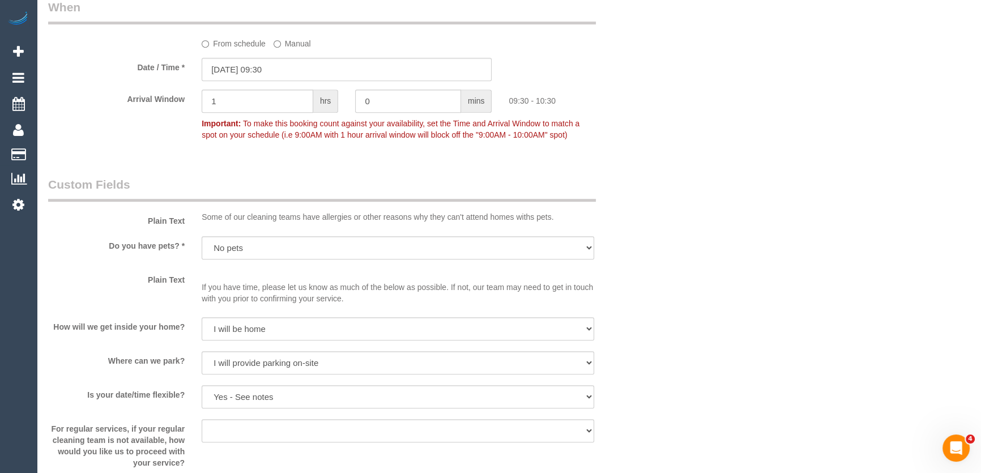
scroll to position [875, 0]
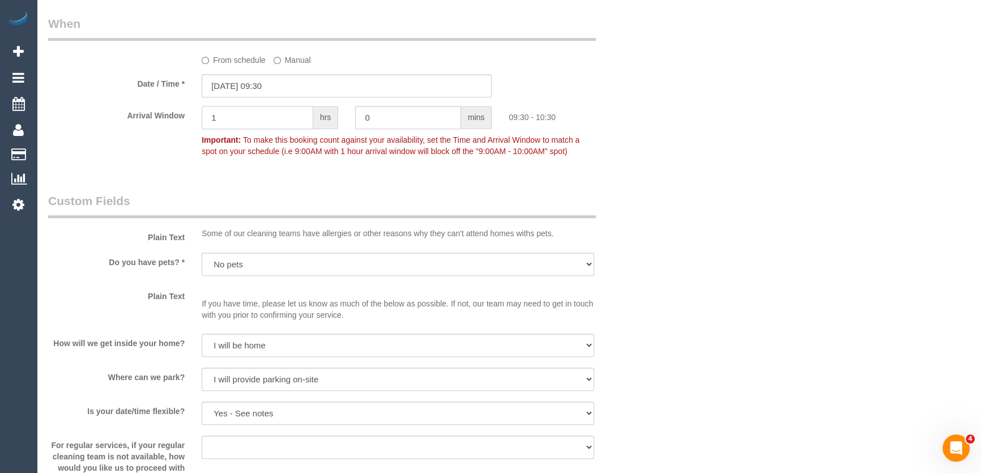
click at [243, 124] on input "1" at bounding box center [258, 117] width 112 height 23
click at [394, 114] on input "0" at bounding box center [408, 117] width 106 height 23
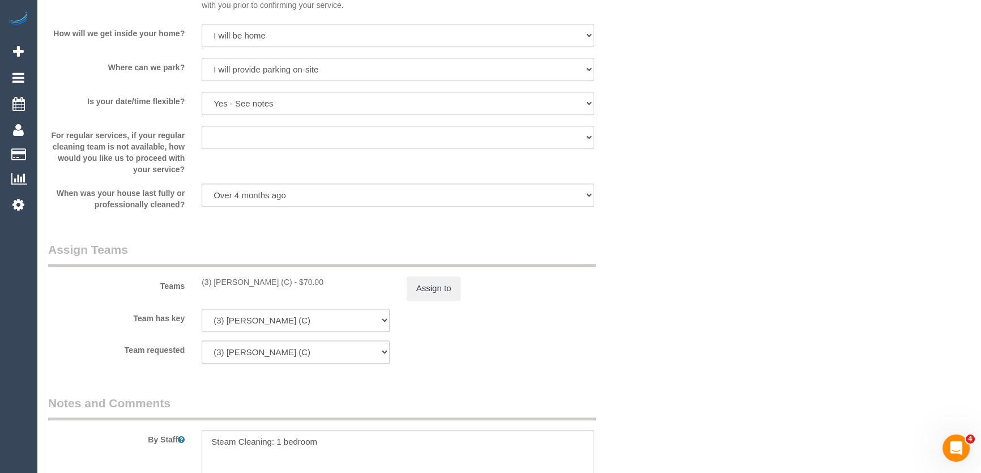
scroll to position [1287, 0]
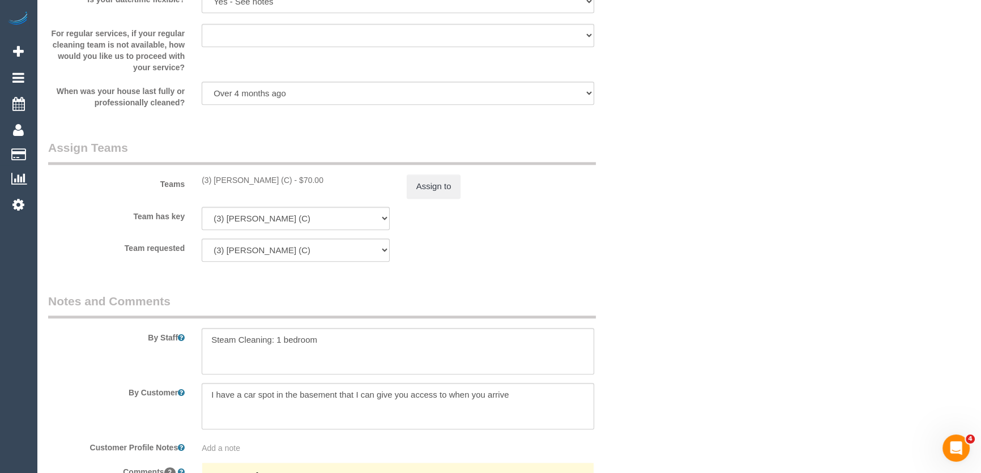
type input "30"
click at [351, 341] on textarea at bounding box center [398, 351] width 392 height 46
type textarea "Steam Cleaning: 1 bedroom Please arrive as close to 9.30am as possible"
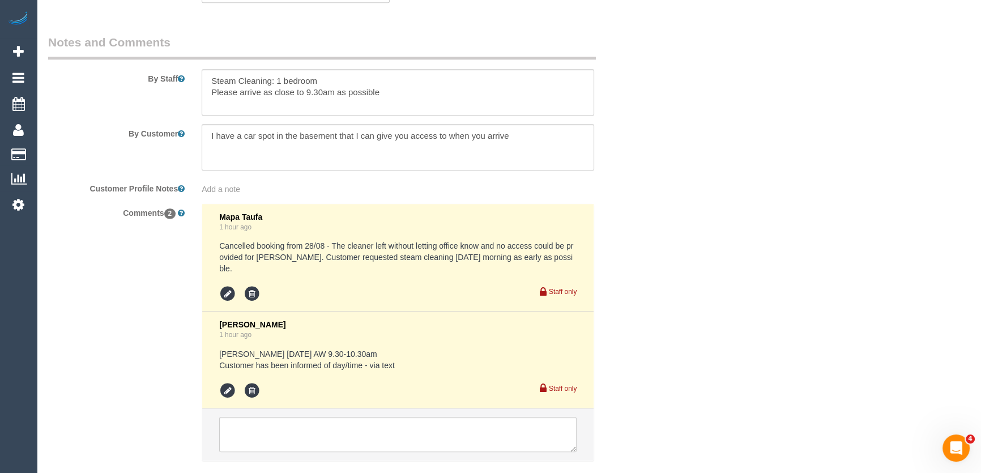
scroll to position [1602, 0]
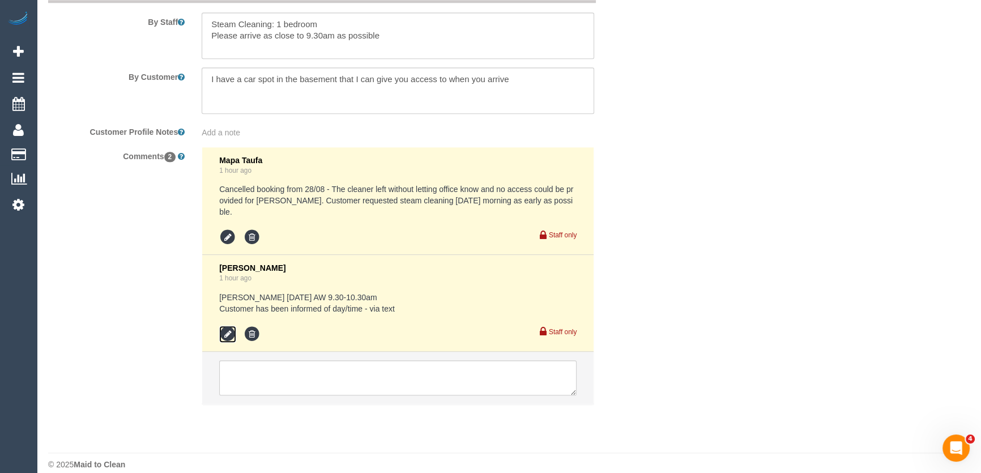
click at [226, 326] on icon at bounding box center [227, 334] width 17 height 17
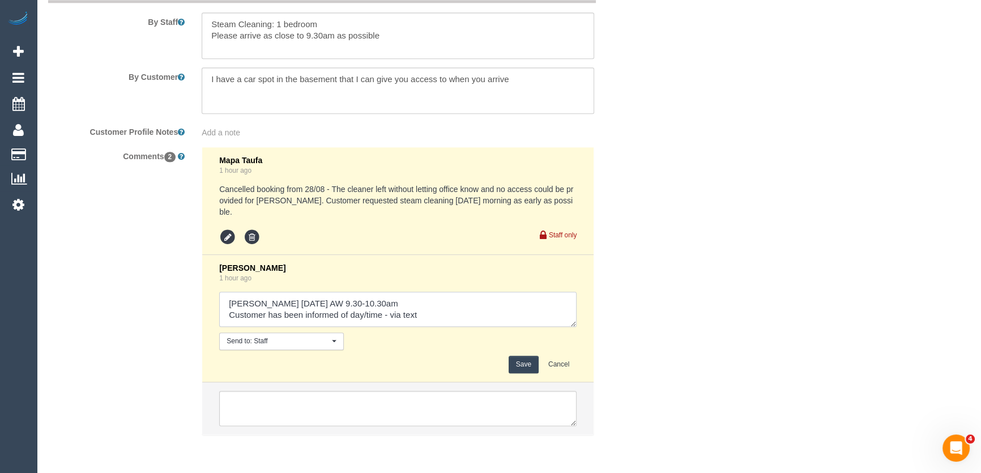
click at [359, 292] on textarea at bounding box center [397, 309] width 357 height 35
click at [396, 292] on textarea at bounding box center [397, 309] width 357 height 35
click at [359, 292] on textarea at bounding box center [397, 309] width 357 height 35
click at [430, 301] on textarea at bounding box center [397, 309] width 357 height 35
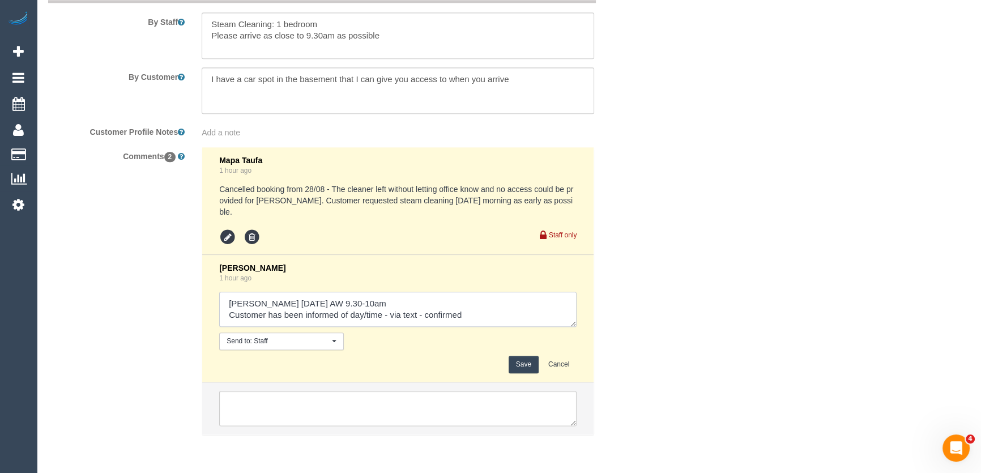
type textarea "Poorna Friday 29/8 AW 9.30-10am Customer has been informed of day/time - via te…"
click at [518, 356] on button "Save" at bounding box center [524, 365] width 30 height 18
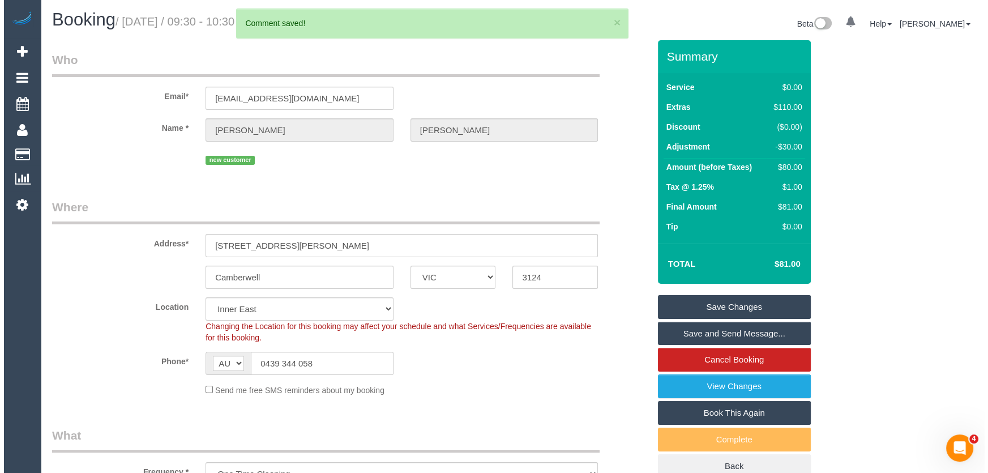
scroll to position [0, 0]
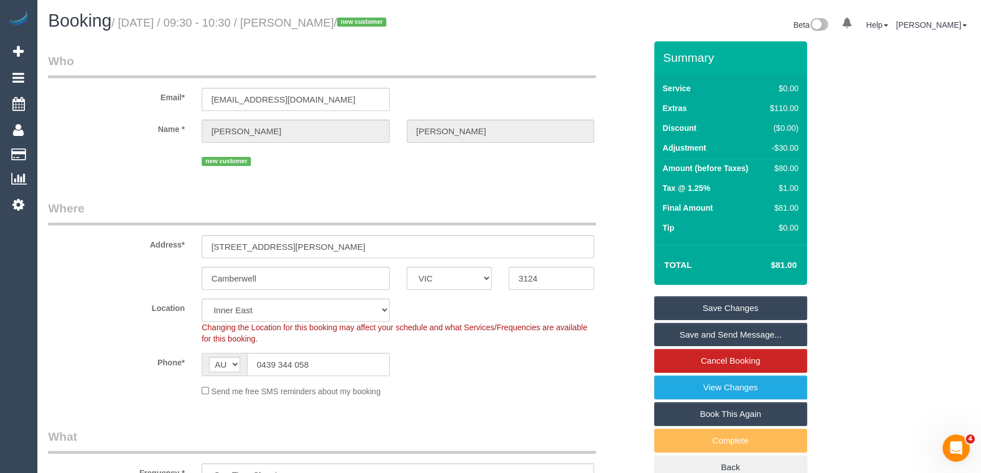
click at [709, 337] on link "Save and Send Message..." at bounding box center [730, 335] width 153 height 24
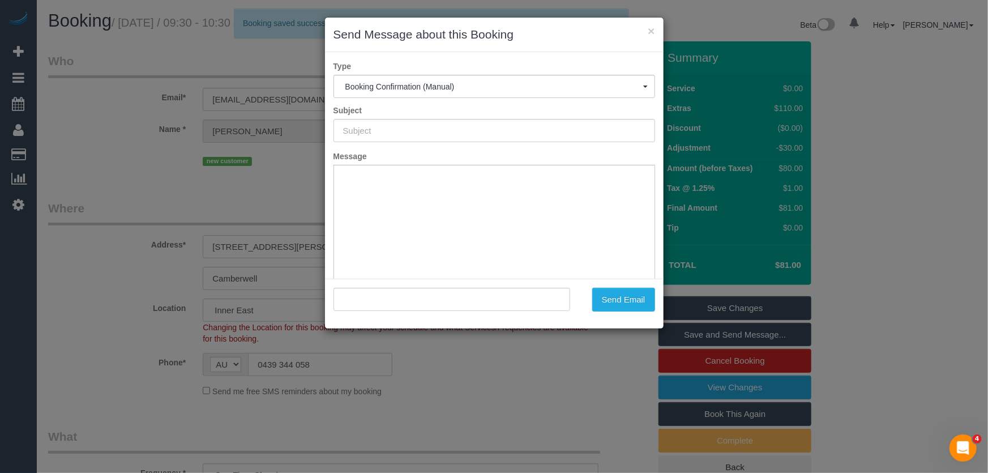
type input "Booking Confirmed"
type input ""Nicola Webster" <nicola.webster91@hotmail.com>"
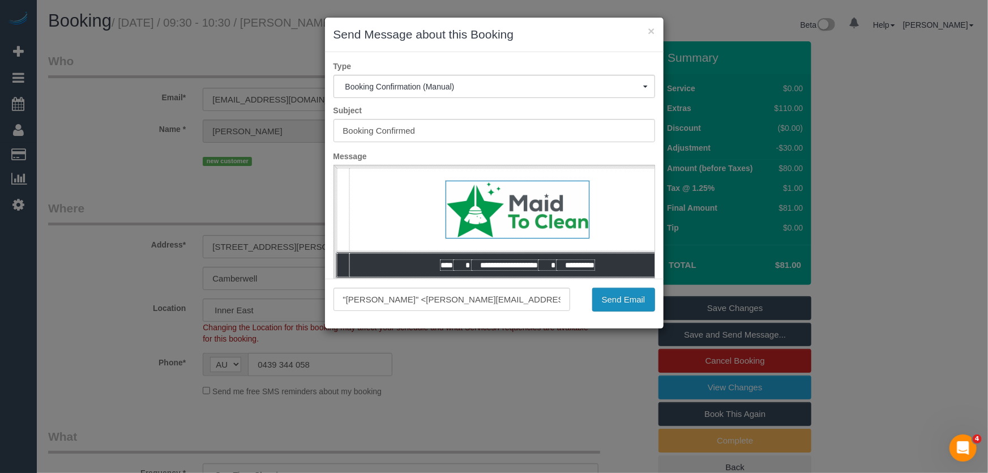
click at [617, 304] on button "Send Email" at bounding box center [623, 300] width 63 height 24
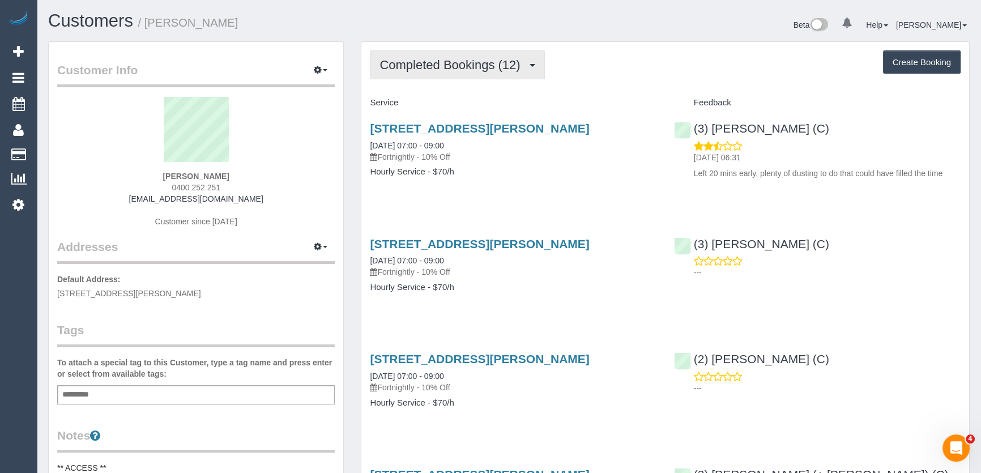
click at [495, 70] on span "Completed Bookings (12)" at bounding box center [452, 65] width 146 height 14
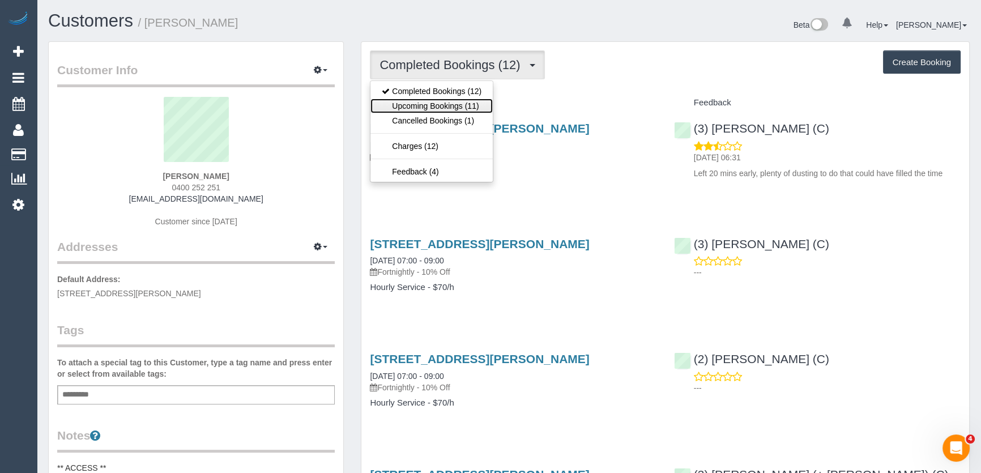
click at [476, 102] on link "Upcoming Bookings (11)" at bounding box center [431, 106] width 122 height 15
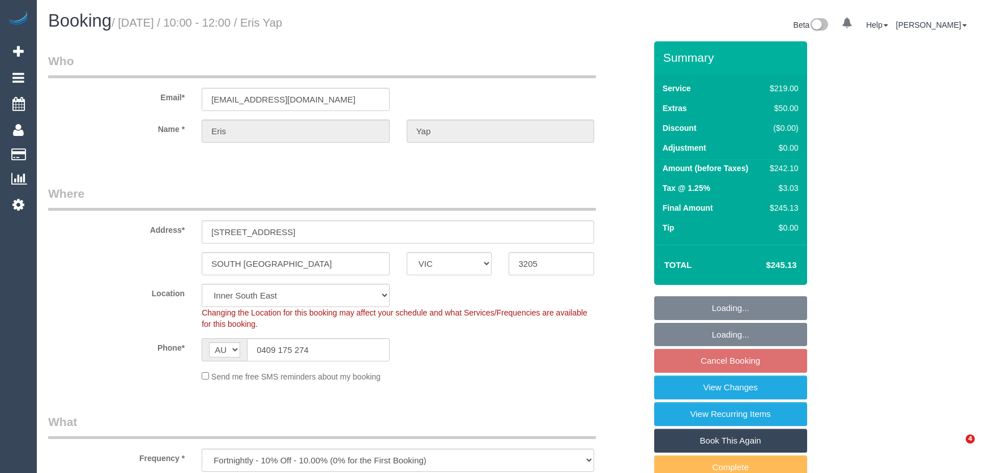
select select "VIC"
select select "string:stripe-pm_1Pgfug2GScqysDRVwaFYspZa"
select select "spot28"
select select "number:28"
select select "number:14"
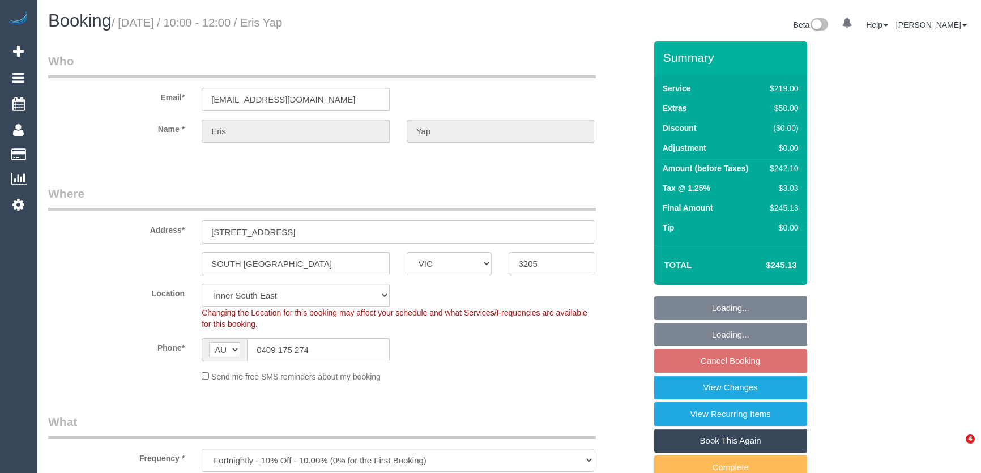
select select "number:19"
select select "number:22"
select select "number:12"
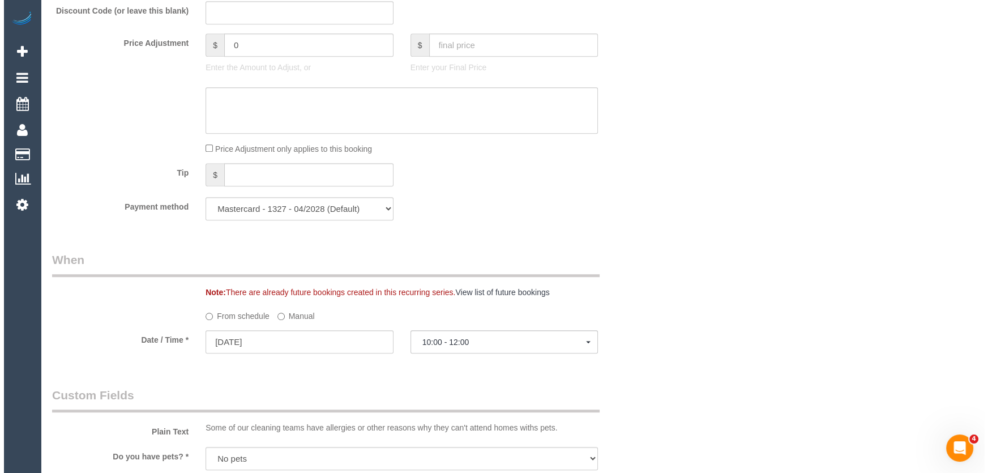
scroll to position [1544, 0]
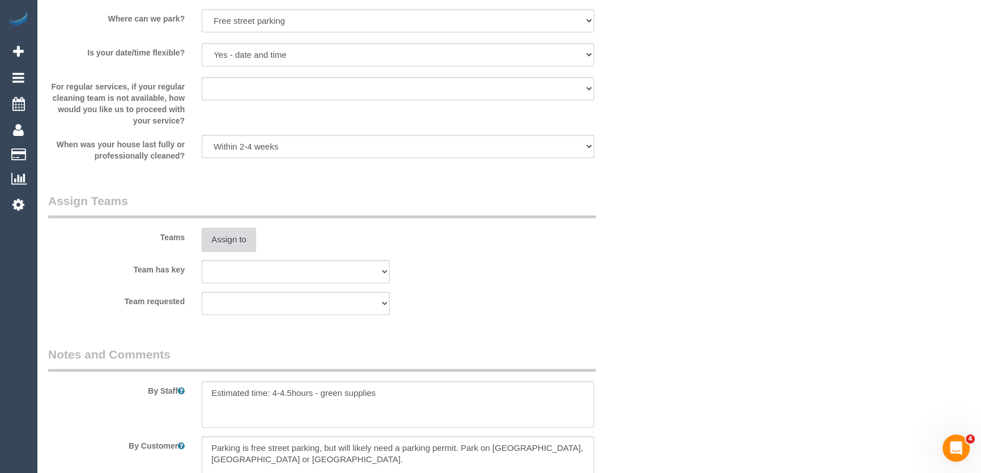
click at [229, 240] on button "Assign to" at bounding box center [229, 240] width 54 height 24
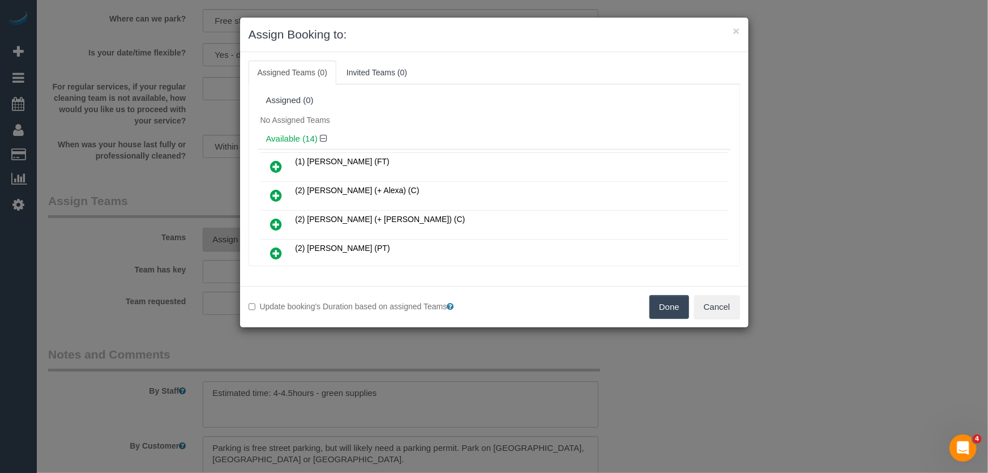
scroll to position [184, 0]
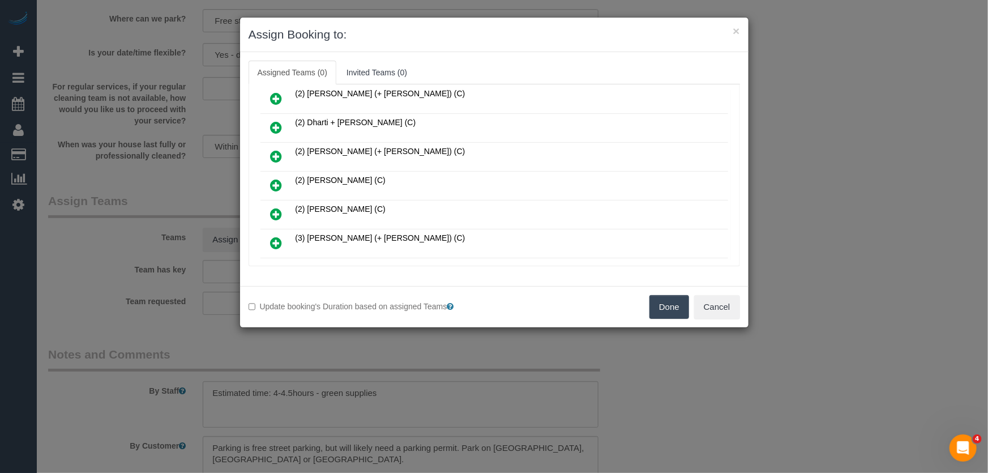
click at [276, 178] on icon at bounding box center [277, 185] width 12 height 14
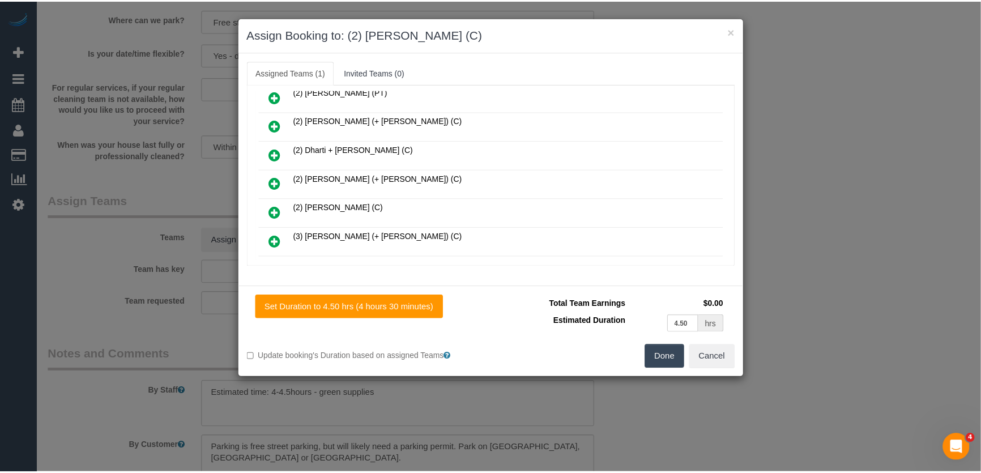
scroll to position [210, 0]
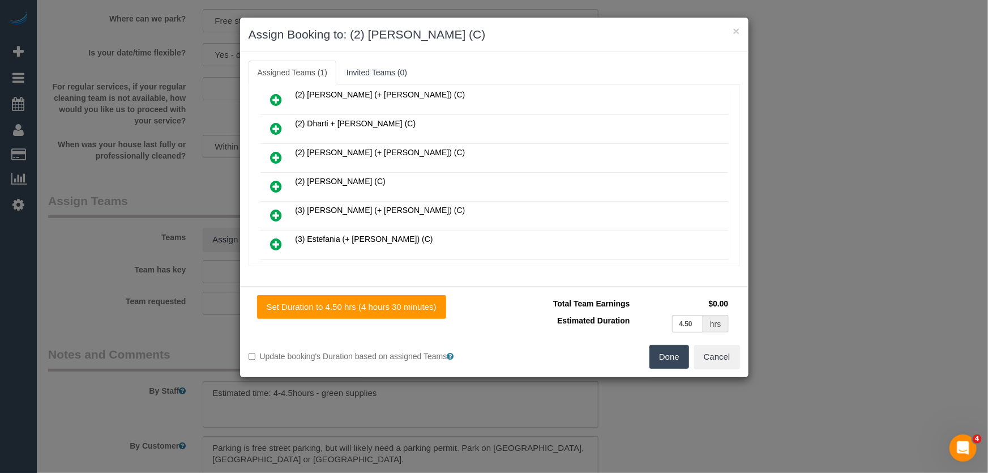
click at [678, 355] on button "Done" at bounding box center [670, 357] width 40 height 24
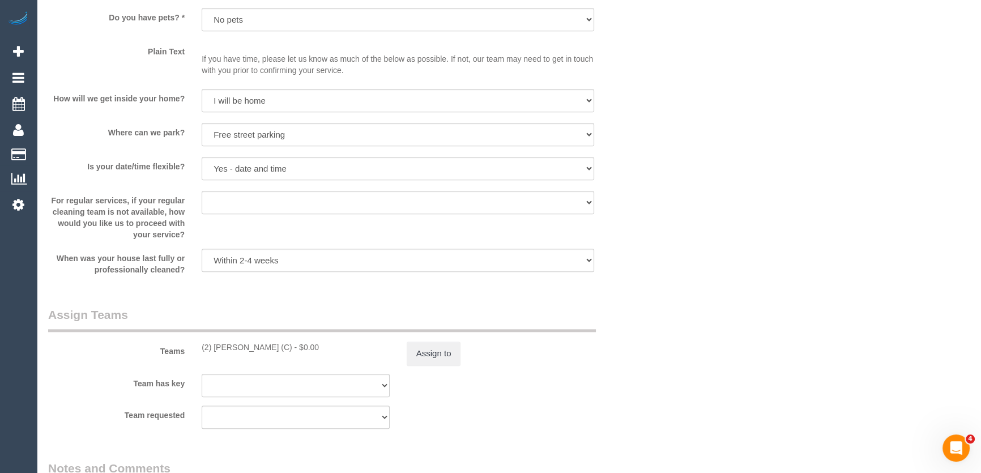
scroll to position [1441, 0]
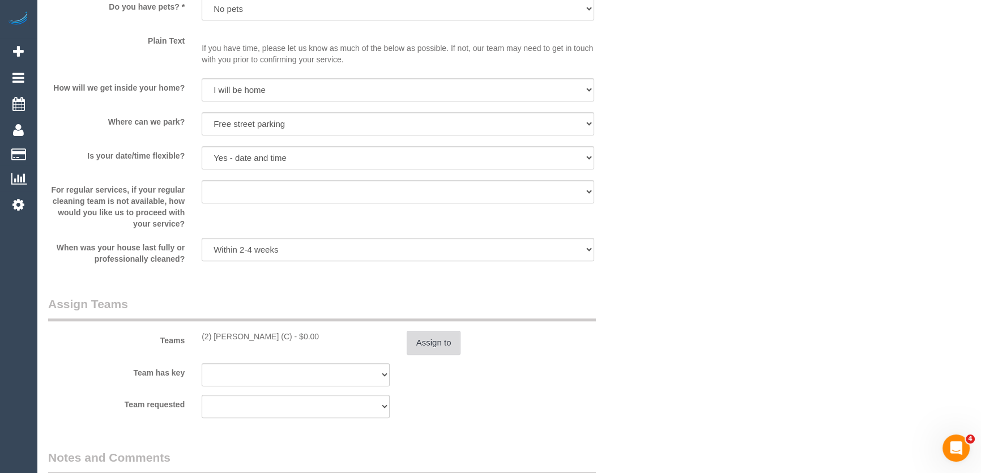
click at [429, 344] on button "Assign to" at bounding box center [434, 343] width 54 height 24
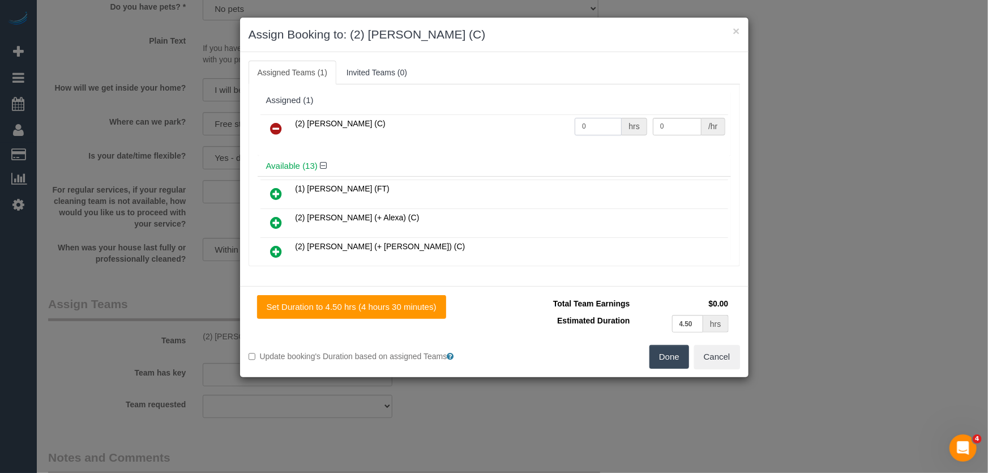
click at [590, 127] on input "0" at bounding box center [598, 127] width 47 height 18
type input "1"
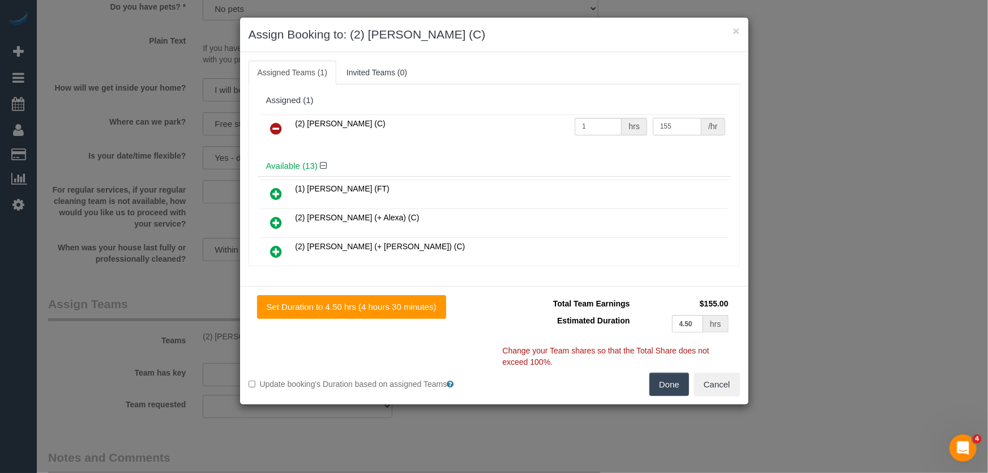
type input "155"
click at [669, 396] on div "Set Duration to 4.50 hrs (4 hours 30 minutes) Total Team Earnings $155.00 Estim…" at bounding box center [494, 345] width 509 height 118
click at [669, 391] on button "Done" at bounding box center [670, 385] width 40 height 24
click at [669, 391] on div "Done Cancel" at bounding box center [621, 385] width 254 height 24
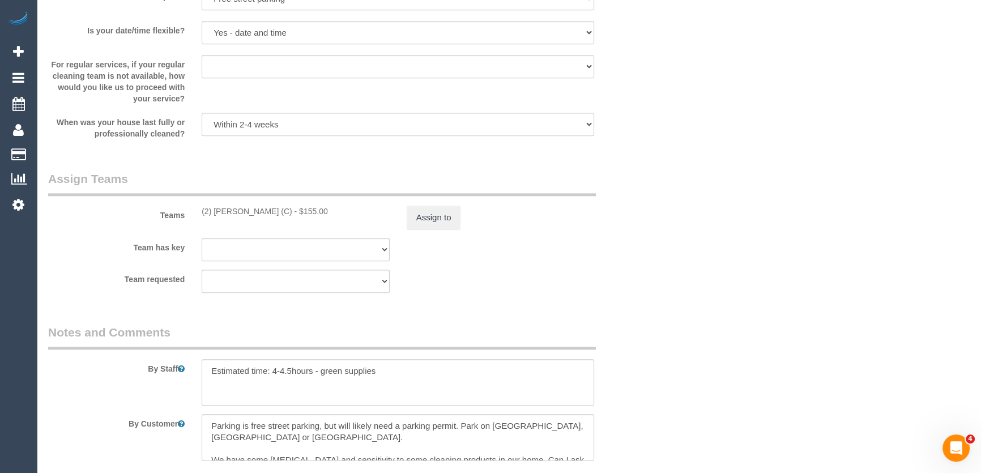
scroll to position [1596, 0]
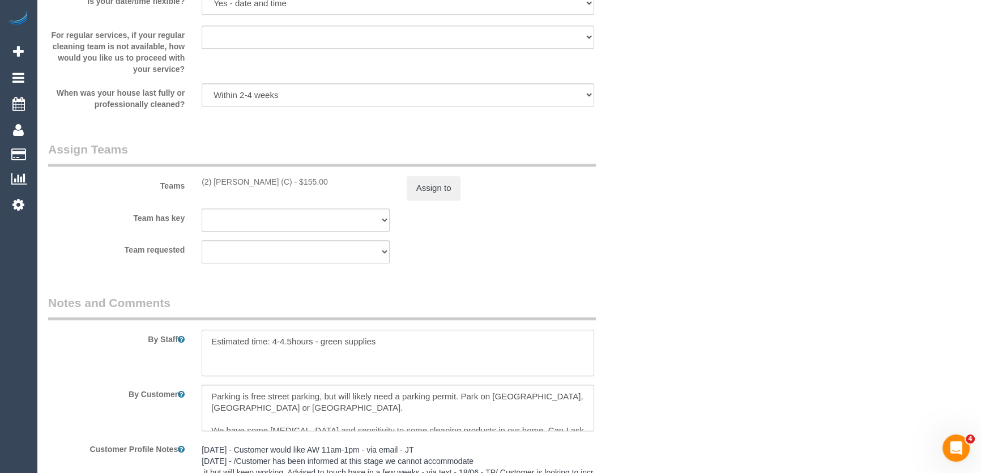
click at [207, 343] on textarea at bounding box center [398, 353] width 392 height 46
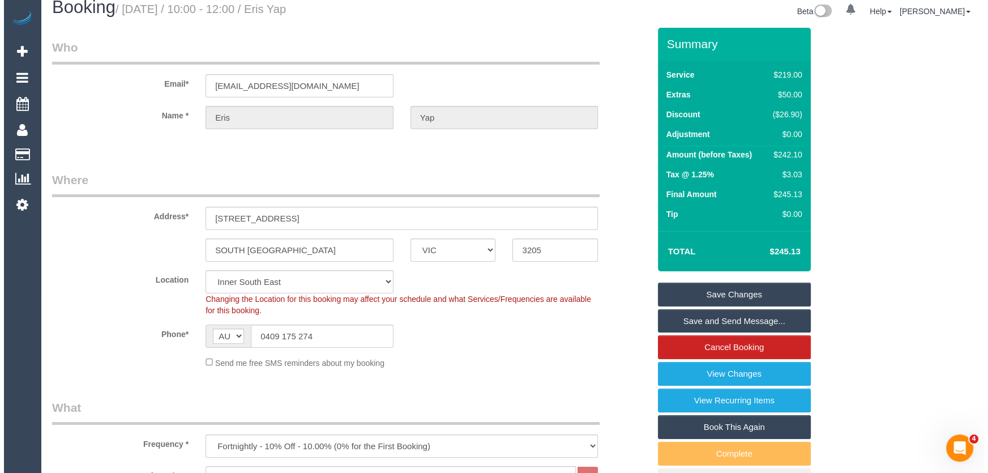
scroll to position [0, 0]
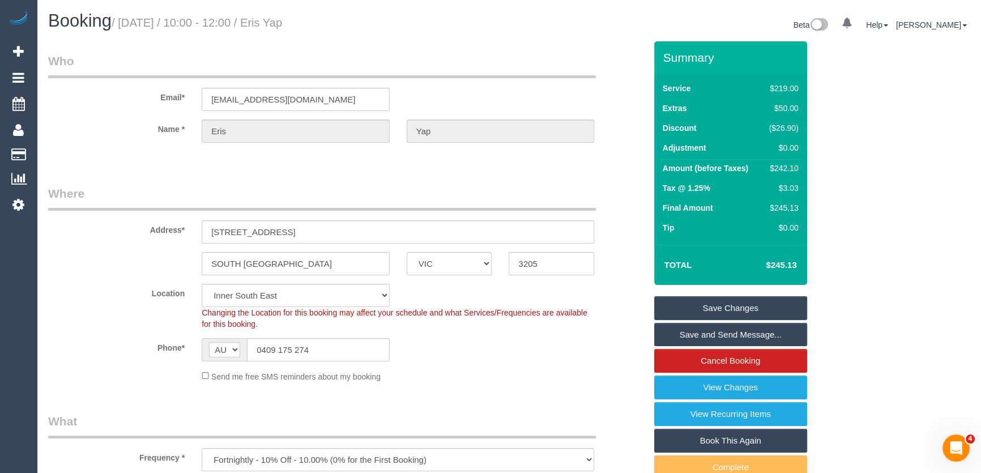
type textarea "*cover* Estimated time: 4-4.5hours - green supplies"
click at [282, 22] on small "/ September 02, 2025 / 10:00 - 12:00 / Eris Yap" at bounding box center [197, 22] width 170 height 12
copy small "Eris Yap"
click at [740, 334] on link "Save and Send Message..." at bounding box center [730, 335] width 153 height 24
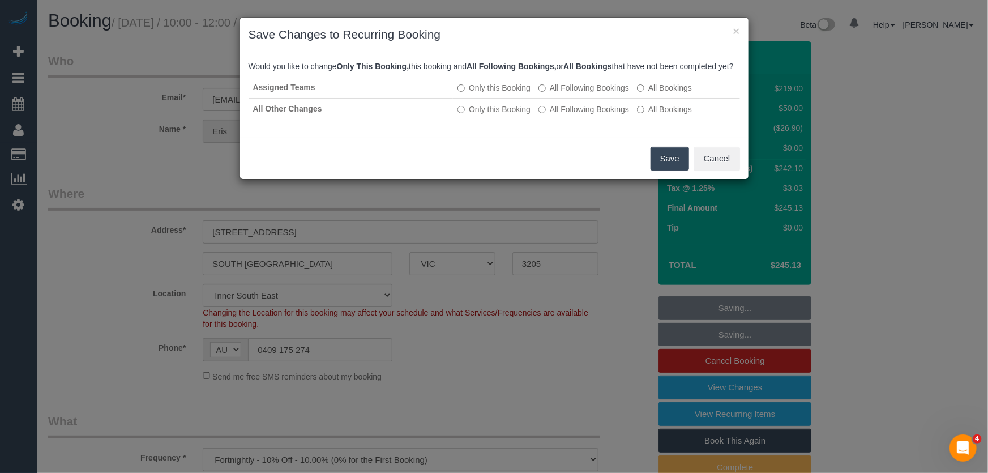
click at [663, 170] on button "Save" at bounding box center [670, 159] width 39 height 24
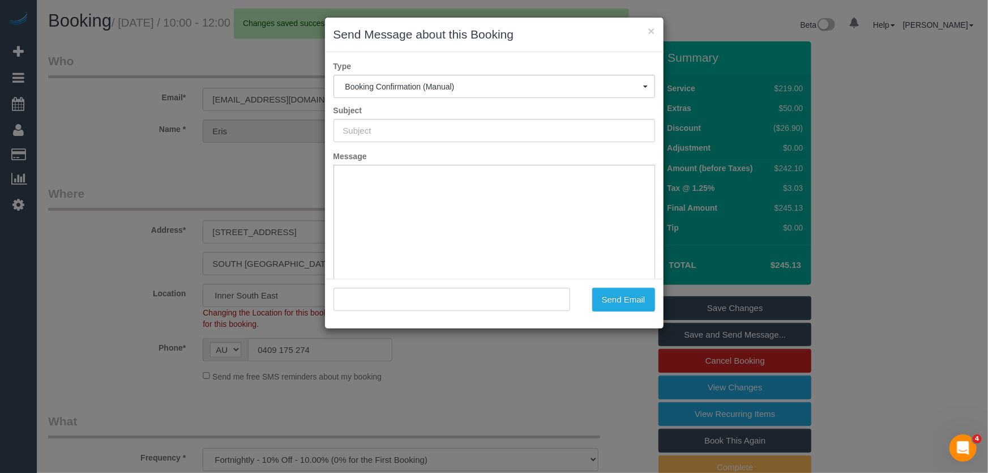
type input "Booking Confirmed"
type input ""Eris Yap" <erisr.yap@gmail.com>"
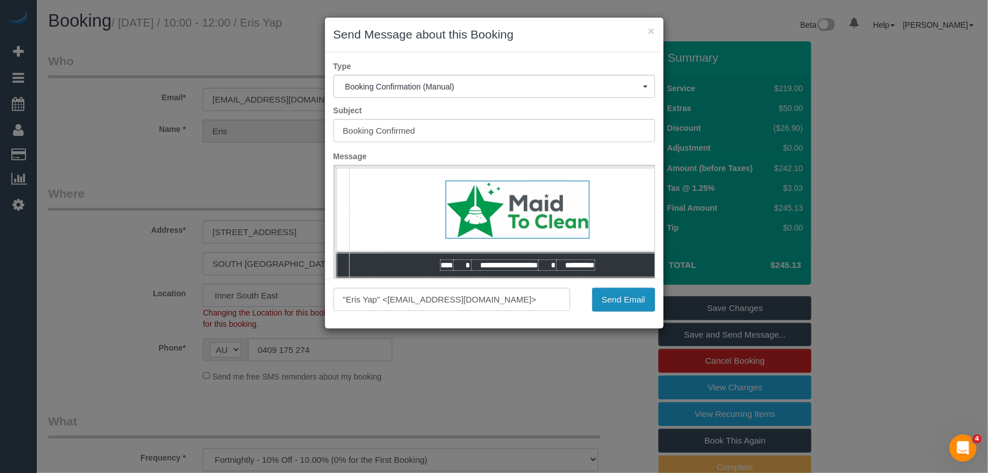
click at [612, 303] on button "Send Email" at bounding box center [623, 300] width 63 height 24
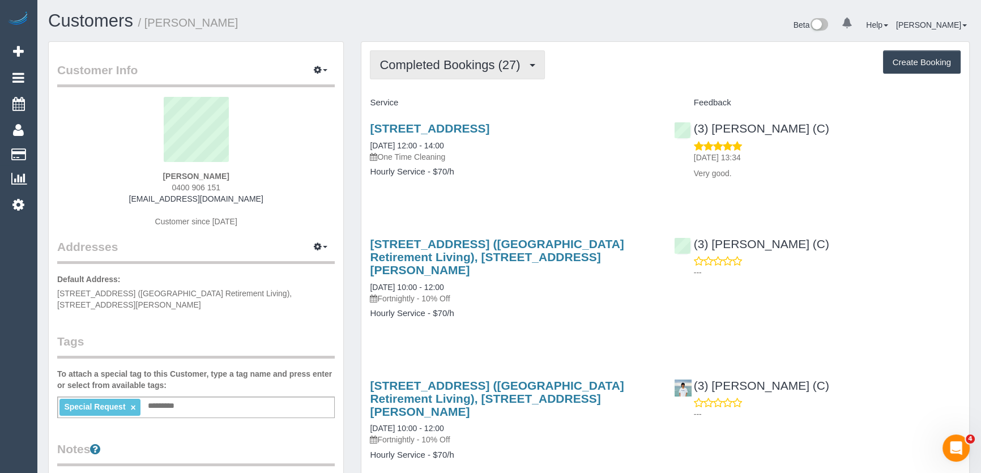
click at [492, 63] on span "Completed Bookings (27)" at bounding box center [452, 65] width 146 height 14
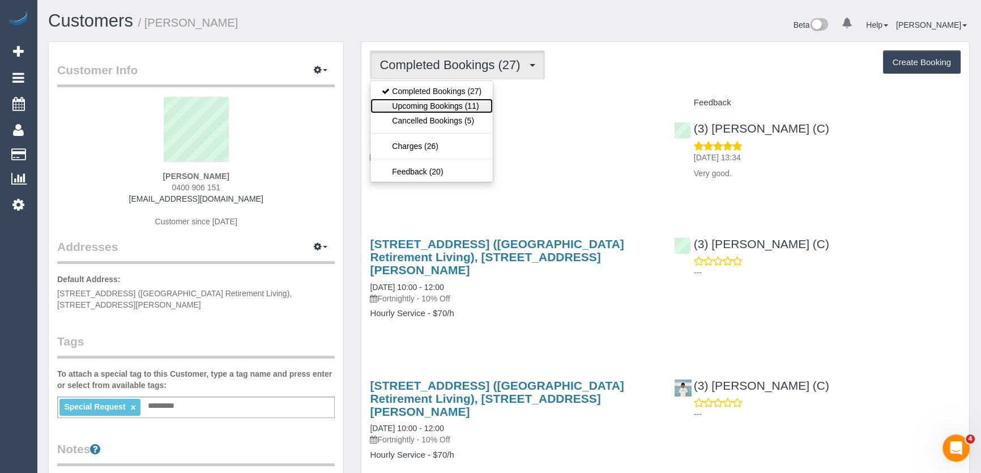
click at [470, 107] on link "Upcoming Bookings (11)" at bounding box center [431, 106] width 122 height 15
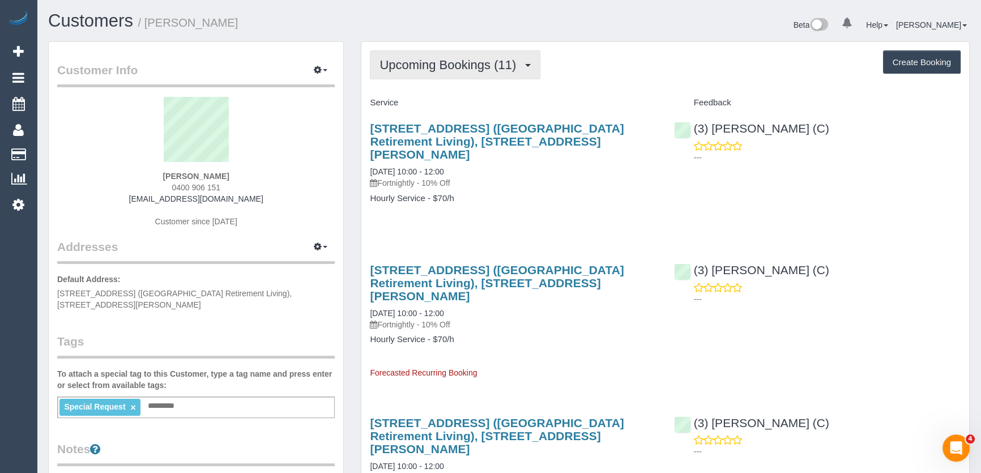
click at [456, 67] on span "Upcoming Bookings (11)" at bounding box center [450, 65] width 142 height 14
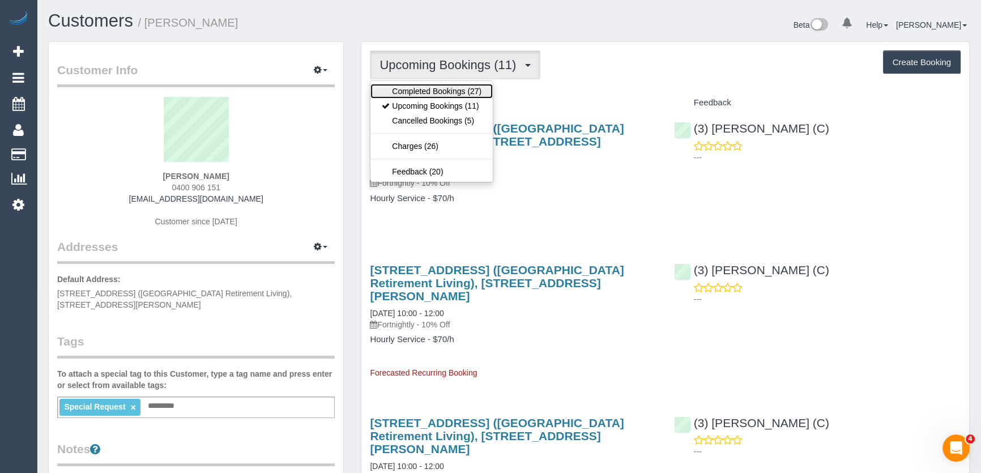
click at [459, 86] on link "Completed Bookings (27)" at bounding box center [431, 91] width 122 height 15
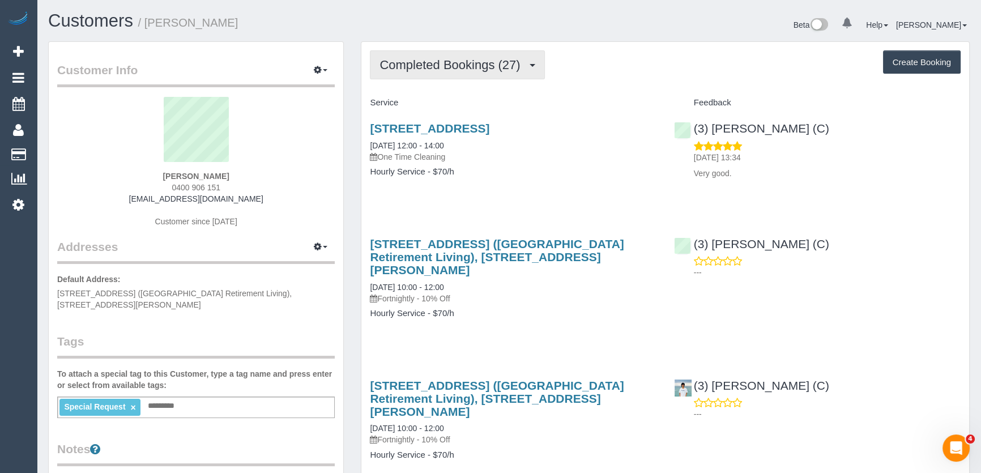
click at [447, 68] on span "Completed Bookings (27)" at bounding box center [452, 65] width 146 height 14
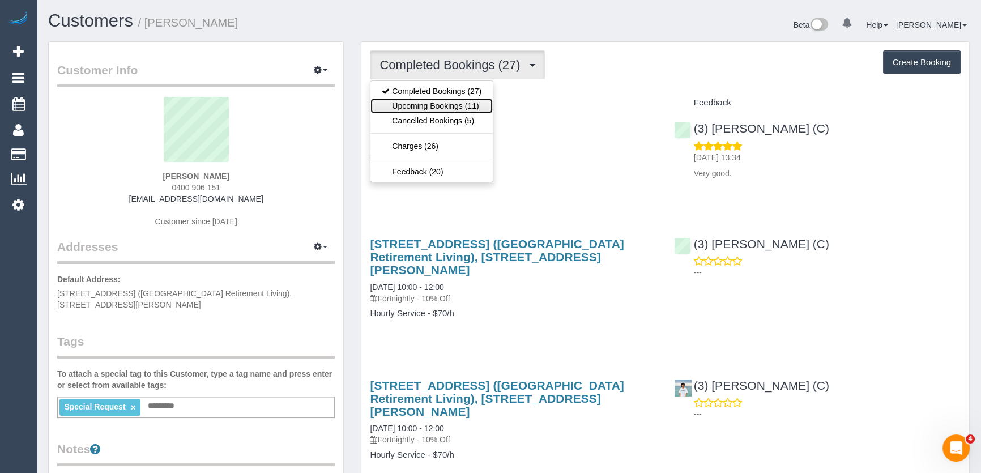
click at [453, 105] on link "Upcoming Bookings (11)" at bounding box center [431, 106] width 122 height 15
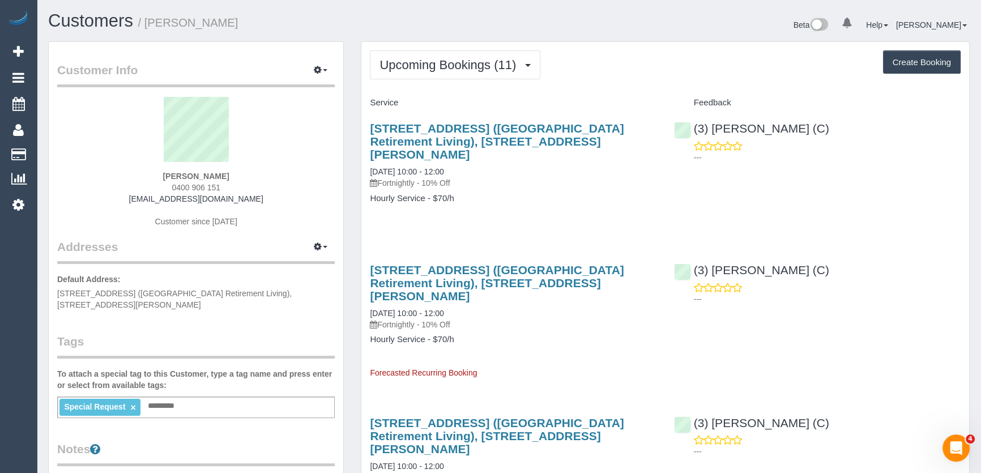
click at [235, 185] on div "[PERSON_NAME] 0400 906 151 [EMAIL_ADDRESS][DOMAIN_NAME] Customer since [DATE]" at bounding box center [196, 168] width 278 height 142
copy div "0400 906 151"
click at [476, 62] on span "Upcoming Bookings (11)" at bounding box center [450, 65] width 142 height 14
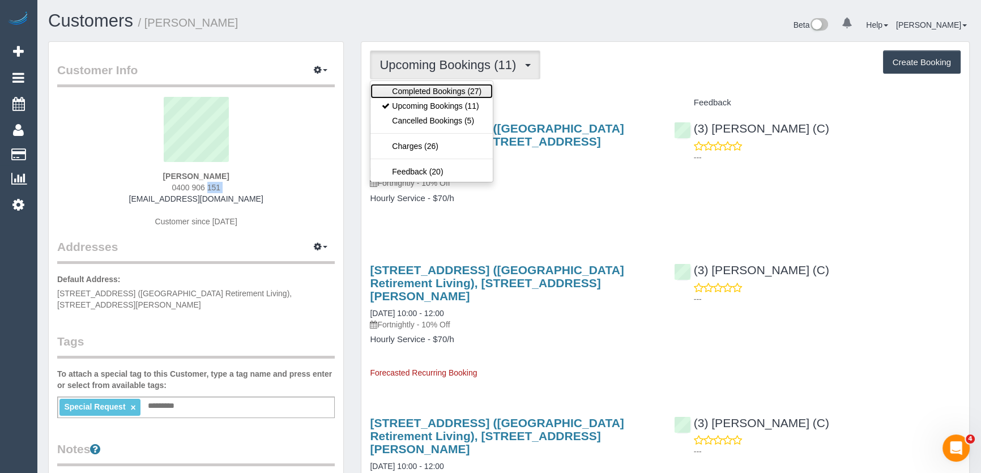
click at [461, 91] on link "Completed Bookings (27)" at bounding box center [431, 91] width 122 height 15
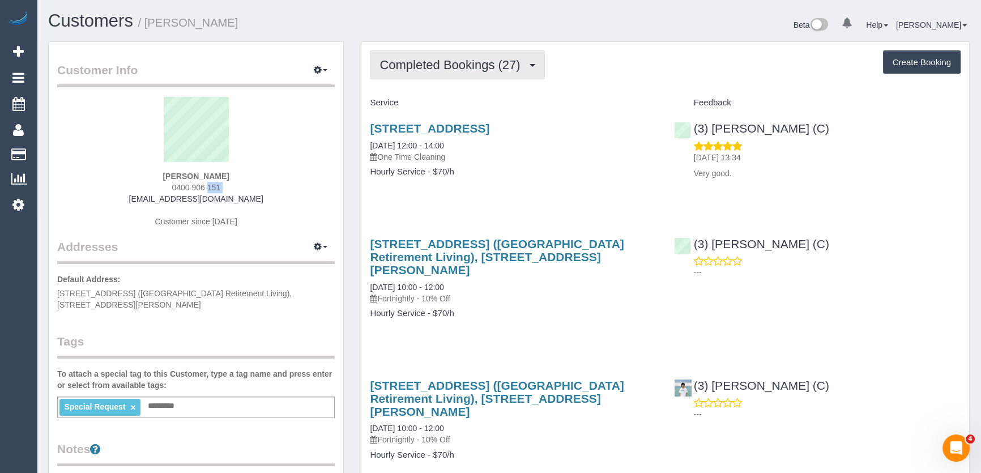
click at [475, 70] on span "Completed Bookings (27)" at bounding box center [452, 65] width 146 height 14
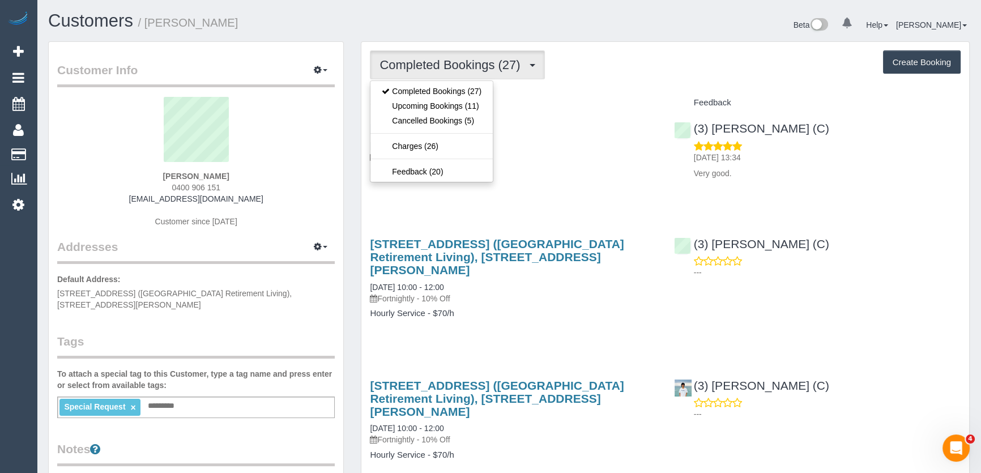
click at [544, 193] on div "[STREET_ADDRESS] [DATE] 12:00 - 14:00 One Time Cleaning Hourly Service - $70/h" at bounding box center [513, 155] width 304 height 87
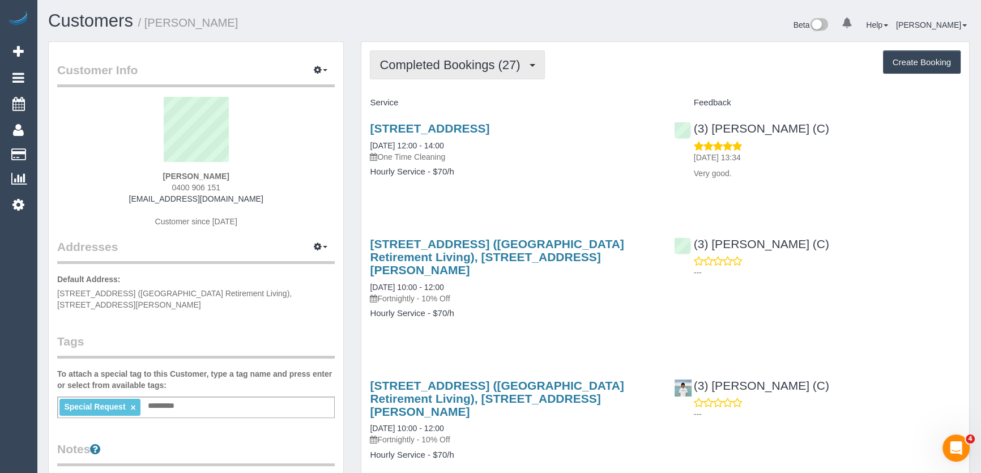
click at [501, 74] on button "Completed Bookings (27)" at bounding box center [457, 64] width 174 height 29
click at [498, 70] on span "Completed Bookings (27)" at bounding box center [452, 65] width 146 height 14
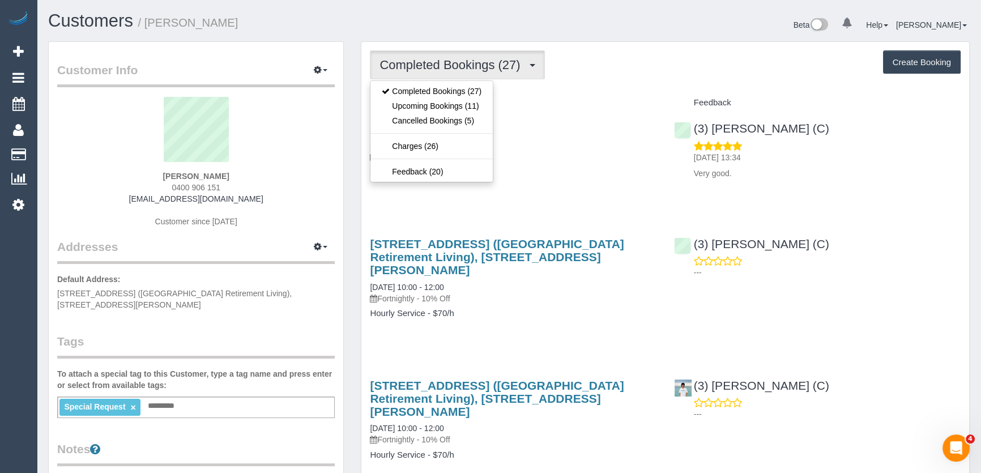
click at [578, 195] on div "[STREET_ADDRESS] [DATE] 12:00 - 14:00 One Time Cleaning Hourly Service - $70/h" at bounding box center [513, 155] width 304 height 87
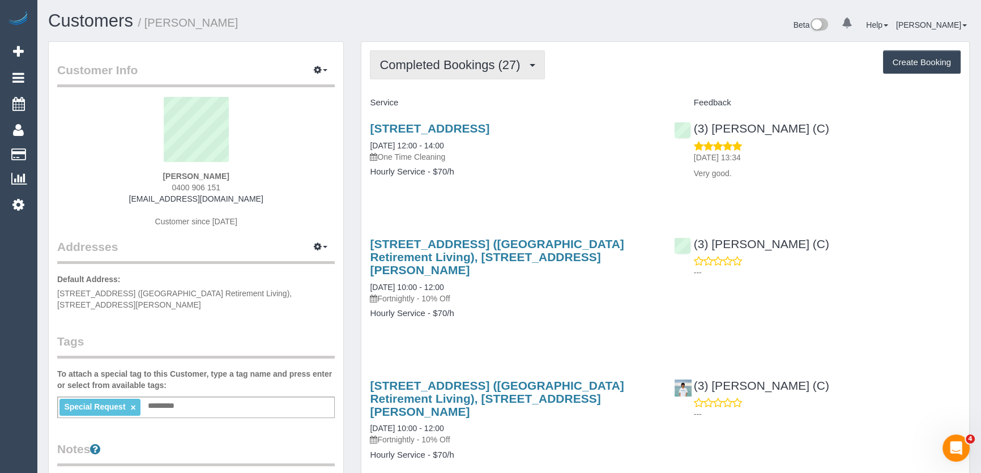
click at [462, 66] on span "Completed Bookings (27)" at bounding box center [452, 65] width 146 height 14
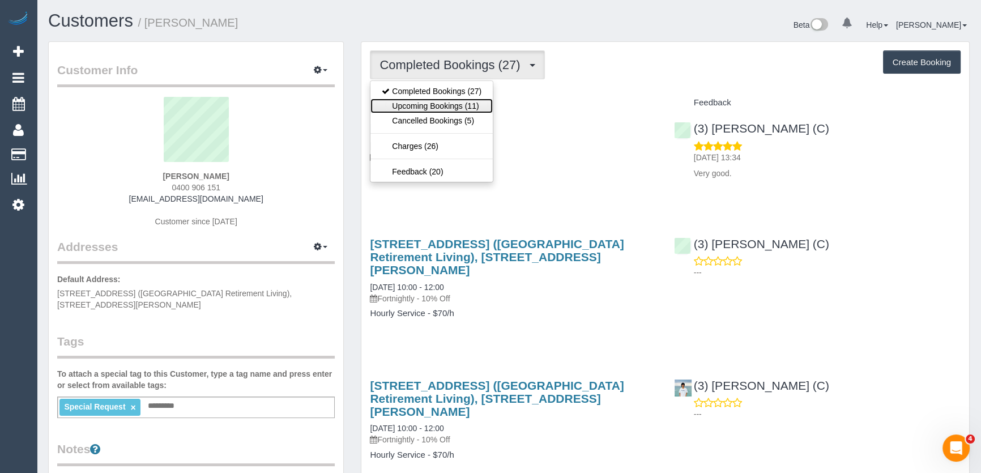
click at [459, 102] on link "Upcoming Bookings (11)" at bounding box center [431, 106] width 122 height 15
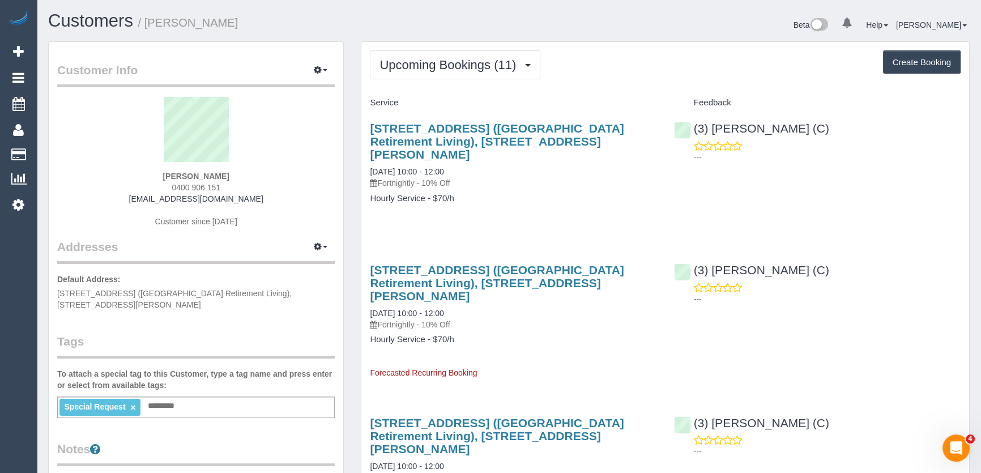
click at [132, 406] on link "×" at bounding box center [132, 408] width 5 height 10
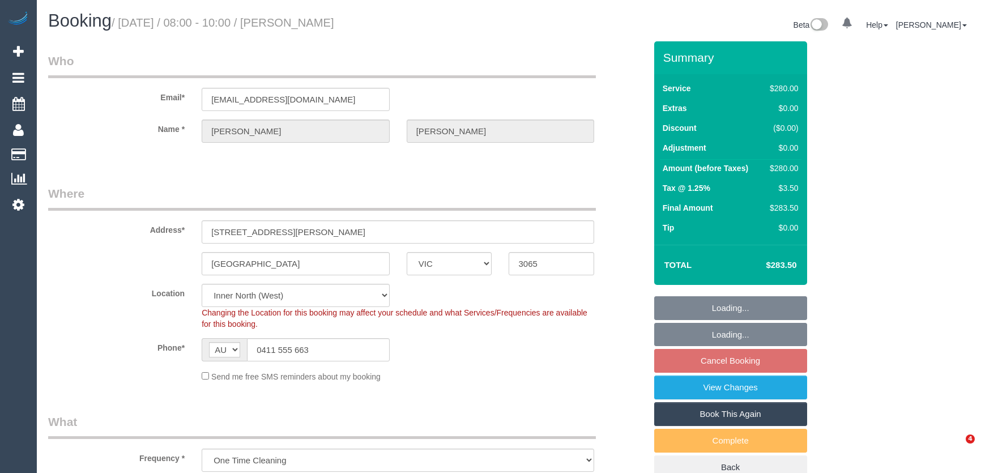
select select "VIC"
select select "240"
select select "number:28"
select select "number:14"
select select "number:19"
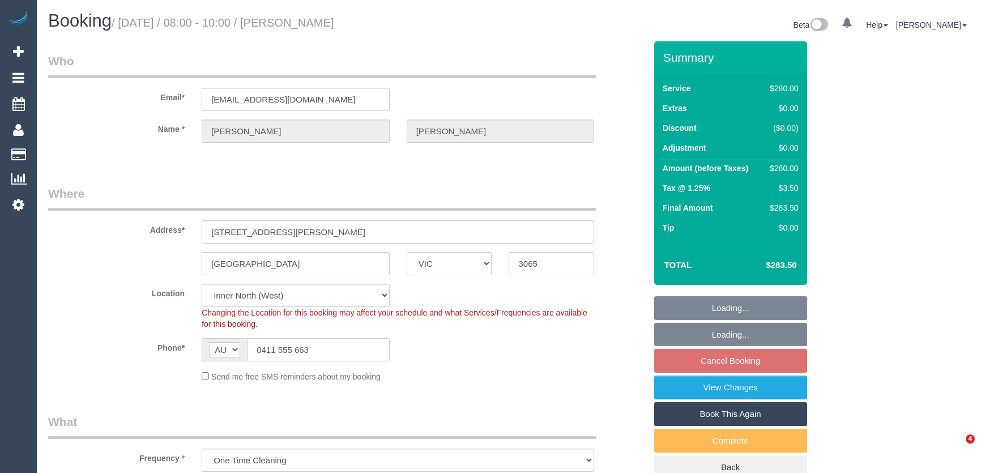
select select "number:24"
select select "object:1725"
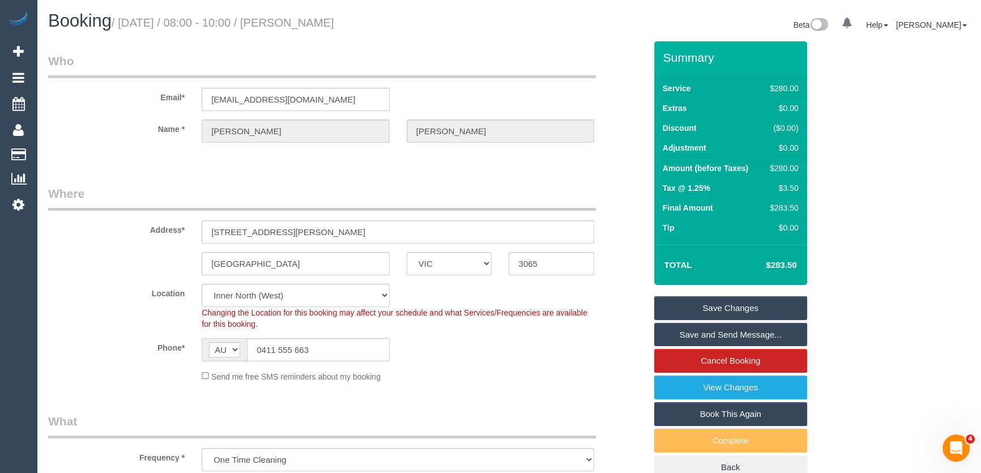
scroll to position [772, 0]
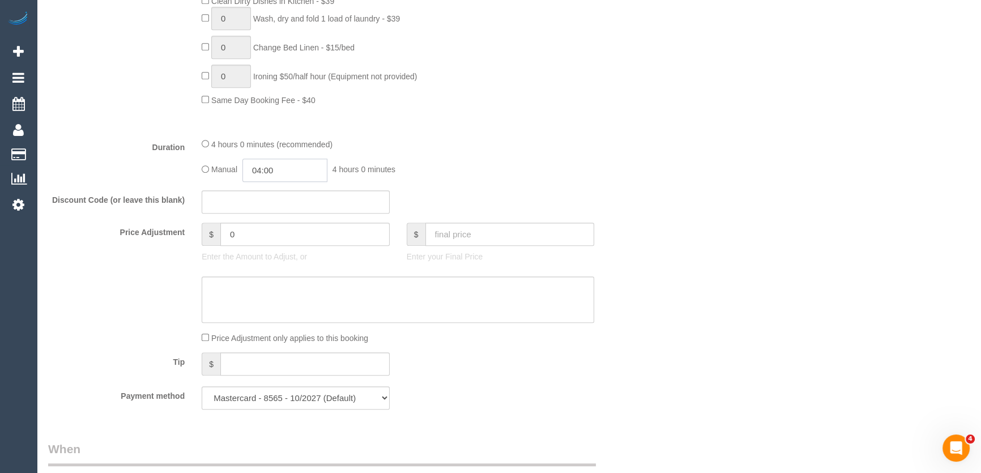
click at [287, 173] on input "04:00" at bounding box center [284, 170] width 85 height 23
type input "02:00"
click at [274, 205] on li "02:00" at bounding box center [272, 209] width 50 height 15
click at [518, 167] on div "Manual 02:00 2 hours 0 minutes" at bounding box center [398, 170] width 392 height 23
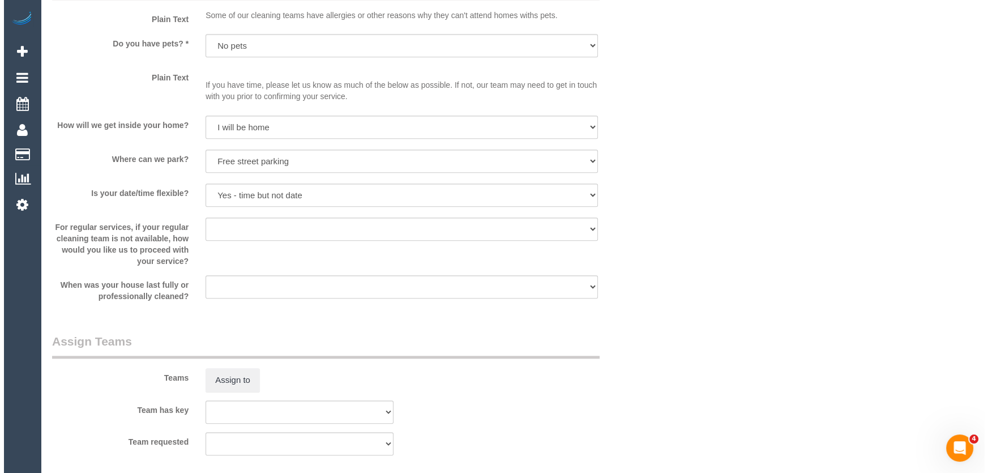
scroll to position [1493, 0]
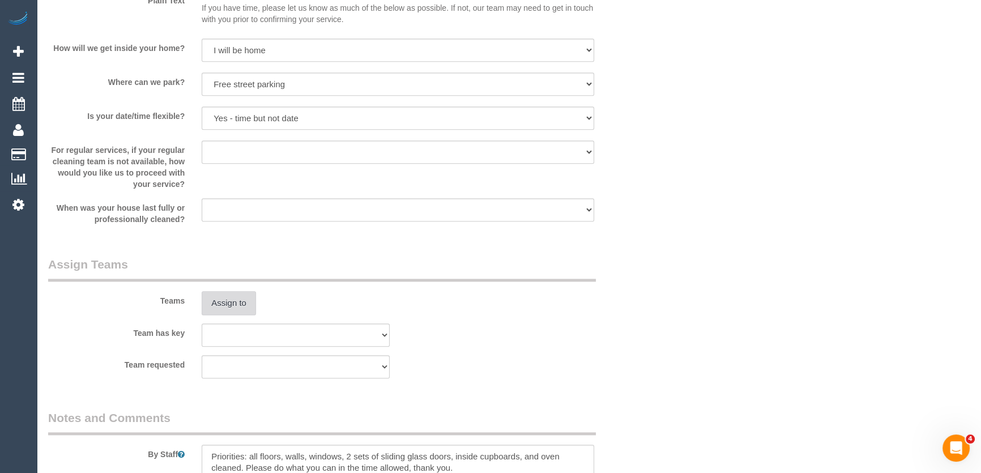
click at [232, 301] on button "Assign to" at bounding box center [229, 303] width 54 height 24
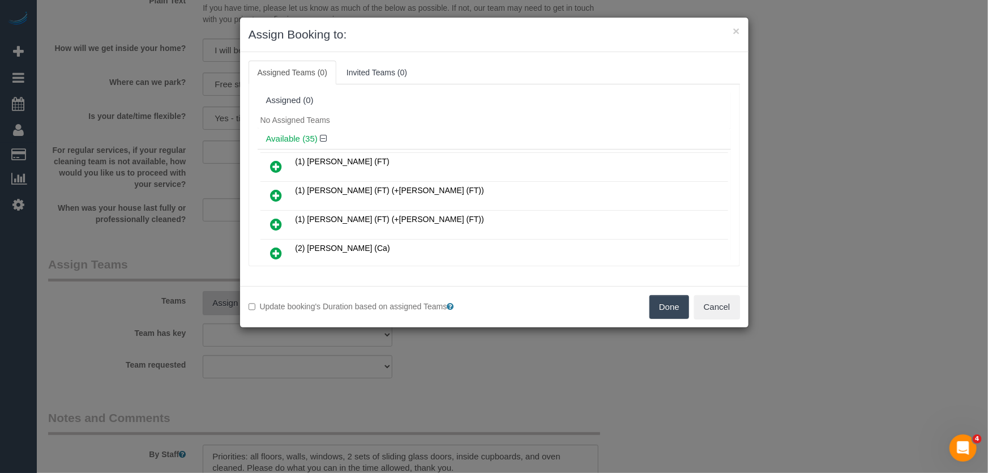
scroll to position [553, 0]
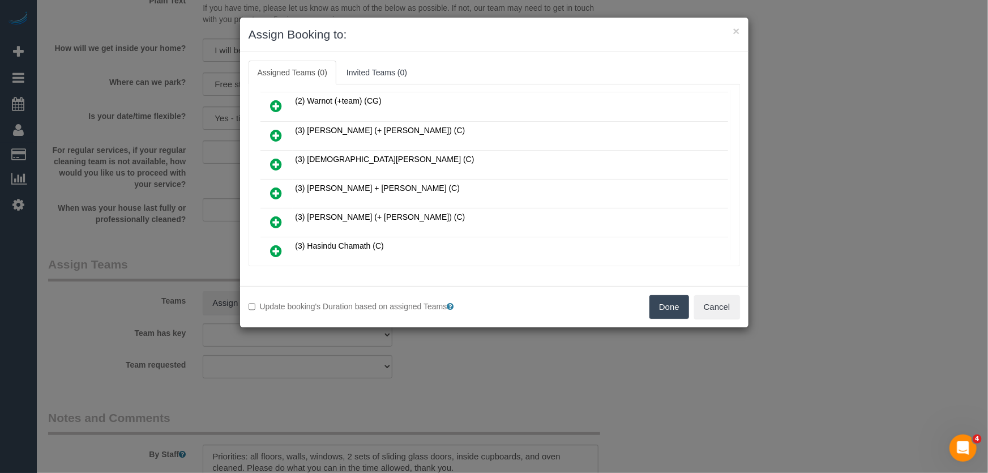
click at [274, 186] on icon at bounding box center [277, 193] width 12 height 14
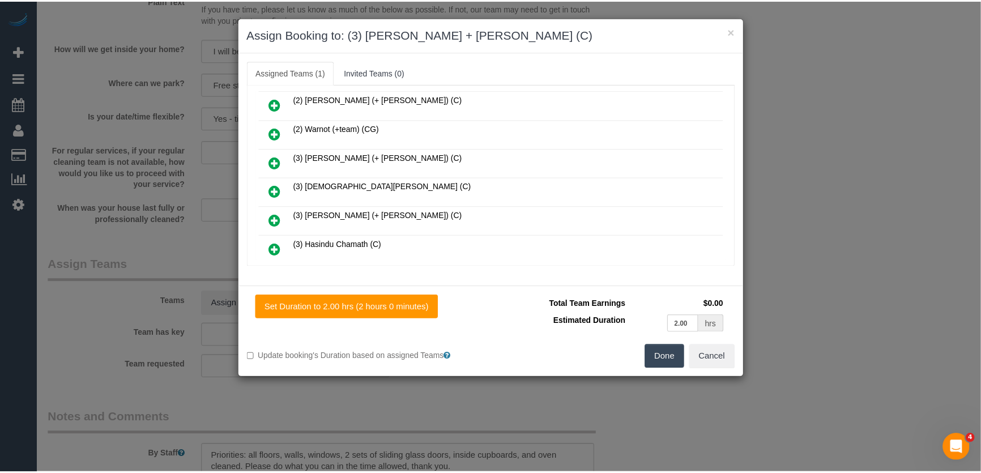
scroll to position [579, 0]
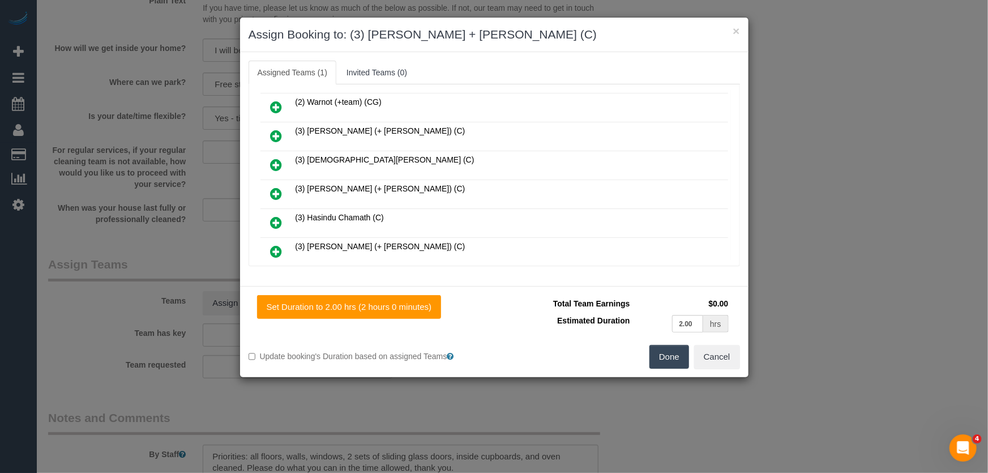
click at [681, 365] on button "Done" at bounding box center [670, 357] width 40 height 24
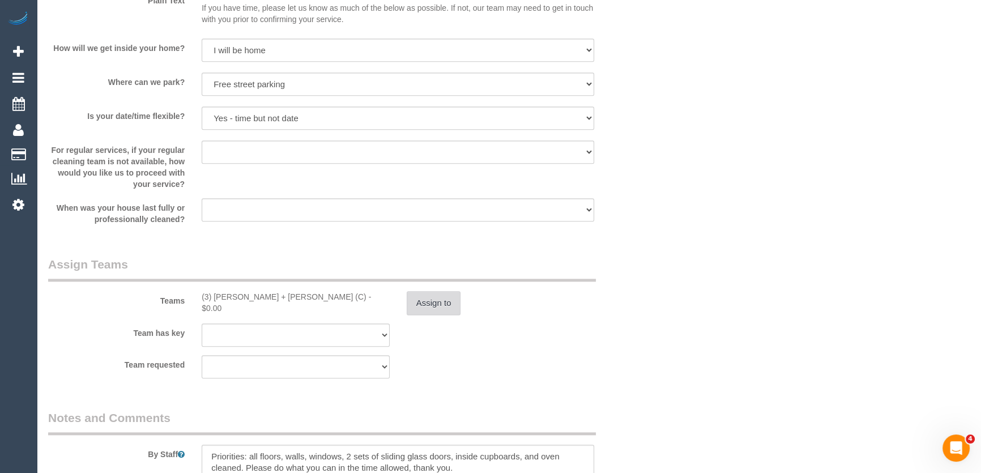
click at [439, 302] on button "Assign to" at bounding box center [434, 303] width 54 height 24
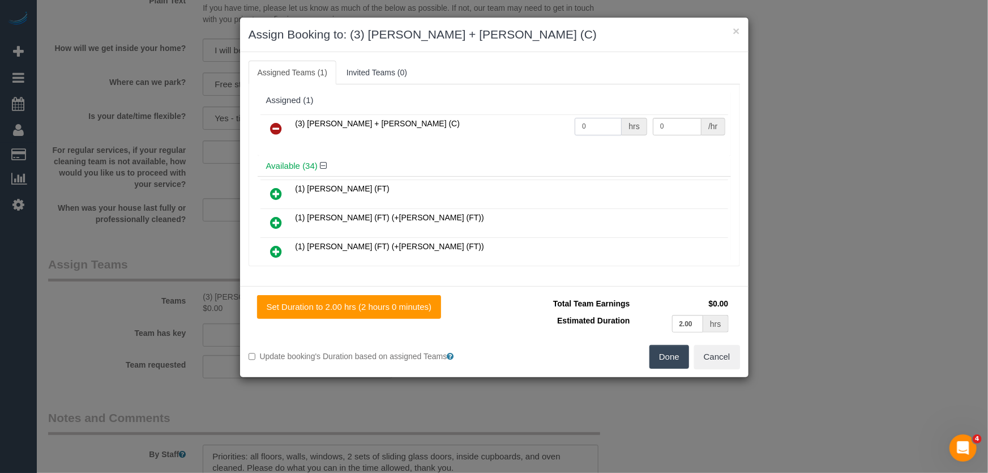
click at [596, 130] on input "0" at bounding box center [598, 127] width 47 height 18
type input "4"
type input "35"
click at [656, 357] on button "Done" at bounding box center [670, 357] width 40 height 24
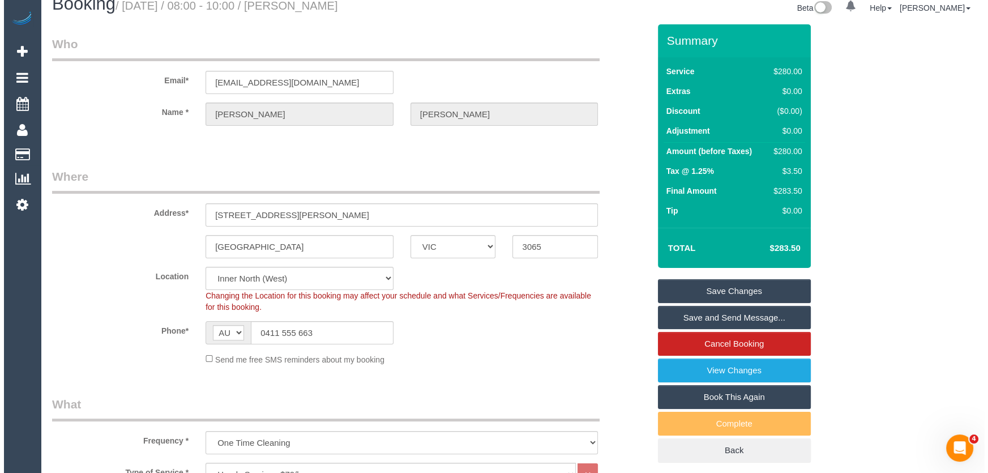
scroll to position [0, 0]
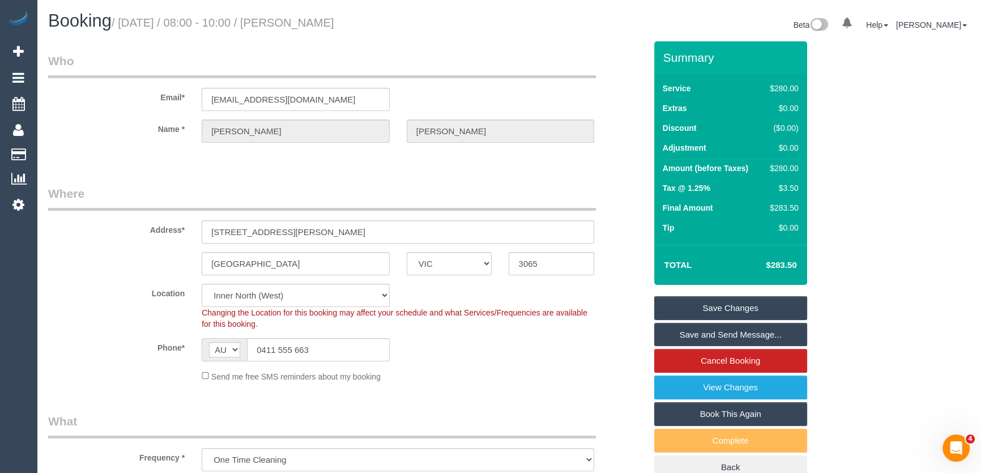
click at [326, 23] on small "/ September 12, 2025 / 08:00 - 10:00 / Monica Zetlin" at bounding box center [223, 22] width 223 height 12
copy small "Monica Zetlin"
click at [714, 338] on link "Save and Send Message..." at bounding box center [730, 335] width 153 height 24
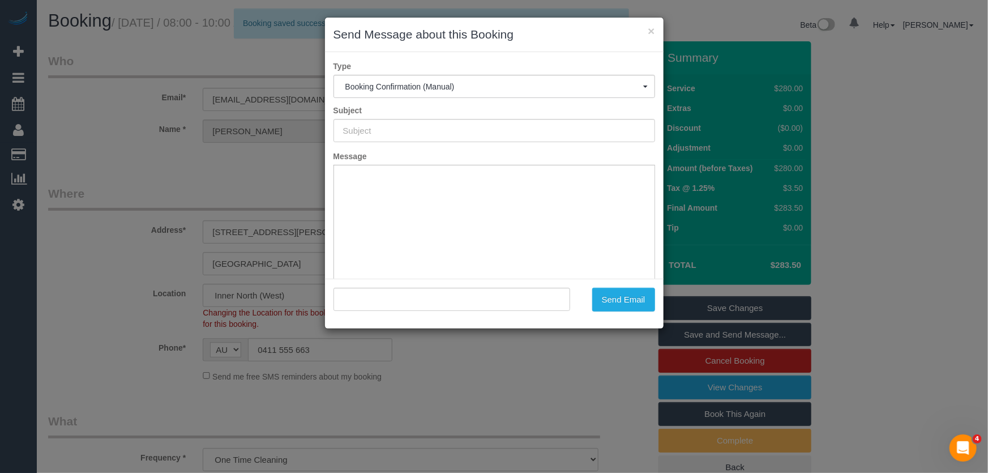
type input "Booking Confirmed"
type input ""Monica Zetlin" <zetlinmonica@gmail.com>"
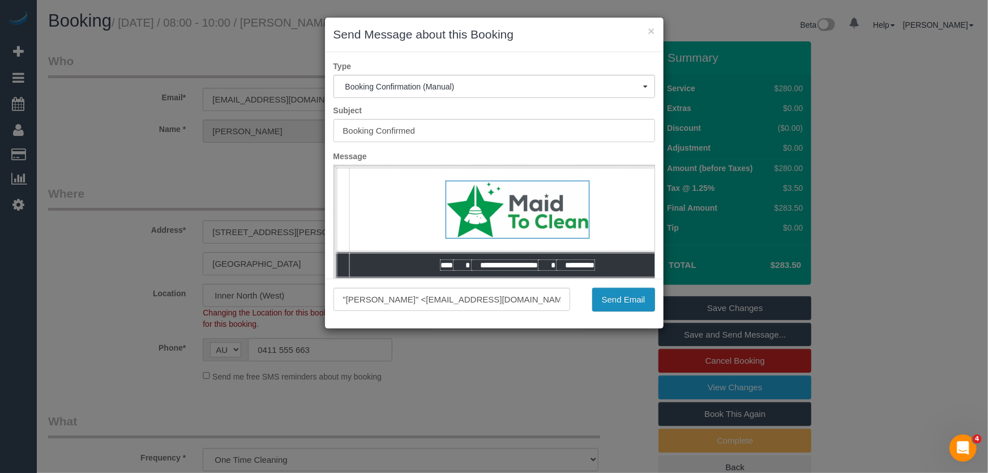
click at [627, 302] on button "Send Email" at bounding box center [623, 300] width 63 height 24
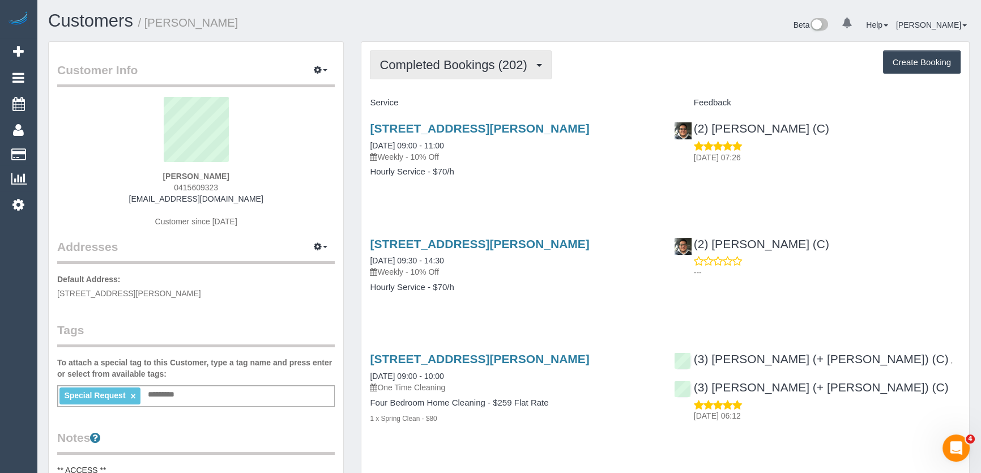
click at [501, 70] on span "Completed Bookings (202)" at bounding box center [455, 65] width 153 height 14
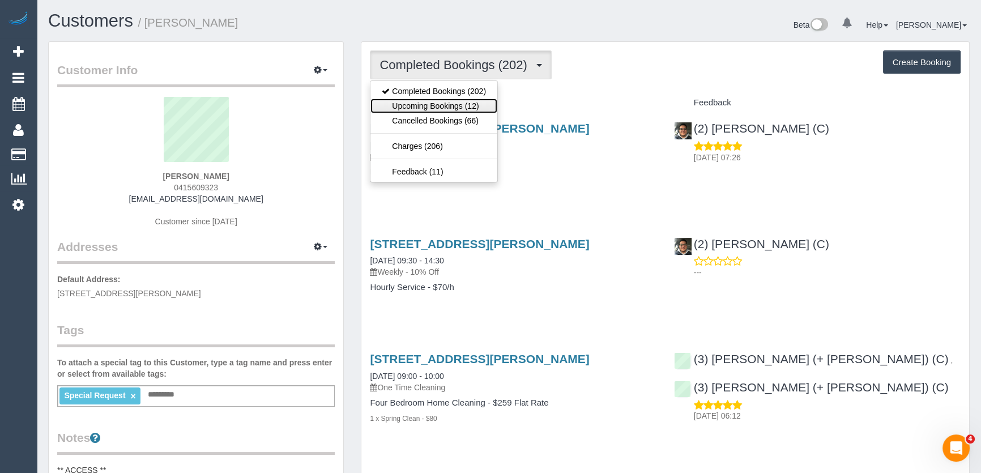
click at [481, 108] on link "Upcoming Bookings (12)" at bounding box center [433, 106] width 127 height 15
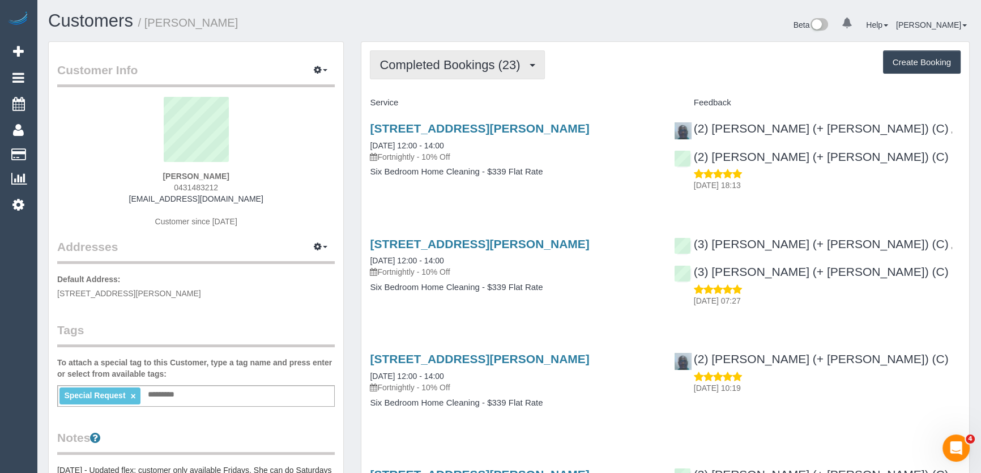
click at [487, 67] on span "Completed Bookings (23)" at bounding box center [452, 65] width 146 height 14
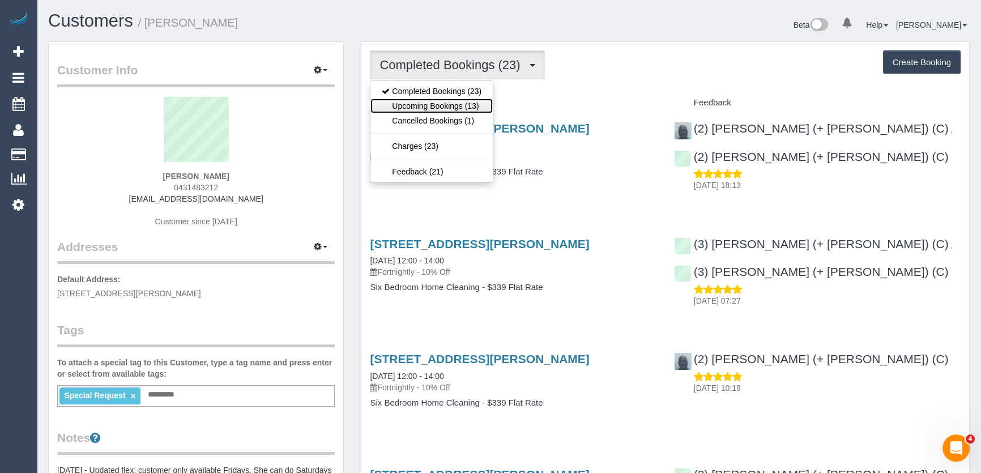
click at [476, 104] on link "Upcoming Bookings (13)" at bounding box center [431, 106] width 122 height 15
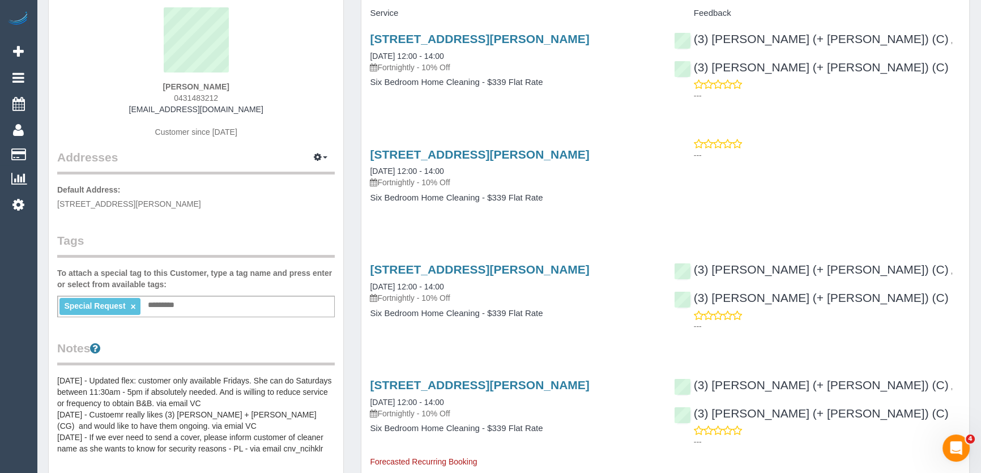
scroll to position [103, 0]
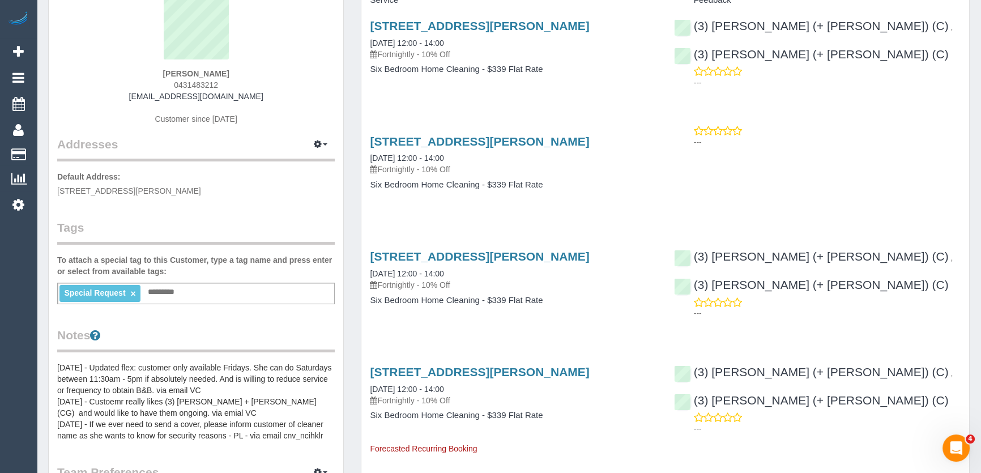
click at [133, 292] on link "×" at bounding box center [132, 294] width 5 height 10
click at [293, 88] on div "Sarah Chao 0431483212 stlim987@gmail.com Customer since 2024" at bounding box center [196, 65] width 278 height 142
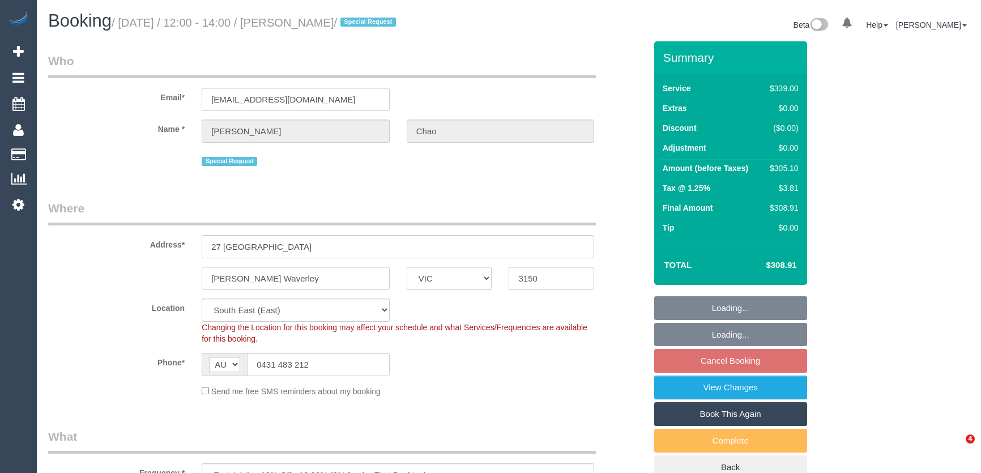
select select "VIC"
select select "number:28"
select select "number:14"
select select "number:19"
select select "number:24"
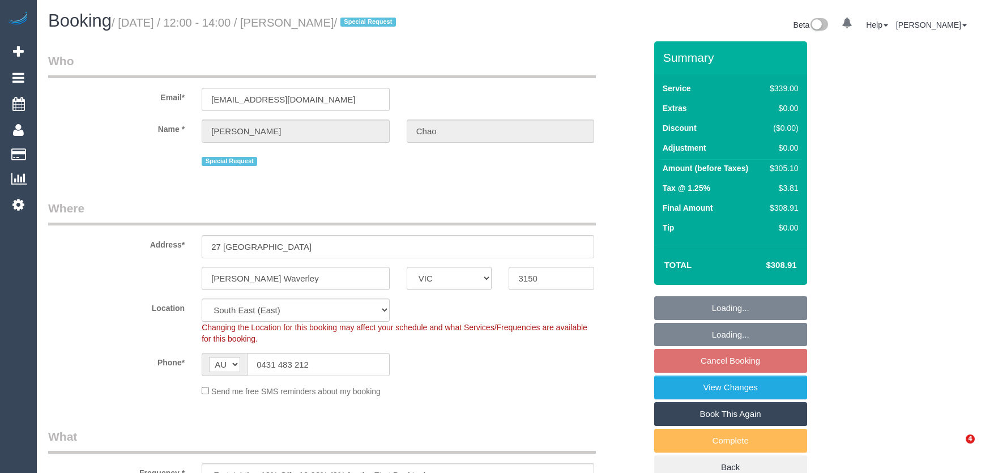
select select "number:35"
select select "number:26"
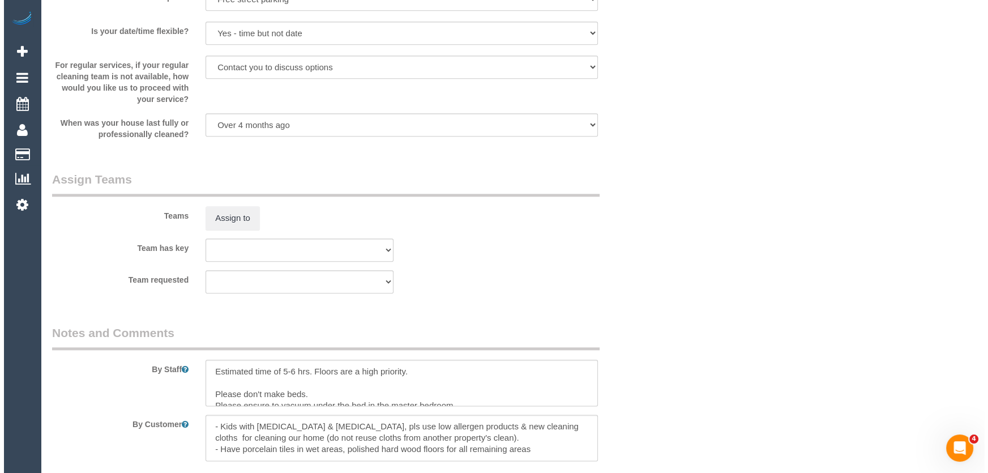
scroll to position [1699, 0]
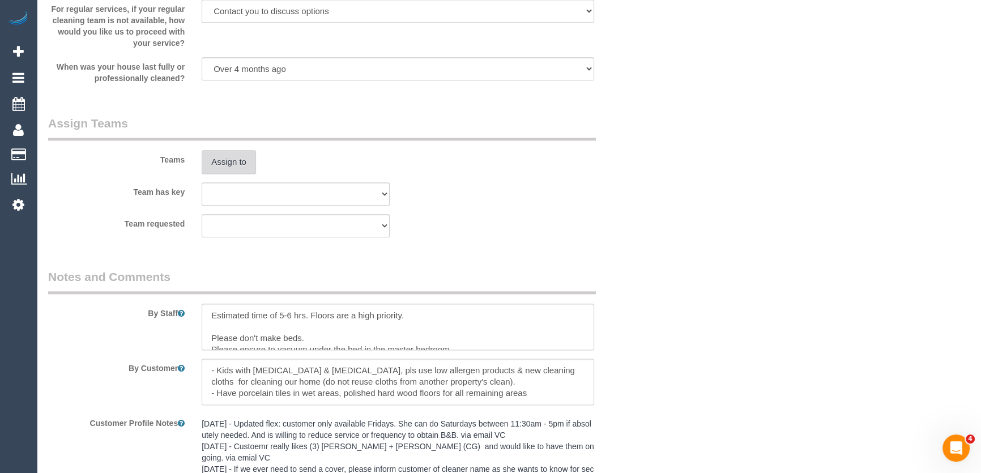
click at [229, 161] on button "Assign to" at bounding box center [229, 162] width 54 height 24
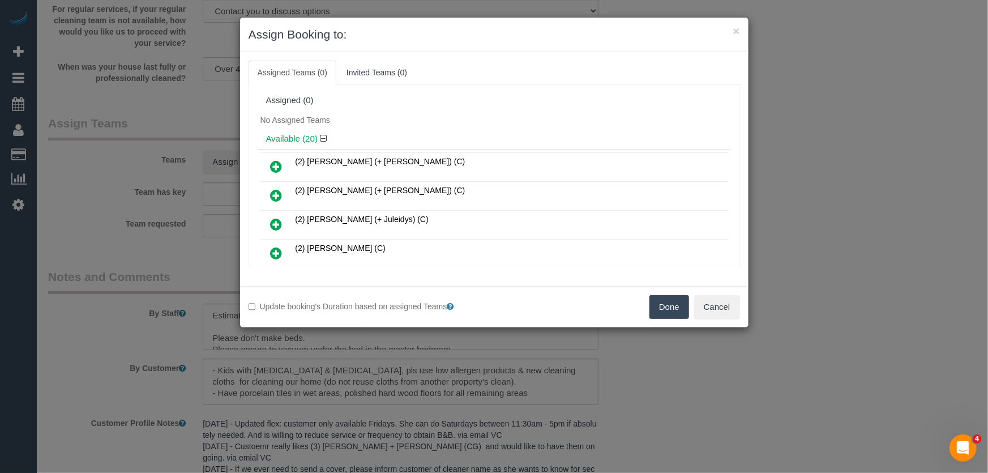
click at [272, 164] on icon at bounding box center [277, 167] width 12 height 14
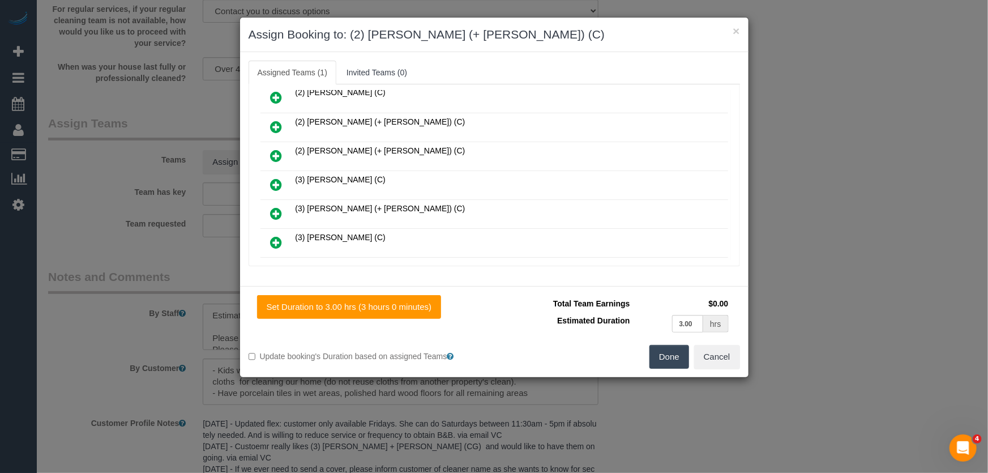
click at [274, 149] on icon at bounding box center [277, 156] width 12 height 14
click at [274, 178] on icon at bounding box center [277, 185] width 12 height 14
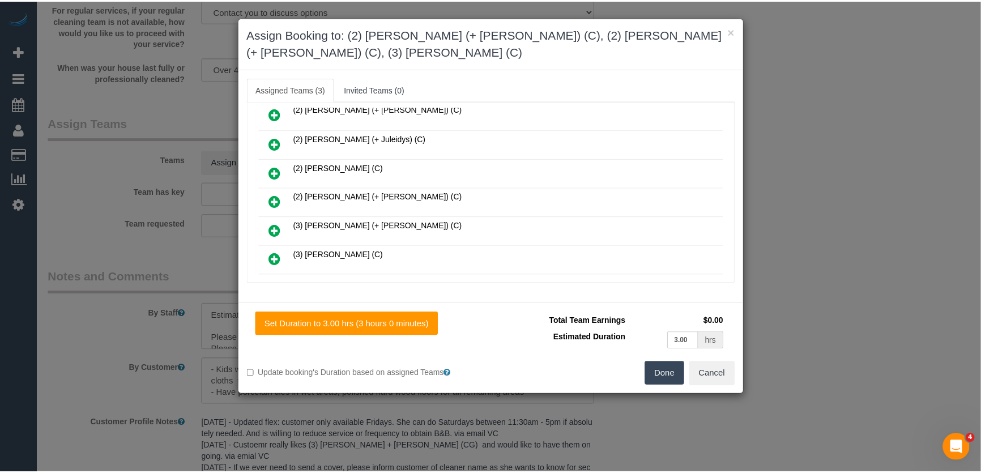
scroll to position [211, 0]
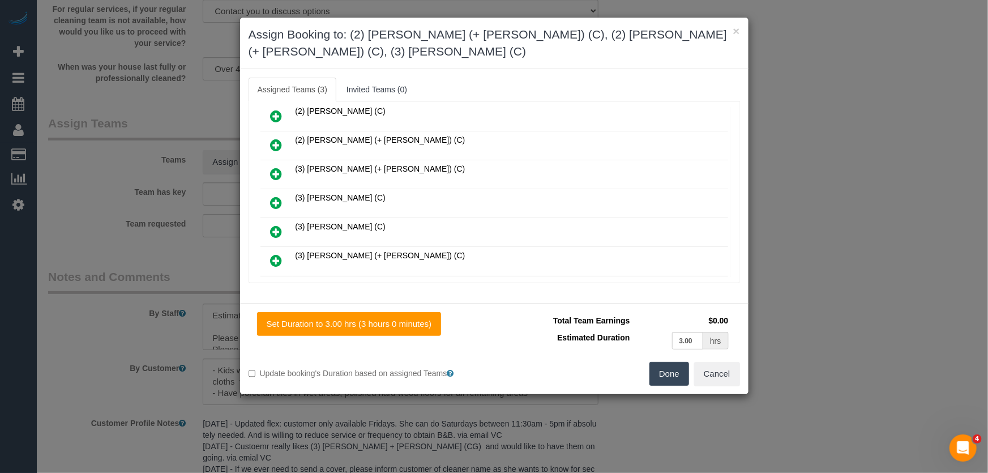
drag, startPoint x: 680, startPoint y: 360, endPoint x: 676, endPoint y: 355, distance: 6.9
click at [680, 362] on button "Done" at bounding box center [670, 374] width 40 height 24
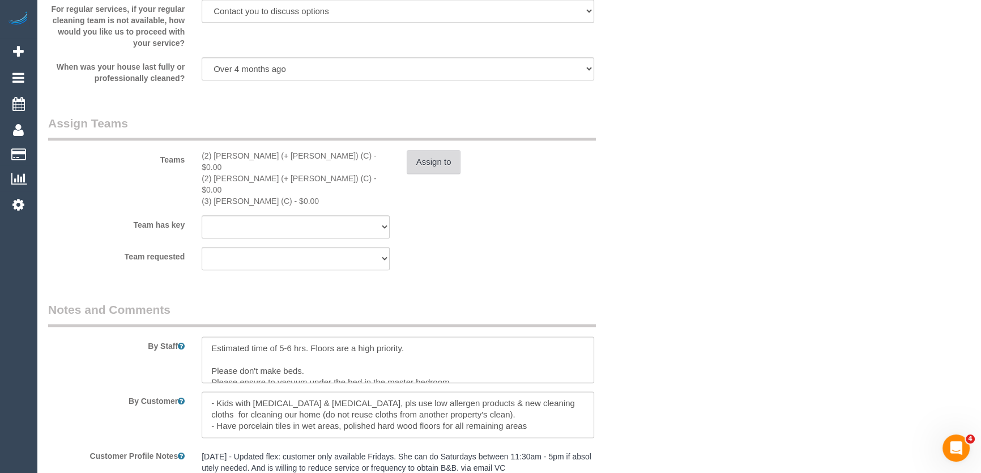
click at [432, 159] on button "Assign to" at bounding box center [434, 162] width 54 height 24
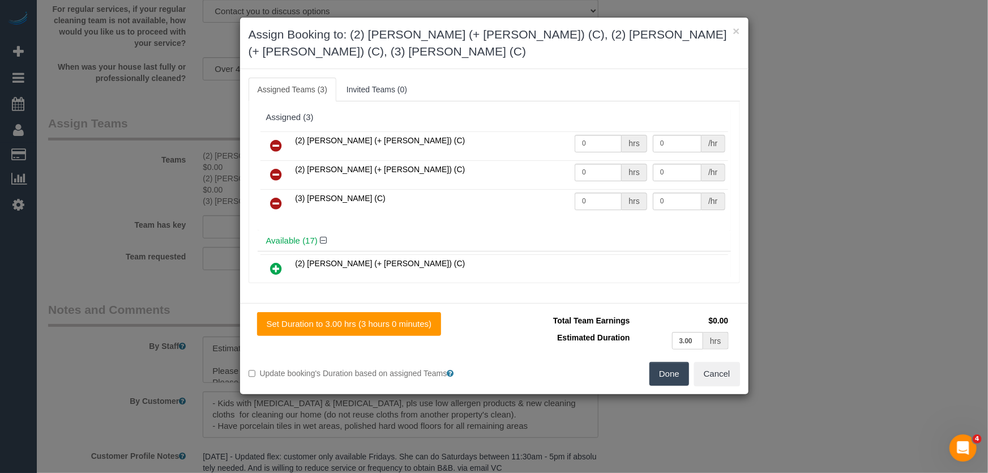
click at [276, 197] on icon at bounding box center [277, 204] width 12 height 14
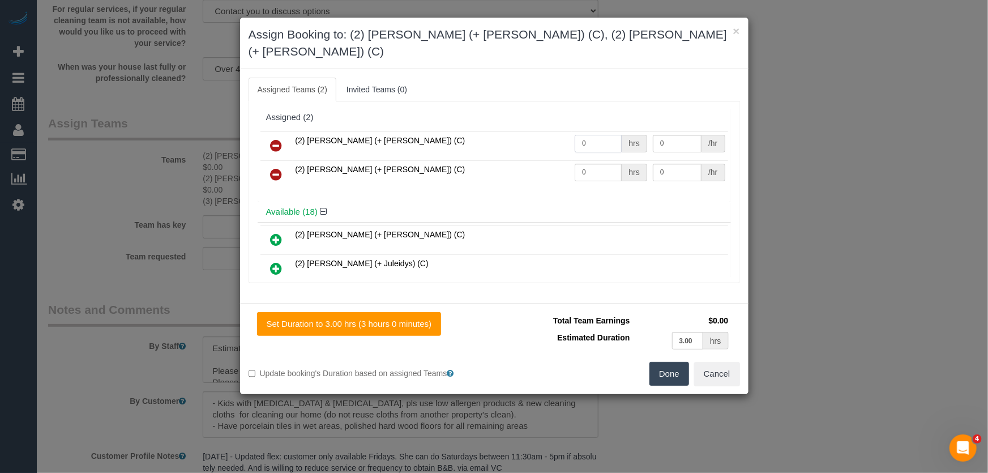
click at [594, 135] on input "0" at bounding box center [598, 144] width 47 height 18
type input "1"
click at [596, 164] on input "0" at bounding box center [598, 173] width 47 height 18
type input "97.5"
type input "1"
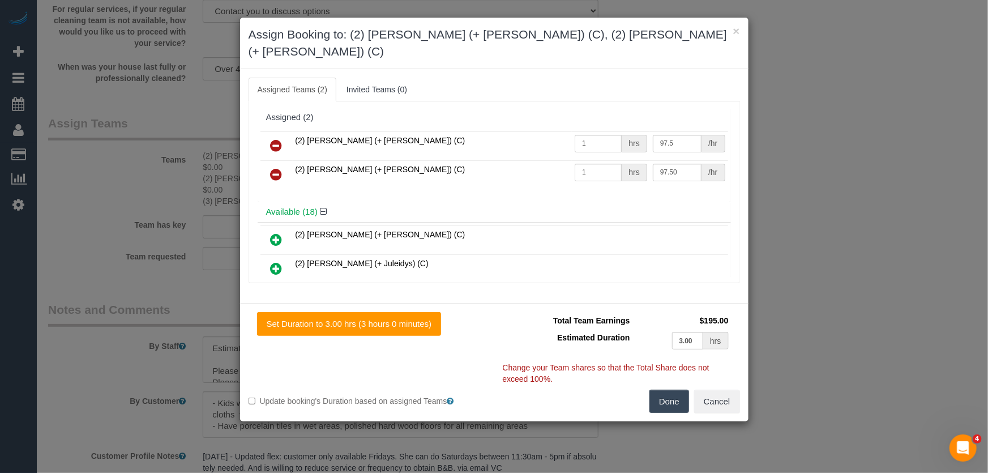
click at [667, 390] on button "Done" at bounding box center [670, 402] width 40 height 24
type input "97.5"
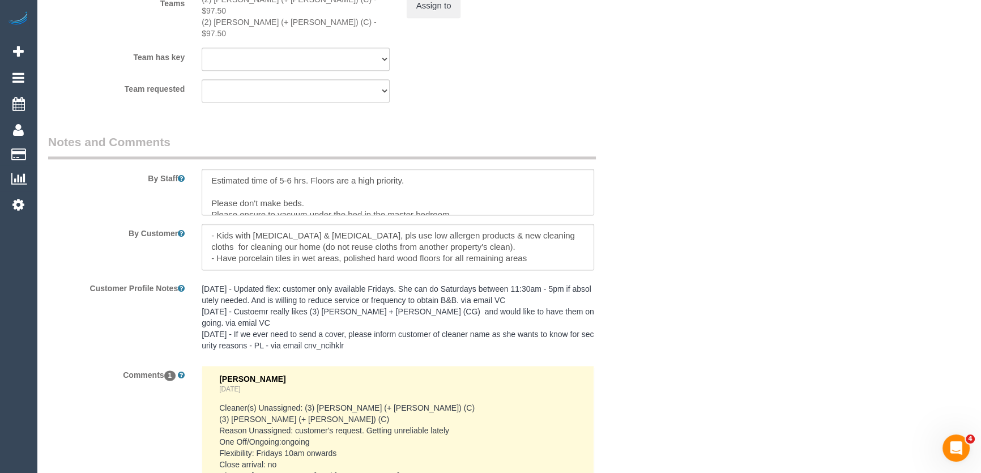
scroll to position [1853, 0]
click at [207, 171] on textarea at bounding box center [398, 194] width 392 height 46
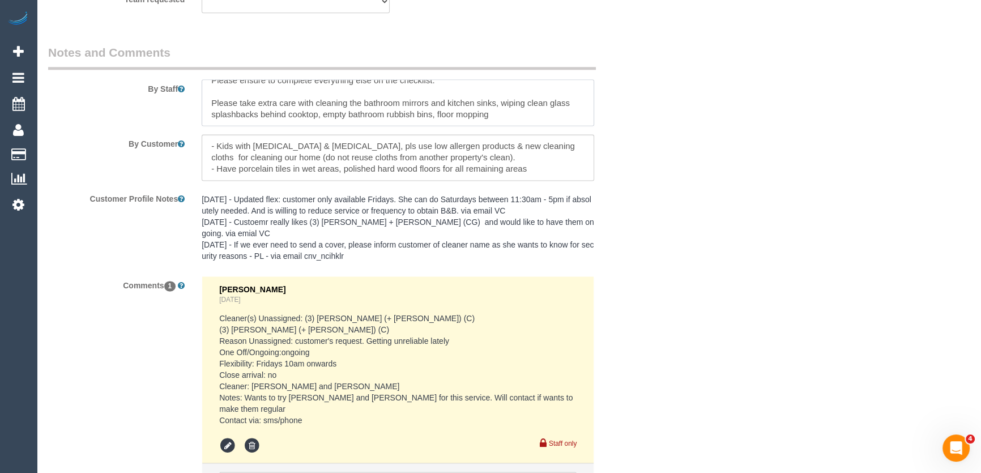
scroll to position [2038, 0]
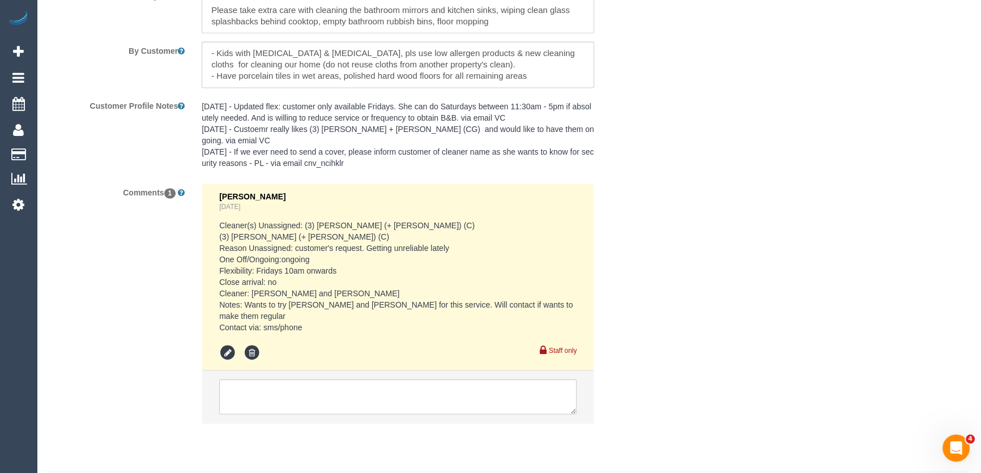
type textarea "*cover* Estimated time of 5-6 hrs. Floors are a high priority. Please don't mak…"
click at [281, 379] on textarea at bounding box center [397, 396] width 357 height 35
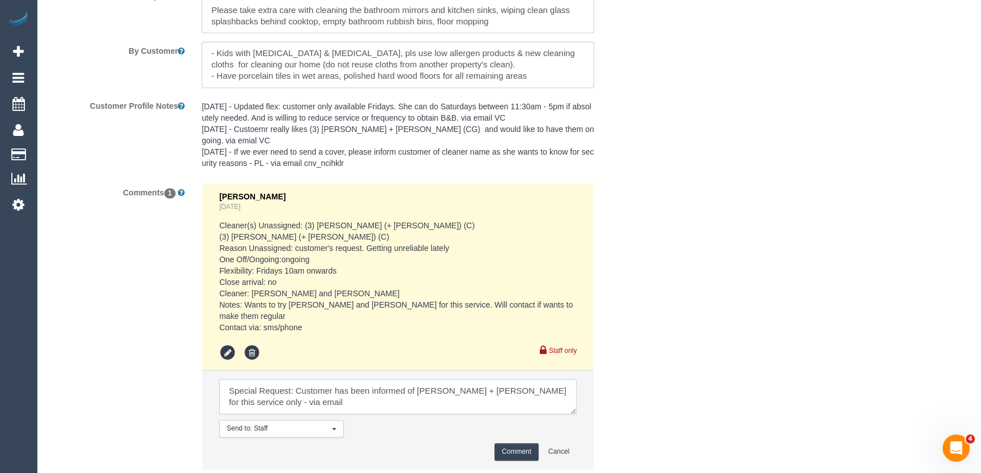
type textarea "Special Request: Customer has been informed of Paul + Barbara for this service …"
click at [507, 443] on button "Comment" at bounding box center [516, 452] width 44 height 18
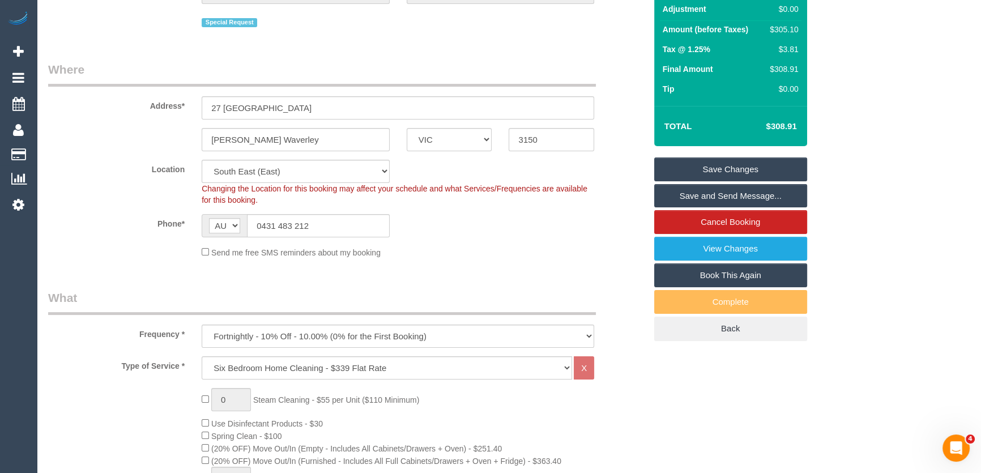
scroll to position [0, 0]
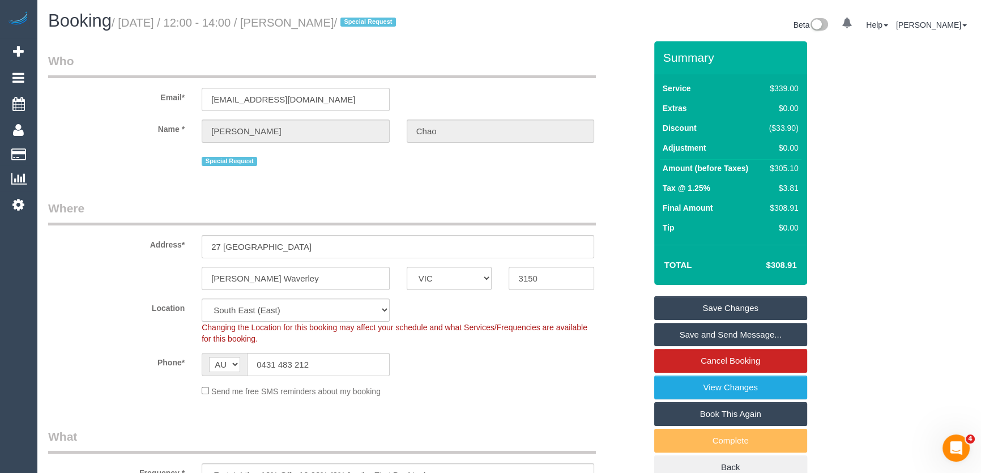
click at [323, 23] on small "/ September 12, 2025 / 12:00 - 14:00 / Sarah Chao / Special Request" at bounding box center [256, 22] width 288 height 12
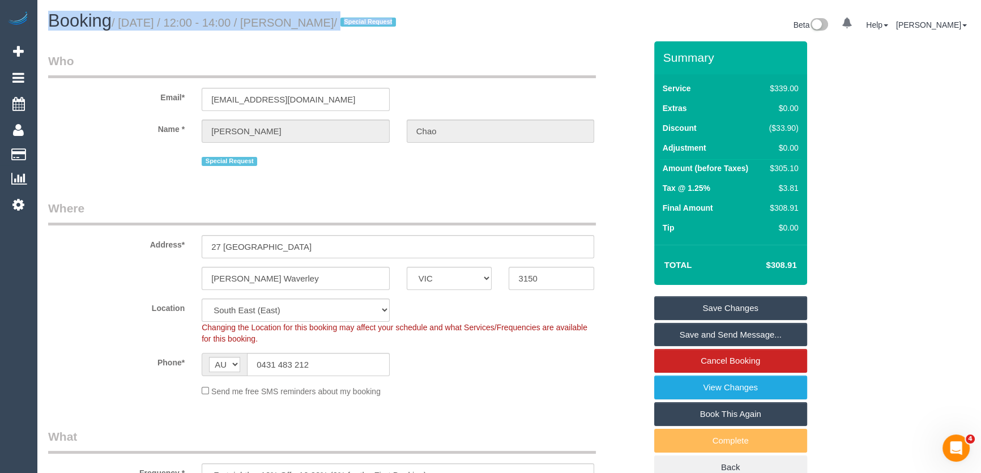
click at [323, 23] on small "/ September 12, 2025 / 12:00 - 14:00 / Sarah Chao / Special Request" at bounding box center [256, 22] width 288 height 12
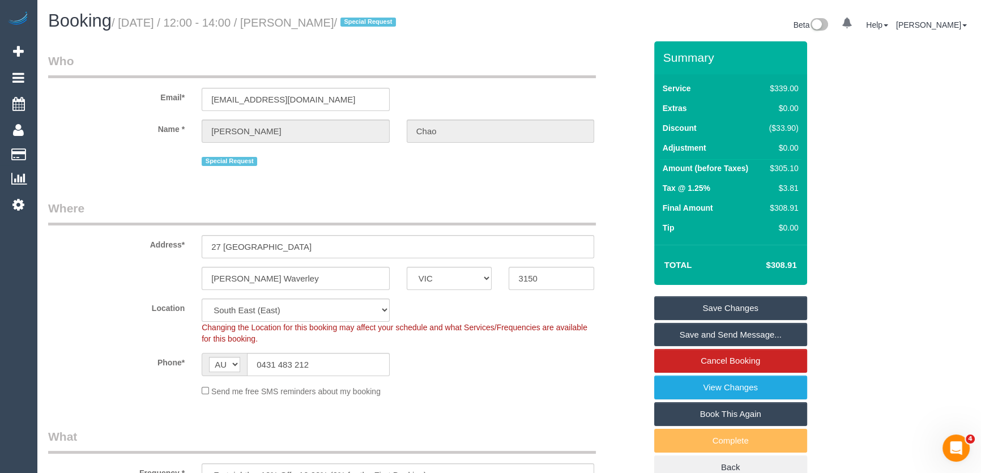
click at [325, 26] on small "/ September 12, 2025 / 12:00 - 14:00 / Sarah Chao / Special Request" at bounding box center [256, 22] width 288 height 12
copy small "Sarah Chao"
click at [311, 103] on input "stlim987@gmail.com" at bounding box center [296, 99] width 188 height 23
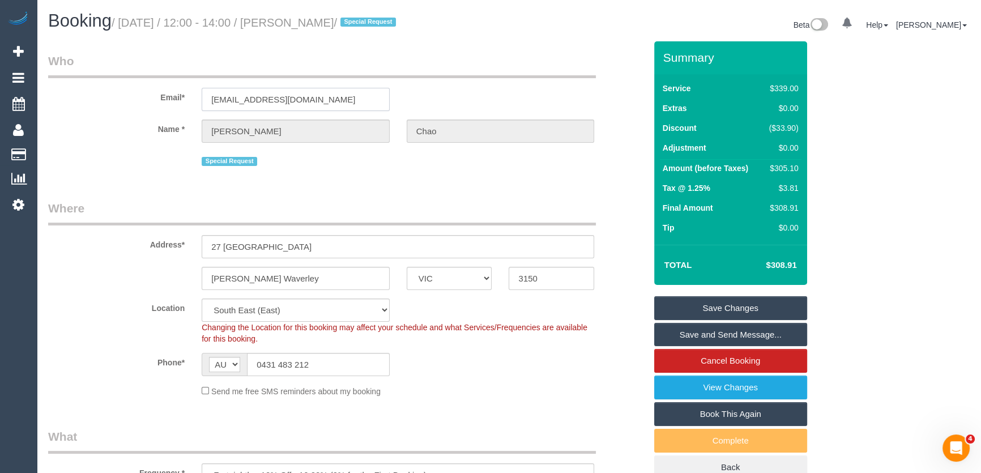
click at [311, 103] on input "stlim987@gmail.com" at bounding box center [296, 99] width 188 height 23
click at [319, 98] on input "stlim987@gmail.com" at bounding box center [296, 99] width 188 height 23
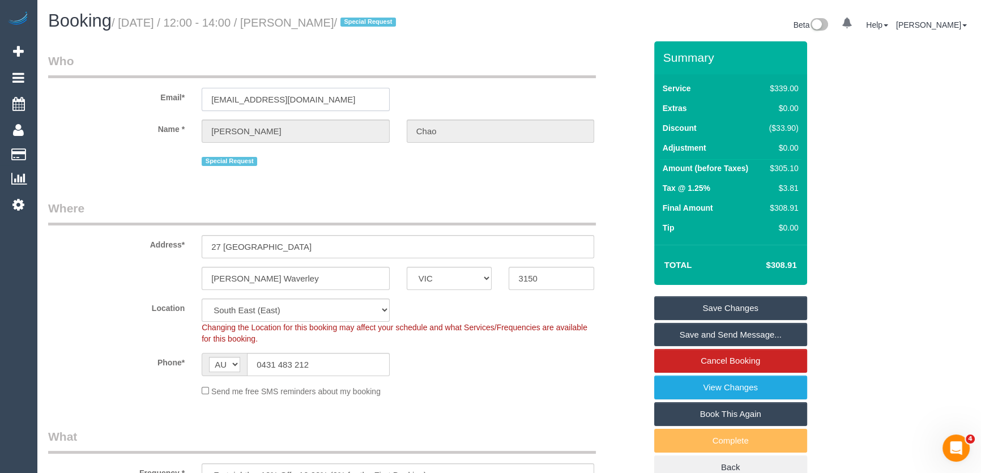
click at [319, 98] on input "stlim987@gmail.com" at bounding box center [296, 99] width 188 height 23
click at [690, 337] on link "Save and Send Message..." at bounding box center [730, 335] width 153 height 24
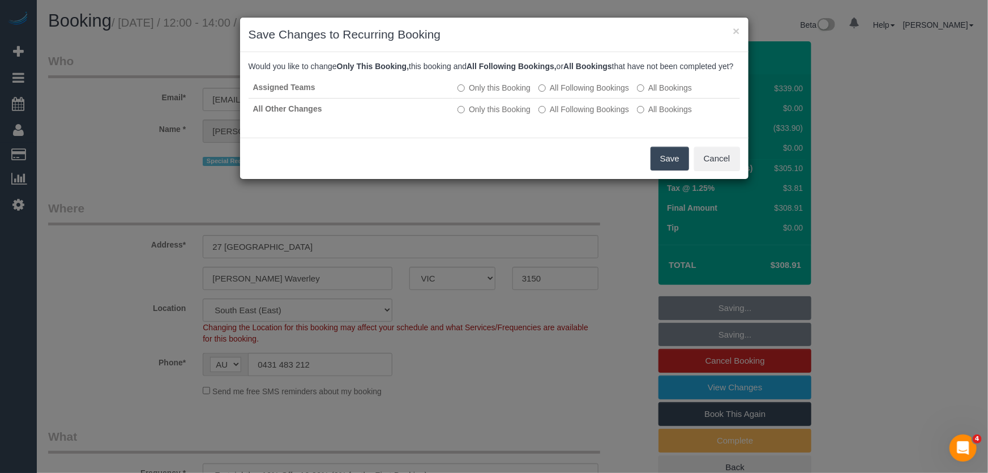
click at [667, 170] on button "Save" at bounding box center [670, 159] width 39 height 24
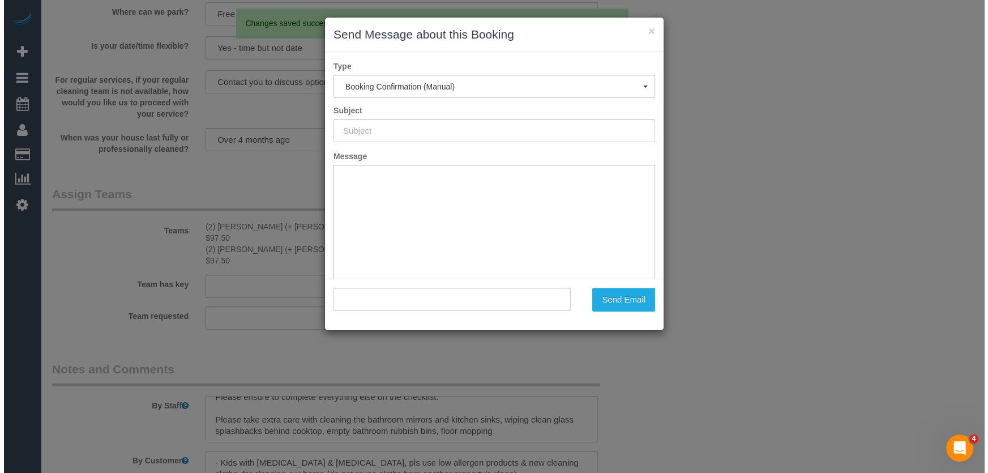
scroll to position [2059, 0]
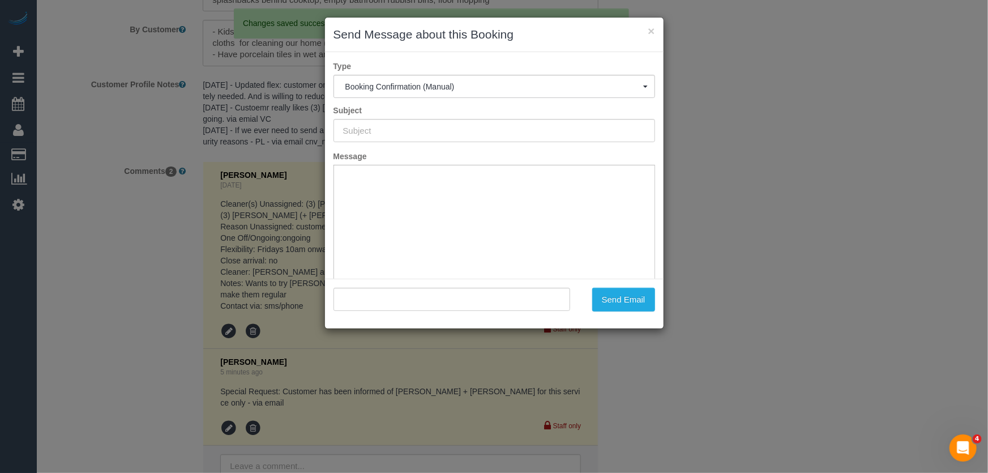
type input "Booking Confirmed"
type input ""Sarah Chao" <stlim987@gmail.com>"
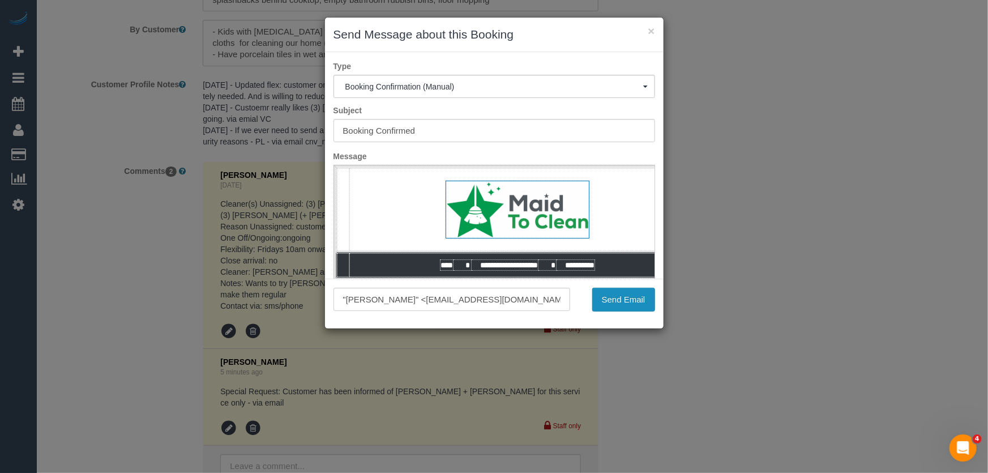
click at [634, 305] on button "Send Email" at bounding box center [623, 300] width 63 height 24
click at [634, 305] on div "Send Email" at bounding box center [621, 300] width 85 height 24
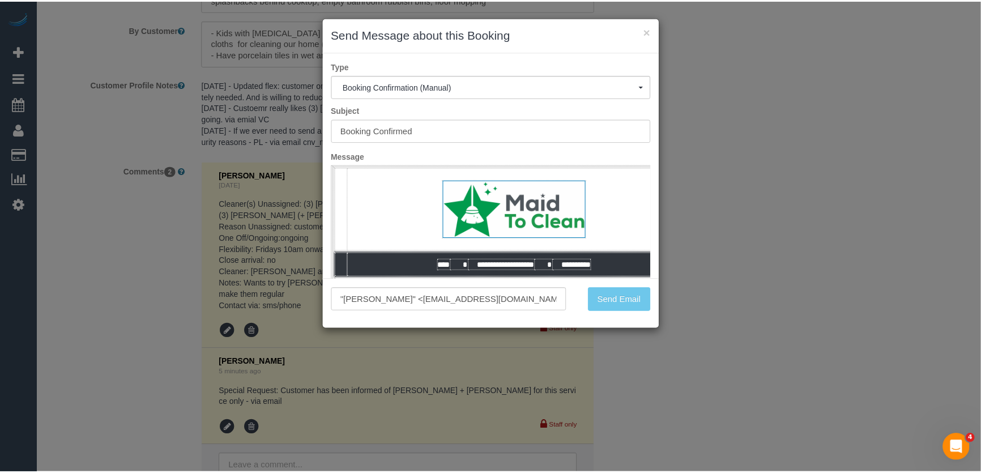
scroll to position [138, 0]
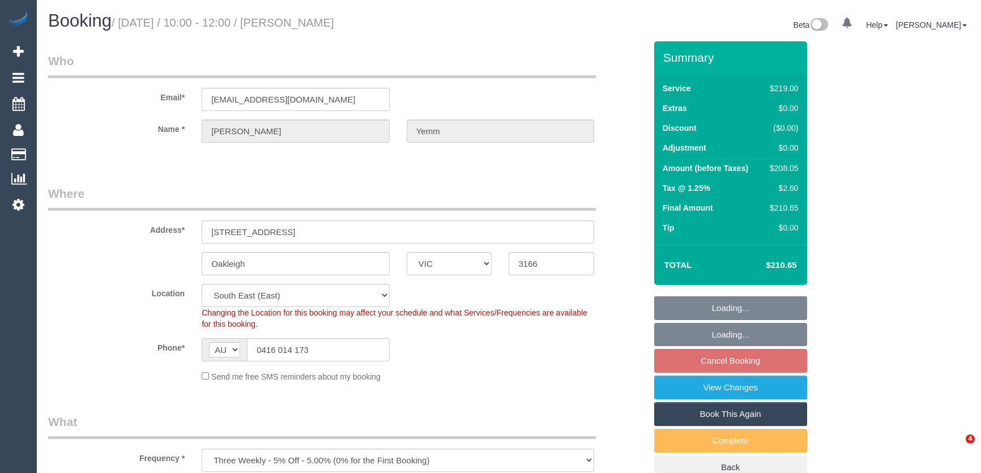
select select "VIC"
select select "spot3"
select select "number:30"
select select "number:14"
select select "number:19"
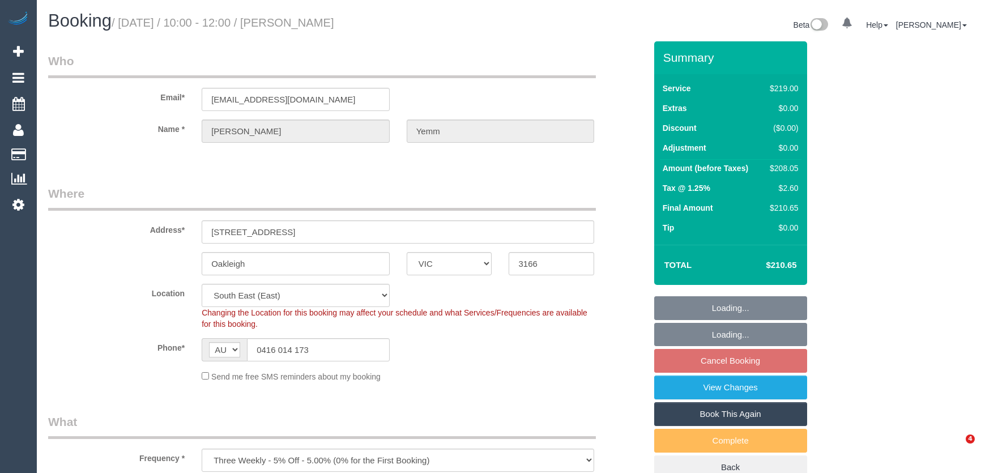
select select "number:25"
select select "number:12"
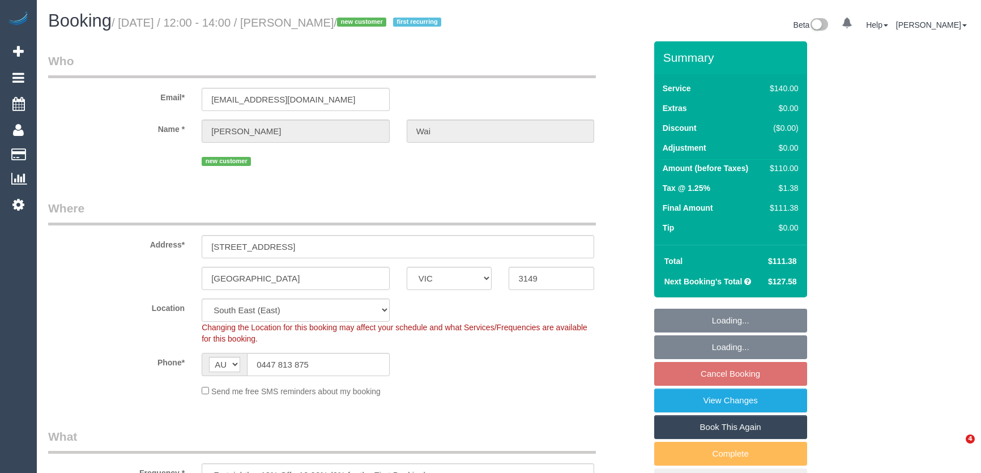
select select "VIC"
select select "spot3"
select select "number:28"
select select "number:14"
select select "number:19"
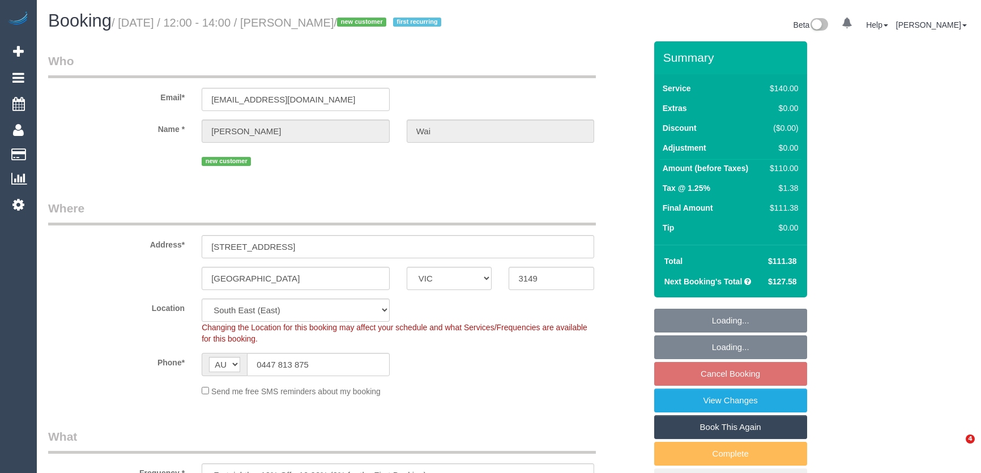
select select "number:22"
select select "number:34"
select select "number:11"
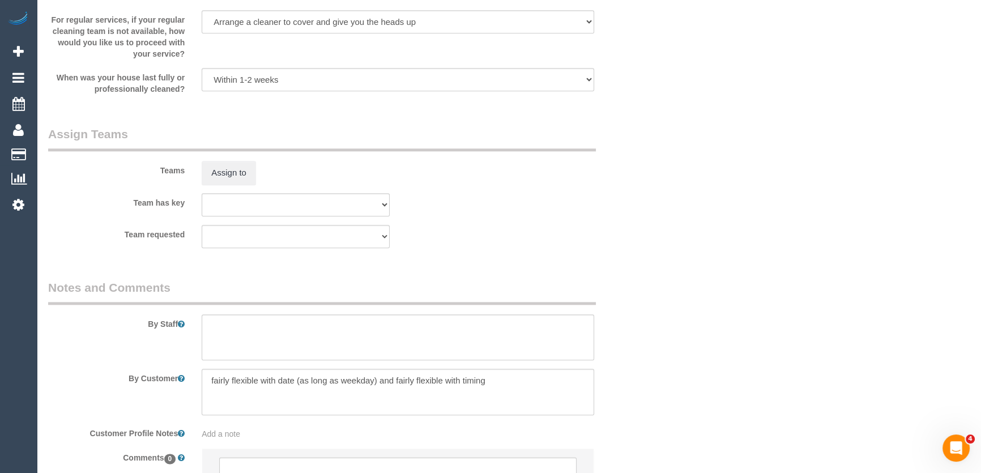
scroll to position [1686, 0]
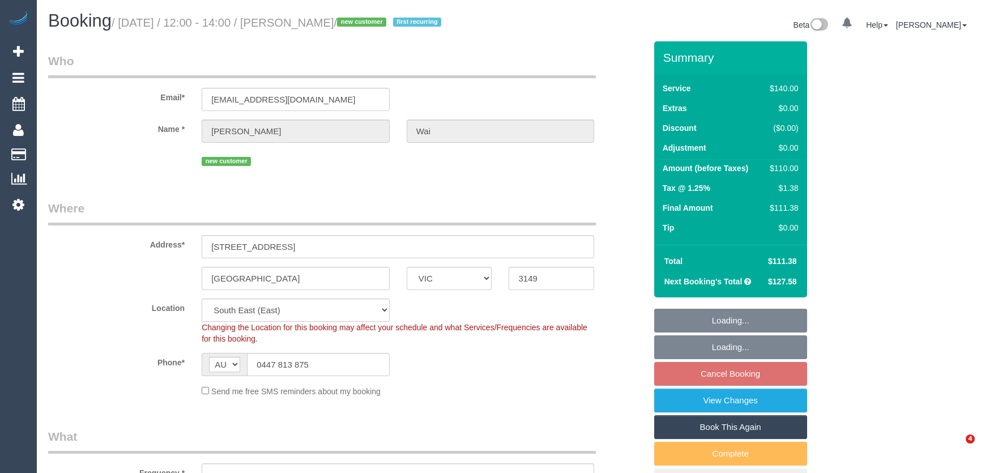
select select "VIC"
select select "number:28"
select select "number:14"
select select "number:19"
select select "number:22"
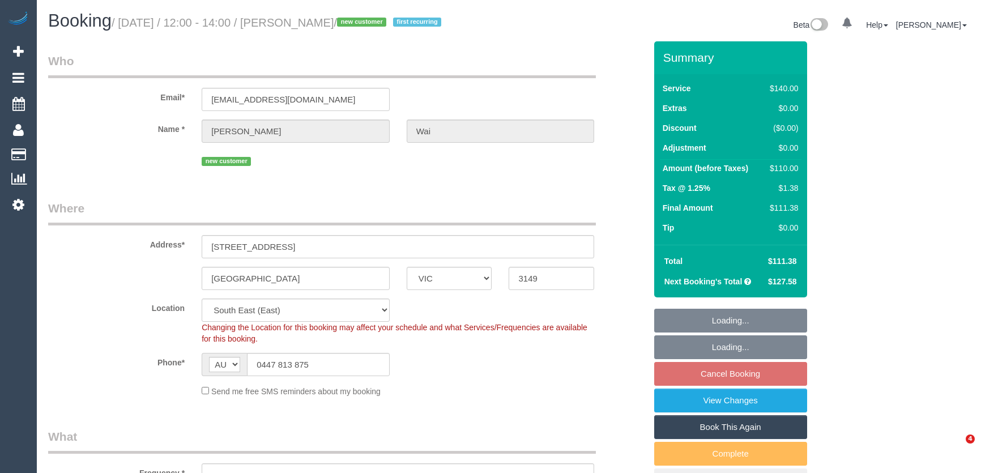
select select "number:34"
select select "number:11"
select select "object:684"
select select "spot3"
select select "object:1344"
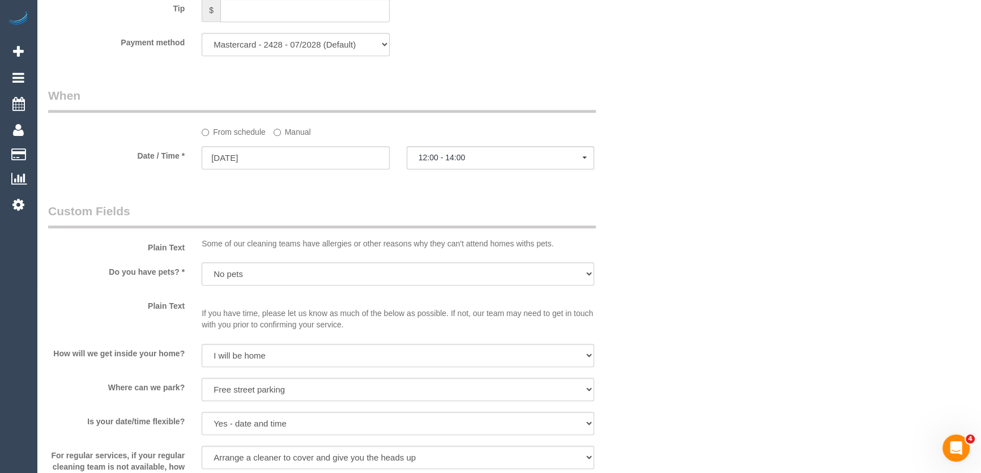
scroll to position [1133, 0]
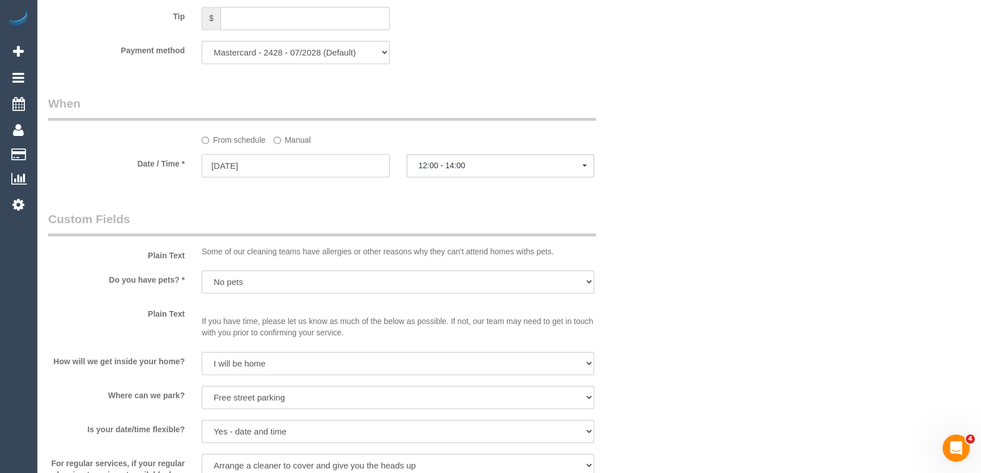
click at [267, 164] on input "02/09/2025" at bounding box center [296, 165] width 188 height 23
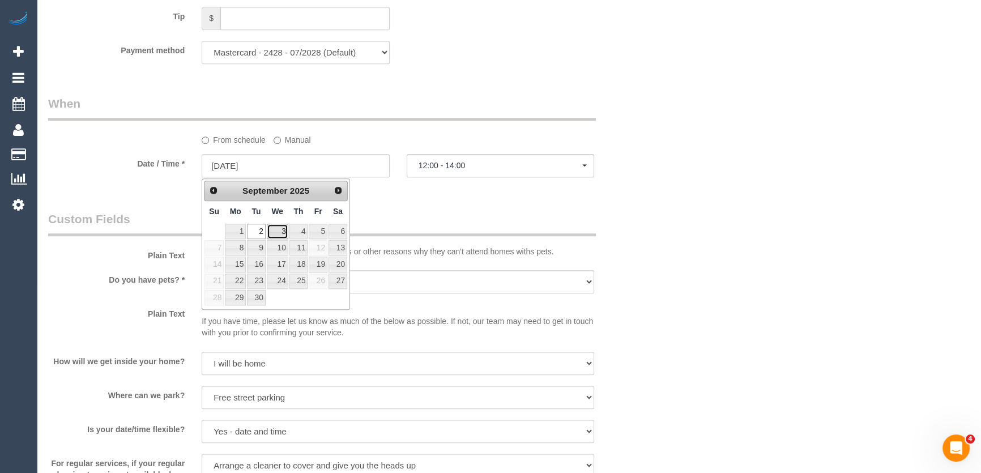
click at [276, 235] on link "3" at bounding box center [278, 231] width 22 height 15
type input "03/09/2025"
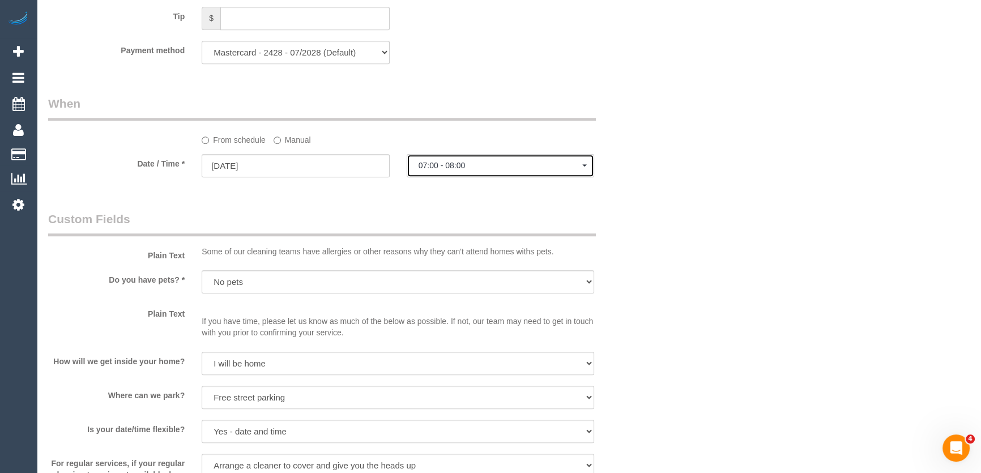
click at [457, 169] on span "07:00 - 08:00" at bounding box center [501, 165] width 164 height 9
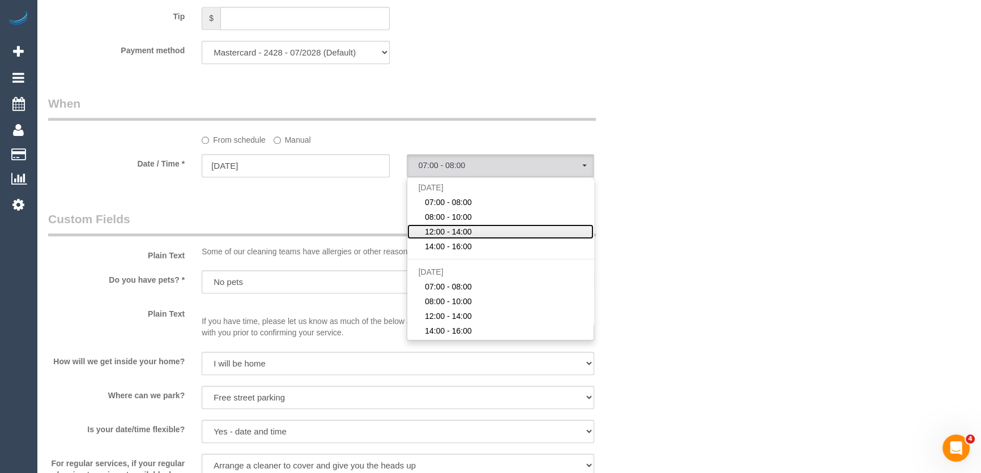
click at [453, 236] on span "12:00 - 14:00" at bounding box center [448, 231] width 47 height 11
select select "spot3"
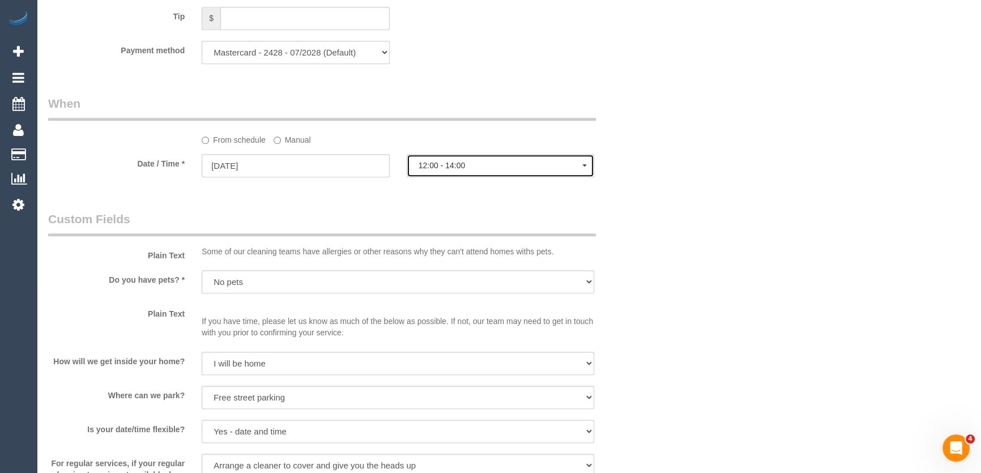
type input "02/09/2025"
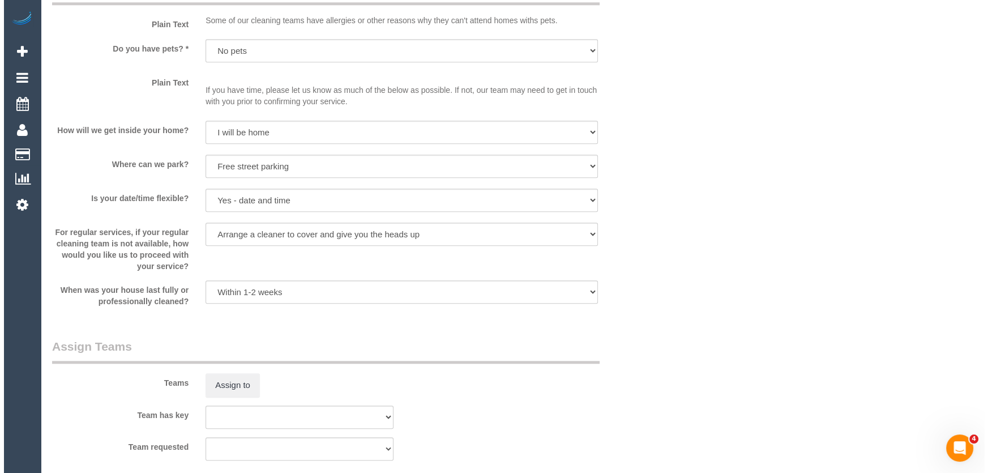
scroll to position [1441, 0]
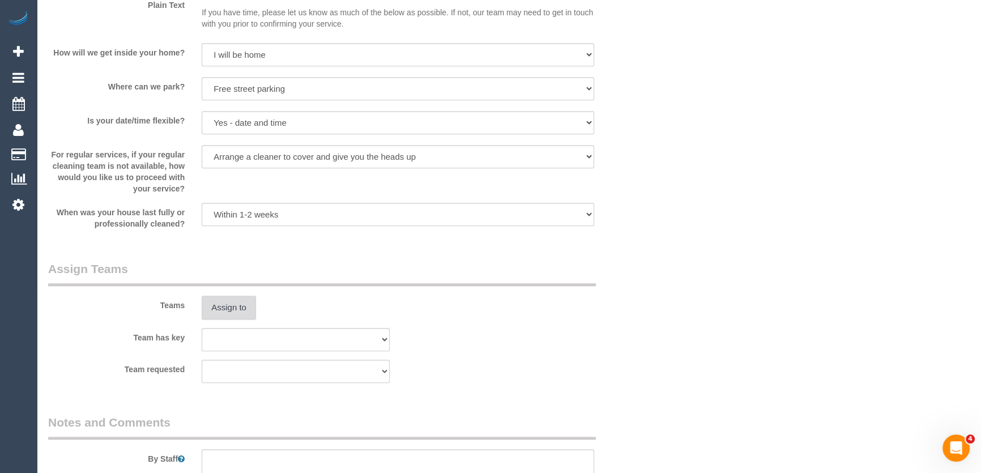
click at [221, 307] on button "Assign to" at bounding box center [229, 308] width 54 height 24
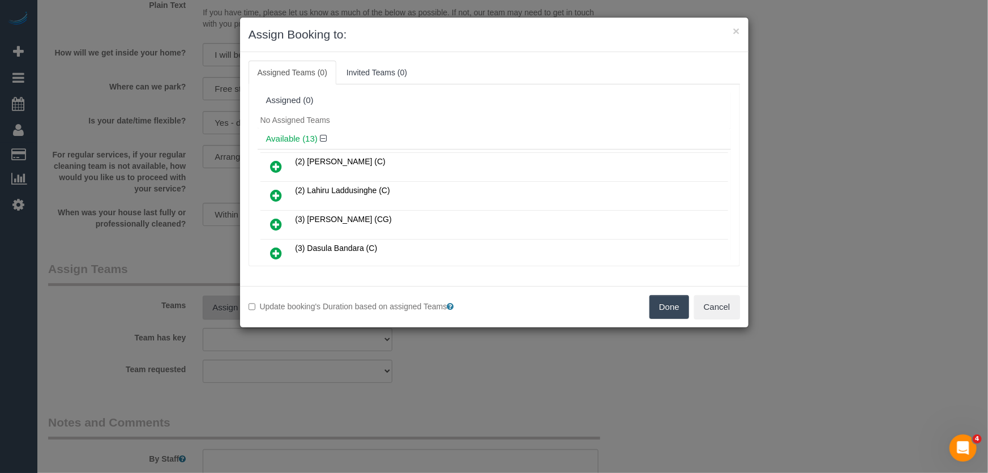
scroll to position [2355, 0]
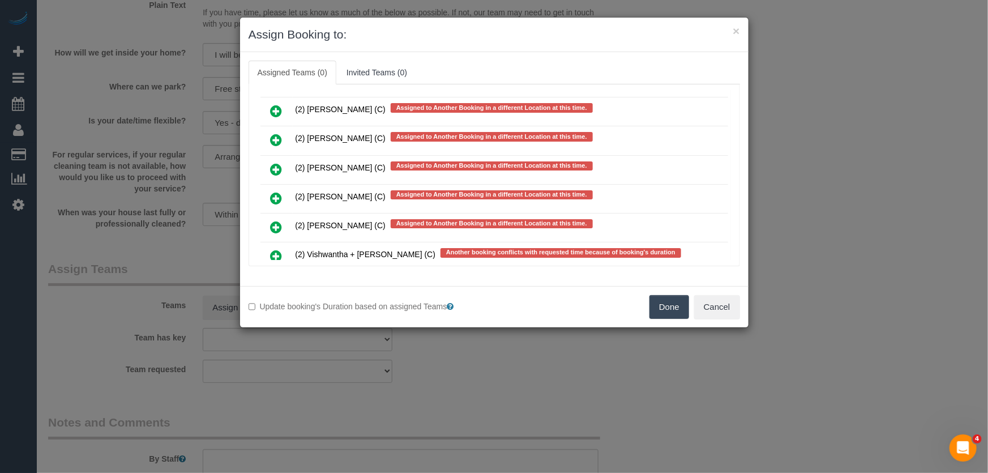
click at [275, 220] on icon at bounding box center [277, 227] width 12 height 14
click at [275, 249] on icon at bounding box center [277, 256] width 12 height 14
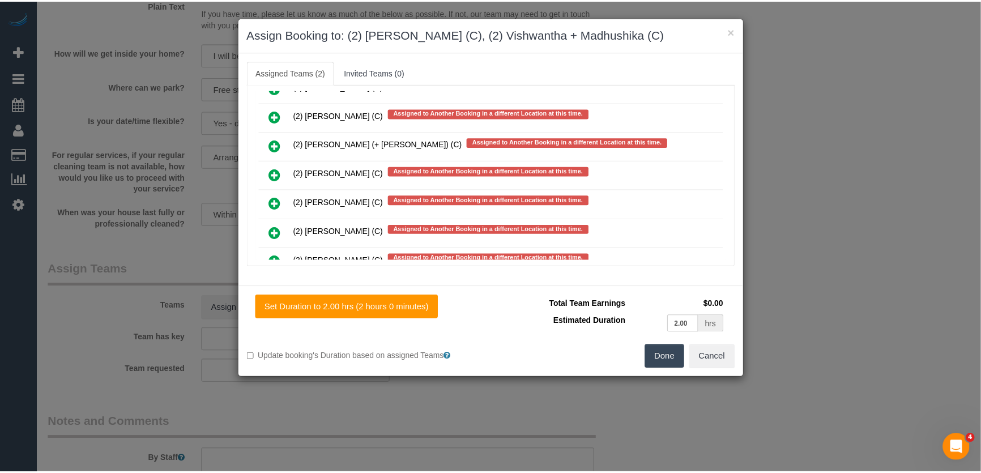
scroll to position [2418, 0]
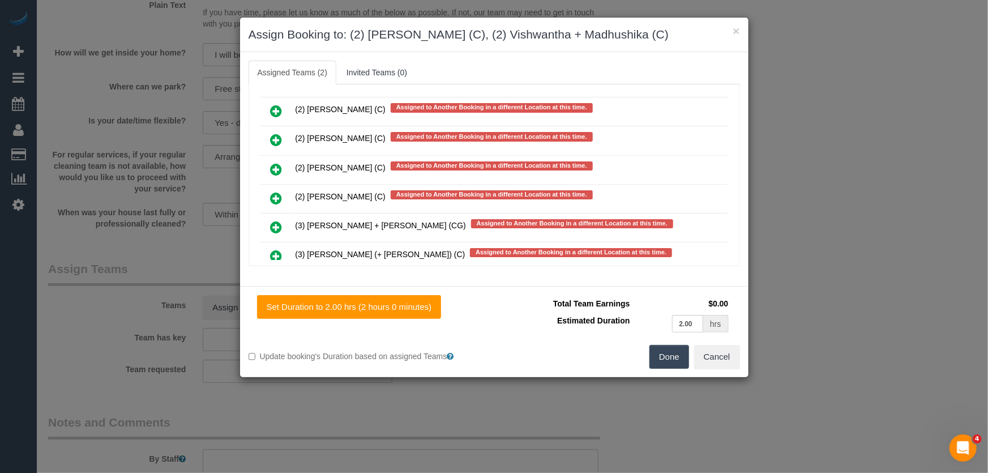
click at [665, 362] on button "Done" at bounding box center [670, 357] width 40 height 24
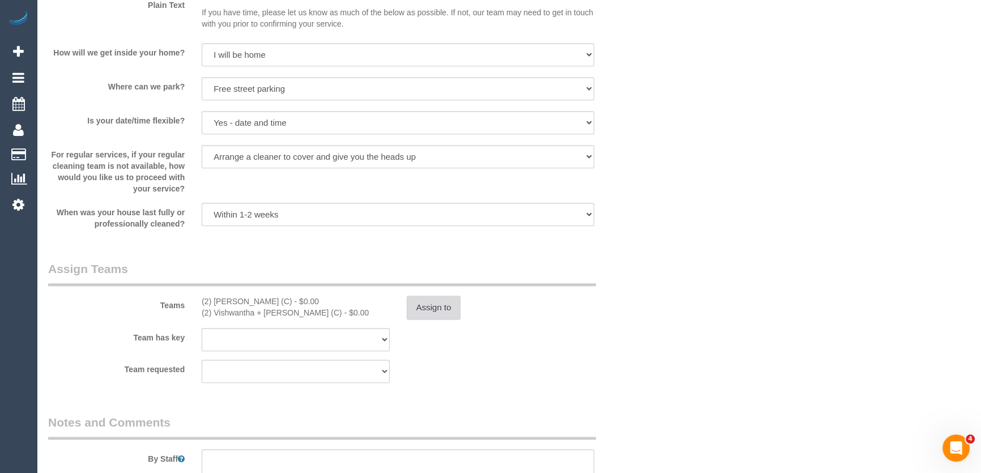
click at [432, 317] on button "Assign to" at bounding box center [434, 308] width 54 height 24
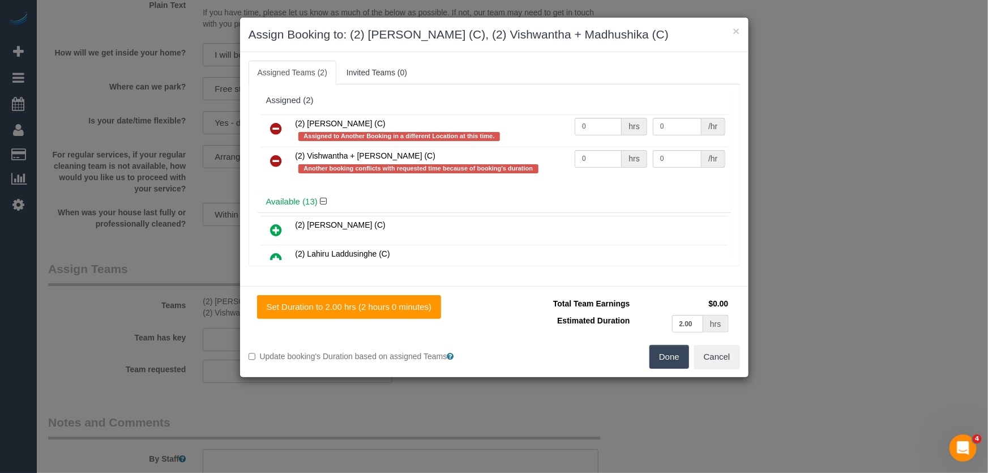
click at [274, 161] on icon at bounding box center [277, 161] width 12 height 14
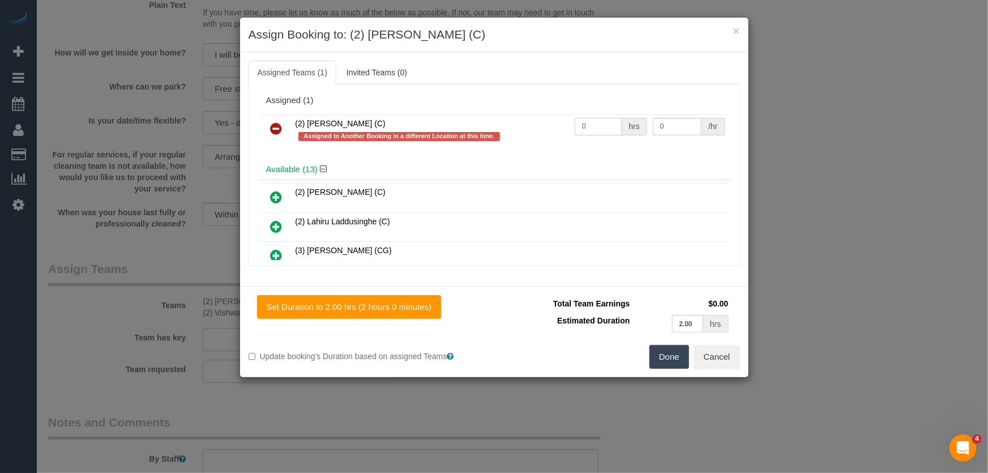
click at [601, 128] on input "0" at bounding box center [598, 127] width 47 height 18
type input "2"
type input "37.5"
click at [662, 352] on button "Done" at bounding box center [670, 357] width 40 height 24
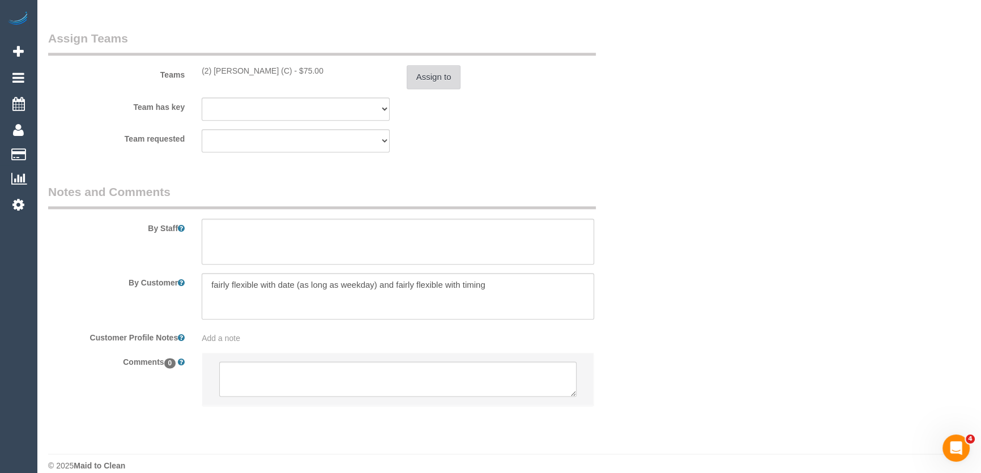
scroll to position [1686, 0]
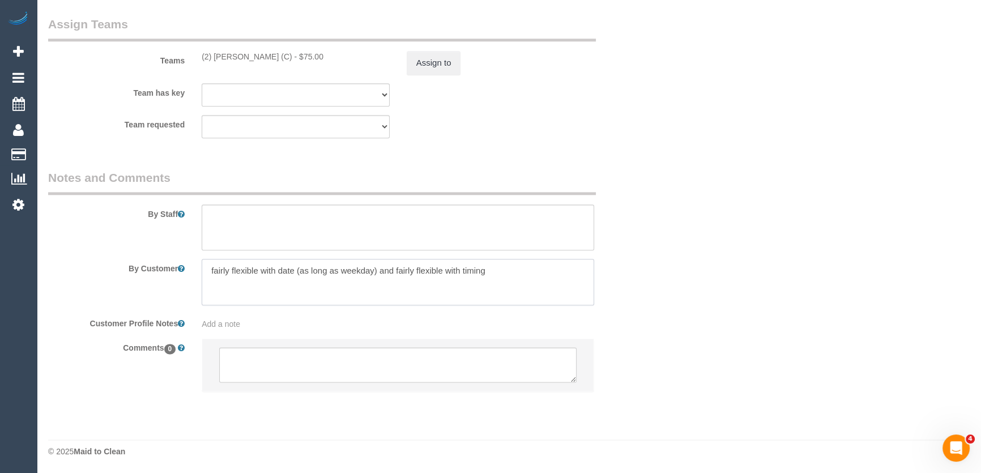
click at [497, 272] on textarea at bounding box center [398, 282] width 392 height 46
click at [285, 326] on div "Add a note" at bounding box center [398, 323] width 392 height 11
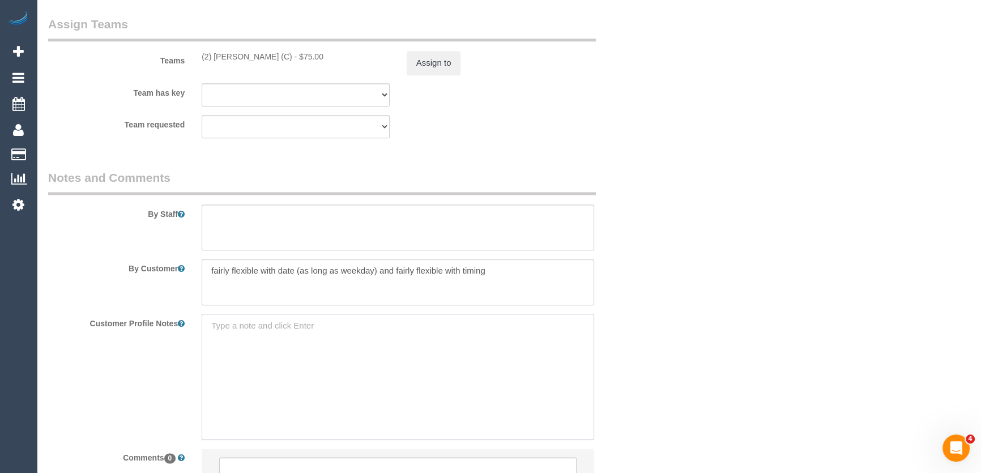
click at [285, 326] on textarea at bounding box center [398, 376] width 392 height 125
paste textarea "fairly flexible with date (as long as weekday) and fairly flexible with timing"
type textarea "fairly flexible with date (as long as weekday) and fairly flexible with timing"
click at [501, 280] on textarea at bounding box center [398, 282] width 392 height 46
click at [501, 279] on textarea at bounding box center [398, 282] width 392 height 46
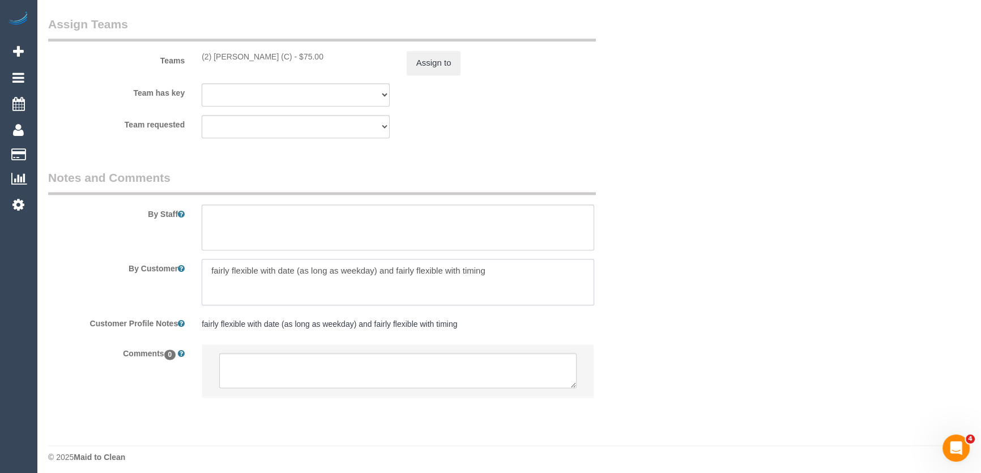
click at [501, 279] on textarea at bounding box center [398, 282] width 392 height 46
click at [207, 323] on pre "fairly flexible with date (as long as weekday) and fairly flexible with timing" at bounding box center [398, 323] width 392 height 11
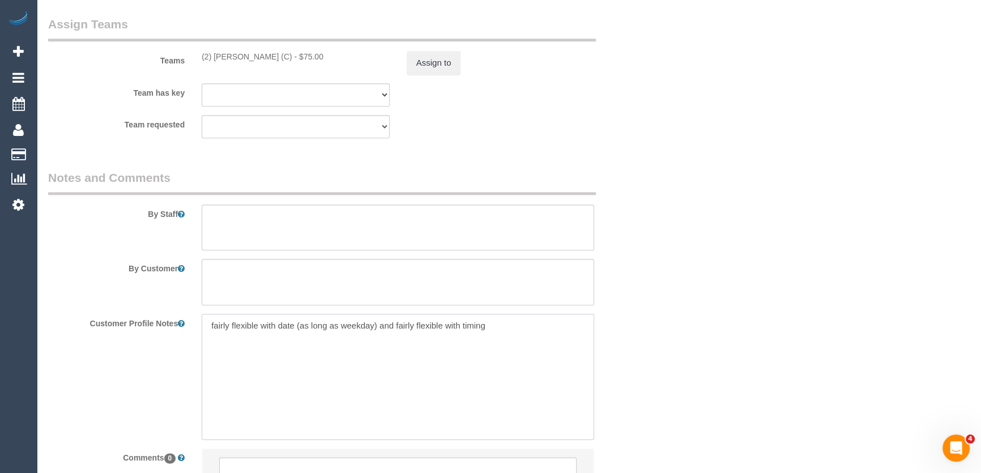
click at [207, 323] on textarea "fairly flexible with date (as long as weekday) and fairly flexible with timing" at bounding box center [398, 376] width 392 height 125
paste textarea "** ACCESS ** ** PREFERENCES ** ** DO NOT SEND ** ** GENERAL ** ** BILLING/INVOI…"
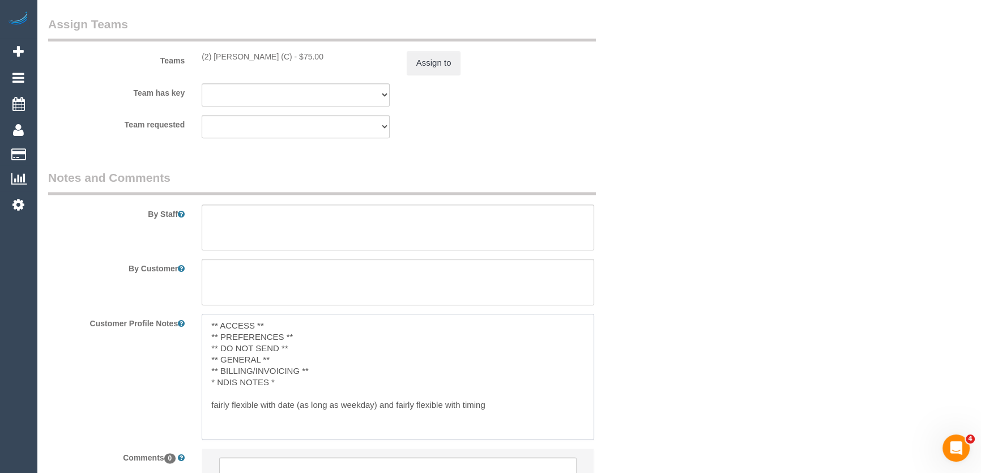
click at [311, 334] on textarea "** ACCESS ** ** PREFERENCES ** ** DO NOT SEND ** ** GENERAL ** ** BILLING/INVOI…" at bounding box center [398, 376] width 392 height 125
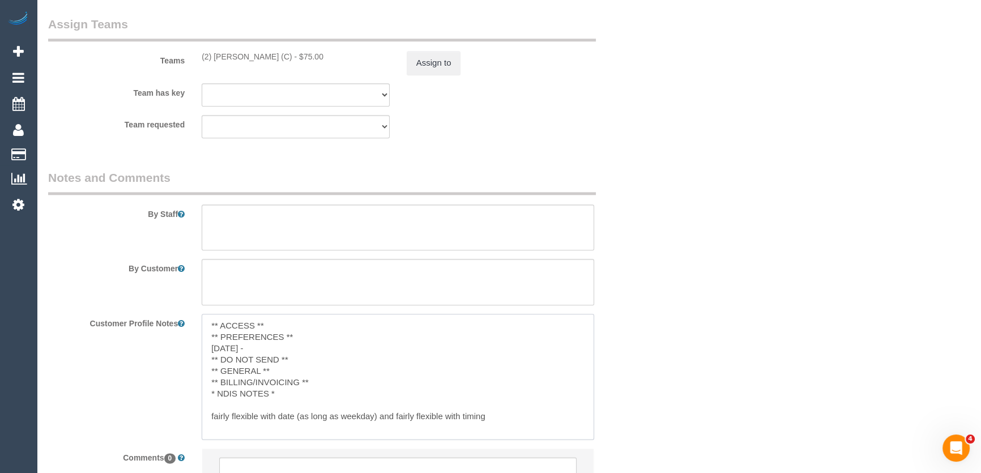
click at [504, 423] on textarea "** ACCESS ** ** PREFERENCES ** 28/08/25 - ** DO NOT SEND ** ** GENERAL ** ** BI…" at bounding box center [398, 376] width 392 height 125
click at [263, 344] on textarea "** ACCESS ** ** PREFERENCES ** 28/08/25 - ** DO NOT SEND ** ** GENERAL ** ** BI…" at bounding box center [398, 376] width 392 height 125
paste textarea "fairly flexible with date (as long as weekday) and fairly flexible with timing"
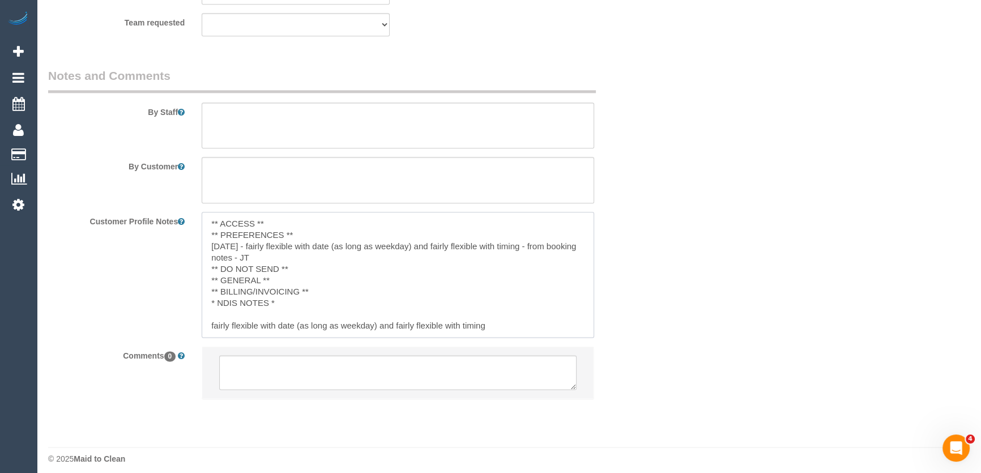
scroll to position [1789, 0]
click at [515, 325] on textarea "** ACCESS ** ** PREFERENCES ** 28/08/25 - fairly flexible with date (as long as…" at bounding box center [398, 273] width 392 height 125
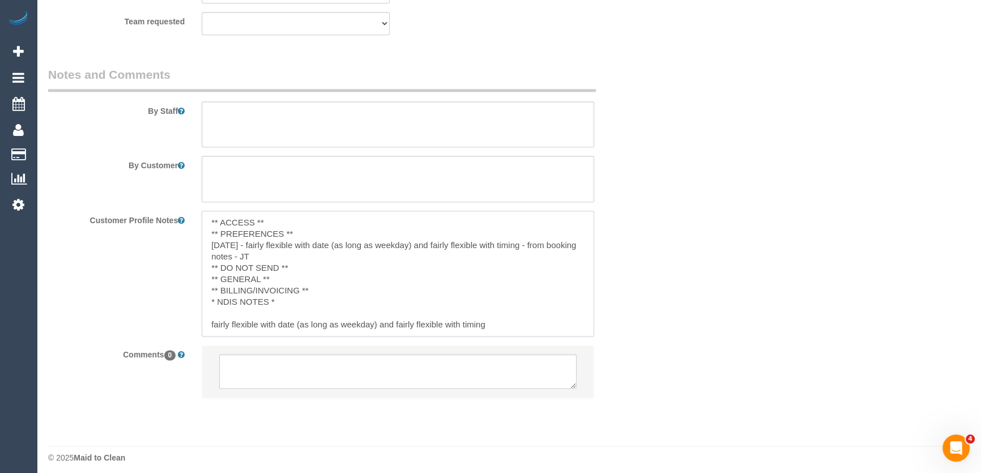
click at [515, 325] on textarea "** ACCESS ** ** PREFERENCES ** 28/08/25 - fairly flexible with date (as long as…" at bounding box center [398, 273] width 392 height 125
type textarea "** ACCESS ** ** PREFERENCES ** 28/08/25 - fairly flexible with date (as long as…"
click at [321, 368] on textarea at bounding box center [397, 371] width 357 height 35
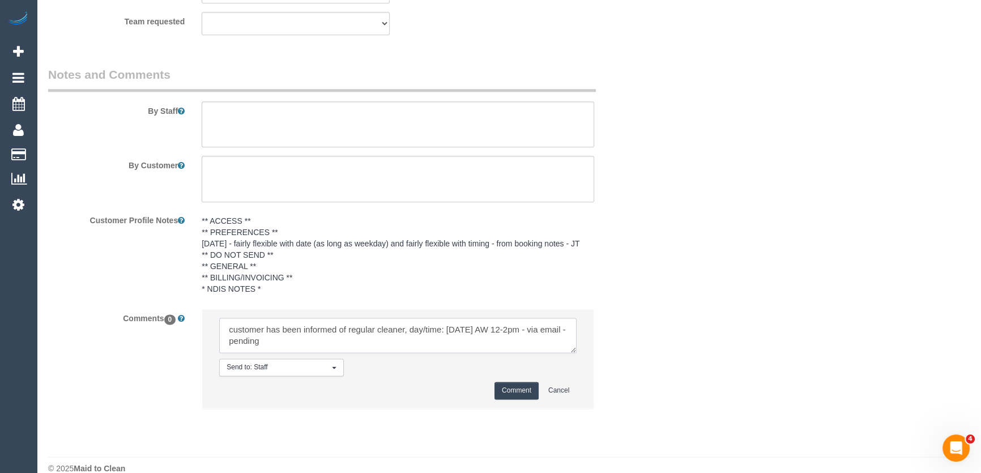
scroll to position [4, 0]
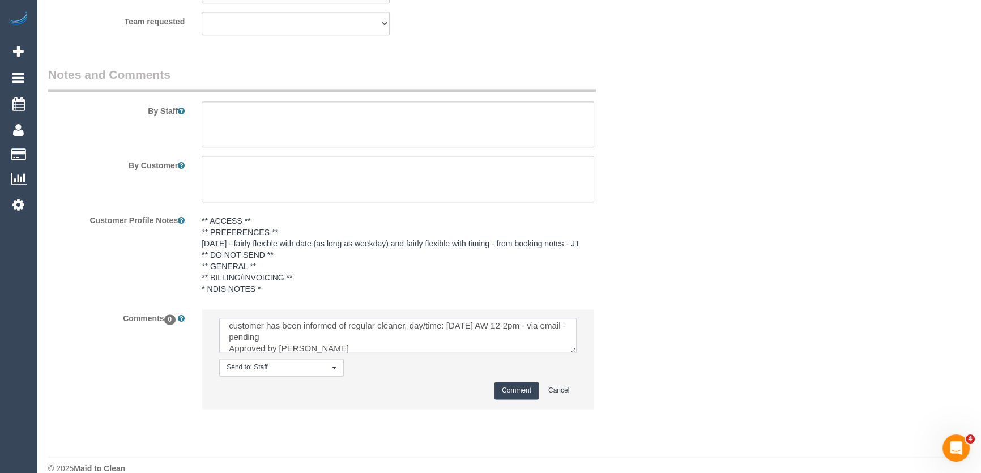
type textarea "customer has been informed of regular cleaner, day/time: Wednesday 3/9 AW 12-2p…"
click at [524, 391] on button "Comment" at bounding box center [516, 391] width 44 height 18
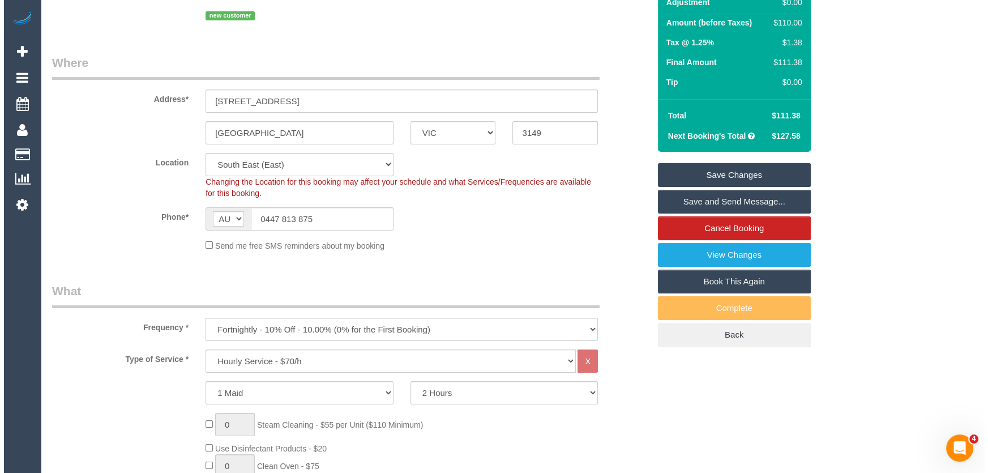
scroll to position [0, 0]
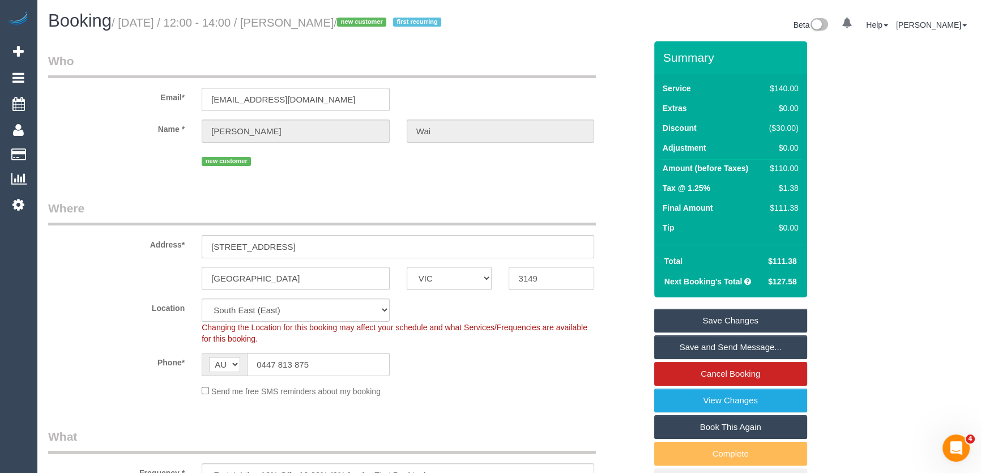
click at [326, 25] on small "/ September 02, 2025 / 12:00 - 14:00 / Ryan Wai / new customer first recurring" at bounding box center [278, 22] width 333 height 12
copy small "Ryan Wai"
click at [308, 102] on input "rwai02@gmail.com" at bounding box center [296, 99] width 188 height 23
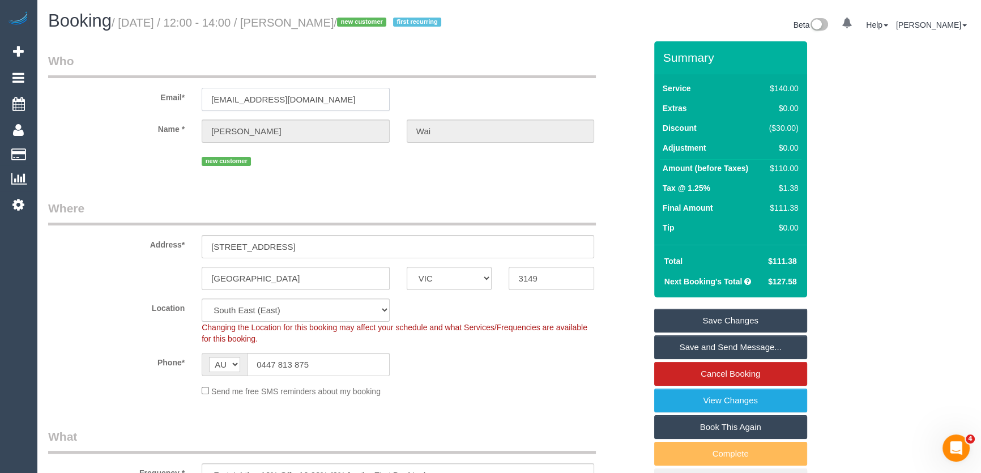
click at [308, 102] on input "rwai02@gmail.com" at bounding box center [296, 99] width 188 height 23
click at [719, 325] on link "Save Changes" at bounding box center [730, 321] width 153 height 24
click at [719, 325] on fieldset "Save Changes Save and Send Message... Cancel Booking View Changes Book This Aga…" at bounding box center [730, 401] width 153 height 184
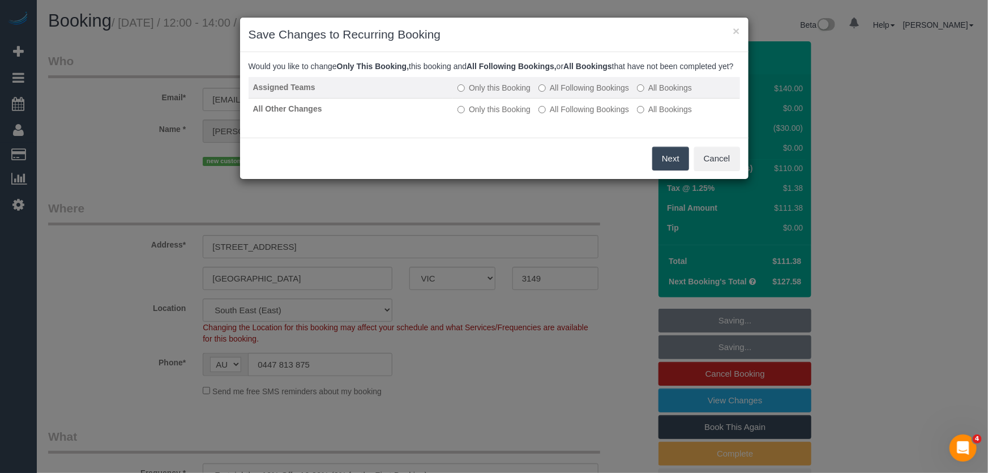
click at [584, 93] on label "All Following Bookings" at bounding box center [584, 87] width 91 height 11
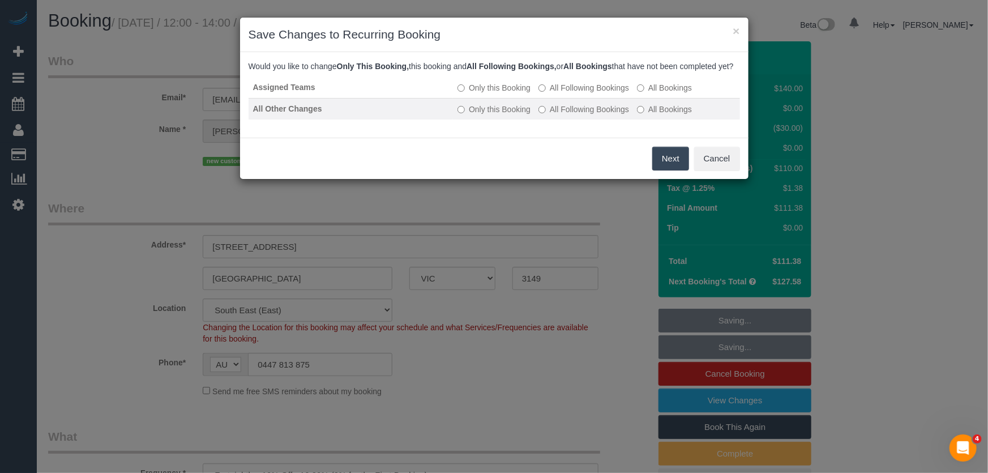
click at [583, 115] on label "All Following Bookings" at bounding box center [584, 109] width 91 height 11
click at [680, 170] on button "Save" at bounding box center [670, 159] width 39 height 24
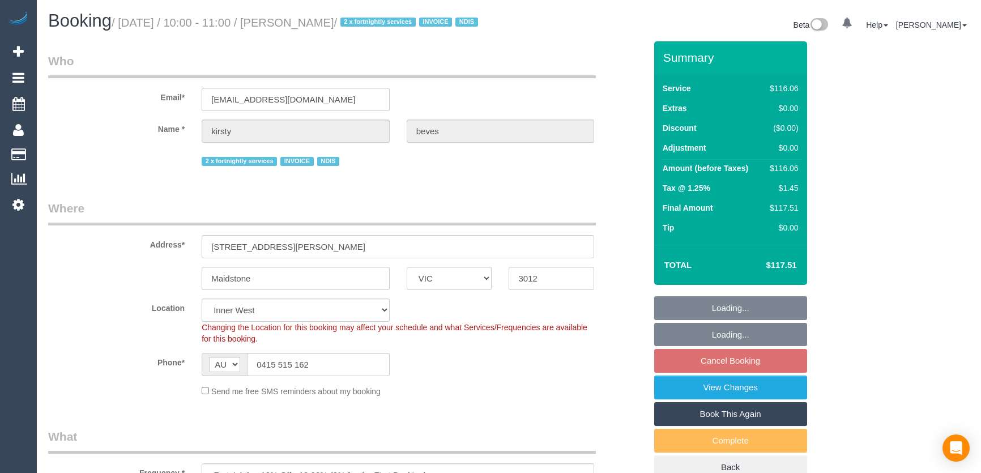
select select "VIC"
select select "string:check"
select select "number:29"
select select "number:14"
select select "number:18"
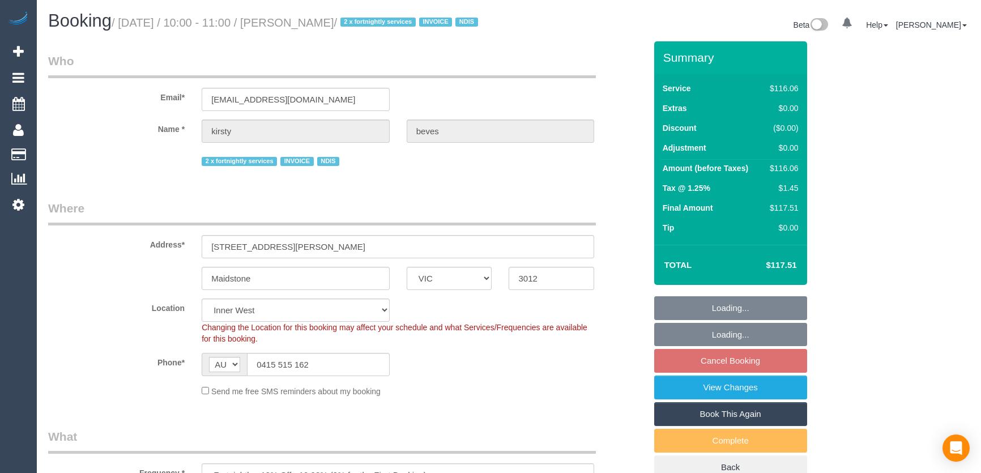
select select "number:36"
select select "number:34"
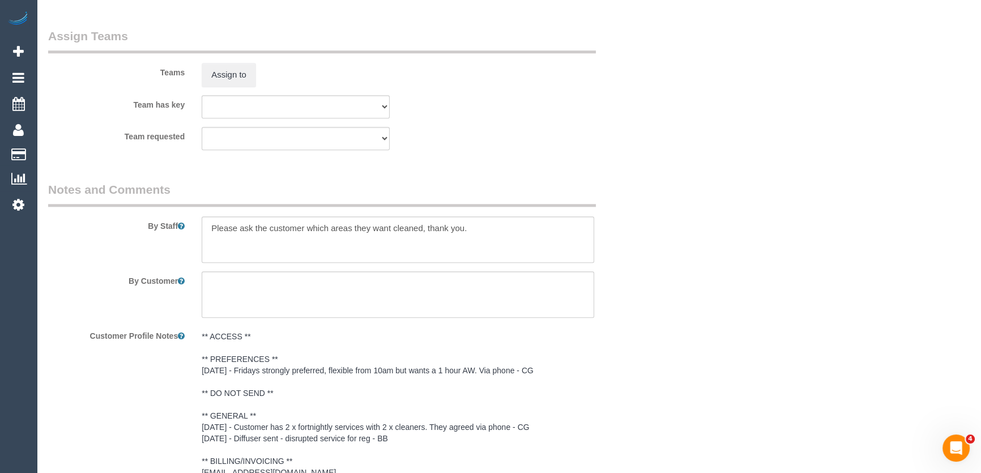
scroll to position [1260, 0]
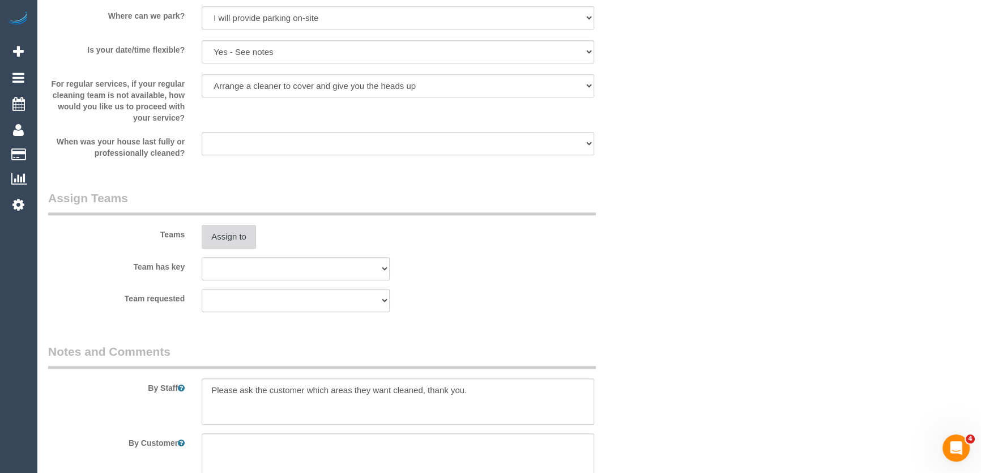
click at [233, 249] on button "Assign to" at bounding box center [229, 237] width 54 height 24
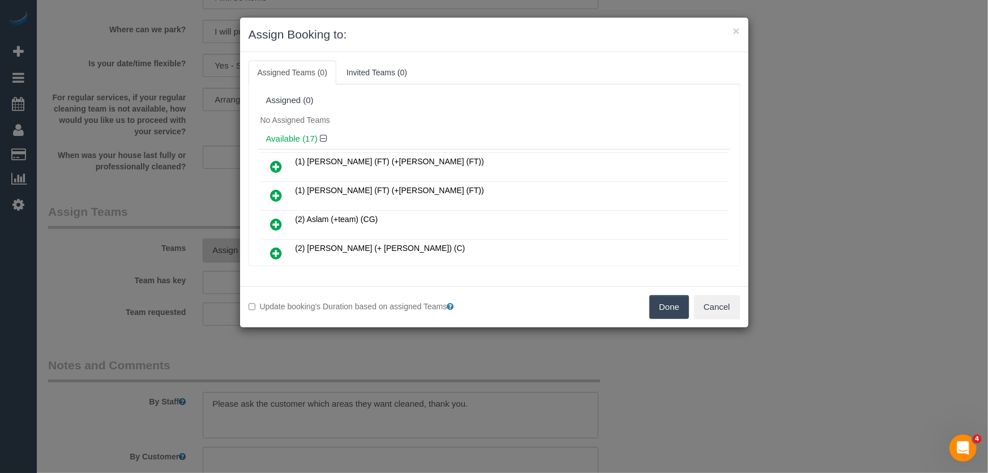
scroll to position [383, 0]
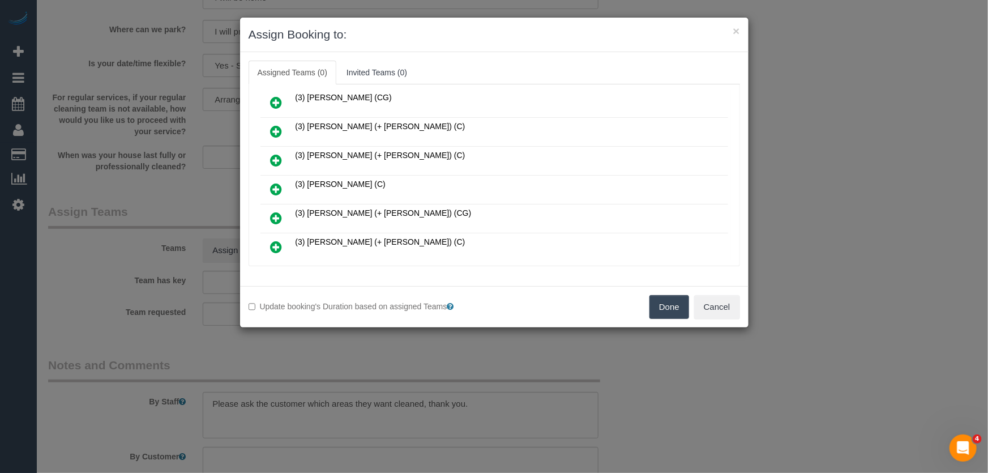
click at [275, 182] on icon at bounding box center [277, 189] width 12 height 14
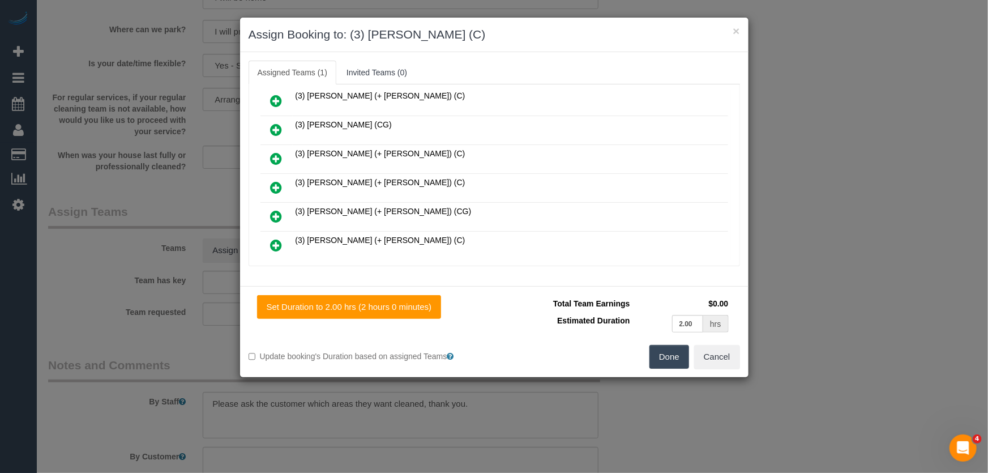
scroll to position [409, 0]
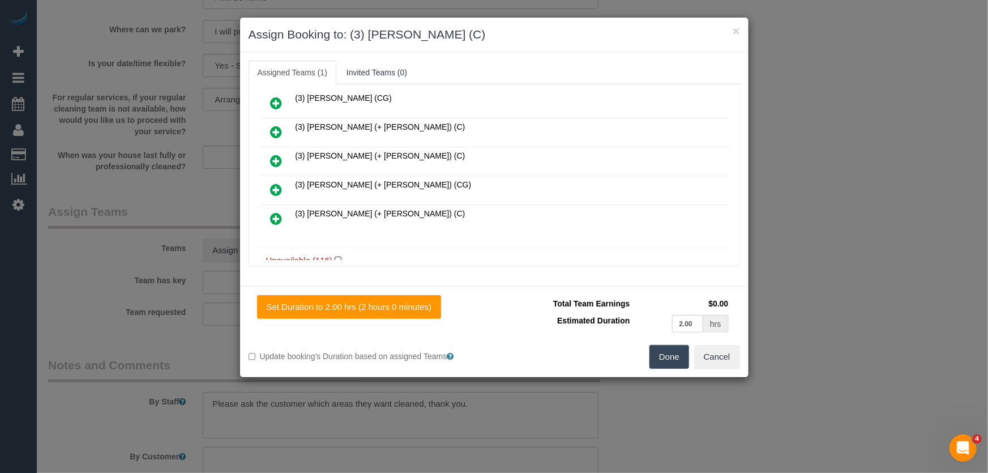
click at [674, 357] on button "Done" at bounding box center [670, 357] width 40 height 24
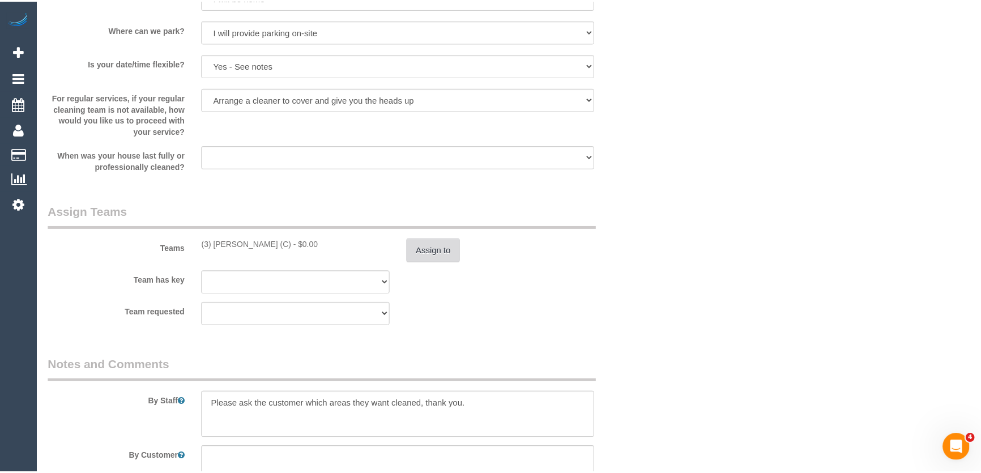
scroll to position [1260, 0]
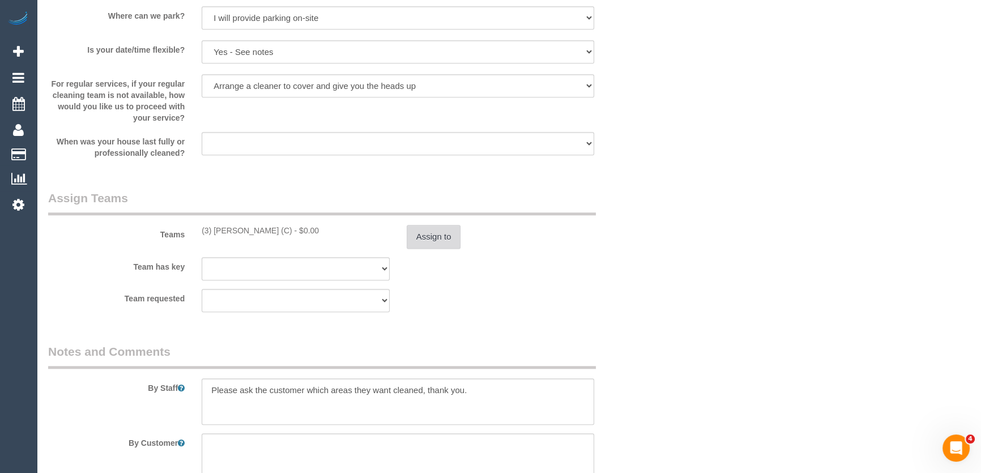
click at [423, 241] on button "Assign to" at bounding box center [434, 237] width 54 height 24
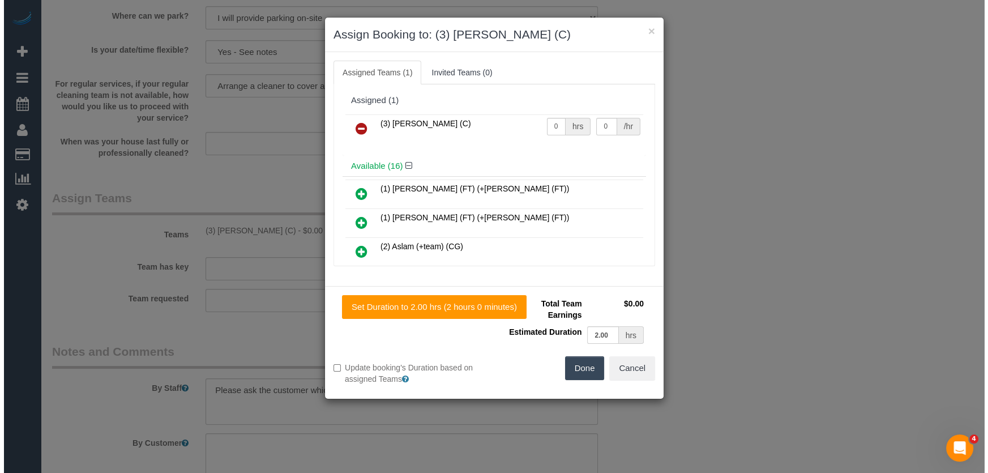
scroll to position [1246, 0]
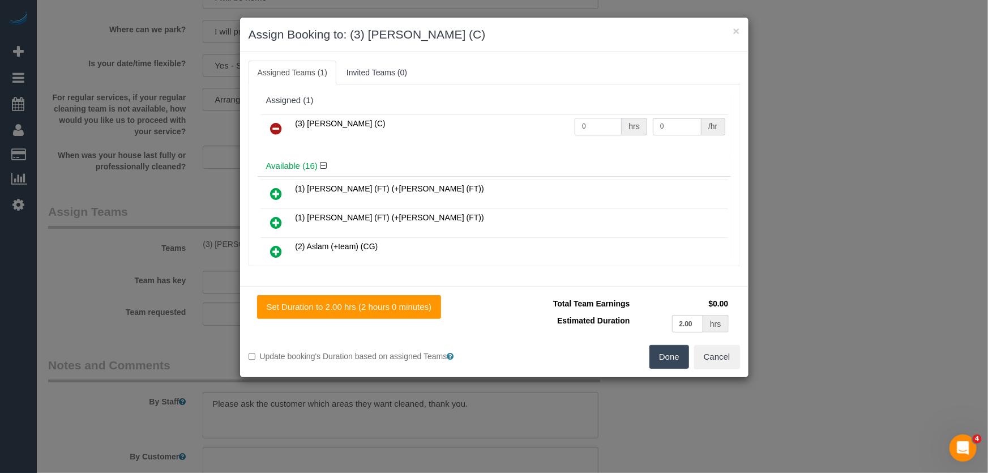
click at [599, 126] on input "0" at bounding box center [598, 127] width 47 height 18
type input "2"
type input "35"
click at [672, 351] on button "Done" at bounding box center [670, 357] width 40 height 24
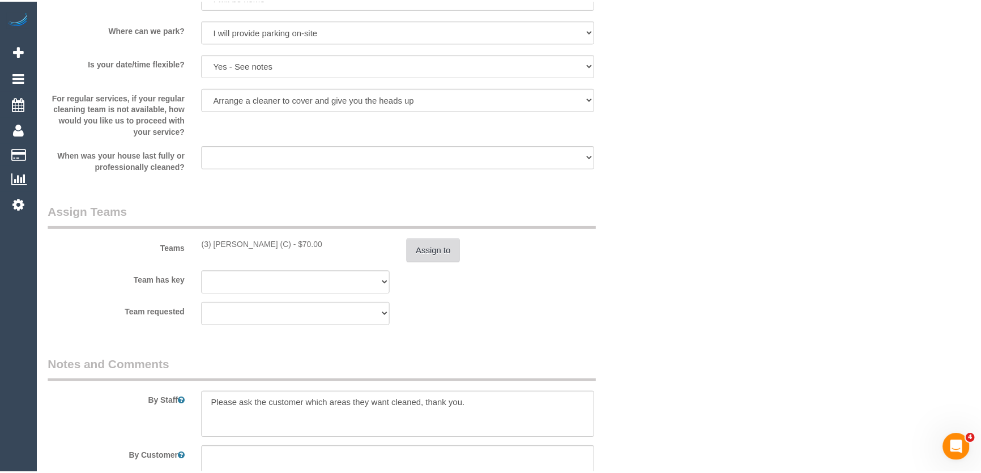
scroll to position [1260, 0]
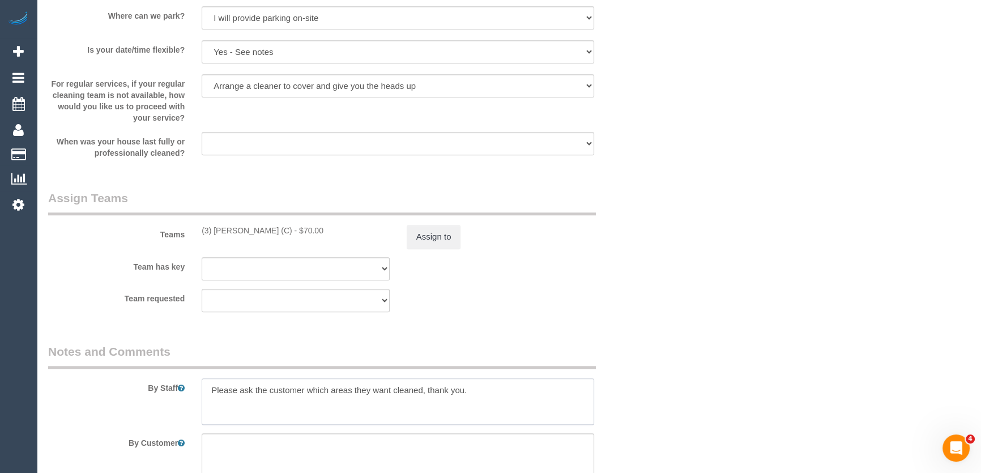
click at [205, 403] on textarea at bounding box center [398, 401] width 392 height 46
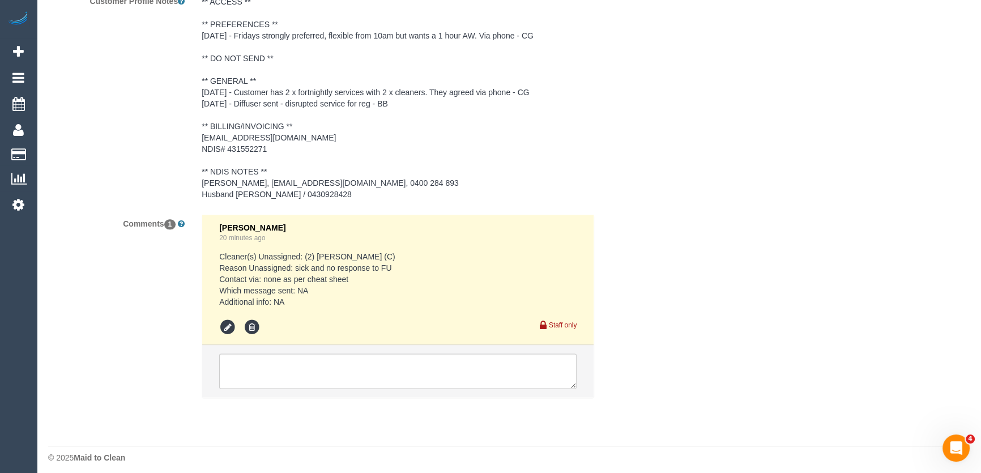
scroll to position [1774, 0]
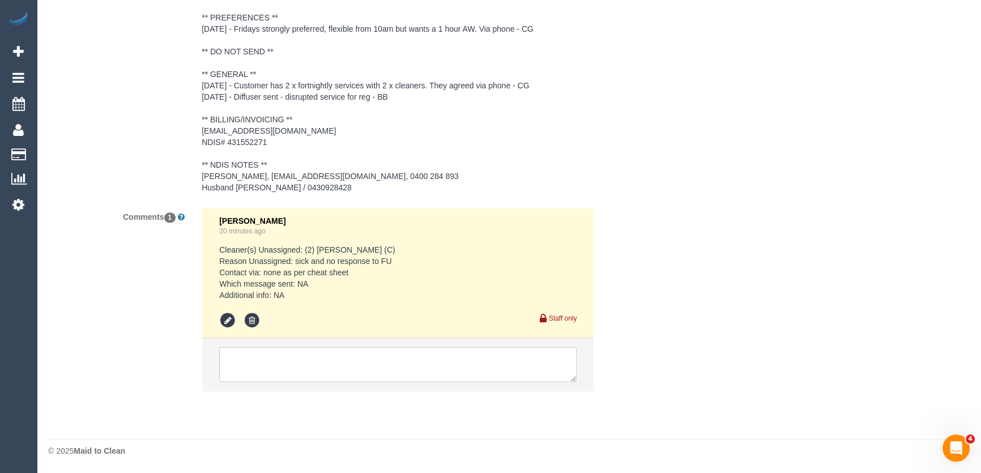
type textarea "*cover* Please ask the customer which areas they want cleaned, thank you."
click at [335, 356] on textarea at bounding box center [397, 364] width 357 height 35
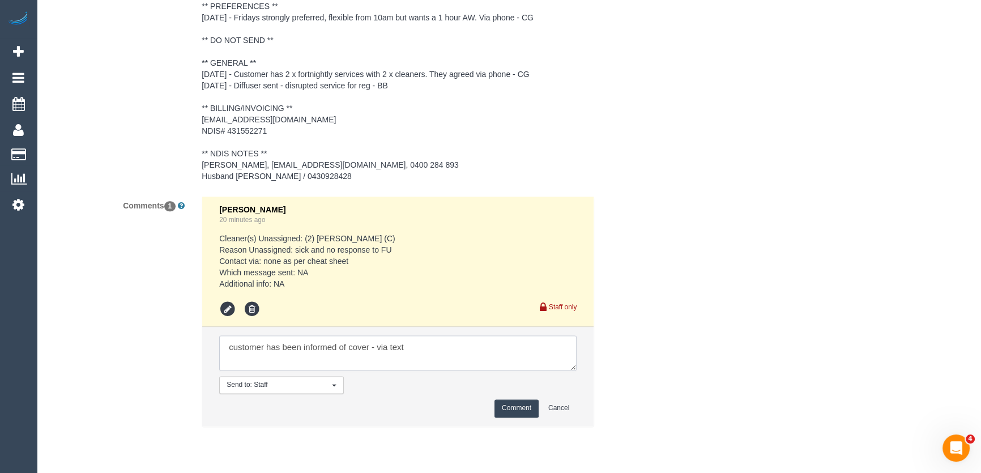
type textarea "customer has been informed of cover - via text"
click at [523, 417] on button "Comment" at bounding box center [516, 408] width 44 height 18
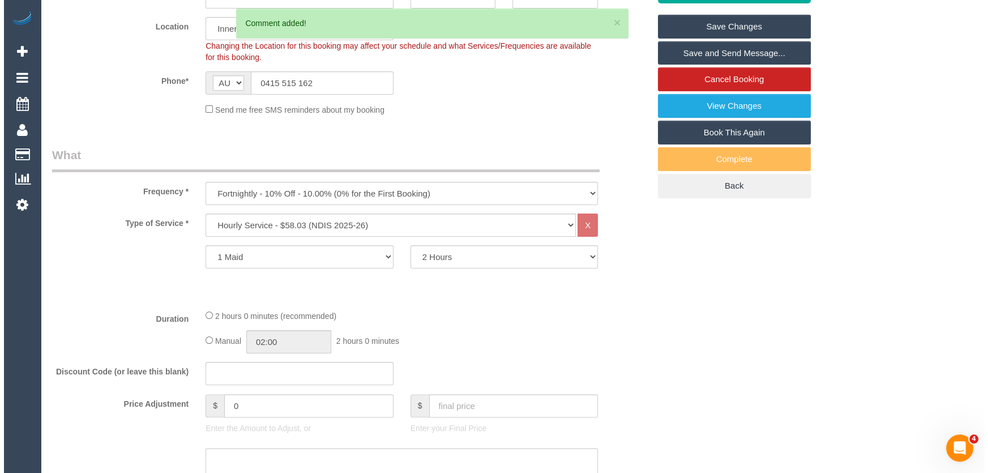
scroll to position [0, 0]
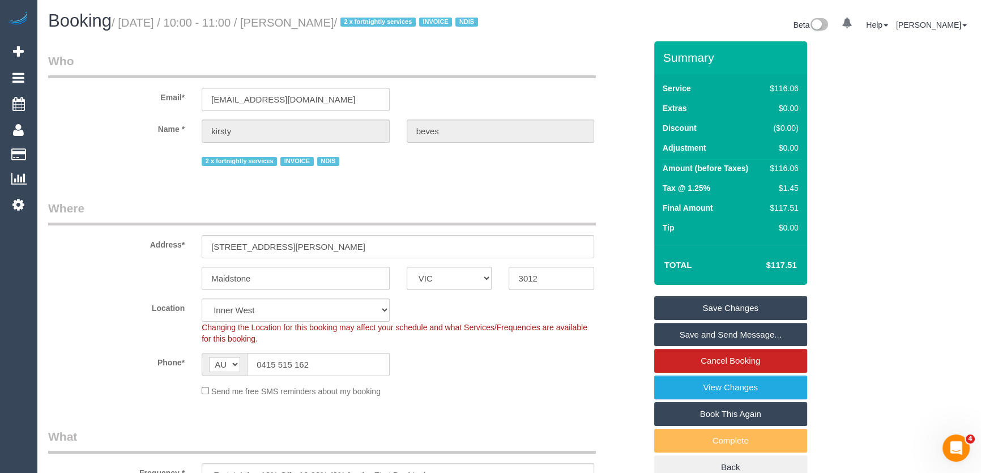
click at [307, 20] on small "/ [DATE] / 10:00 - 11:00 / [PERSON_NAME] / 2 x fortnightly services INVOICE NDIS" at bounding box center [297, 22] width 370 height 12
copy small "[PERSON_NAME]"
click at [308, 111] on input "[EMAIL_ADDRESS][DOMAIN_NAME]" at bounding box center [296, 99] width 188 height 23
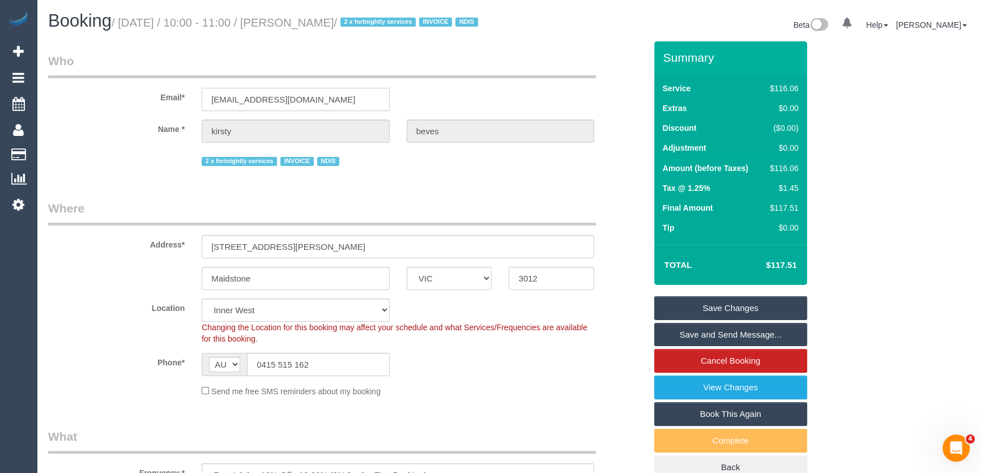
click at [308, 111] on input "[EMAIL_ADDRESS][DOMAIN_NAME]" at bounding box center [296, 99] width 188 height 23
click at [308, 111] on input "kjbeves@hotmail.com" at bounding box center [296, 99] width 188 height 23
click at [341, 376] on input "0415 515 162" at bounding box center [318, 364] width 143 height 23
click at [340, 376] on input "0415 515 162" at bounding box center [318, 364] width 143 height 23
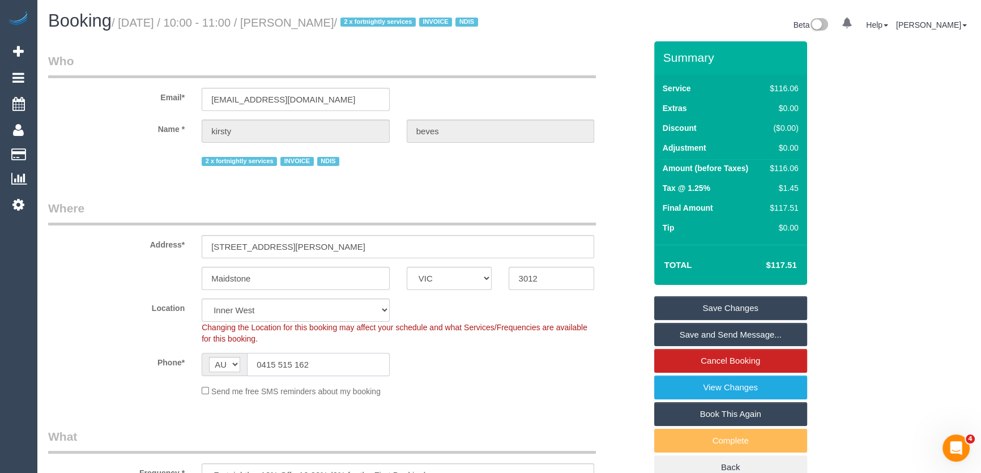
click at [340, 376] on input "0415 515 162" at bounding box center [318, 364] width 143 height 23
click at [708, 320] on link "Save Changes" at bounding box center [730, 308] width 153 height 24
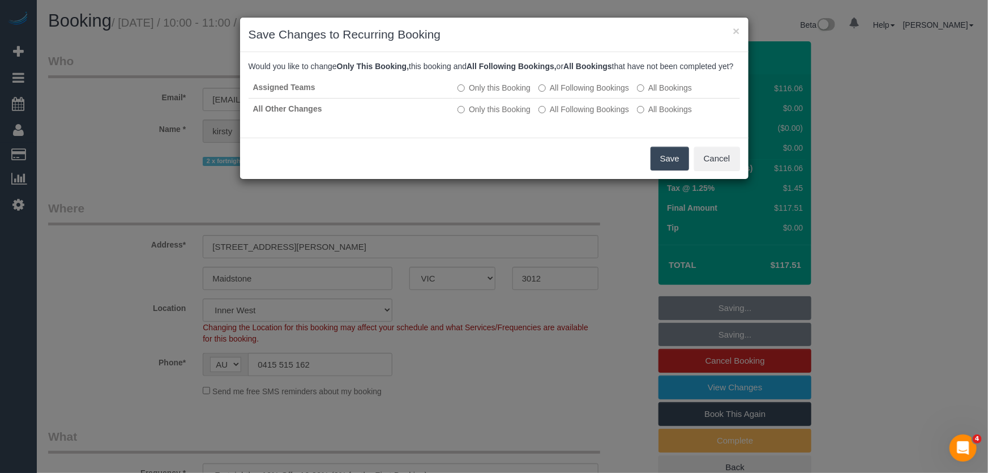
click at [669, 170] on button "Save" at bounding box center [670, 159] width 39 height 24
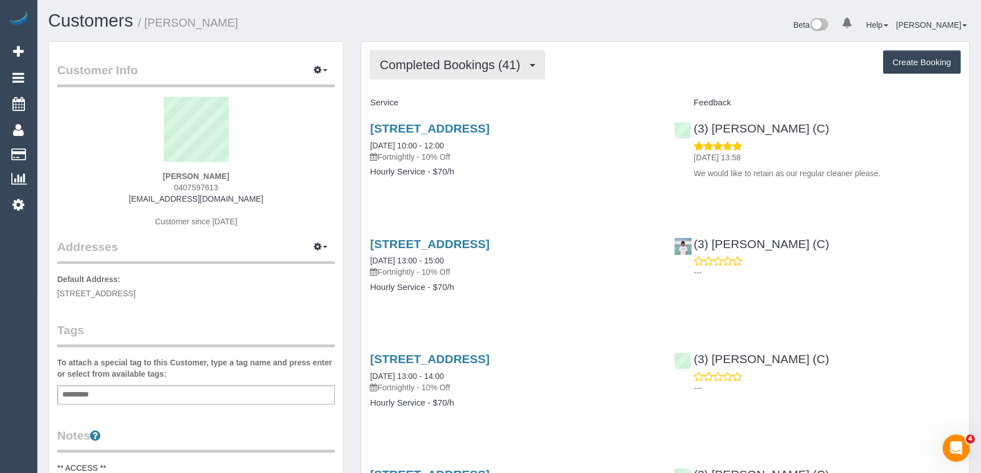
click at [510, 70] on span "Completed Bookings (41)" at bounding box center [452, 65] width 146 height 14
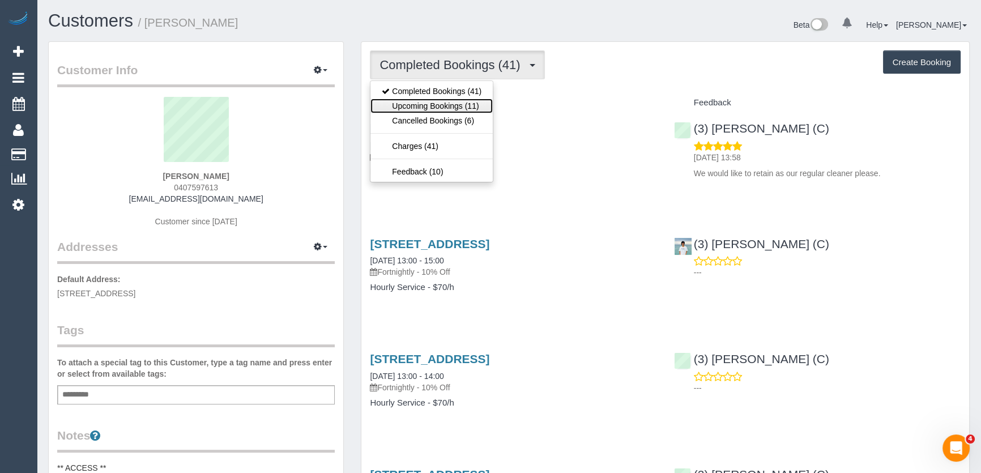
click at [478, 100] on link "Upcoming Bookings (11)" at bounding box center [431, 106] width 122 height 15
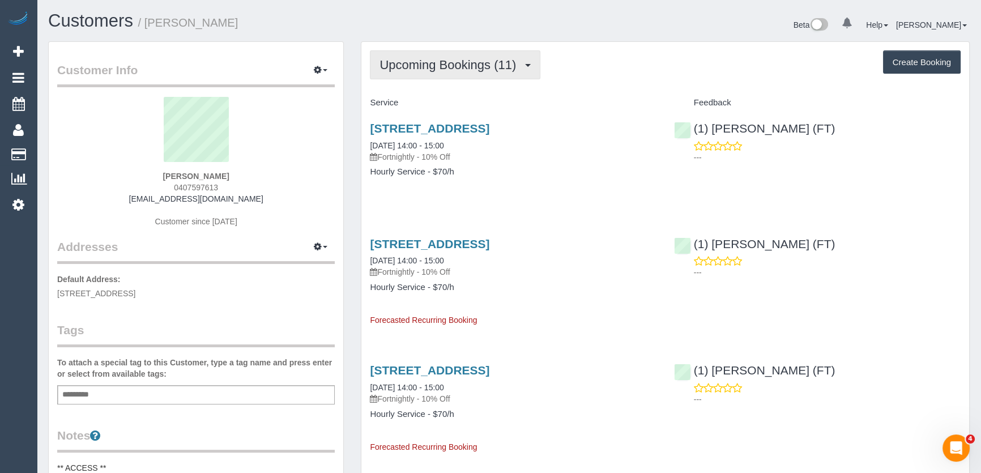
click at [465, 65] on span "Upcoming Bookings (11)" at bounding box center [450, 65] width 142 height 14
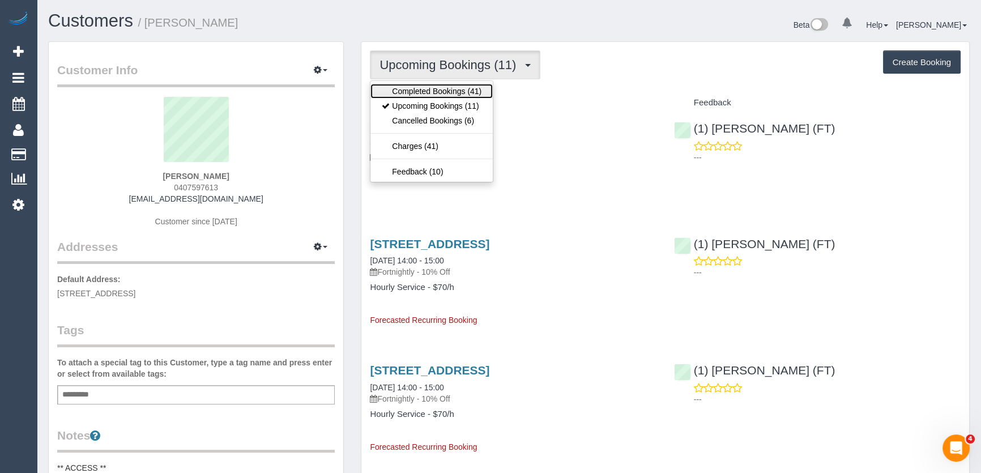
click at [456, 88] on link "Completed Bookings (41)" at bounding box center [431, 91] width 122 height 15
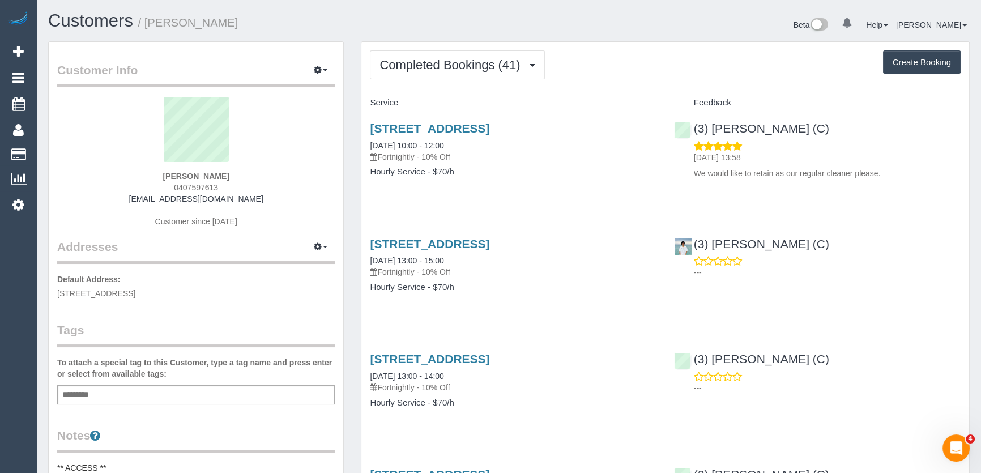
click at [229, 185] on div "Belinda Bounds 0407597613 belbounds@gmail.com Customer since 2023" at bounding box center [196, 168] width 278 height 142
copy div "0407597613"
click at [468, 66] on span "Completed Bookings (41)" at bounding box center [452, 65] width 146 height 14
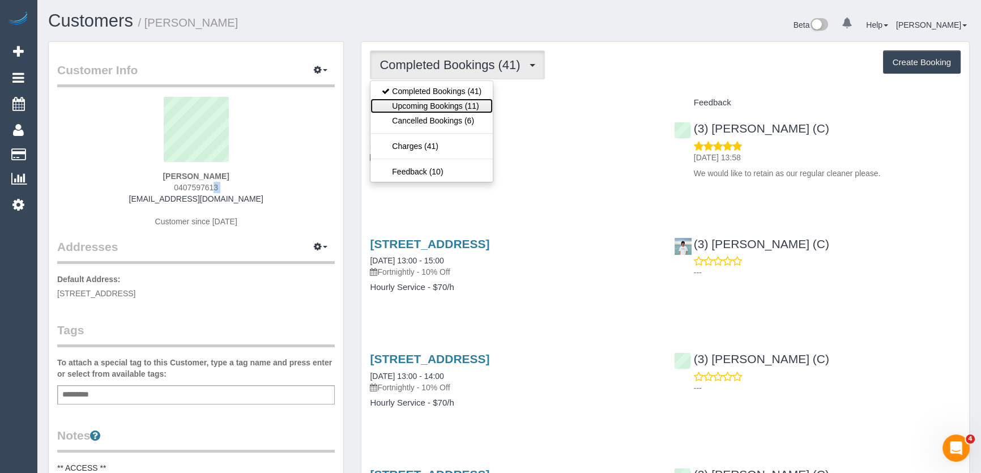
click at [453, 108] on link "Upcoming Bookings (11)" at bounding box center [431, 106] width 122 height 15
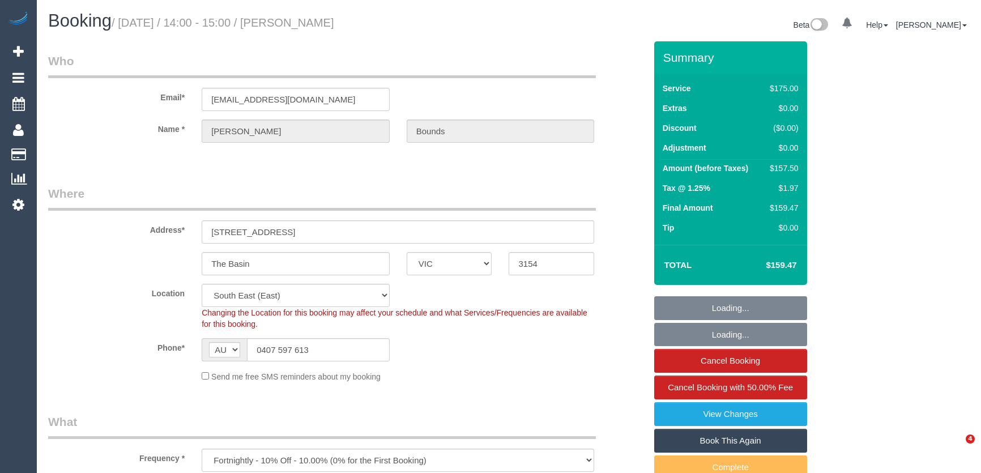
select select "VIC"
select select "150"
select select "number:32"
select select "number:14"
select select "number:18"
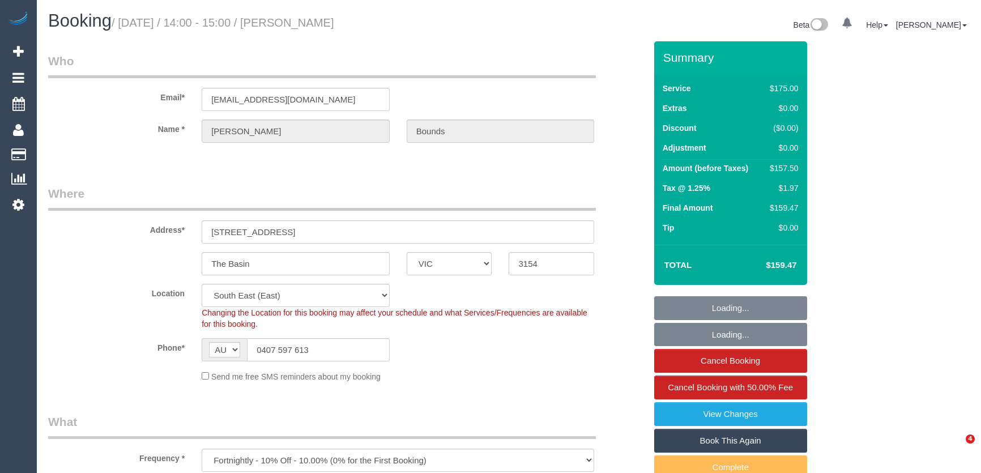
select select "number:22"
select select "number:34"
select select "number:11"
select select "object:1372"
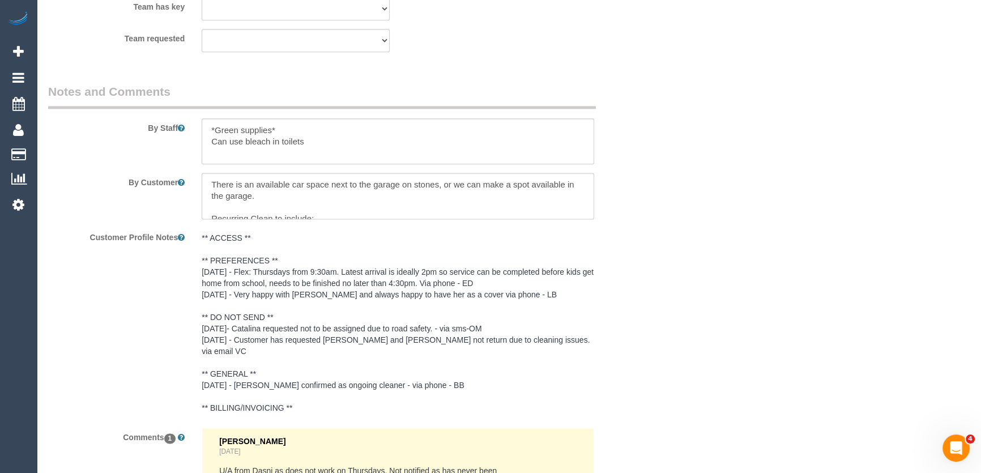
scroll to position [2016, 0]
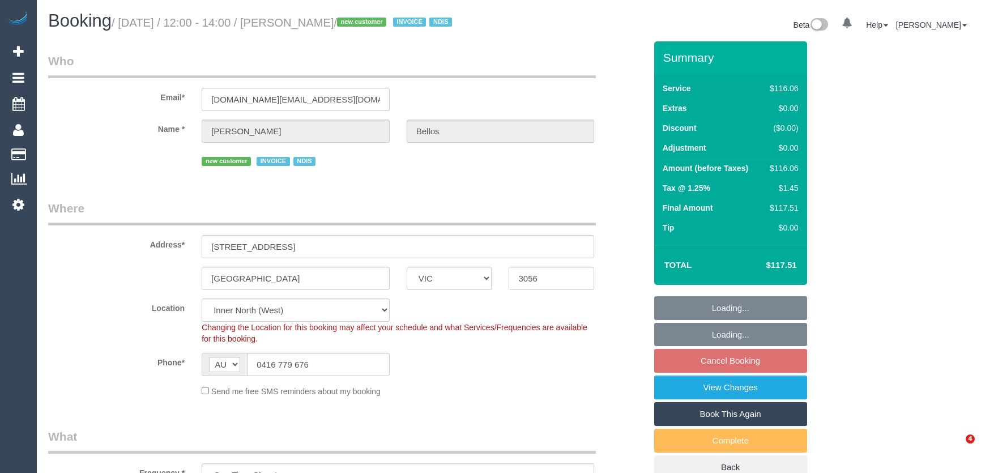
select select "VIC"
select select "spot6"
select select "number:28"
select select "number:14"
select select "number:19"
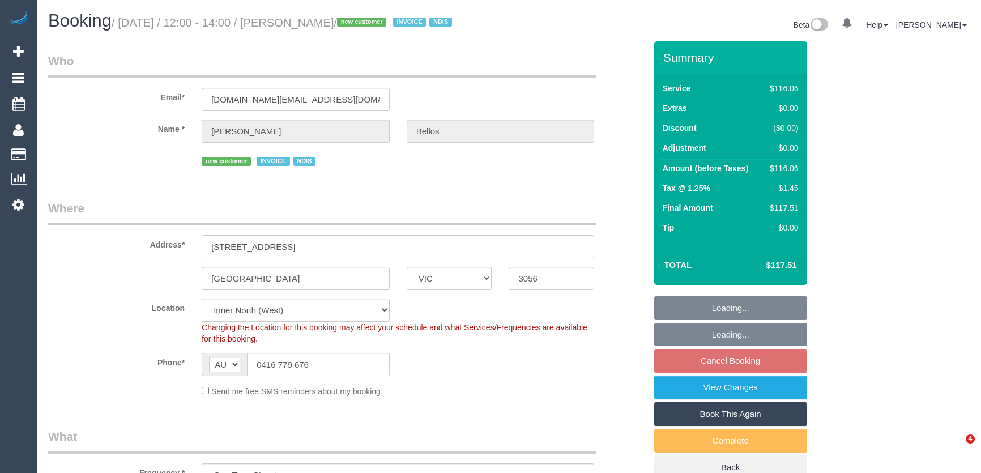
select select "number:36"
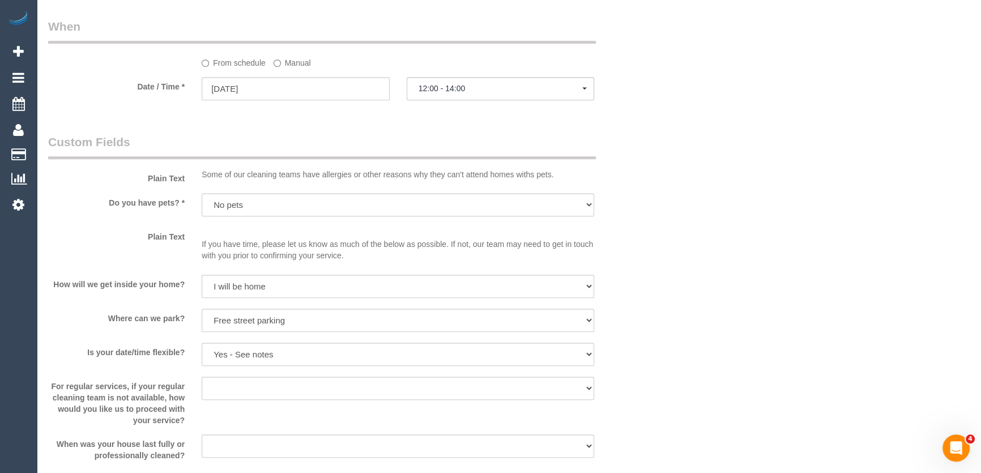
scroll to position [875, 0]
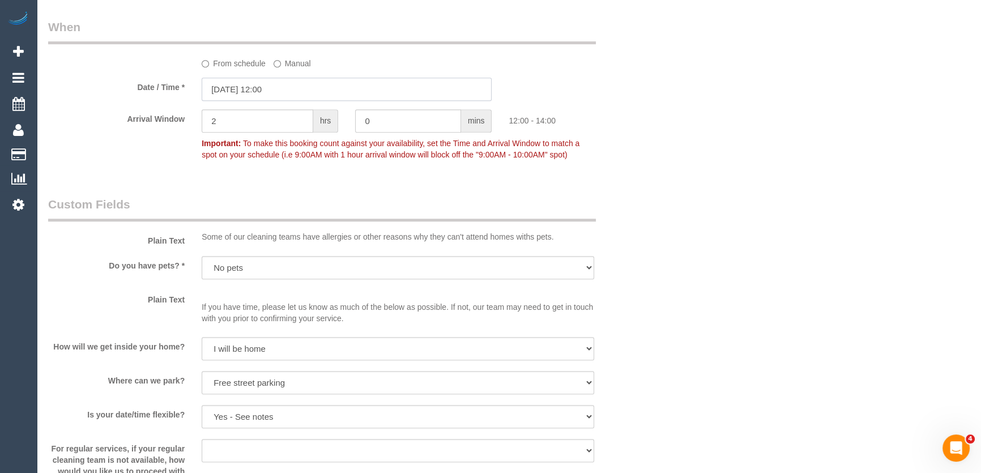
click at [292, 99] on input "02/09/2025 12:00" at bounding box center [347, 89] width 290 height 23
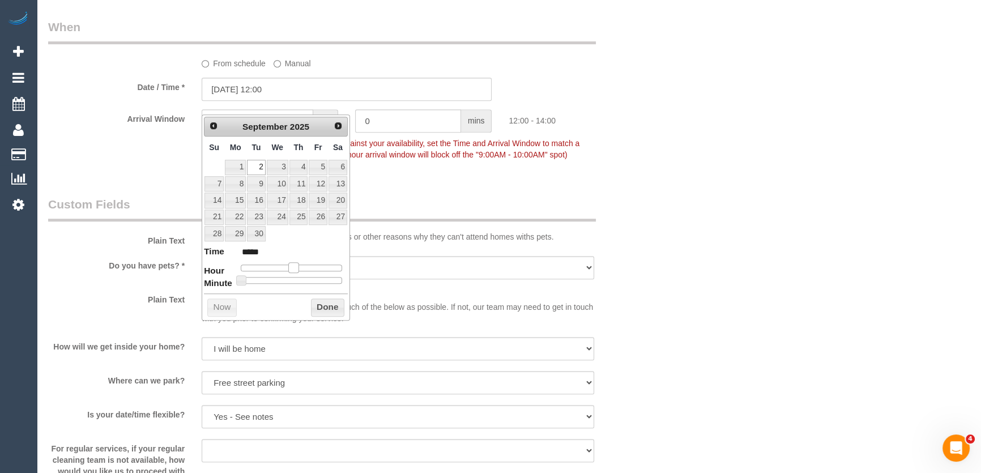
click at [291, 265] on span at bounding box center [293, 267] width 10 height 10
type input "02/09/2025 13:00"
type input "*****"
drag, startPoint x: 291, startPoint y: 265, endPoint x: 297, endPoint y: 264, distance: 6.8
click at [297, 264] on span at bounding box center [298, 267] width 10 height 10
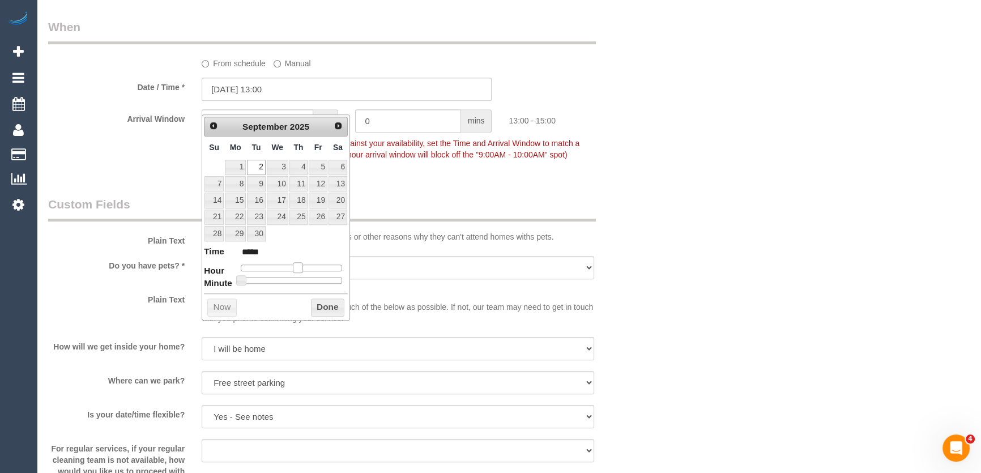
click at [297, 264] on span at bounding box center [298, 267] width 10 height 10
click at [301, 264] on span at bounding box center [298, 267] width 10 height 10
click at [303, 264] on span at bounding box center [298, 267] width 10 height 10
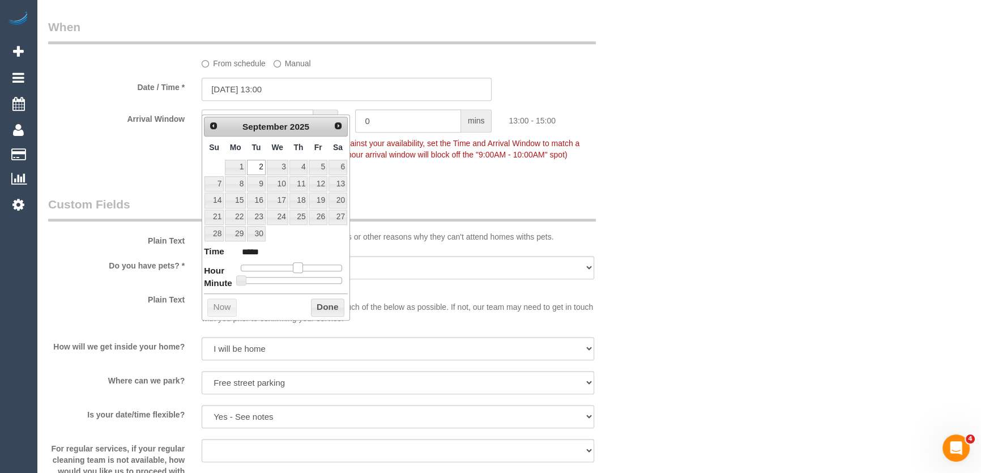
click at [300, 268] on div at bounding box center [291, 267] width 101 height 7
type input "02/09/2025 13:00"
type input "*****"
type input "02/09/2025 14:00"
type input "*****"
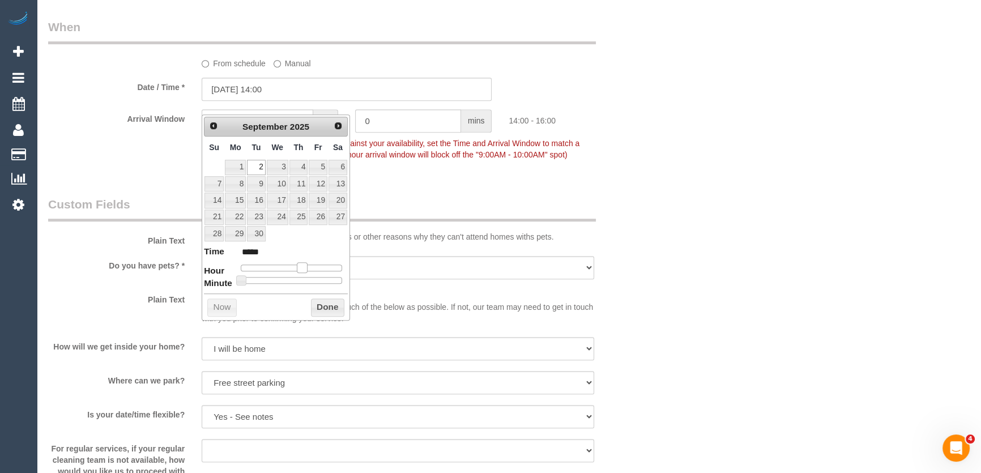
click at [305, 268] on span at bounding box center [302, 267] width 10 height 10
click at [304, 268] on span at bounding box center [302, 267] width 10 height 10
click at [419, 187] on div "Who Email* bellos.gr@hotmail.com Name * Spridon Ross Bellos new customer INVOIC…" at bounding box center [347, 205] width 615 height 2079
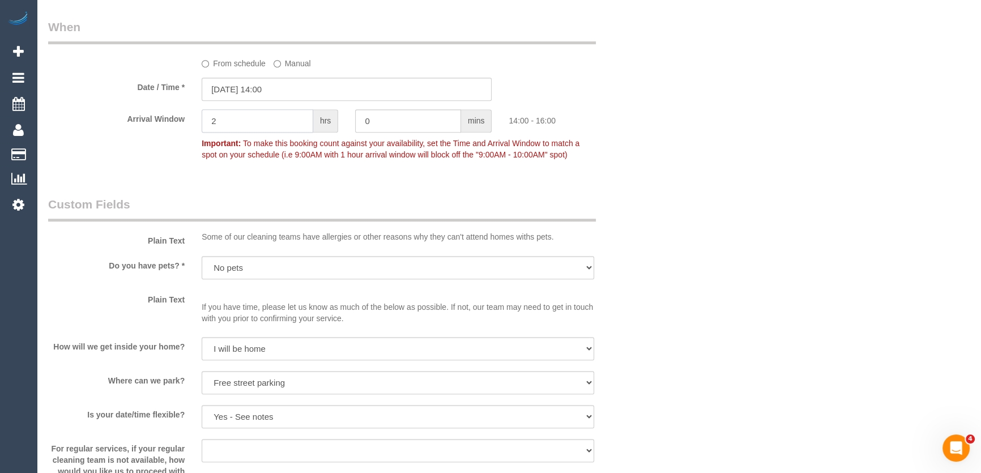
click at [280, 131] on input "2" at bounding box center [258, 120] width 112 height 23
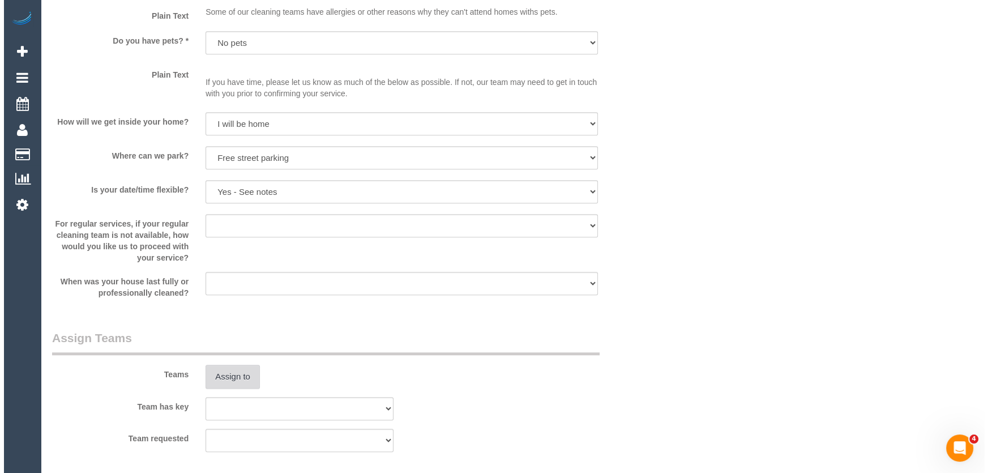
scroll to position [1184, 0]
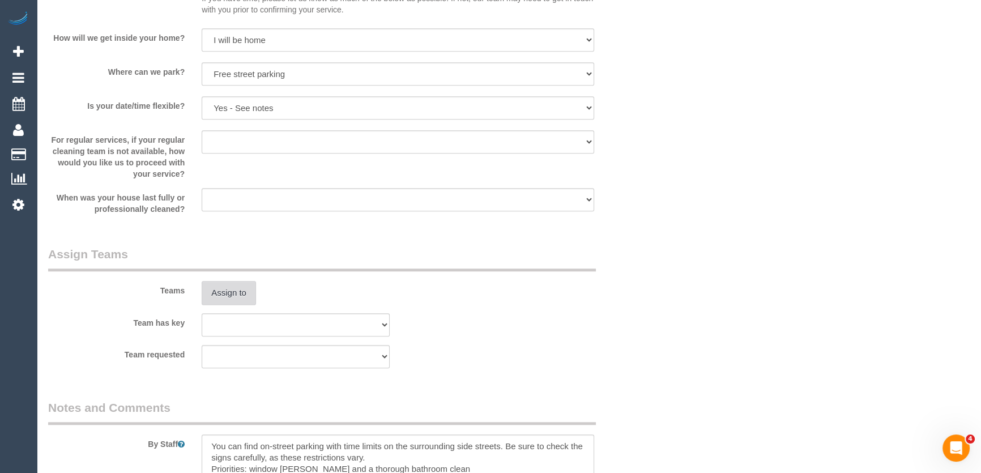
type input "1"
click at [223, 296] on button "Assign to" at bounding box center [229, 293] width 54 height 24
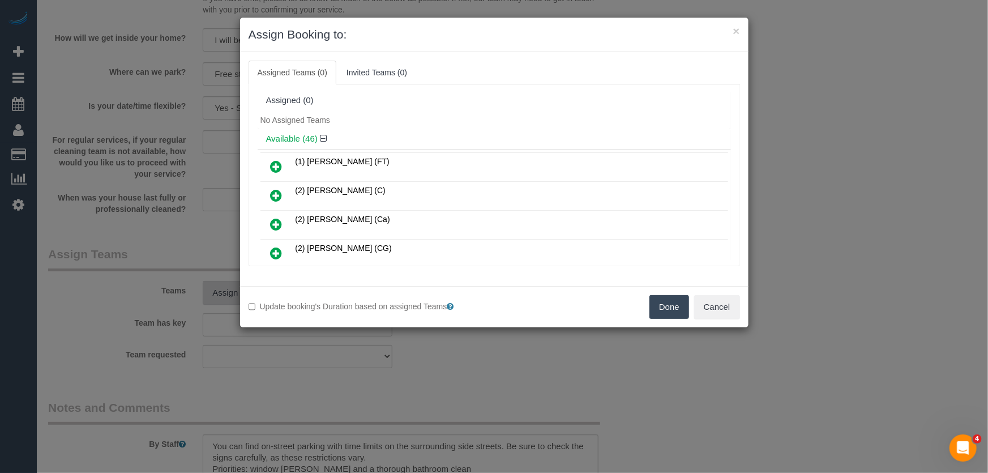
scroll to position [355, 0]
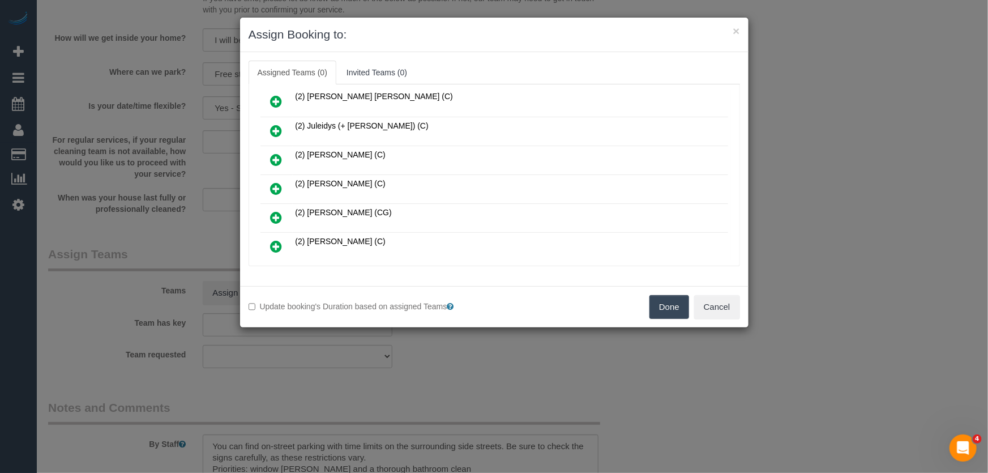
click at [275, 182] on icon at bounding box center [277, 189] width 12 height 14
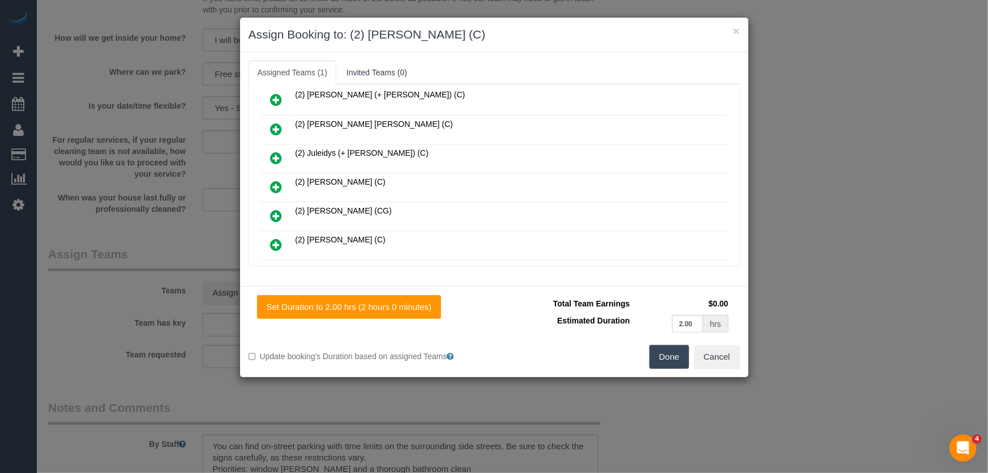
scroll to position [381, 0]
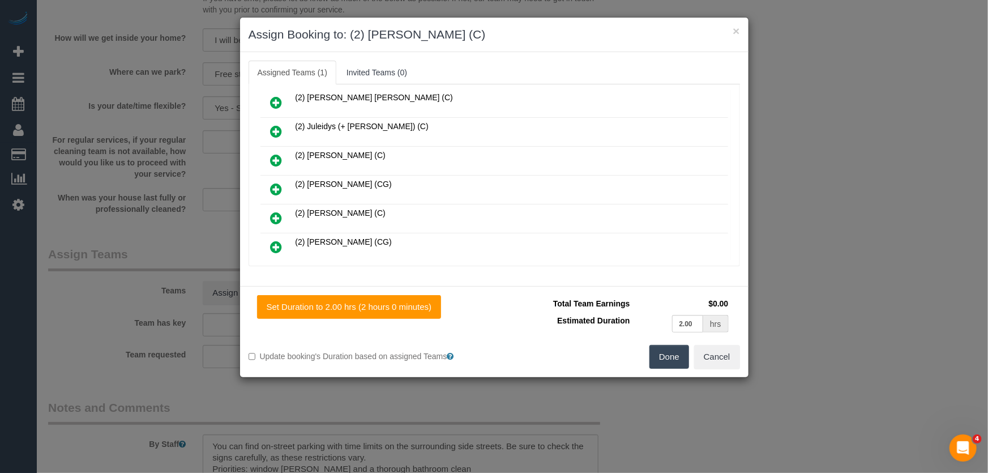
click at [678, 359] on button "Done" at bounding box center [670, 357] width 40 height 24
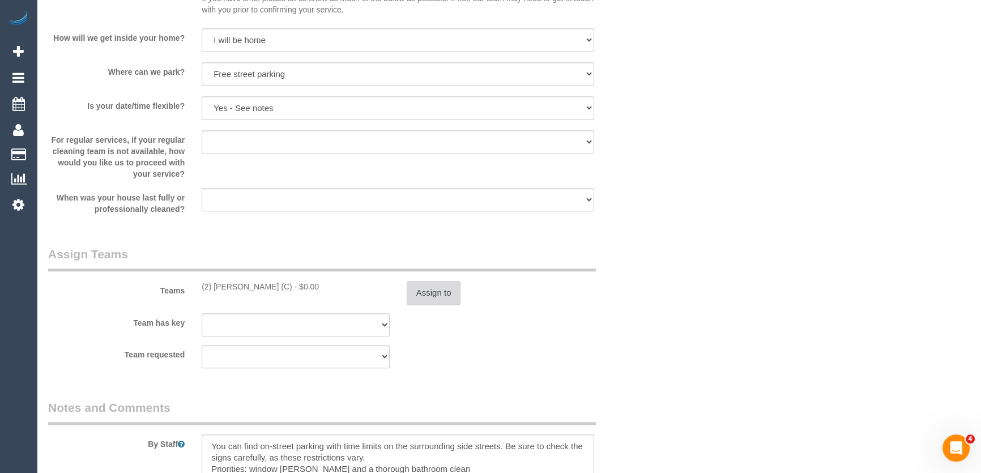
click at [445, 305] on button "Assign to" at bounding box center [434, 293] width 54 height 24
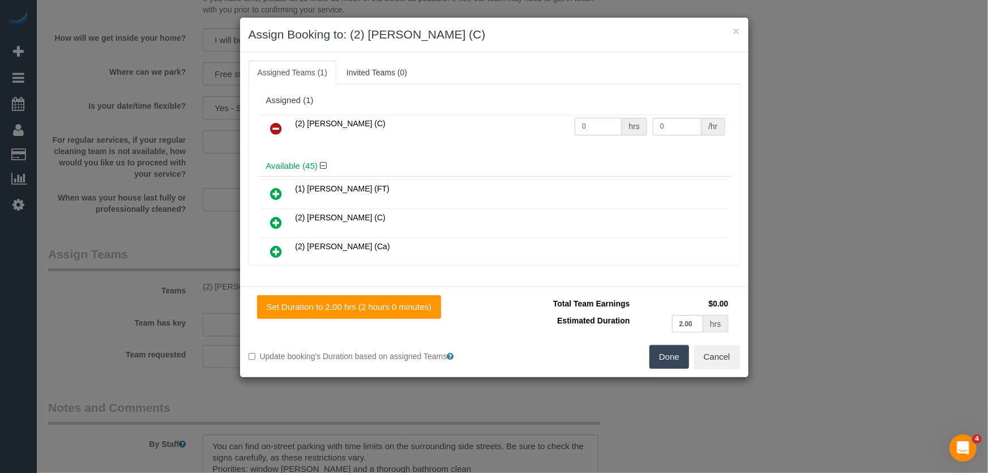
click at [583, 124] on input "0" at bounding box center [598, 127] width 47 height 18
type input "2"
type input "40"
click at [664, 358] on button "Done" at bounding box center [670, 357] width 40 height 24
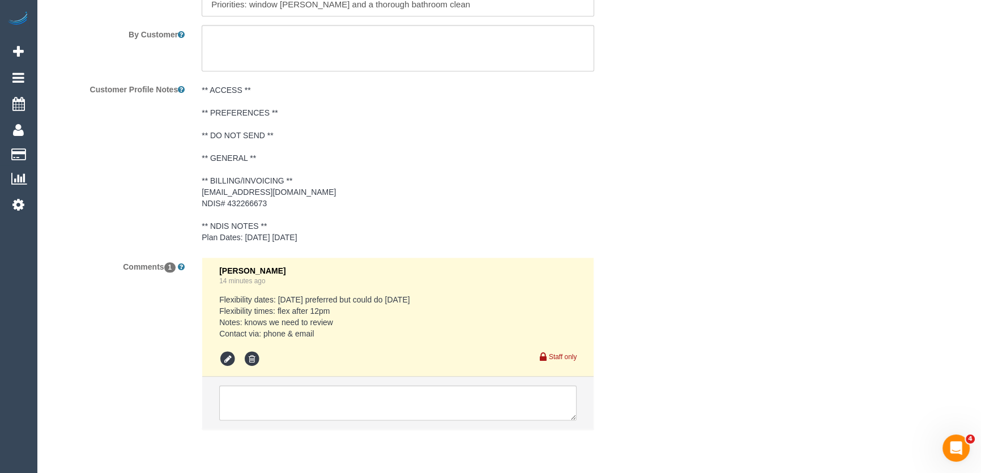
scroll to position [1699, 0]
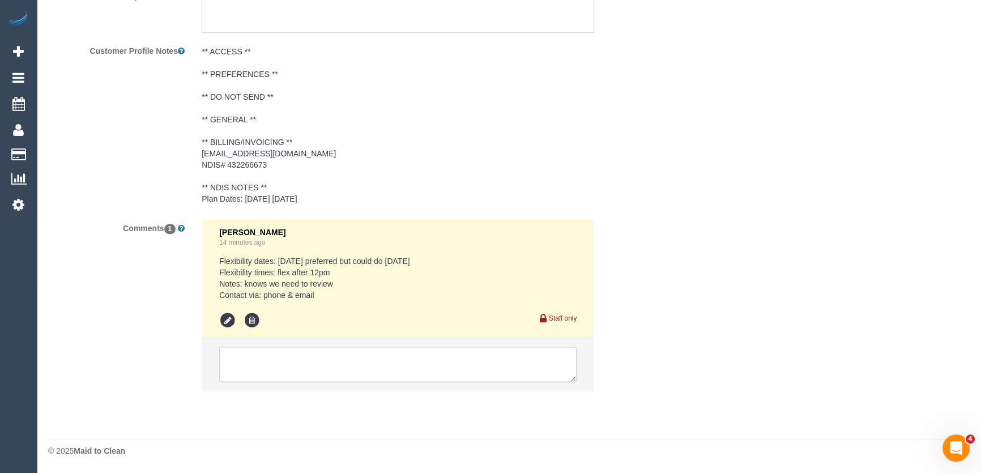
click at [326, 368] on textarea at bounding box center [397, 364] width 357 height 35
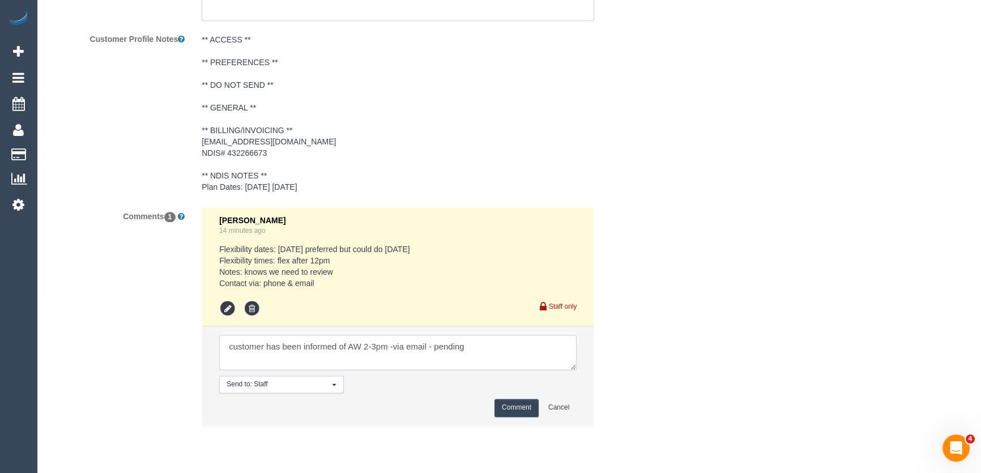
type textarea "customer has been informed of AW 2-3pm -via email - pending"
click at [513, 416] on button "Comment" at bounding box center [516, 408] width 44 height 18
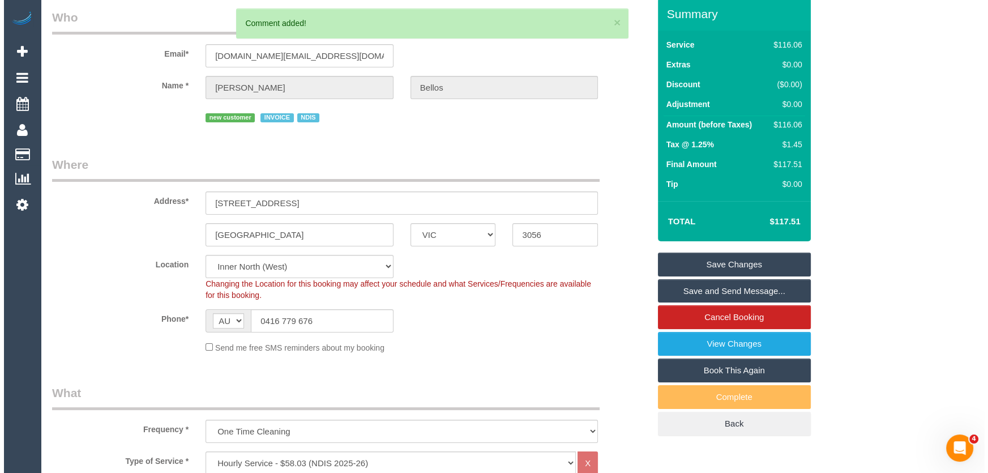
scroll to position [0, 0]
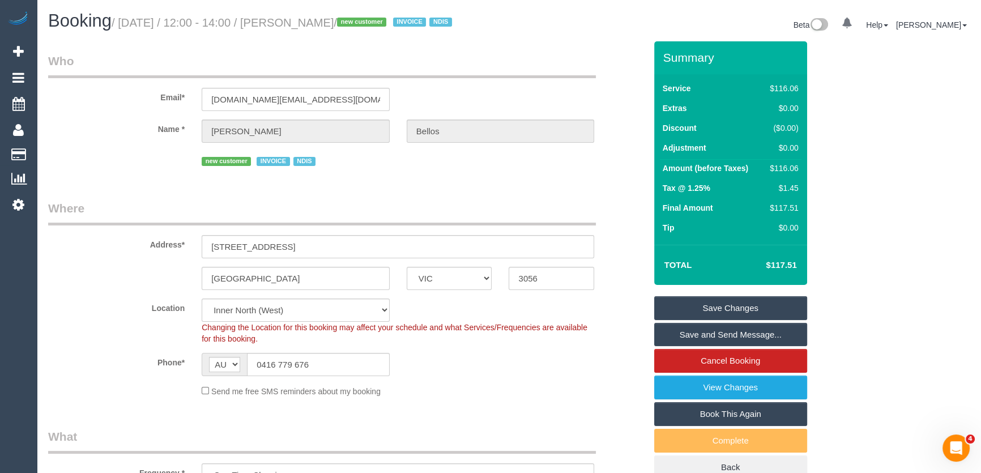
click at [322, 25] on small "/ September 02, 2025 / 12:00 - 14:00 / Spridon Ross Bellos / new customer INVOI…" at bounding box center [284, 22] width 344 height 12
copy small "Spridon Ross Bellos"
click at [304, 109] on input "bellos.gr@hotmail.com" at bounding box center [296, 99] width 188 height 23
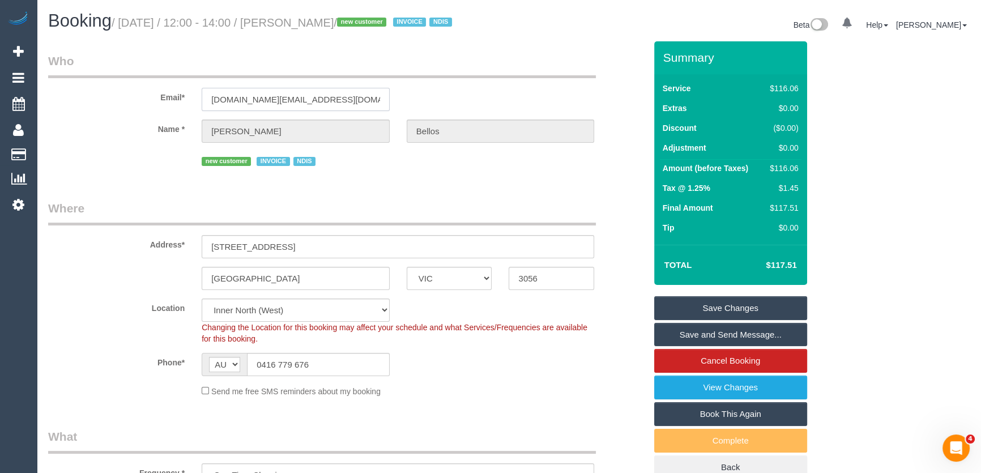
click at [304, 109] on input "bellos.gr@hotmail.com" at bounding box center [296, 99] width 188 height 23
drag, startPoint x: 697, startPoint y: 326, endPoint x: 652, endPoint y: 340, distance: 46.4
click at [697, 320] on link "Save Changes" at bounding box center [730, 308] width 153 height 24
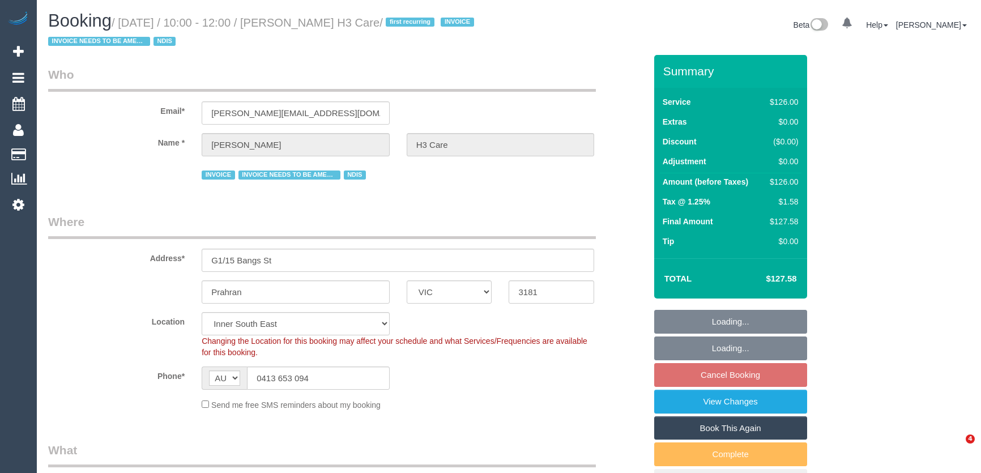
select select "VIC"
select select "120"
select select "spot3"
select select "number:28"
select select "number:14"
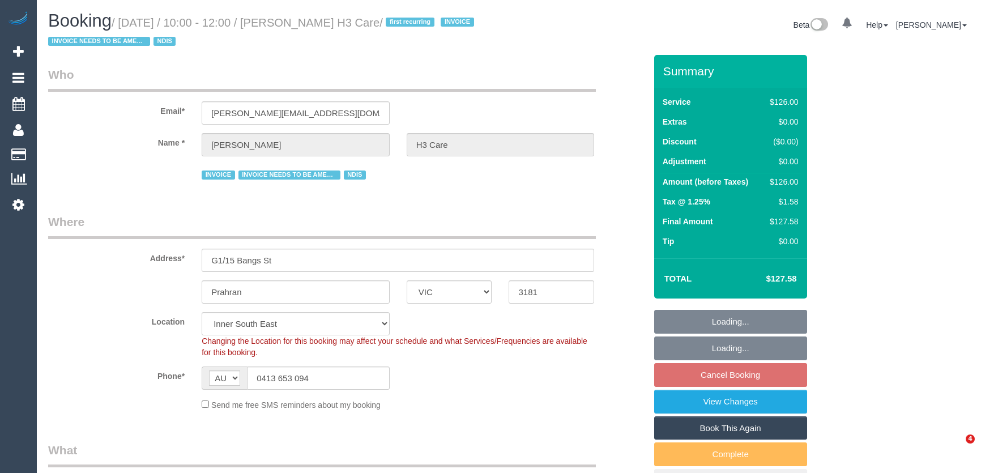
select select "number:19"
select select "number:36"
select select "number:35"
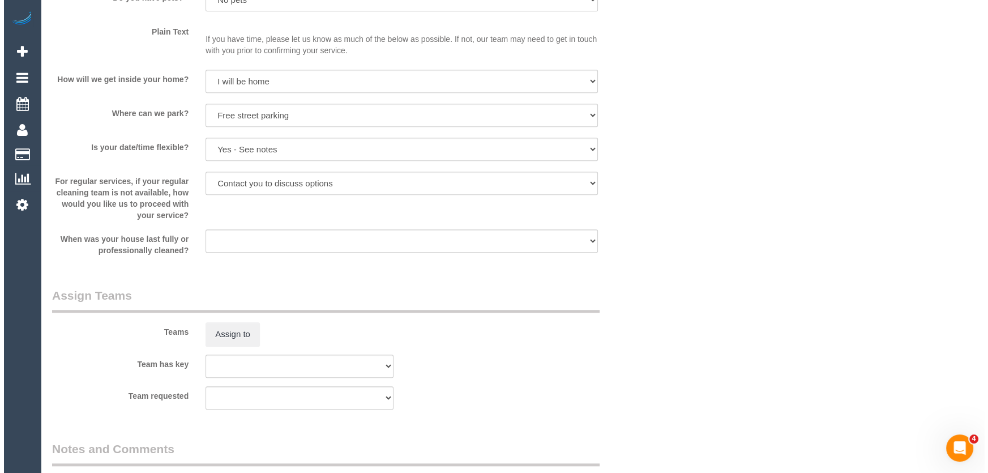
scroll to position [1235, 0]
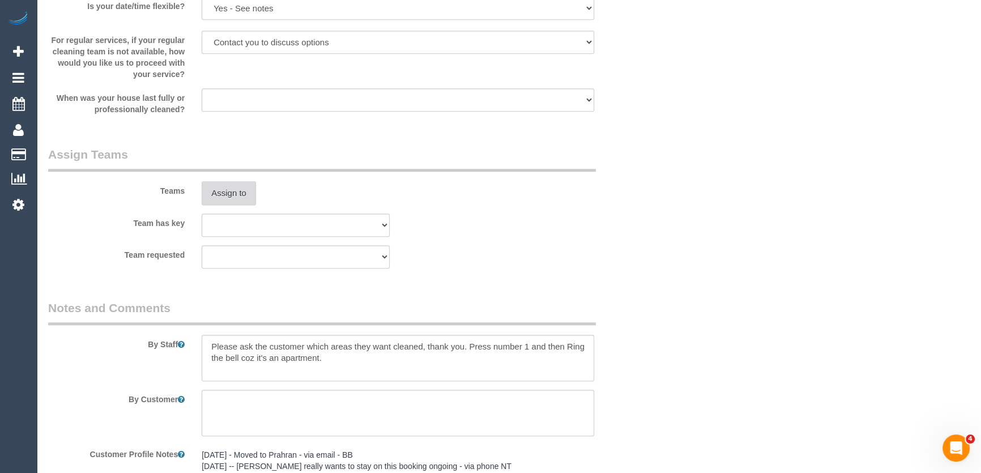
click at [221, 195] on button "Assign to" at bounding box center [229, 193] width 54 height 24
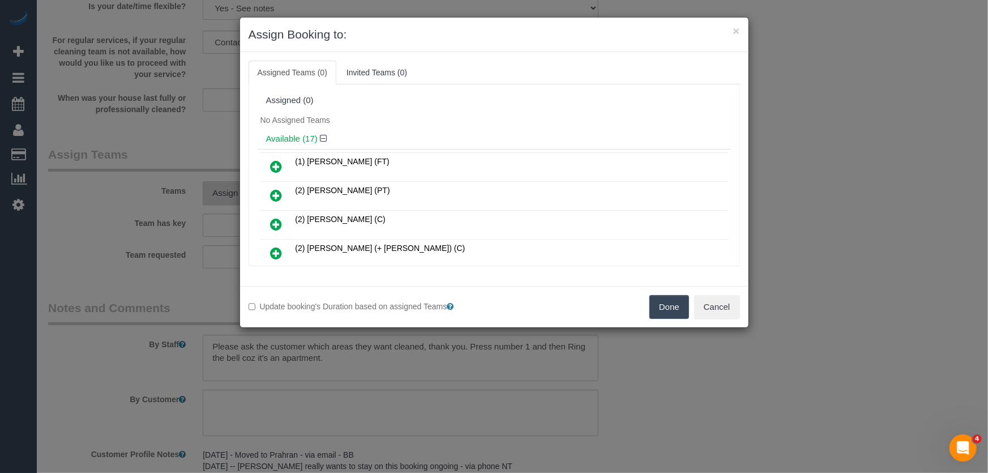
scroll to position [355, 0]
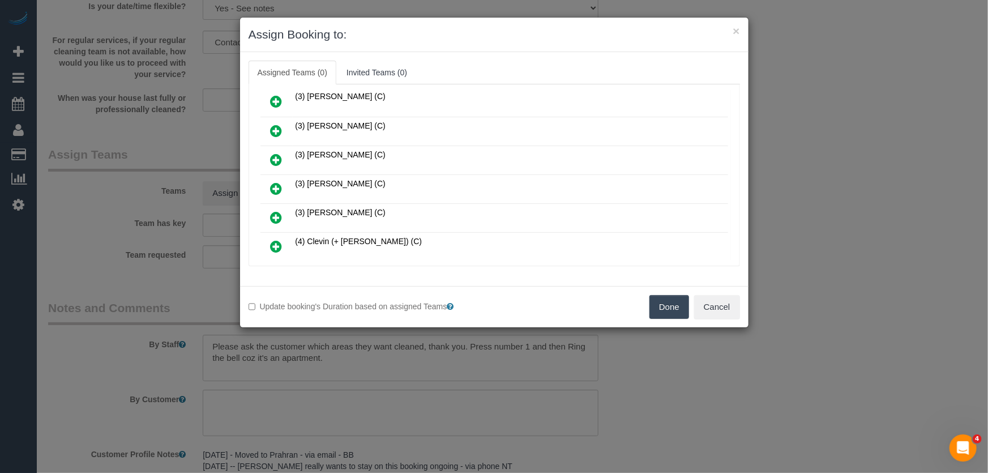
click at [276, 183] on icon at bounding box center [277, 189] width 12 height 14
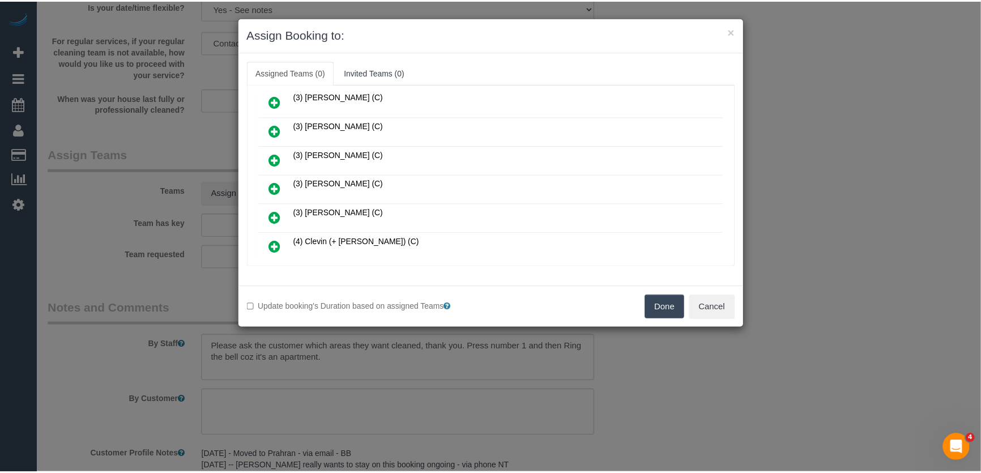
scroll to position [381, 0]
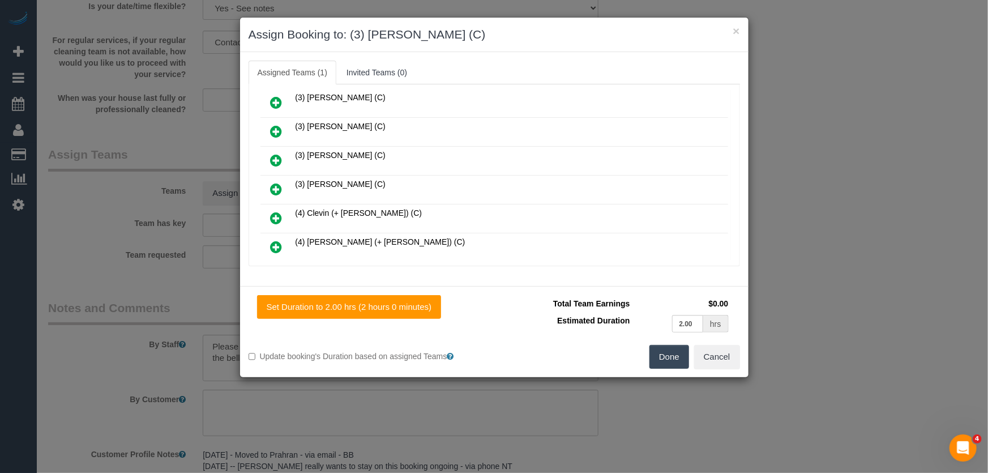
click at [660, 359] on button "Done" at bounding box center [670, 357] width 40 height 24
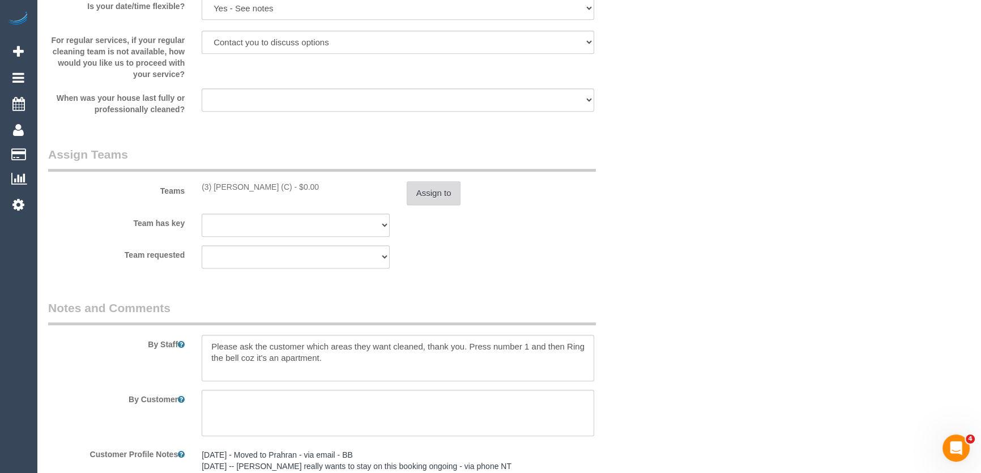
click at [428, 200] on button "Assign to" at bounding box center [434, 193] width 54 height 24
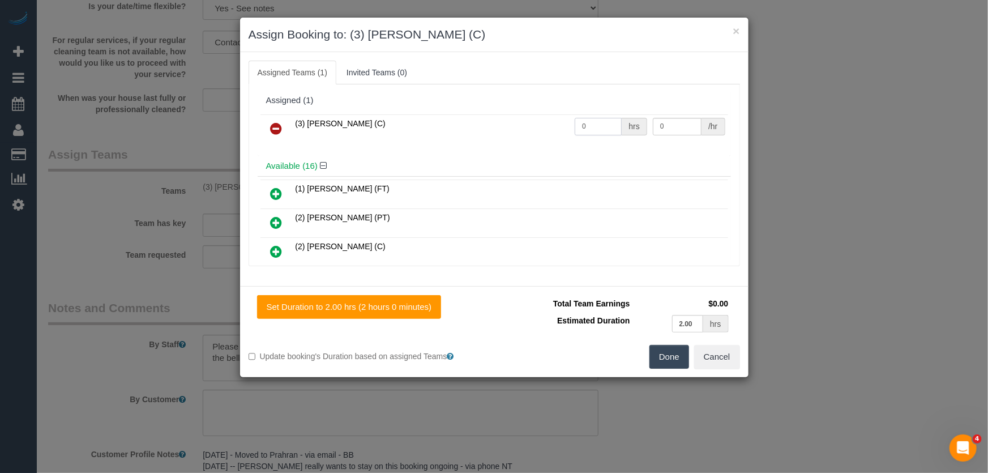
click at [598, 130] on input "0" at bounding box center [598, 127] width 47 height 18
type input "2"
type input "35"
click at [663, 356] on button "Done" at bounding box center [670, 357] width 40 height 24
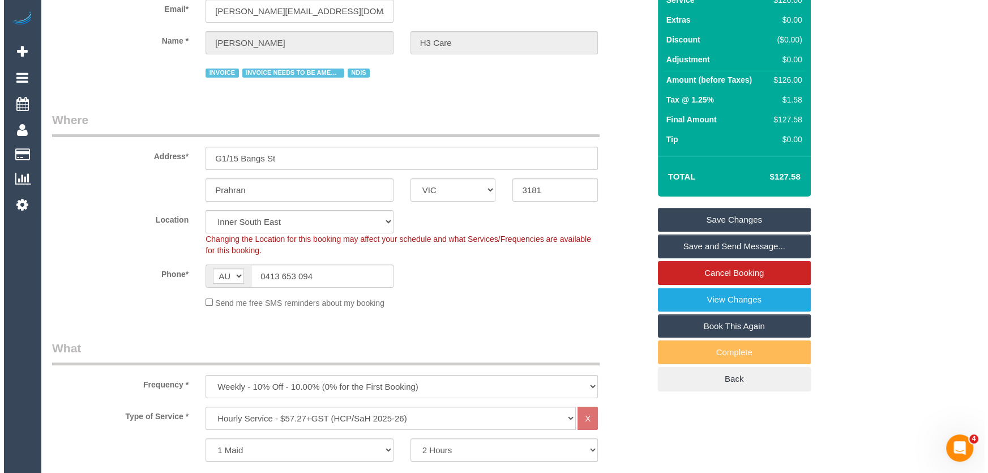
scroll to position [0, 0]
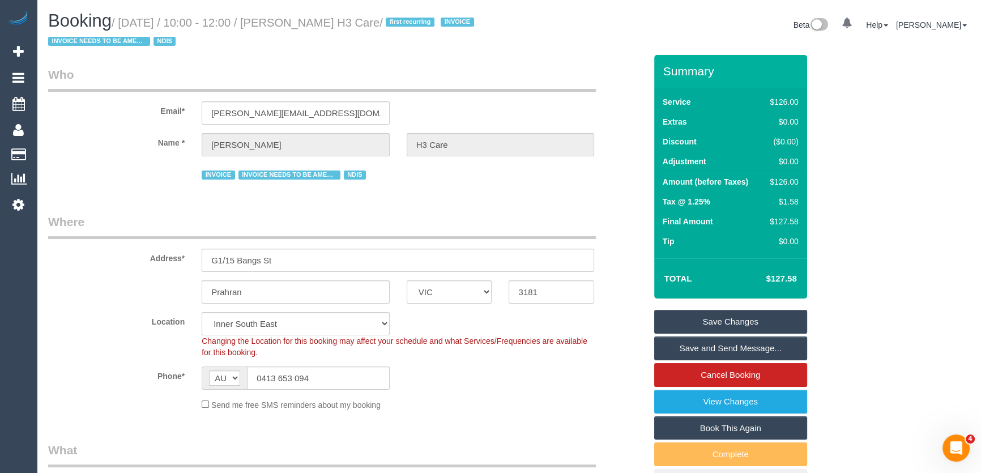
click at [325, 22] on small "/ September 05, 2025 / 10:00 - 12:00 / Kenneth Wilson H3 Care / first recurring…" at bounding box center [262, 32] width 429 height 32
copy small "Kenneth Wilson H3 Care"
click at [702, 348] on link "Save and Send Message..." at bounding box center [730, 348] width 153 height 24
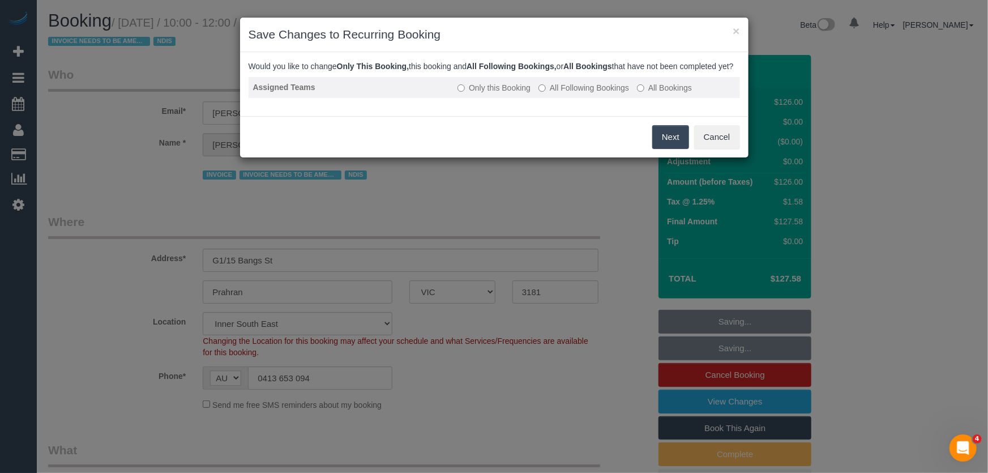
click at [564, 93] on label "All Following Bookings" at bounding box center [584, 87] width 91 height 11
click at [665, 149] on button "Save" at bounding box center [670, 137] width 39 height 24
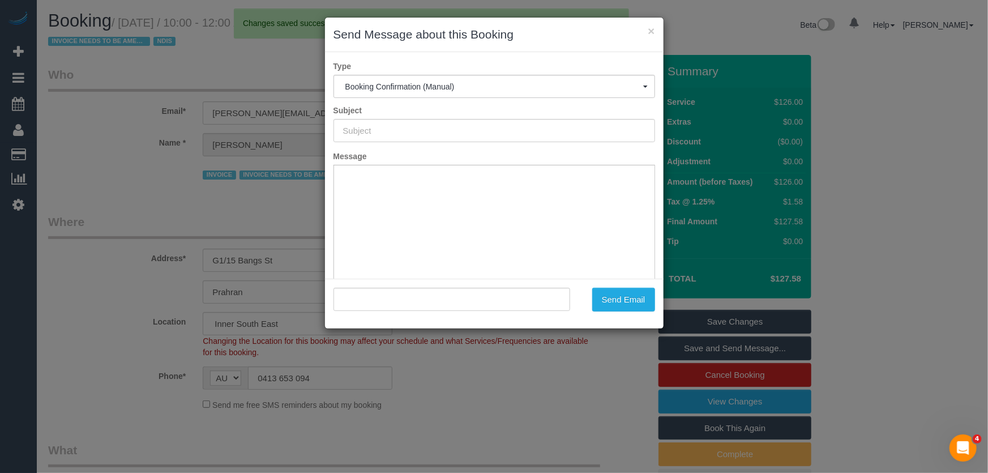
type input "Booking Confirmed"
type input ""Kenneth Wilson H3 Care" <kenneth.h3care@fake.com>"
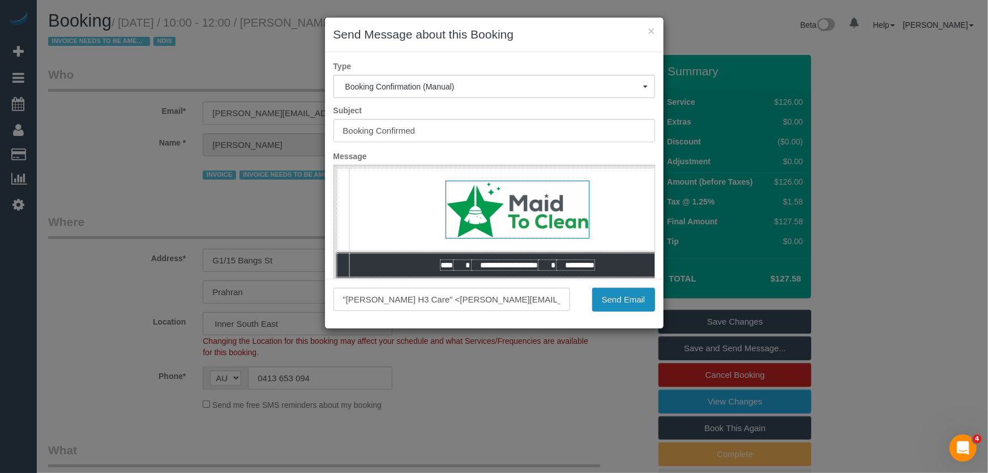
click at [617, 301] on button "Send Email" at bounding box center [623, 300] width 63 height 24
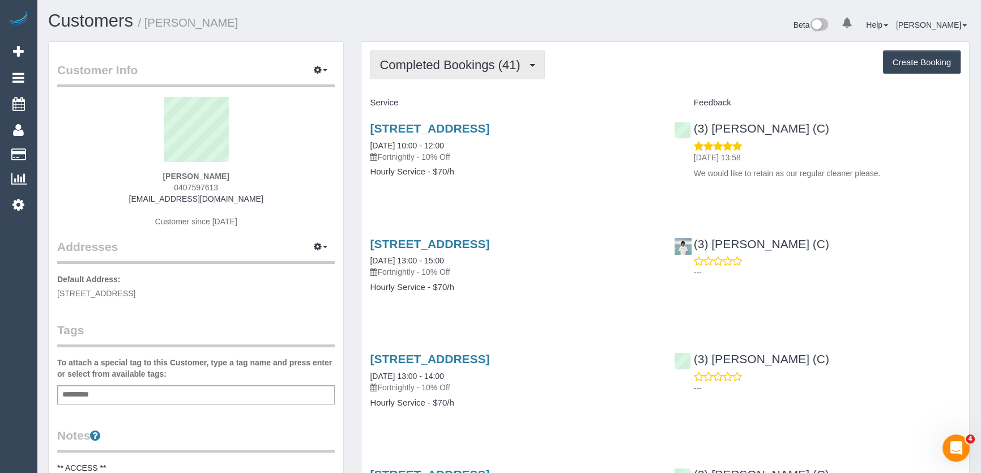
click at [464, 65] on span "Completed Bookings (41)" at bounding box center [452, 65] width 146 height 14
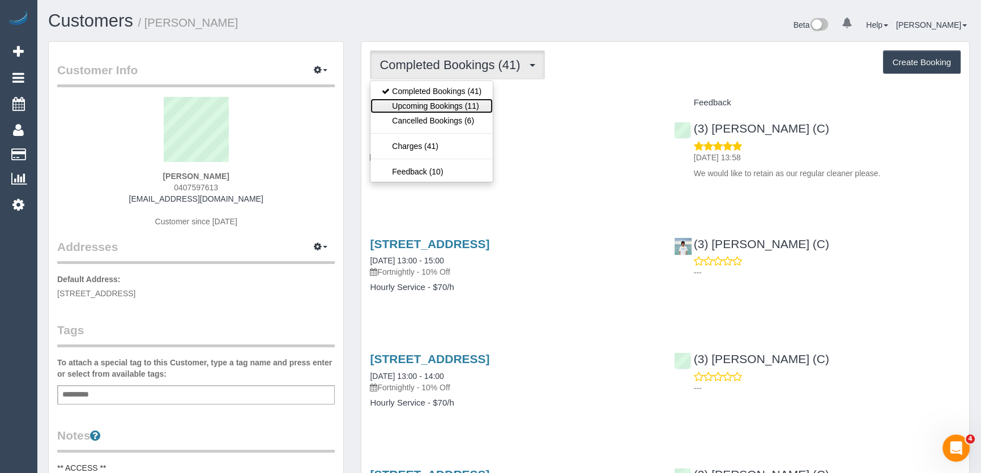
click at [464, 108] on link "Upcoming Bookings (11)" at bounding box center [431, 106] width 122 height 15
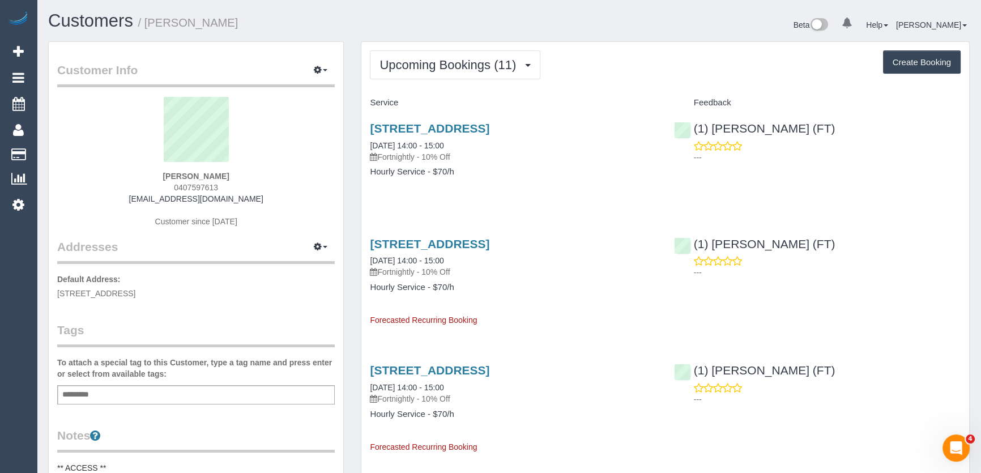
click at [224, 190] on div "[PERSON_NAME] 0407597613 [EMAIL_ADDRESS][DOMAIN_NAME] Customer since [DATE]" at bounding box center [196, 168] width 278 height 142
click at [225, 190] on div "[PERSON_NAME] 0407597613 [EMAIL_ADDRESS][DOMAIN_NAME] Customer since [DATE]" at bounding box center [196, 168] width 278 height 142
copy div "0407597613"
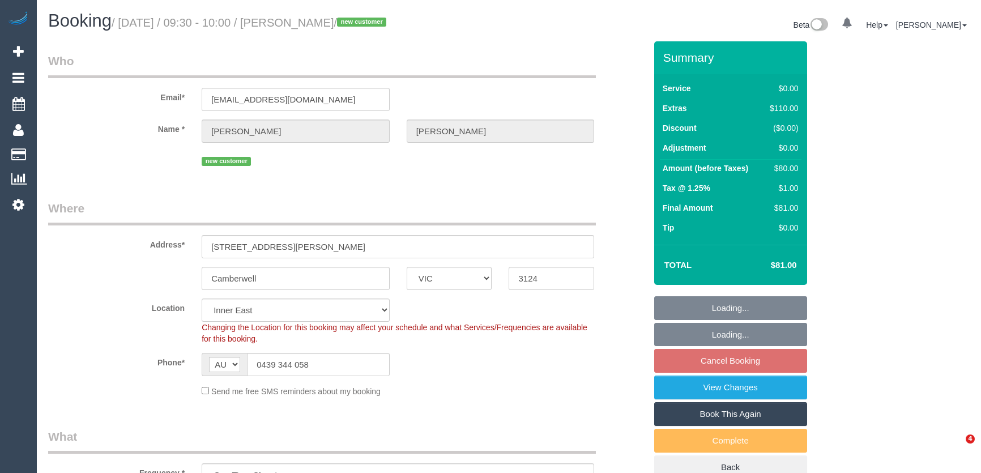
select select "VIC"
select select "number:28"
select select "number:14"
select select "number:18"
select select "number:36"
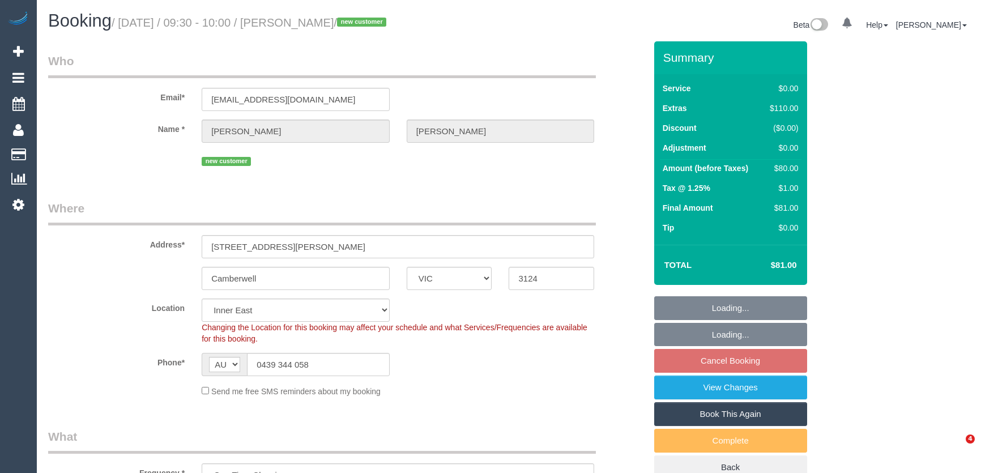
select select "number:26"
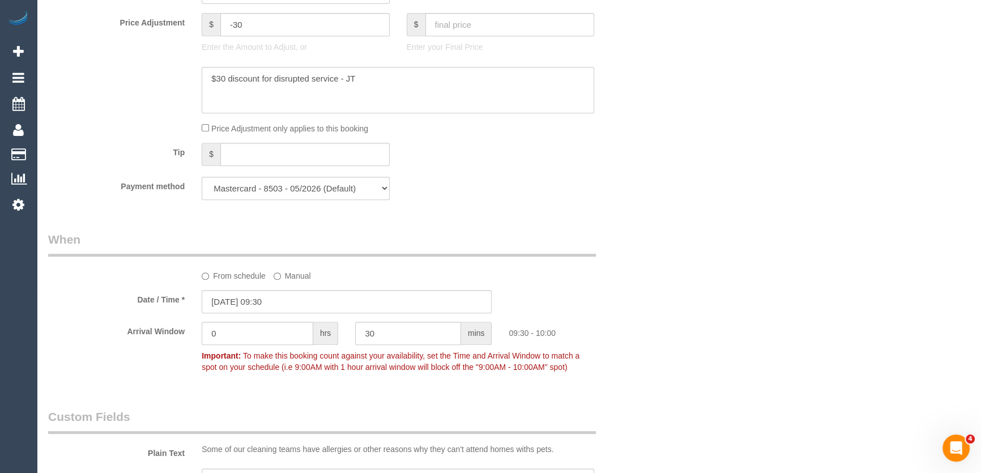
scroll to position [772, 0]
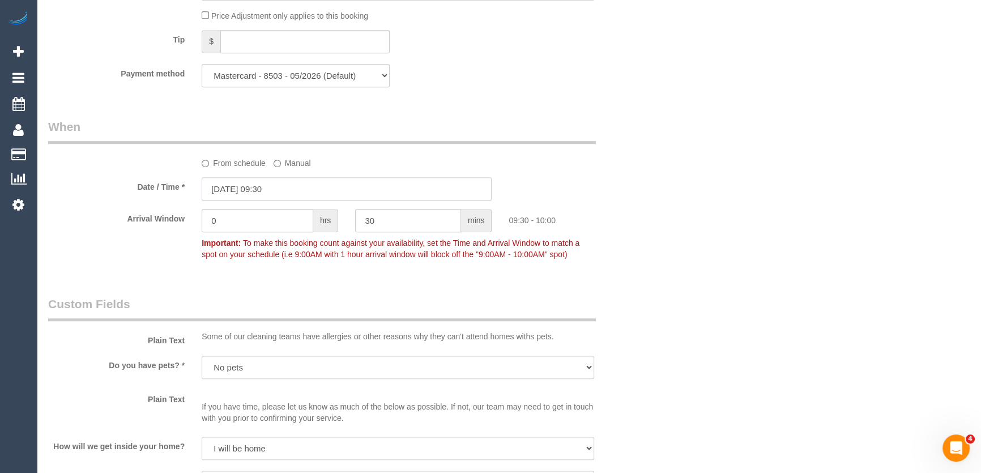
click at [293, 189] on input "[DATE] 09:30" at bounding box center [347, 188] width 290 height 23
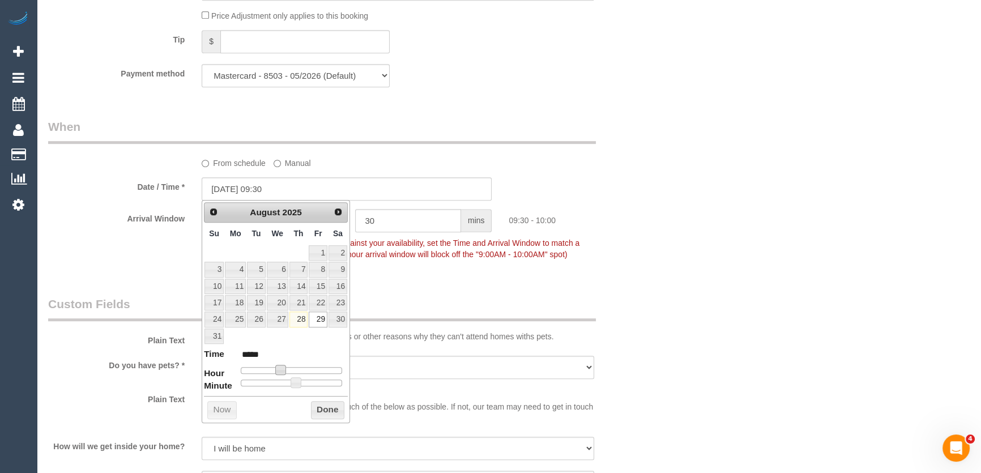
click at [278, 369] on span at bounding box center [280, 370] width 10 height 10
type input "[DATE] 08:30"
type input "*****"
click at [275, 369] on span at bounding box center [276, 370] width 10 height 10
click at [273, 368] on span at bounding box center [276, 370] width 10 height 10
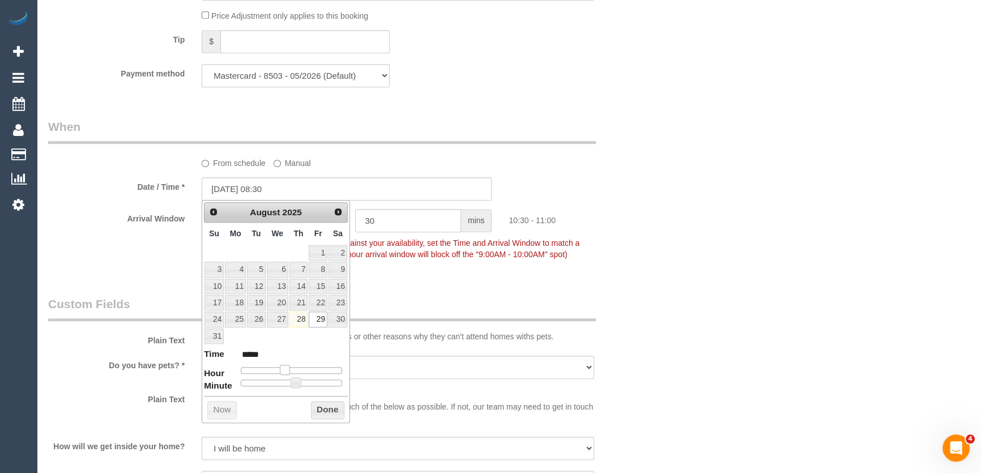
type input "[DATE] 10:30"
type input "*****"
drag, startPoint x: 275, startPoint y: 368, endPoint x: 281, endPoint y: 368, distance: 6.2
click at [281, 368] on span at bounding box center [285, 370] width 10 height 10
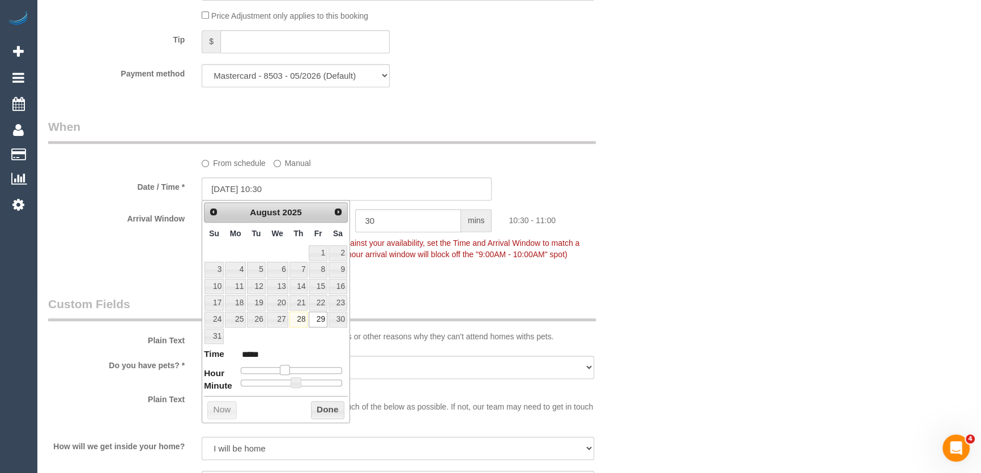
click at [280, 368] on span at bounding box center [285, 370] width 10 height 10
type input "29/08/2025 09:30"
type input "*****"
type input "29/08/2025 08:30"
type input "*****"
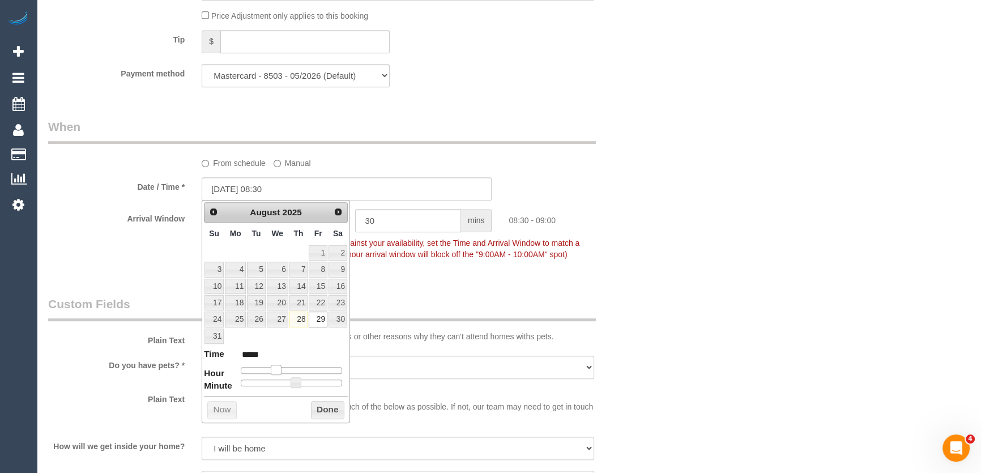
type input "29/08/2025 09:30"
type input "*****"
click at [280, 368] on div at bounding box center [291, 370] width 101 height 7
type input "29/08/2025 09:25"
type input "*****"
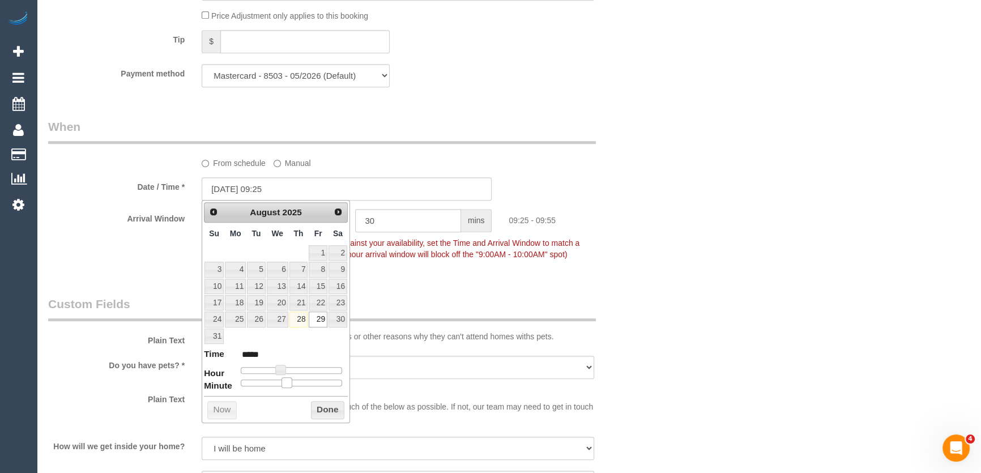
type input "29/08/2025 09:20"
type input "*****"
type input "29/08/2025 09:15"
type input "*****"
type input "29/08/2025 09:10"
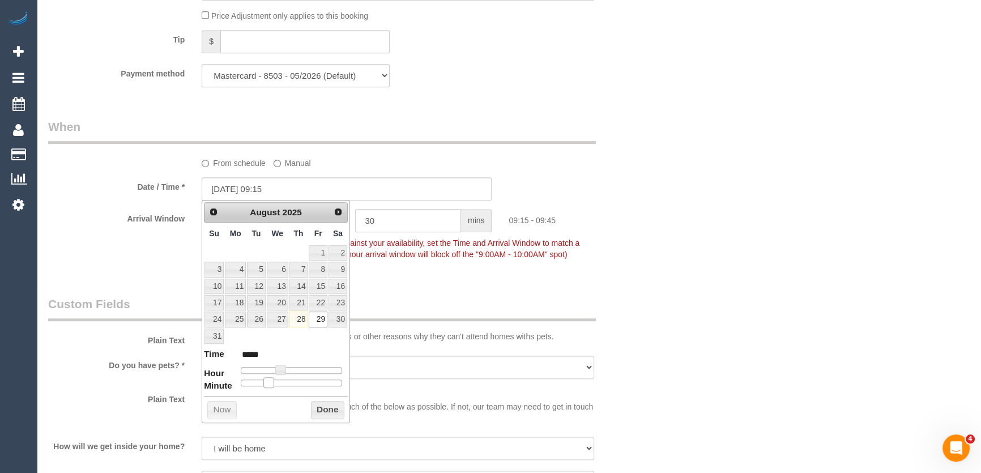
type input "*****"
type input "29/08/2025 09:05"
type input "*****"
type input "29/08/2025 09:00"
type input "*****"
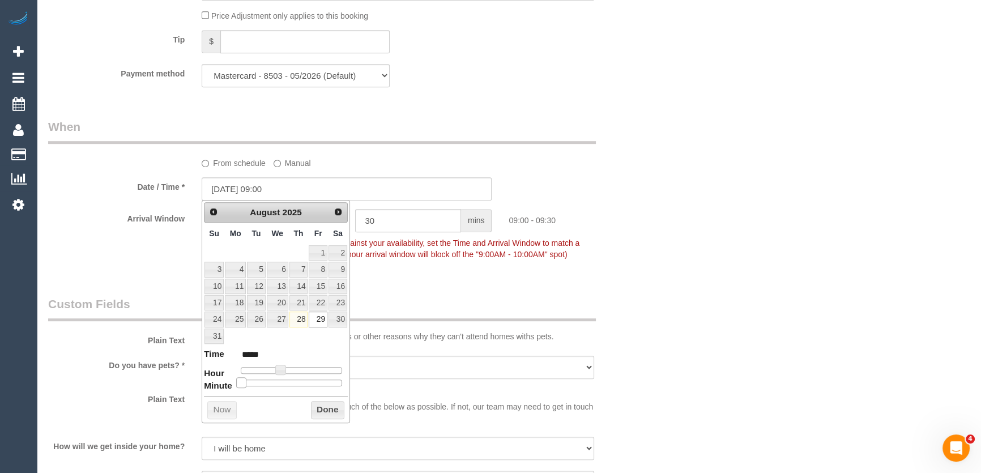
drag, startPoint x: 292, startPoint y: 382, endPoint x: 232, endPoint y: 383, distance: 60.0
click at [232, 383] on dl "Time ***** Hour Minute Second Millisecond Microsecond Time Zone ***** ***** ***…" at bounding box center [276, 367] width 144 height 39
click at [443, 293] on div "Who Email* nicola.webster91@hotmail.com Name * Nicola Webster new customer Wher…" at bounding box center [347, 292] width 615 height 2047
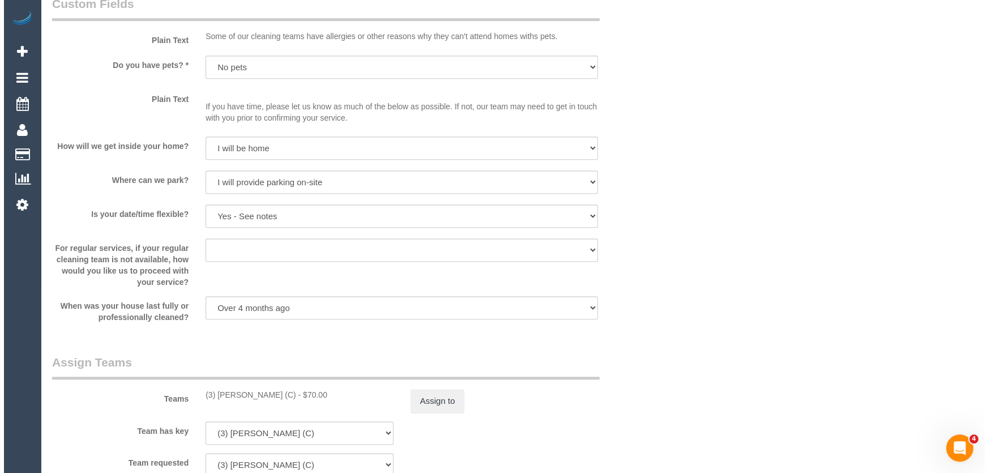
scroll to position [1184, 0]
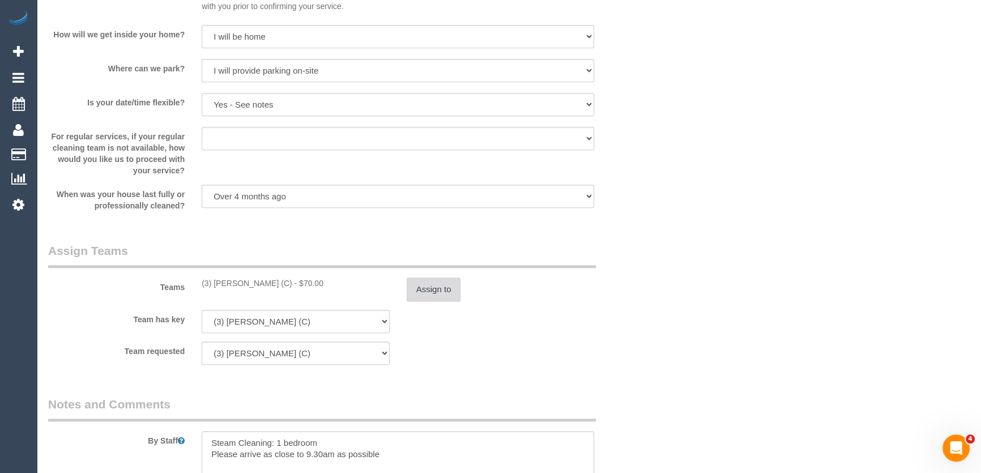
click at [434, 289] on button "Assign to" at bounding box center [434, 290] width 54 height 24
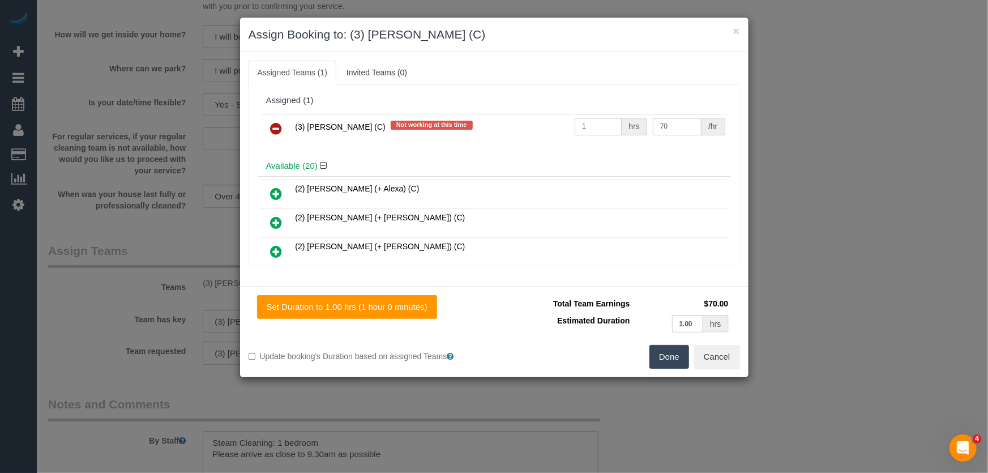
click at [274, 129] on icon at bounding box center [277, 129] width 12 height 14
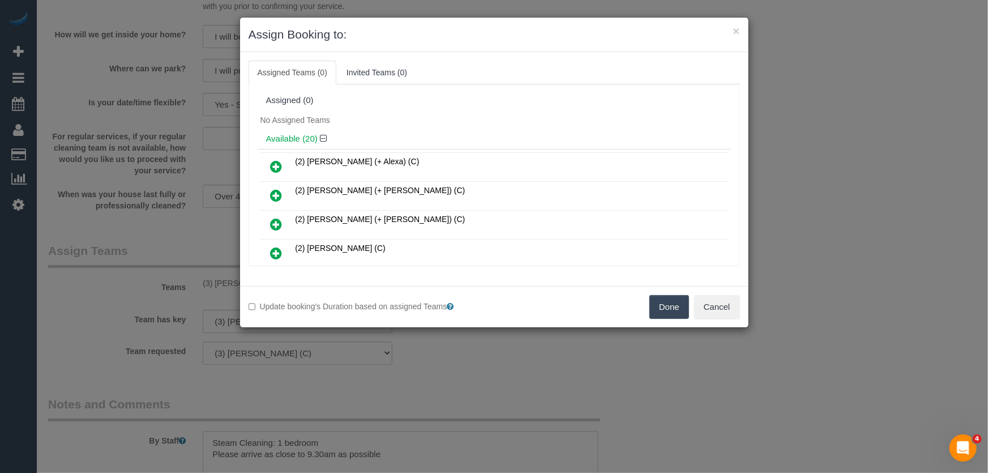
scroll to position [2421, 0]
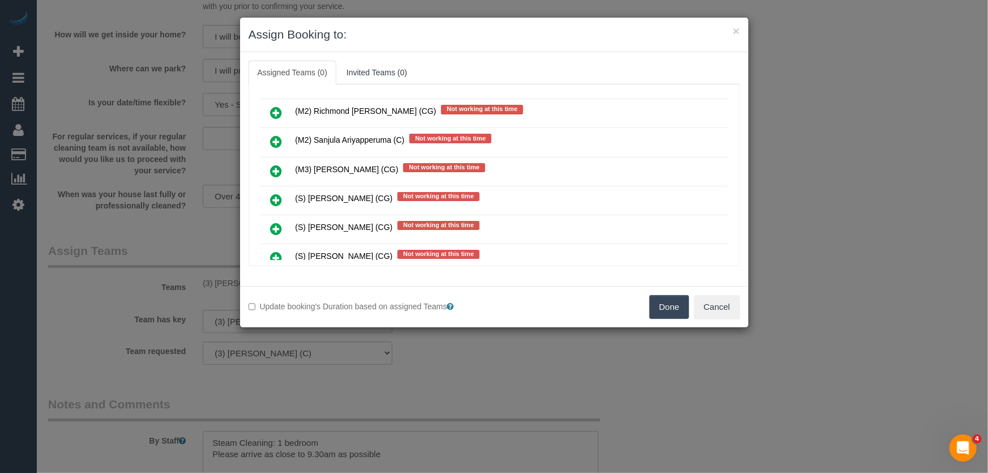
click at [276, 222] on icon at bounding box center [277, 229] width 12 height 14
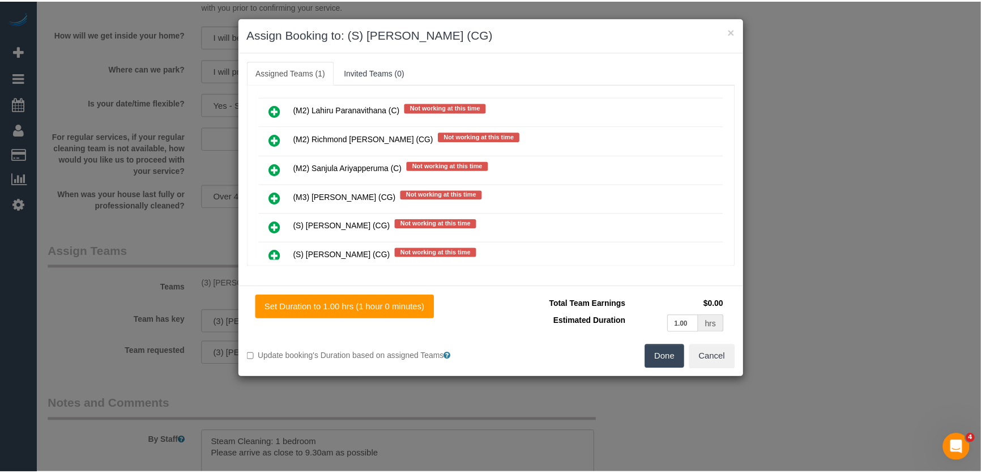
scroll to position [2448, 0]
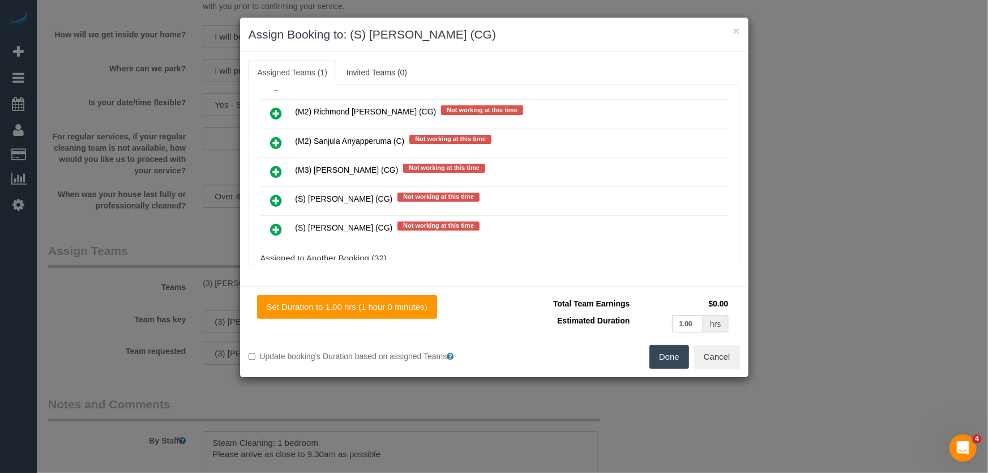
click at [662, 360] on button "Done" at bounding box center [670, 357] width 40 height 24
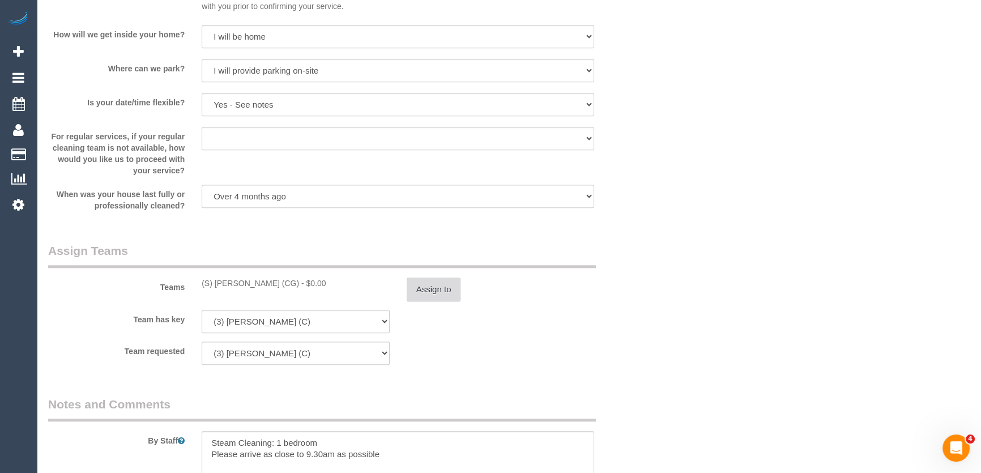
click at [433, 293] on button "Assign to" at bounding box center [434, 290] width 54 height 24
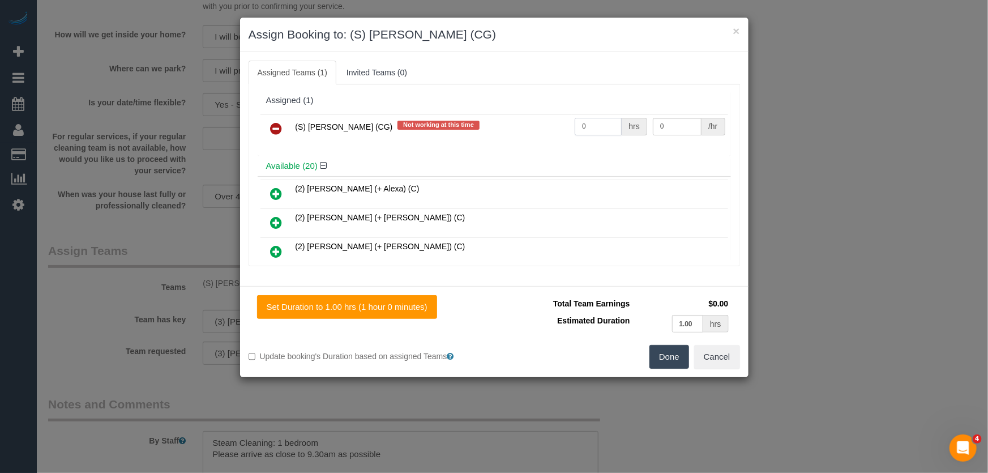
click at [596, 126] on input "0" at bounding box center [598, 127] width 47 height 18
type input "1"
type input "75"
click at [681, 360] on button "Done" at bounding box center [670, 357] width 40 height 24
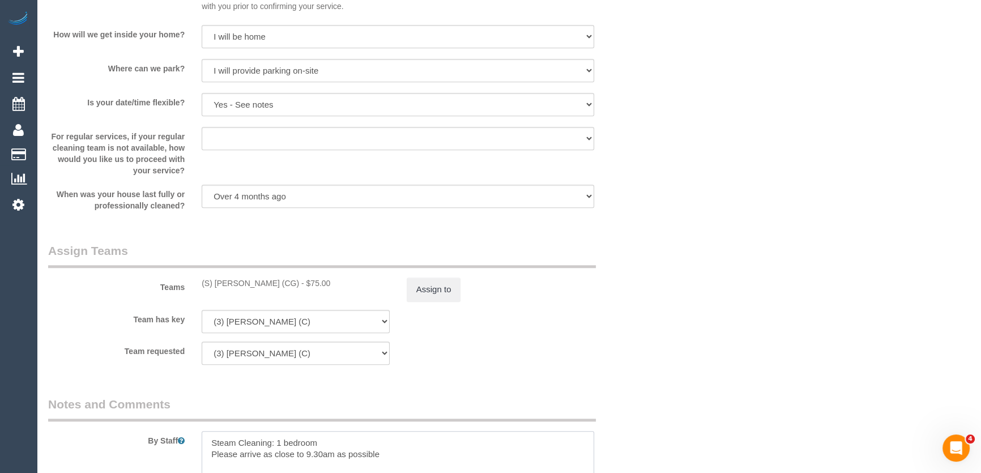
click at [321, 454] on textarea at bounding box center [398, 454] width 392 height 46
type textarea "Steam Cleaning: 1 bedroom Please arrive as close to 9am as possible"
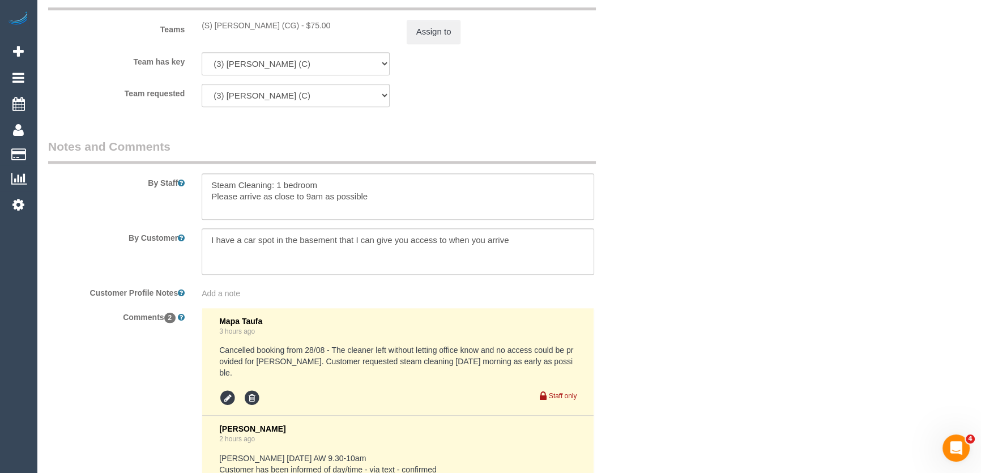
scroll to position [1642, 0]
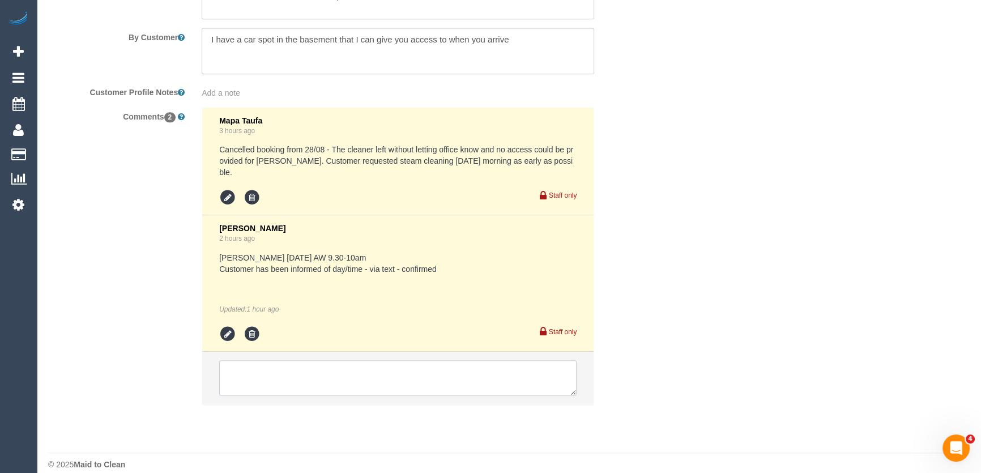
click at [267, 366] on textarea at bounding box center [397, 377] width 357 height 35
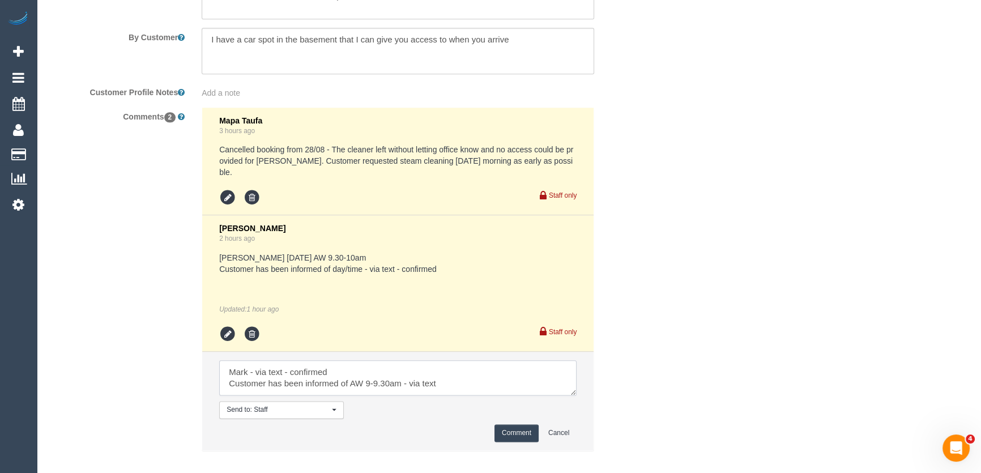
type textarea "Mark - via text - confirmed Customer has been informed of AW 9-9.30am - via text"
click at [513, 424] on button "Comment" at bounding box center [516, 433] width 44 height 18
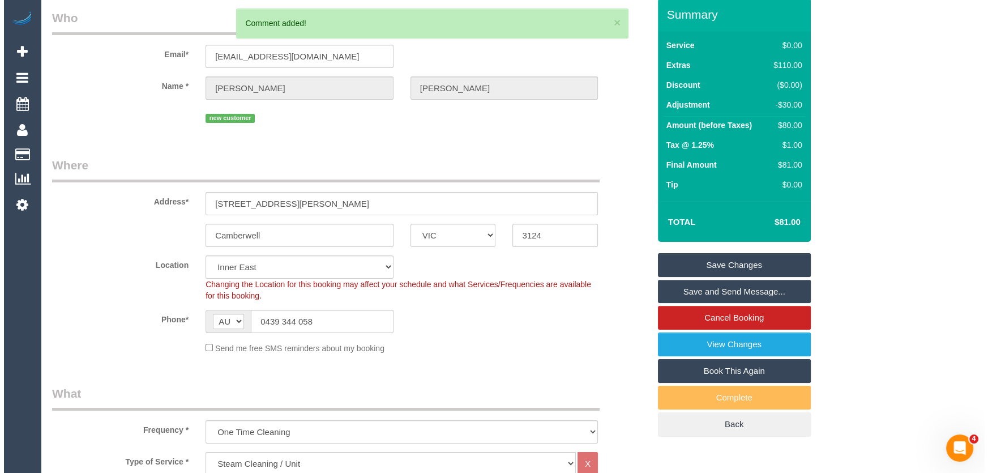
scroll to position [0, 0]
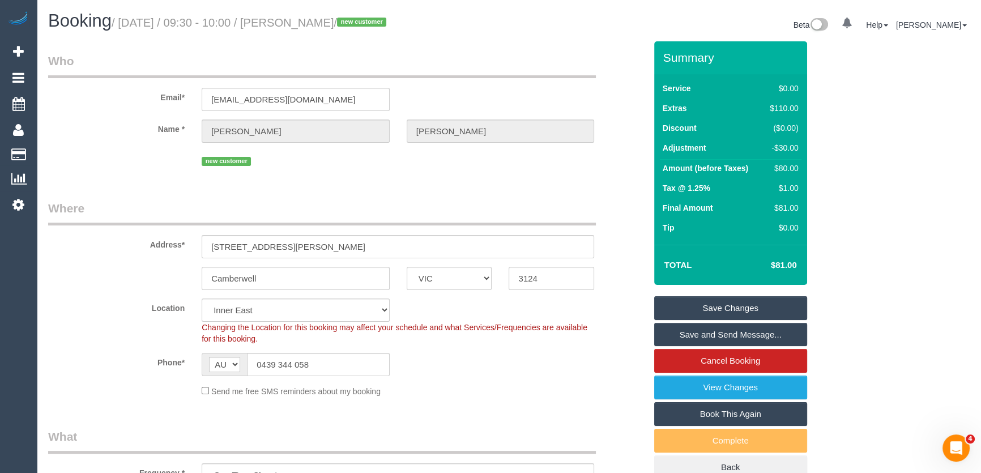
click at [306, 27] on small "/ August 29, 2025 / 09:30 - 10:00 / Nicola Webster / new customer" at bounding box center [251, 22] width 278 height 12
click at [306, 23] on small "/ August 29, 2025 / 09:30 - 10:00 / Nicola Webster / new customer" at bounding box center [251, 22] width 278 height 12
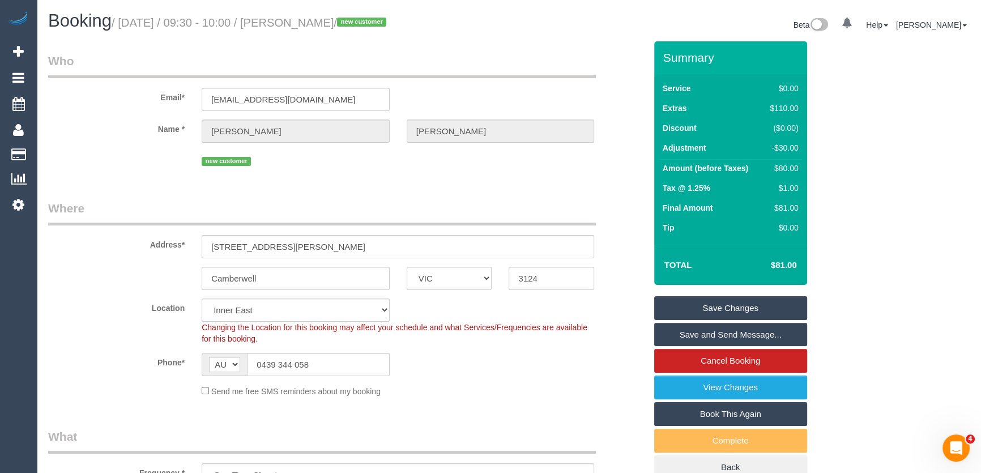
click at [306, 23] on small "/ August 29, 2025 / 09:30 - 10:00 / Nicola Webster / new customer" at bounding box center [251, 22] width 278 height 12
copy small "Nicola Webster"
click at [331, 364] on input "0439 344 058" at bounding box center [318, 364] width 143 height 23
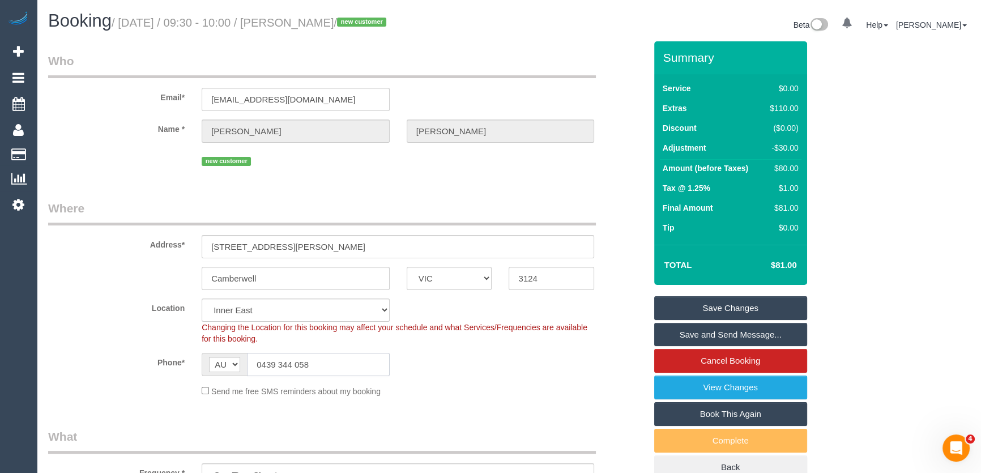
click at [331, 364] on input "0439 344 058" at bounding box center [318, 364] width 143 height 23
click at [717, 335] on link "Save and Send Message..." at bounding box center [730, 335] width 153 height 24
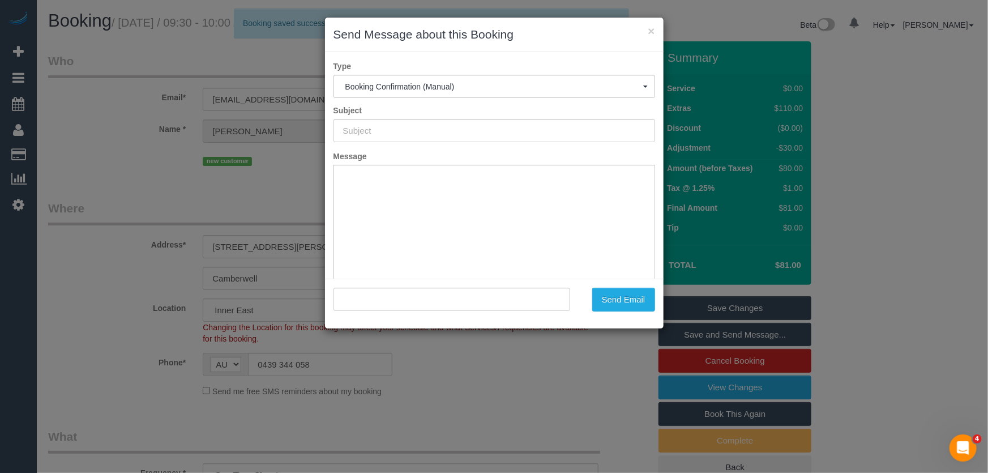
type input "Booking Confirmed"
type input ""Nicola Webster" <nicola.webster91@hotmail.com>"
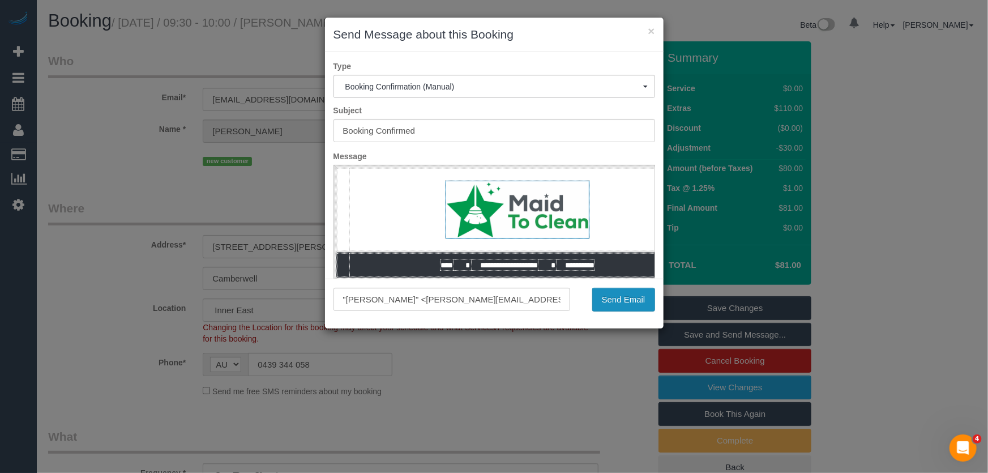
drag, startPoint x: 623, startPoint y: 305, endPoint x: 605, endPoint y: 326, distance: 27.8
click at [623, 305] on button "Send Email" at bounding box center [623, 300] width 63 height 24
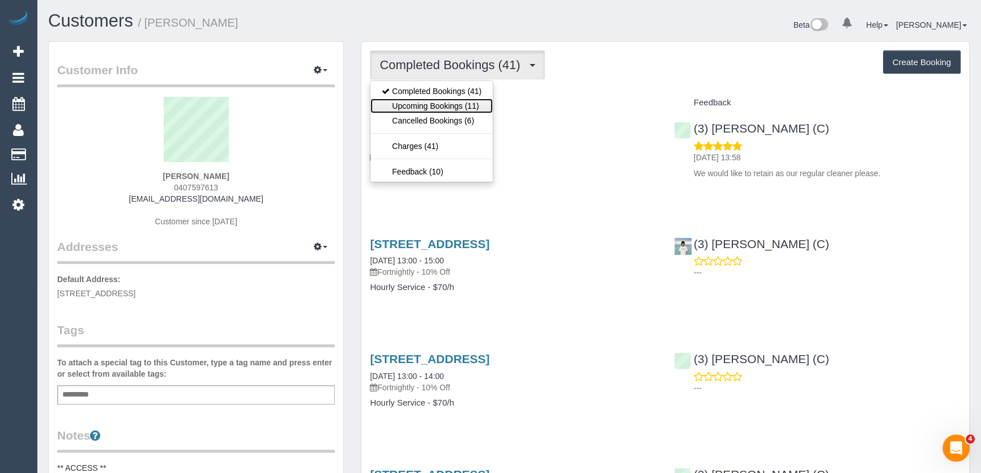
click at [463, 104] on link "Upcoming Bookings (11)" at bounding box center [431, 106] width 122 height 15
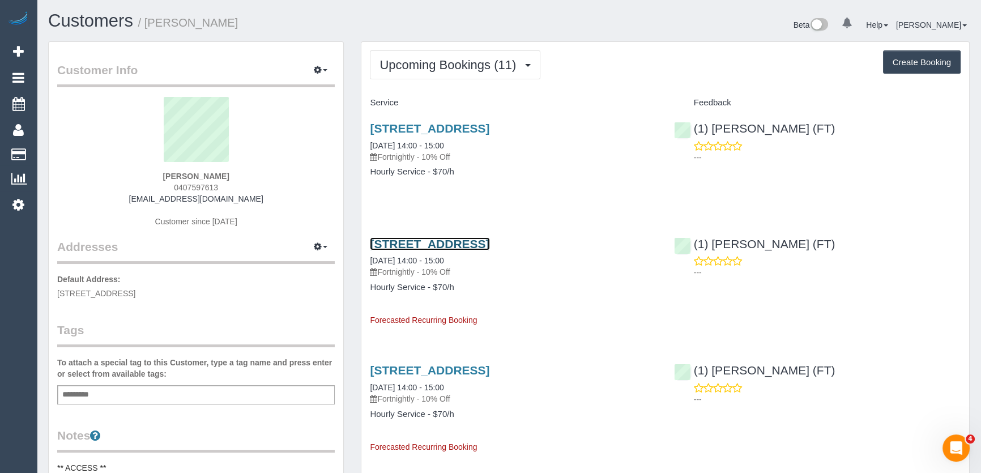
click at [409, 244] on link "[STREET_ADDRESS]" at bounding box center [430, 243] width 120 height 13
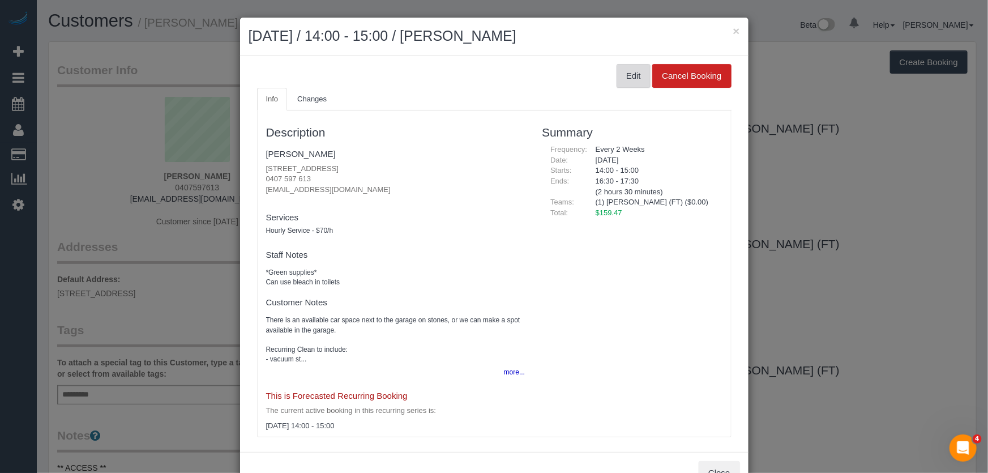
click at [624, 82] on button "Edit" at bounding box center [634, 76] width 34 height 24
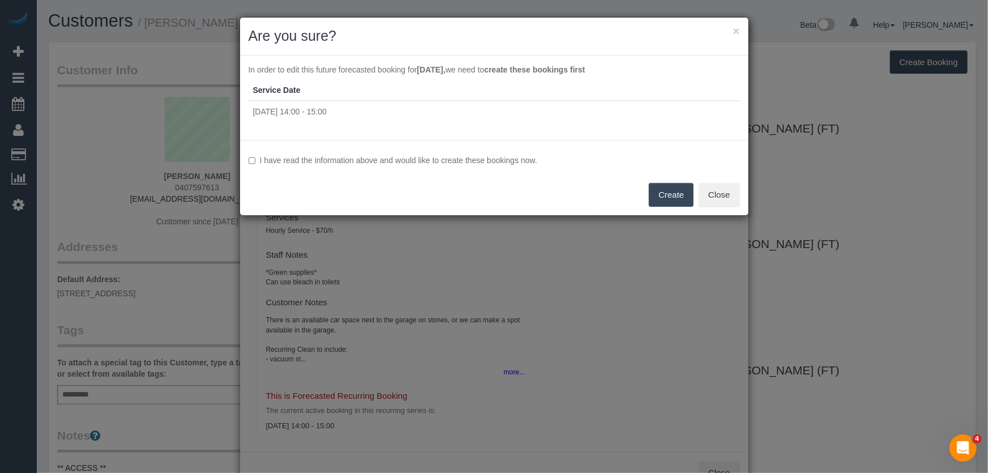
click at [667, 201] on button "Create" at bounding box center [671, 195] width 45 height 24
click at [667, 201] on div "I have read the information above and would like to create these bookings now. …" at bounding box center [494, 177] width 509 height 75
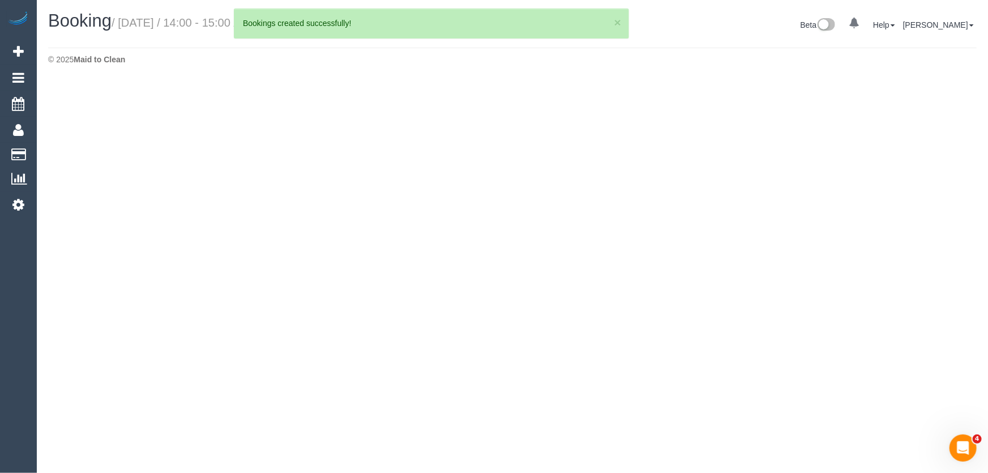
select select "VIC"
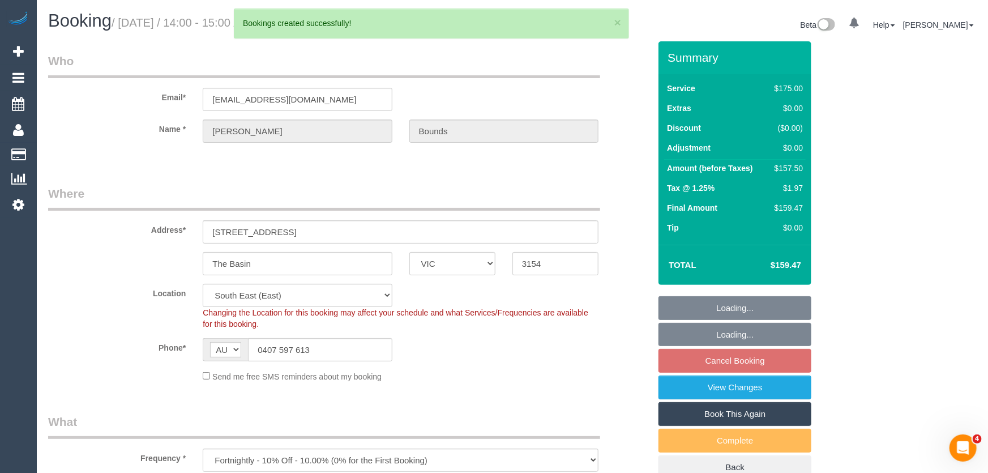
select select "string:AU"
select select "object:2606"
select select "string:stripe-pm_1Nrtk72GScqysDRV3m3TUi4Z"
select select "object:2921"
select select "150"
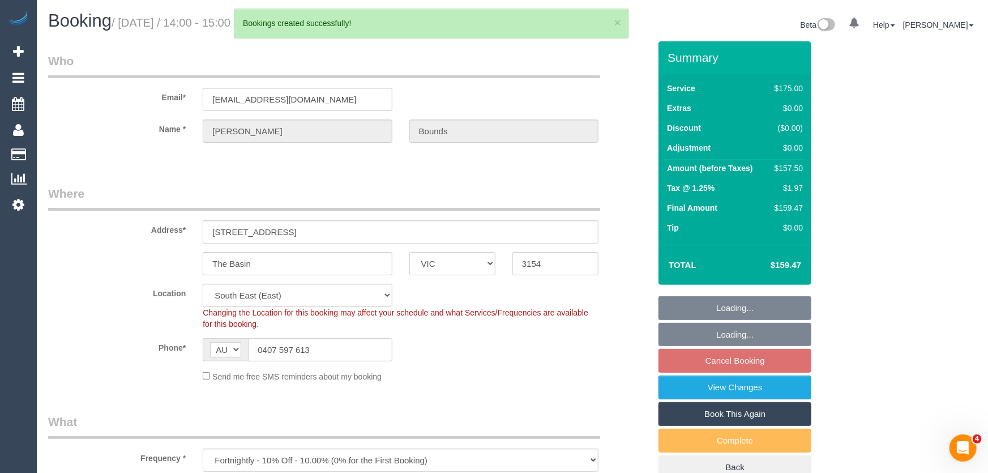
select select "number:32"
select select "number:14"
select select "number:18"
select select "number:22"
select select "number:34"
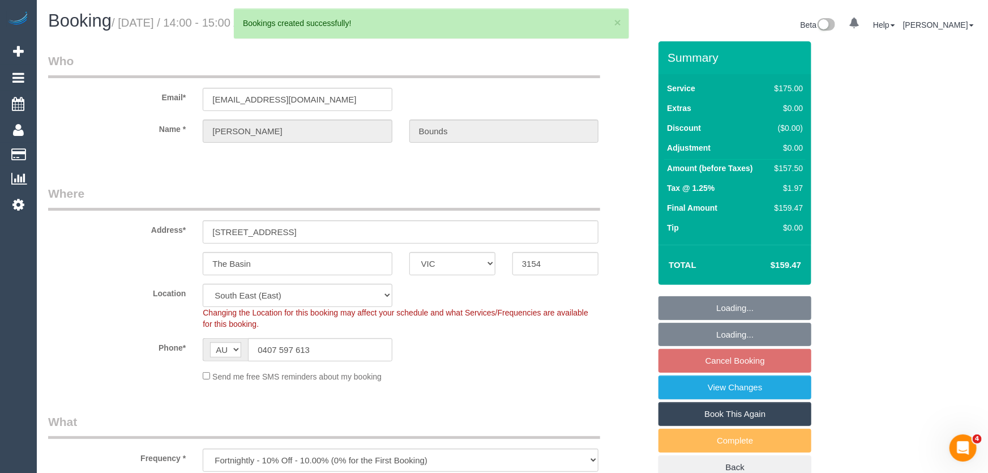
select select "number:11"
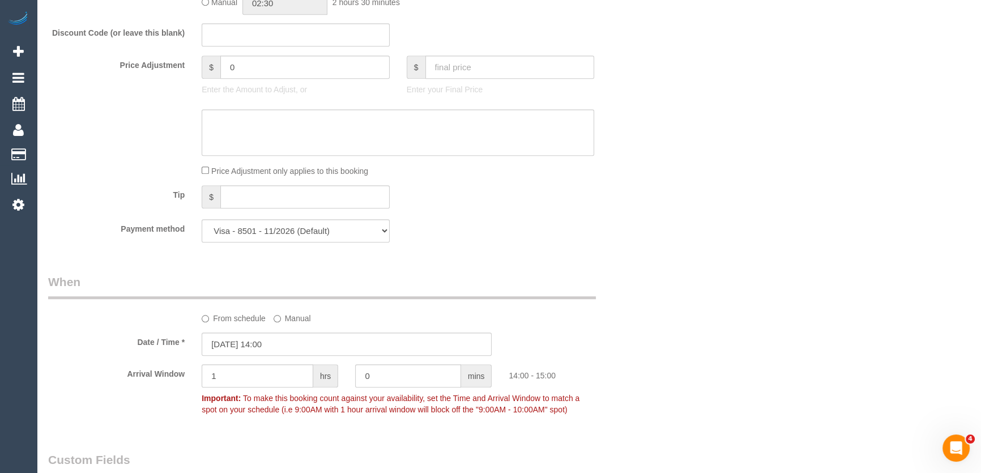
scroll to position [1030, 0]
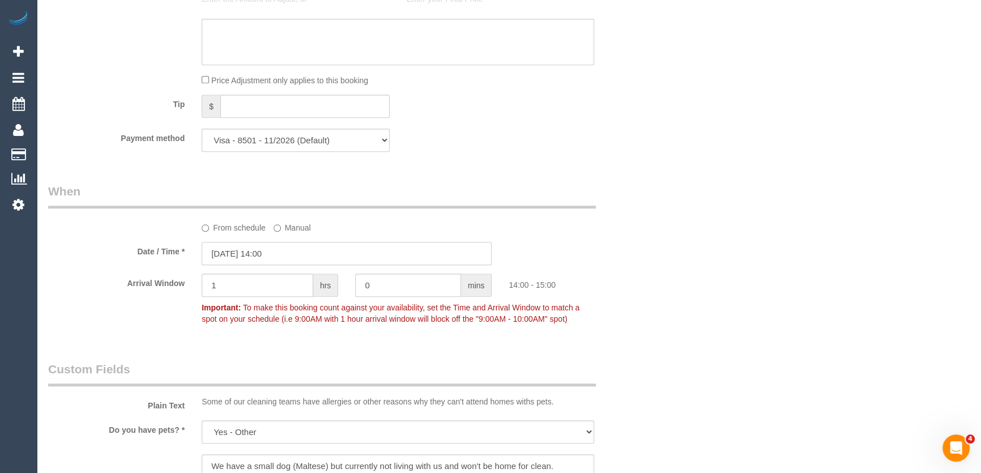
click at [294, 254] on input "11/09/2025 14:00" at bounding box center [347, 253] width 290 height 23
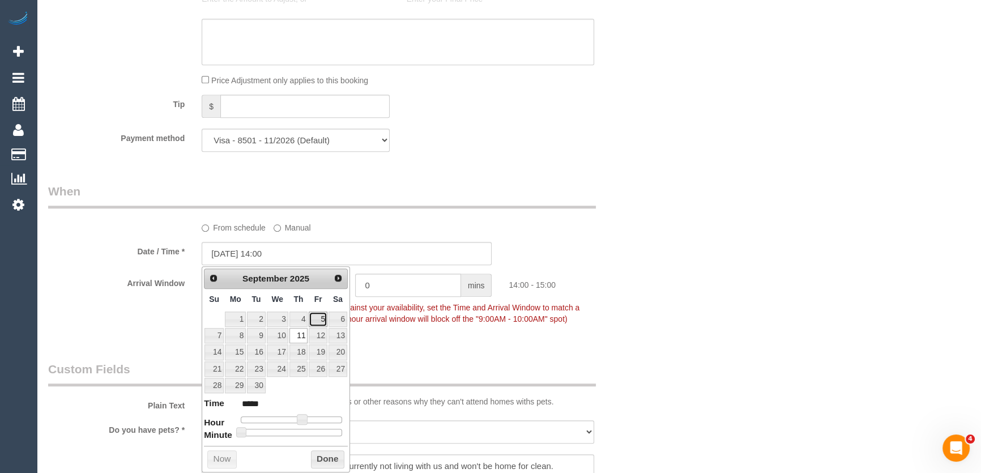
click at [317, 318] on link "5" at bounding box center [318, 318] width 18 height 15
type input "05/09/2025 13:00"
type input "*****"
click at [297, 420] on span at bounding box center [302, 419] width 10 height 10
type input "05/09/2025 12:00"
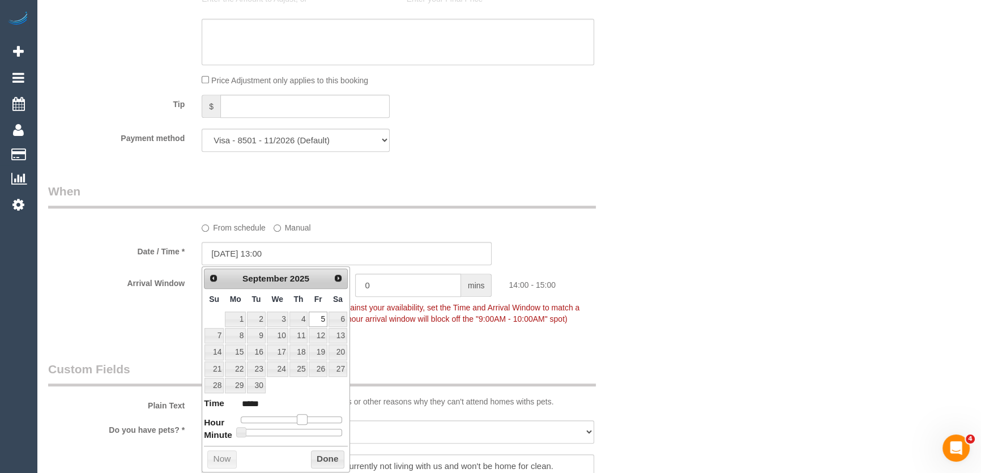
type input "*****"
type input "05/09/2025 09:00"
type input "*****"
drag, startPoint x: 297, startPoint y: 420, endPoint x: 279, endPoint y: 420, distance: 18.1
click at [279, 420] on span at bounding box center [280, 419] width 10 height 10
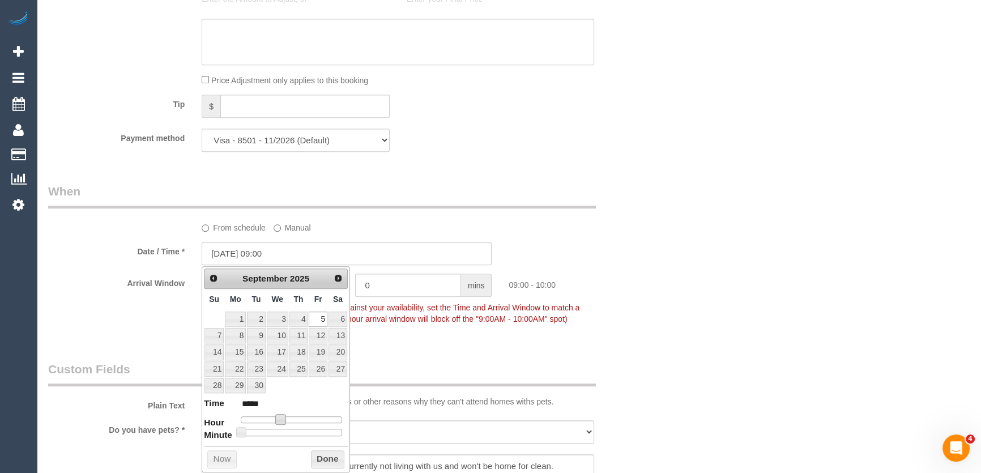
click at [462, 331] on fieldset "When From schedule Manual Date / Time * 05/09/2025 09:00 Arrival Window 1 hrs 0…" at bounding box center [347, 260] width 598 height 155
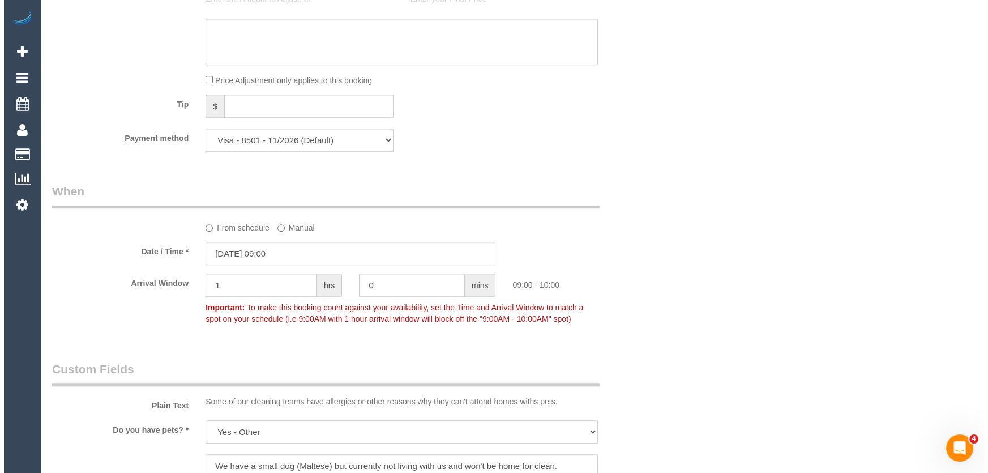
scroll to position [1441, 0]
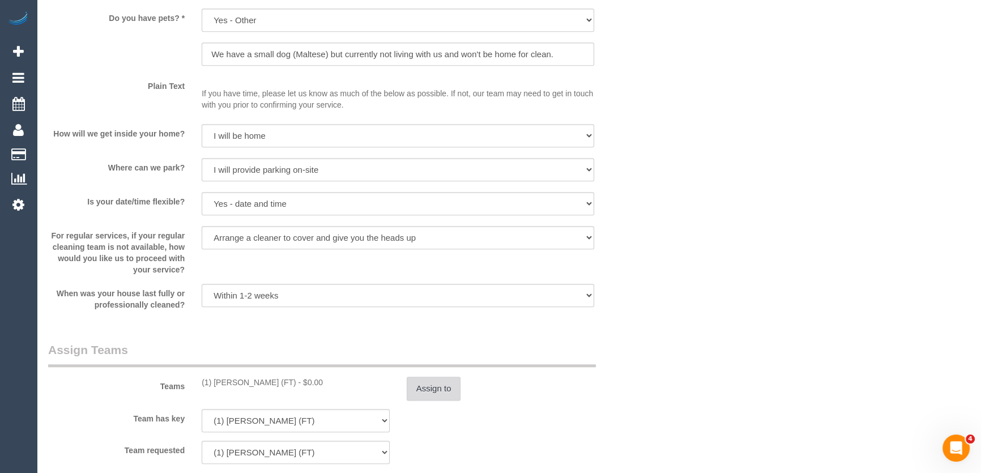
click at [430, 391] on button "Assign to" at bounding box center [434, 389] width 54 height 24
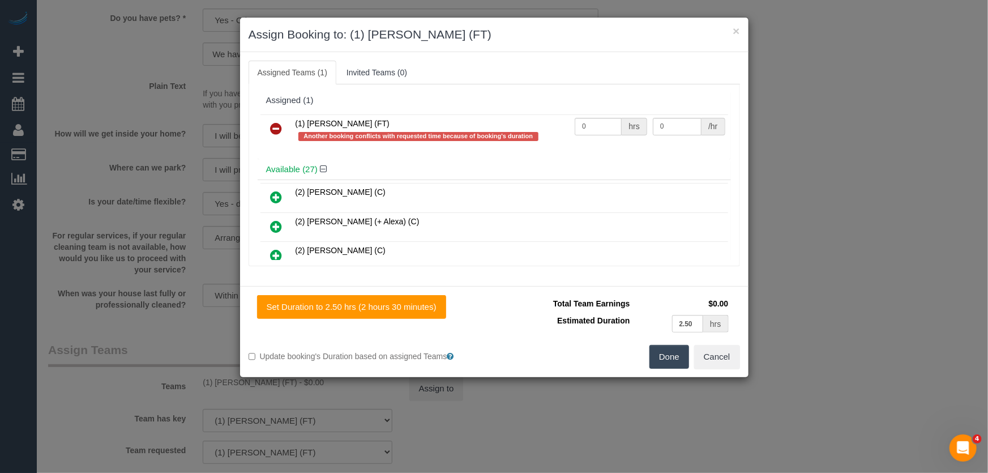
click at [274, 129] on icon at bounding box center [277, 129] width 12 height 14
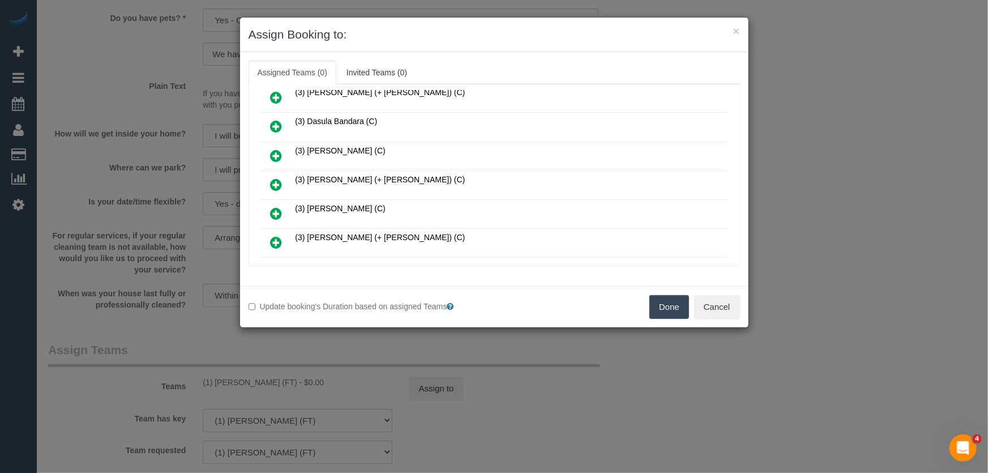
scroll to position [360, 0]
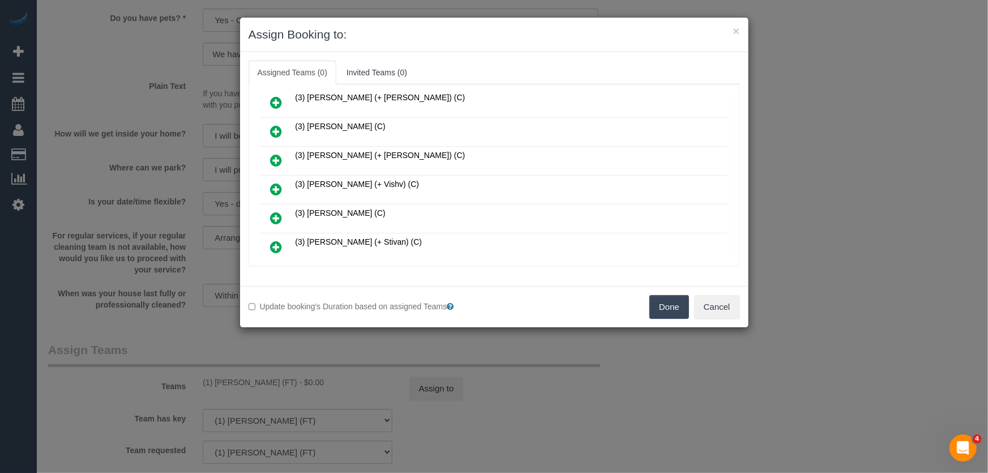
click at [274, 211] on icon at bounding box center [277, 218] width 12 height 14
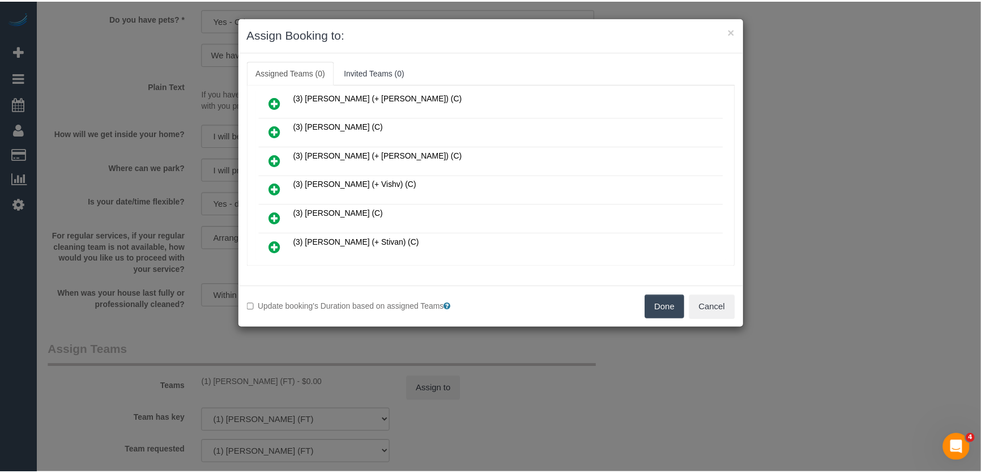
scroll to position [438, 0]
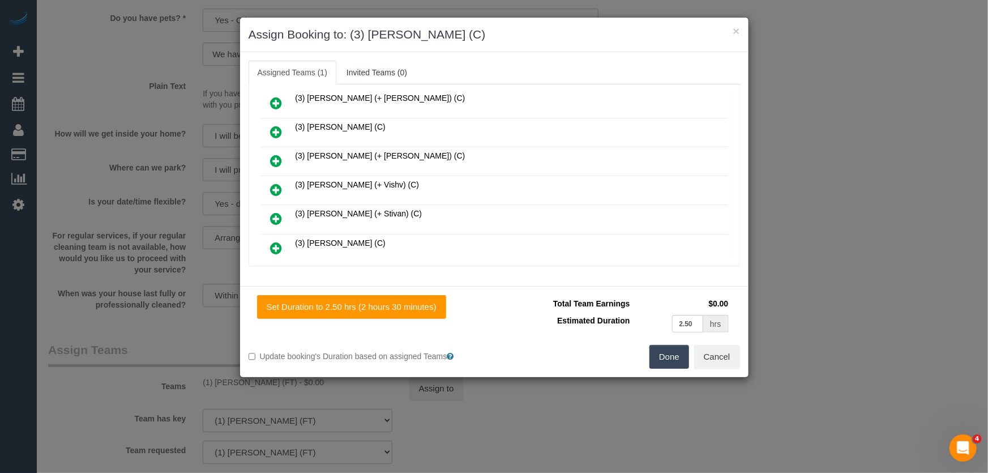
click at [666, 357] on button "Done" at bounding box center [670, 357] width 40 height 24
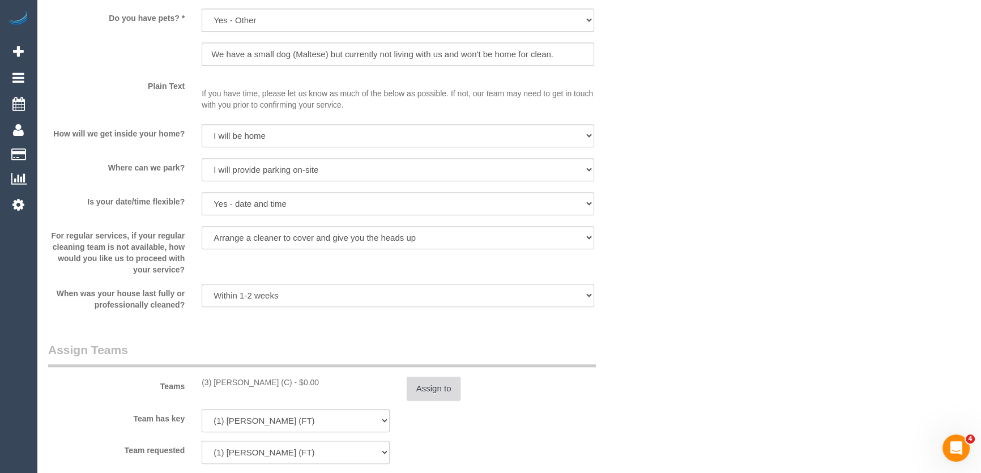
click at [443, 384] on button "Assign to" at bounding box center [434, 389] width 54 height 24
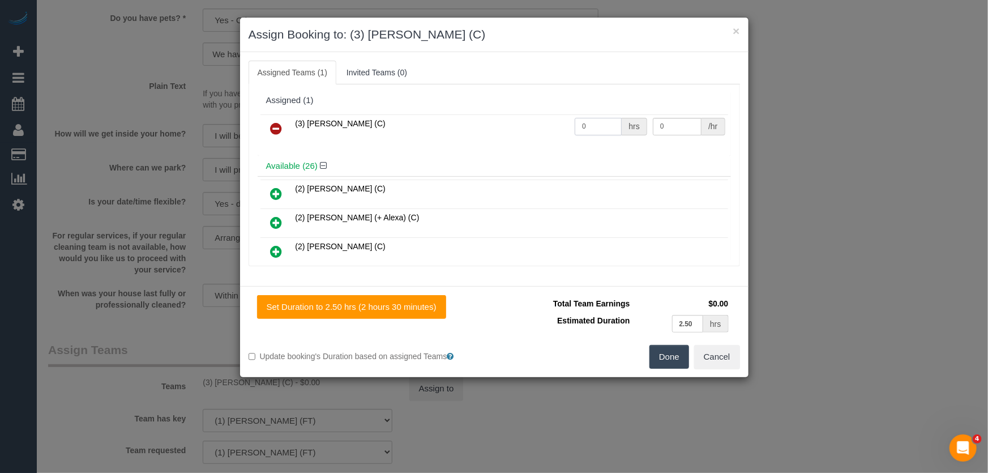
click at [594, 123] on input "0" at bounding box center [598, 127] width 47 height 18
type input "2.5"
type input "35"
click at [673, 359] on button "Done" at bounding box center [670, 357] width 40 height 24
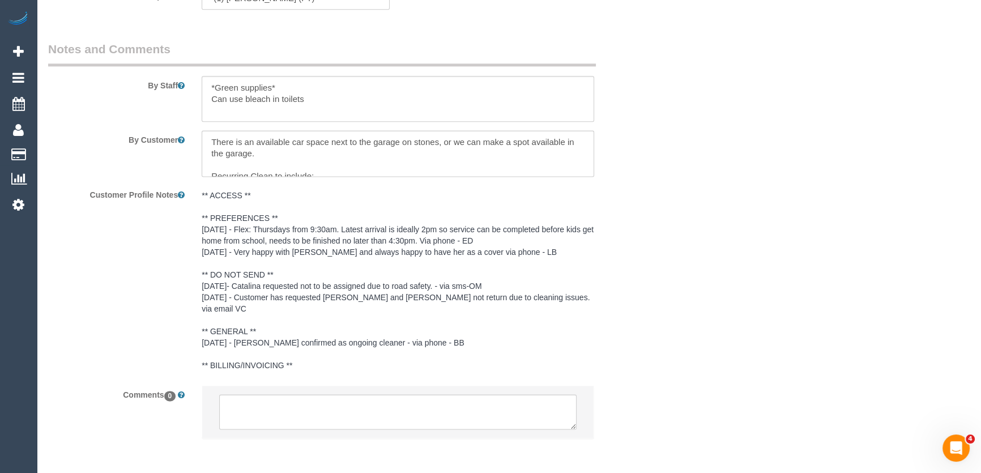
scroll to position [1931, 0]
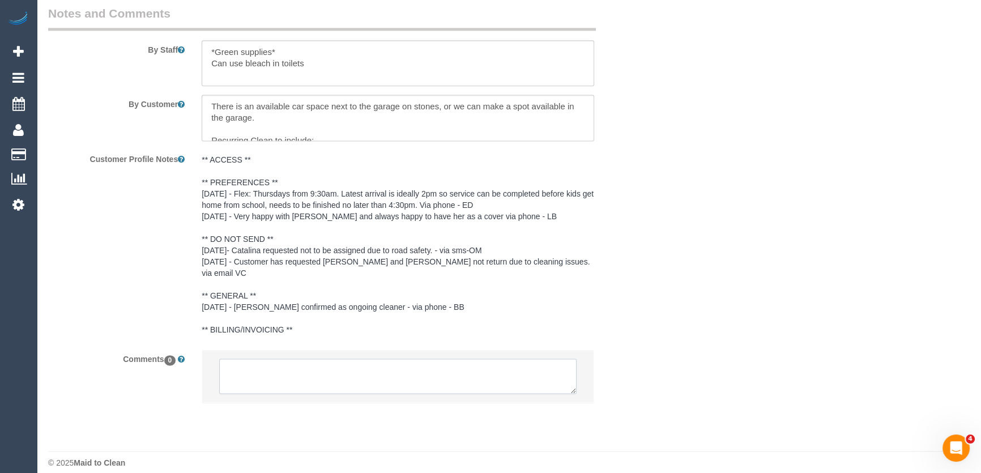
click at [285, 362] on textarea at bounding box center [397, 376] width 357 height 35
click at [286, 362] on textarea at bounding box center [397, 376] width 357 height 35
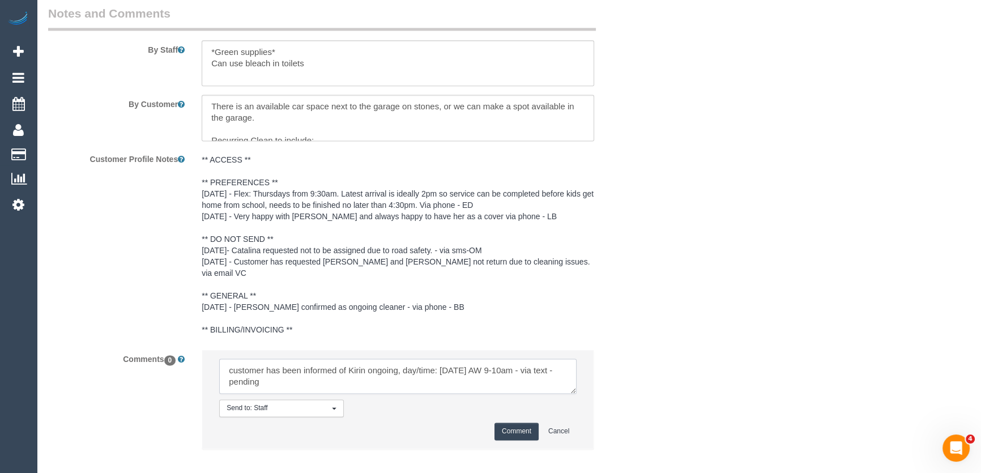
type textarea "customer has been informed of Kirin ongoing, day/time: Friday 5/9 AW 9-10am - v…"
click at [510, 423] on button "Comment" at bounding box center [516, 432] width 44 height 18
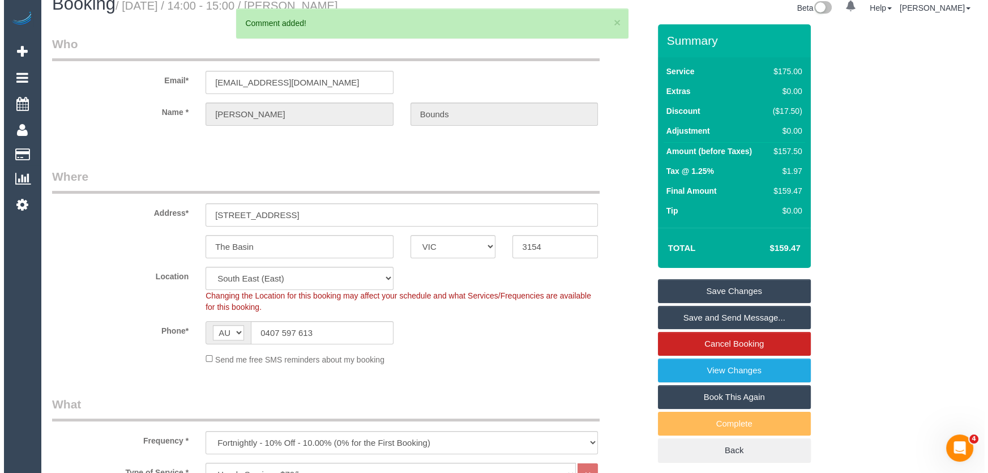
scroll to position [0, 0]
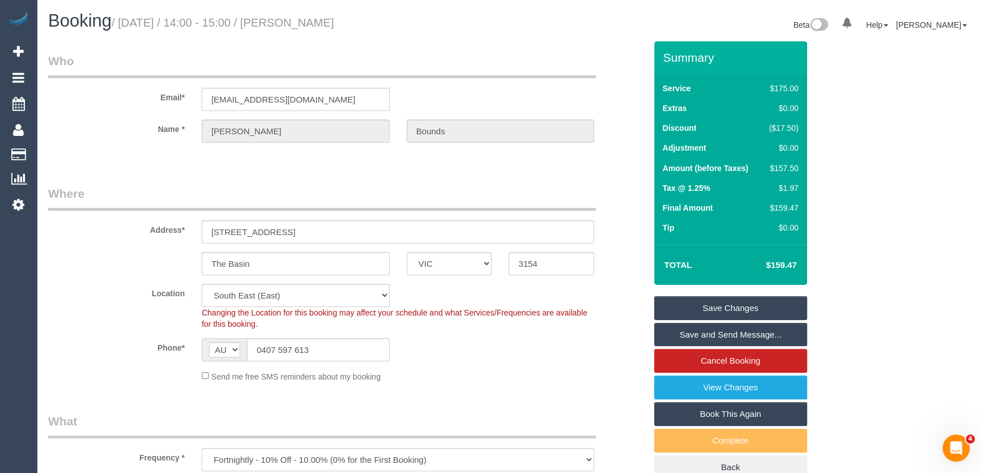
click at [327, 23] on small "/ September 11, 2025 / 14:00 - 15:00 / Belinda Bounds" at bounding box center [223, 22] width 223 height 12
copy small "Belinda Bounds"
click at [321, 347] on input "0407 597 613" at bounding box center [318, 349] width 143 height 23
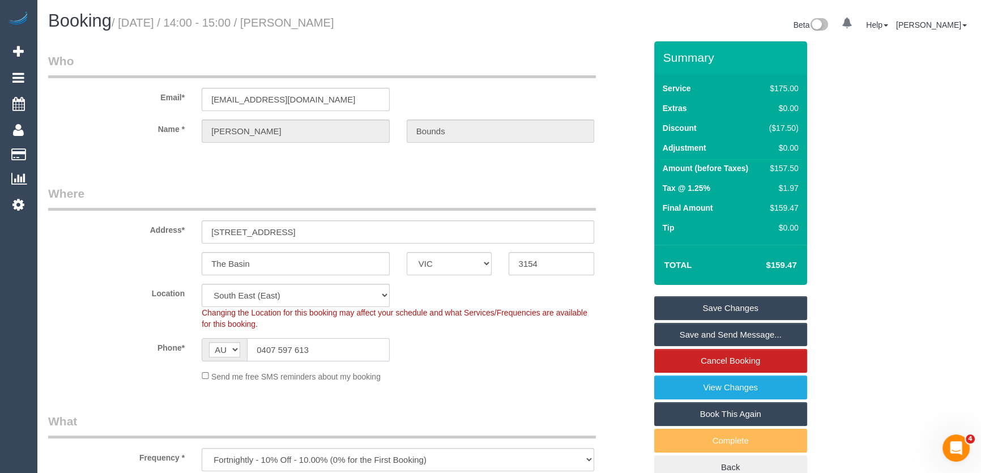
click at [321, 347] on input "0407 597 613" at bounding box center [318, 349] width 143 height 23
click at [323, 347] on input "0407 597 613" at bounding box center [318, 349] width 143 height 23
click at [718, 309] on link "Save Changes" at bounding box center [730, 308] width 153 height 24
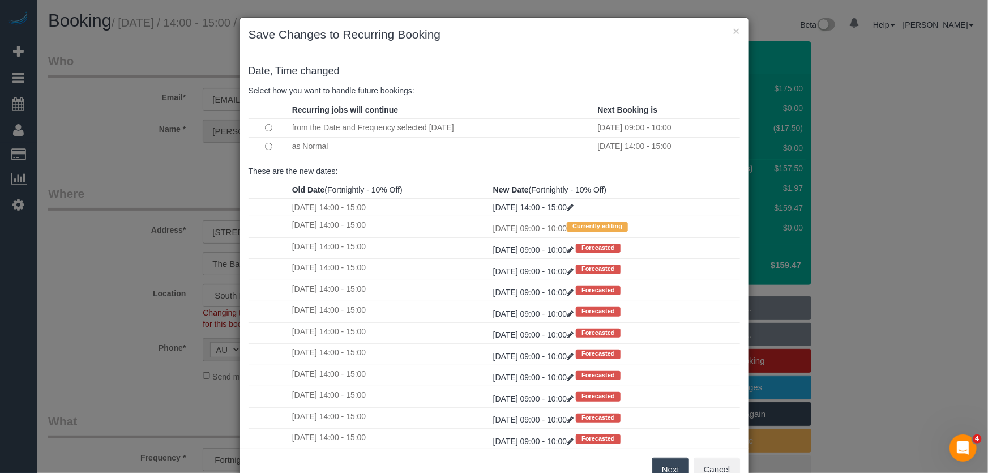
click at [670, 464] on button "Next" at bounding box center [670, 470] width 37 height 24
click at [670, 464] on div "× Save Changes to Recurring Booking Date, Time changed Select how you want to h…" at bounding box center [494, 236] width 988 height 473
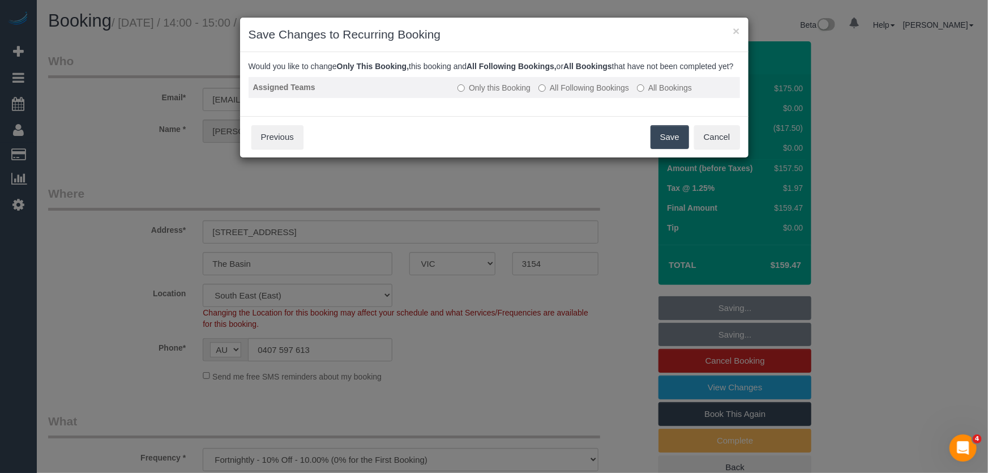
click at [579, 88] on td "Only this Booking All Following Bookings All Bookings" at bounding box center [596, 87] width 287 height 21
click at [578, 93] on label "All Following Bookings" at bounding box center [584, 87] width 91 height 11
click at [673, 148] on button "Save" at bounding box center [670, 137] width 39 height 24
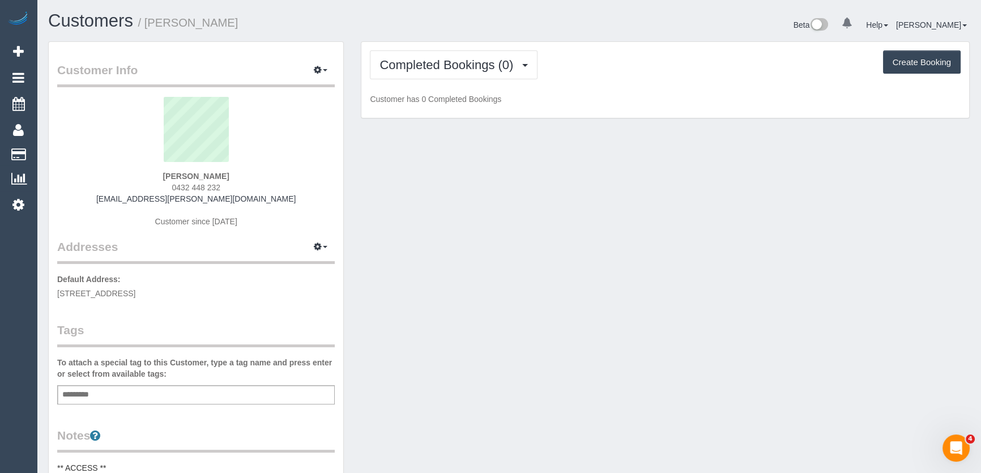
click at [225, 187] on div "[PERSON_NAME] 0432 448 232 [EMAIL_ADDRESS][PERSON_NAME][DOMAIN_NAME] Customer s…" at bounding box center [196, 168] width 278 height 142
click at [226, 187] on div "[PERSON_NAME] 0432 448 232 [EMAIL_ADDRESS][PERSON_NAME][DOMAIN_NAME] Customer s…" at bounding box center [196, 168] width 278 height 142
copy div "0432 448 232"
click at [456, 75] on button "Completed Bookings (0)" at bounding box center [454, 64] width 168 height 29
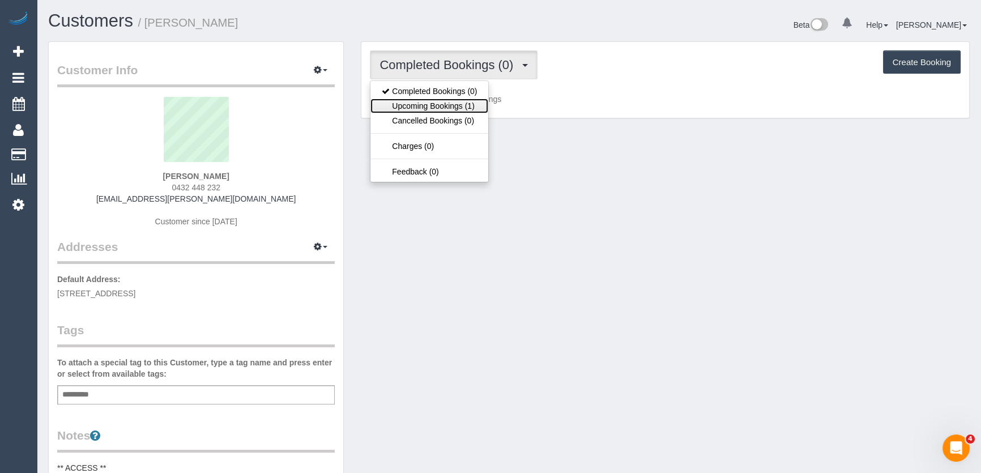
click at [447, 104] on link "Upcoming Bookings (1)" at bounding box center [429, 106] width 118 height 15
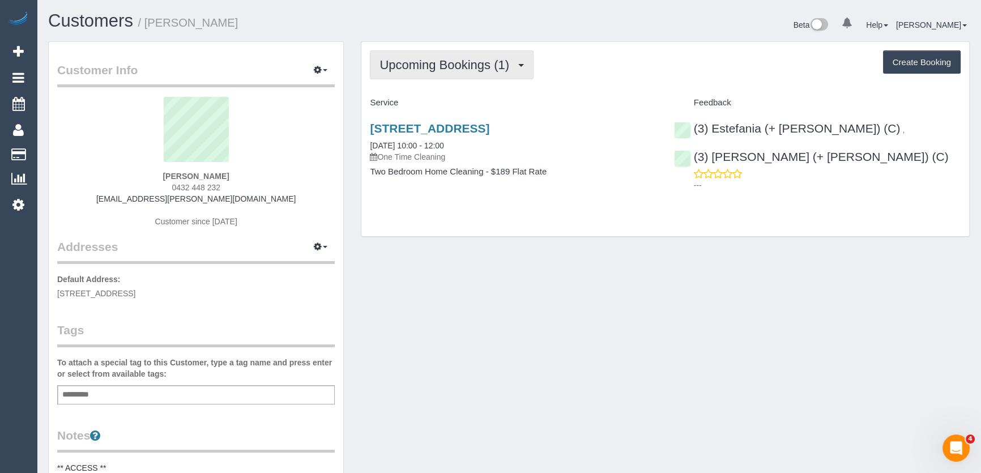
click at [446, 62] on span "Upcoming Bookings (1)" at bounding box center [446, 65] width 135 height 14
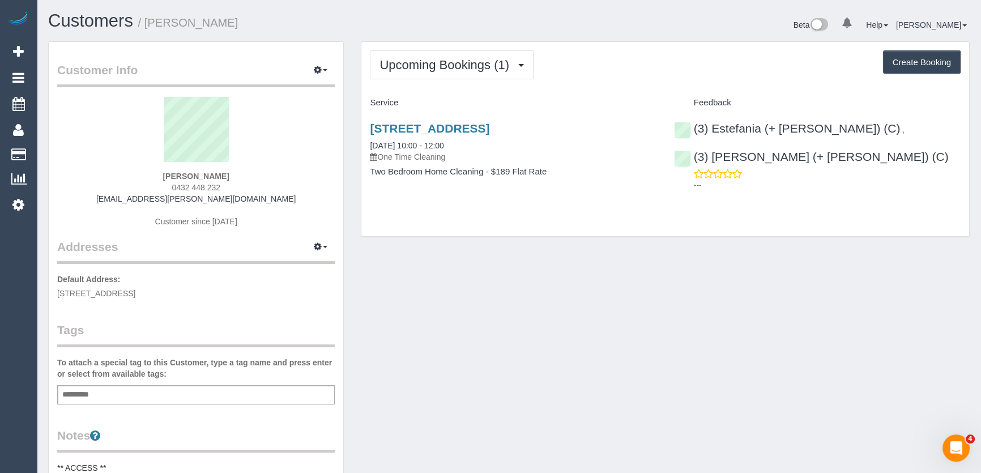
click at [232, 176] on div "Aaradhana Raval 0432 448 232 aaradhana.raval@gmail.com Customer since 2025" at bounding box center [196, 168] width 278 height 142
copy div "Aaradhana Raval"
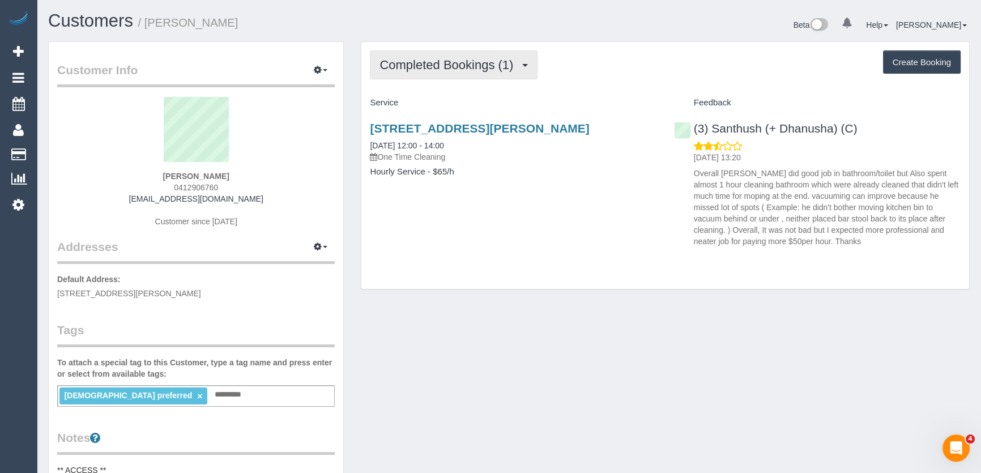
click at [461, 67] on span "Completed Bookings (1)" at bounding box center [448, 65] width 139 height 14
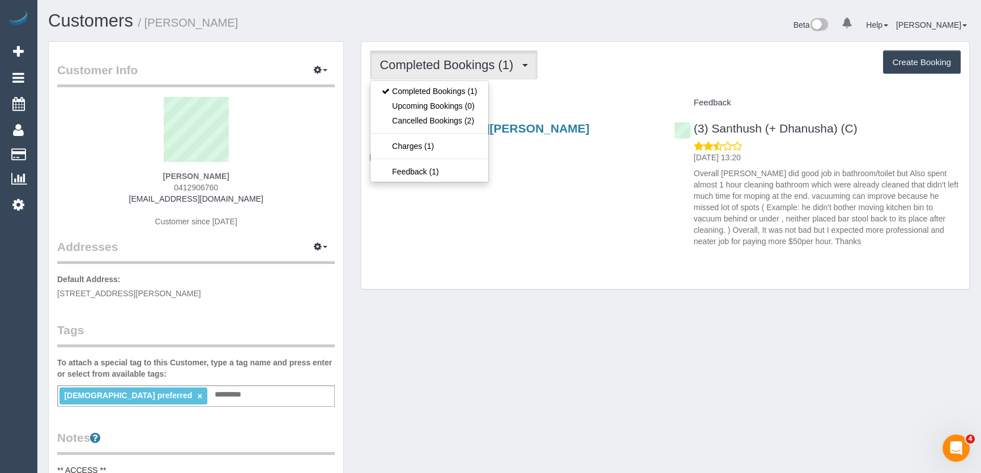
click at [532, 223] on div "[STREET_ADDRESS][PERSON_NAME] [DATE] 12:00 - 14:00 One Time Cleaning Hourly Ser…" at bounding box center [665, 182] width 608 height 140
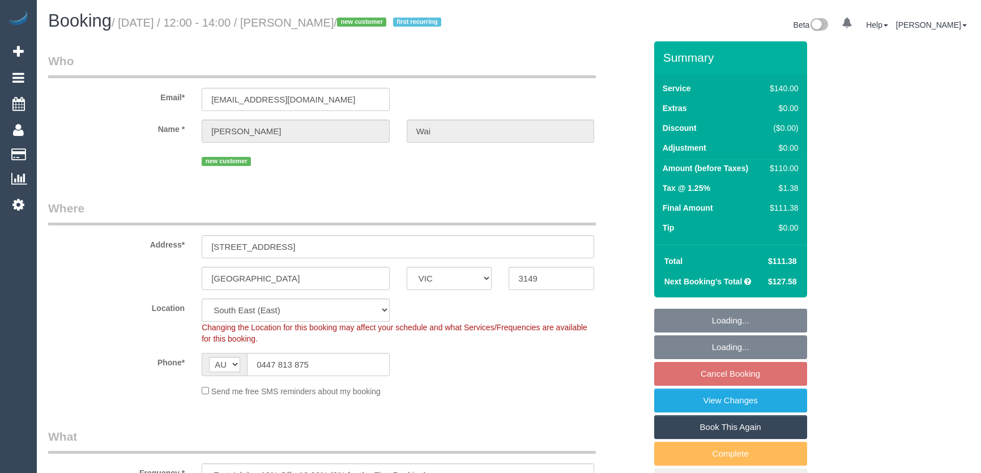
select select "VIC"
select select "spot3"
select select "number:28"
select select "number:14"
select select "number:19"
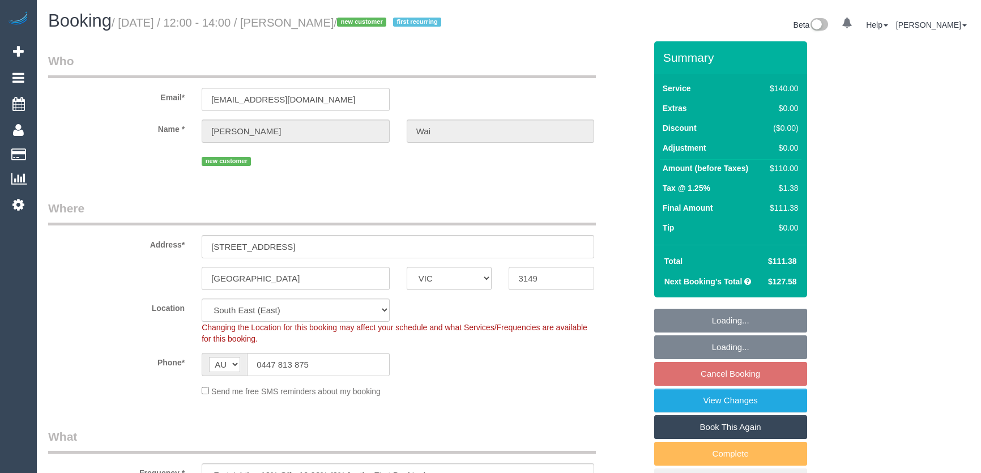
select select "number:22"
select select "number:34"
select select "number:11"
